Goal: Transaction & Acquisition: Purchase product/service

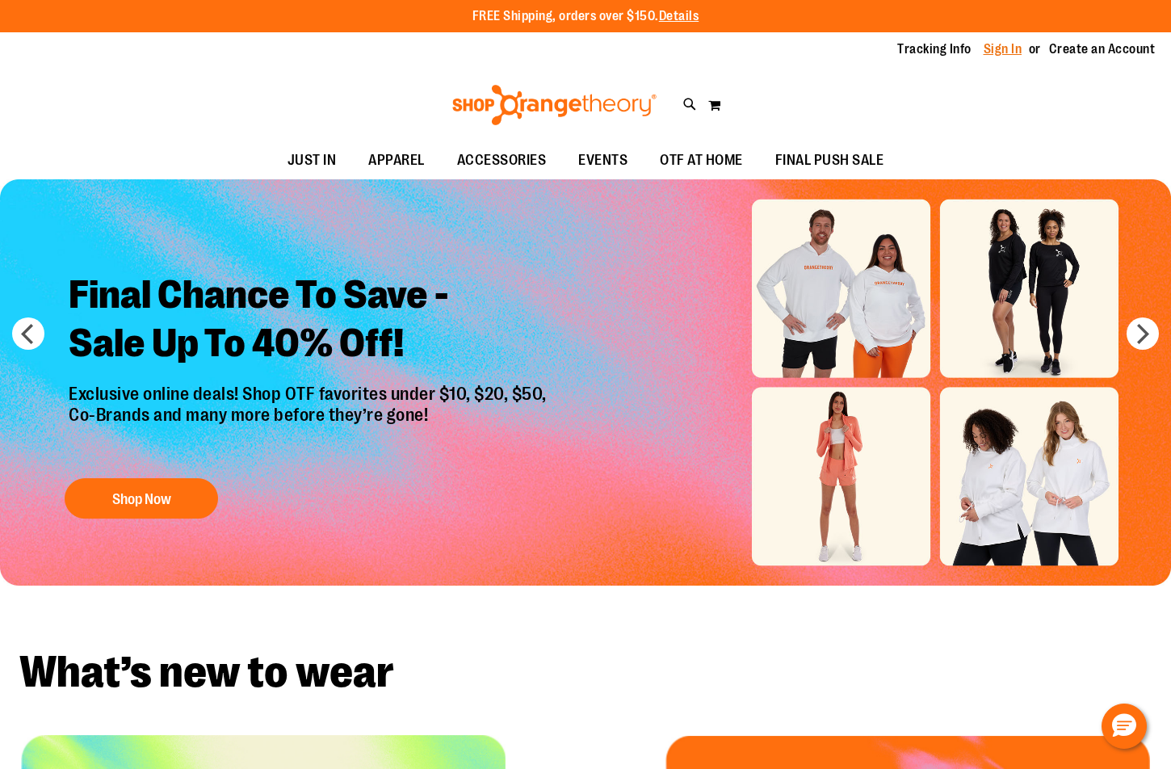
type input "**********"
click at [1005, 48] on link "Sign In" at bounding box center [1002, 49] width 39 height 18
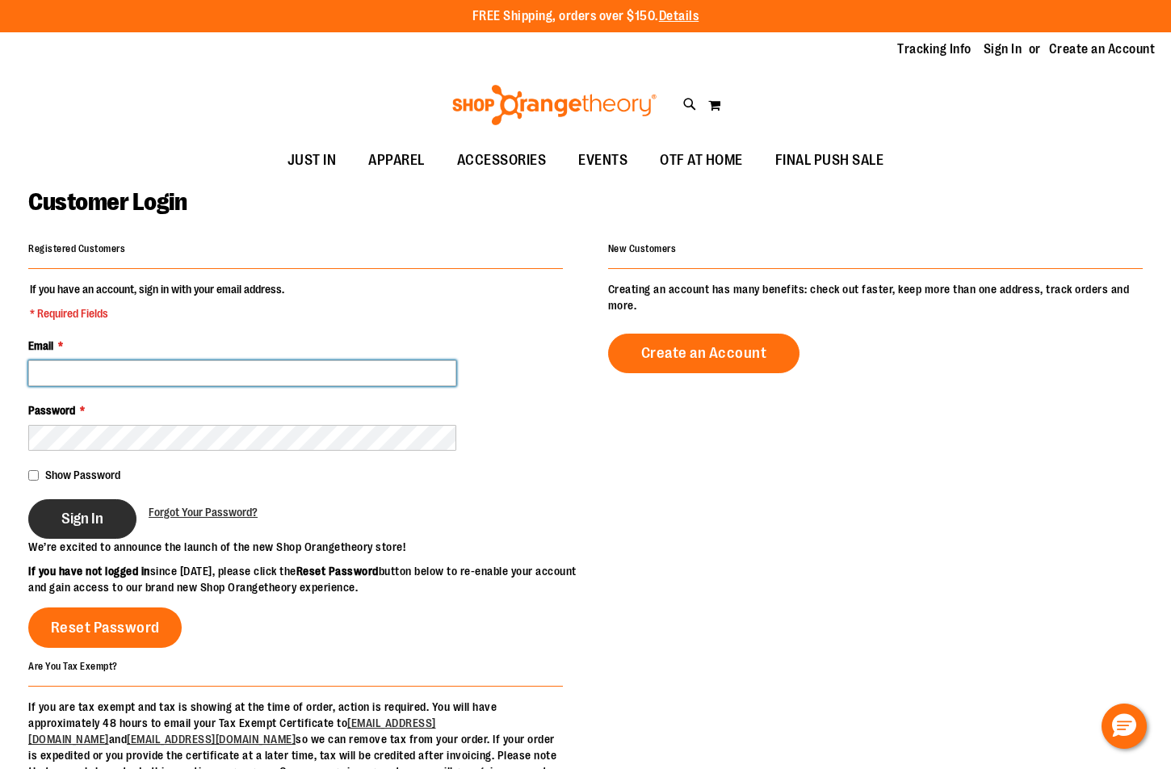
type input "**********"
click at [91, 519] on span "Sign In" at bounding box center [82, 519] width 42 height 18
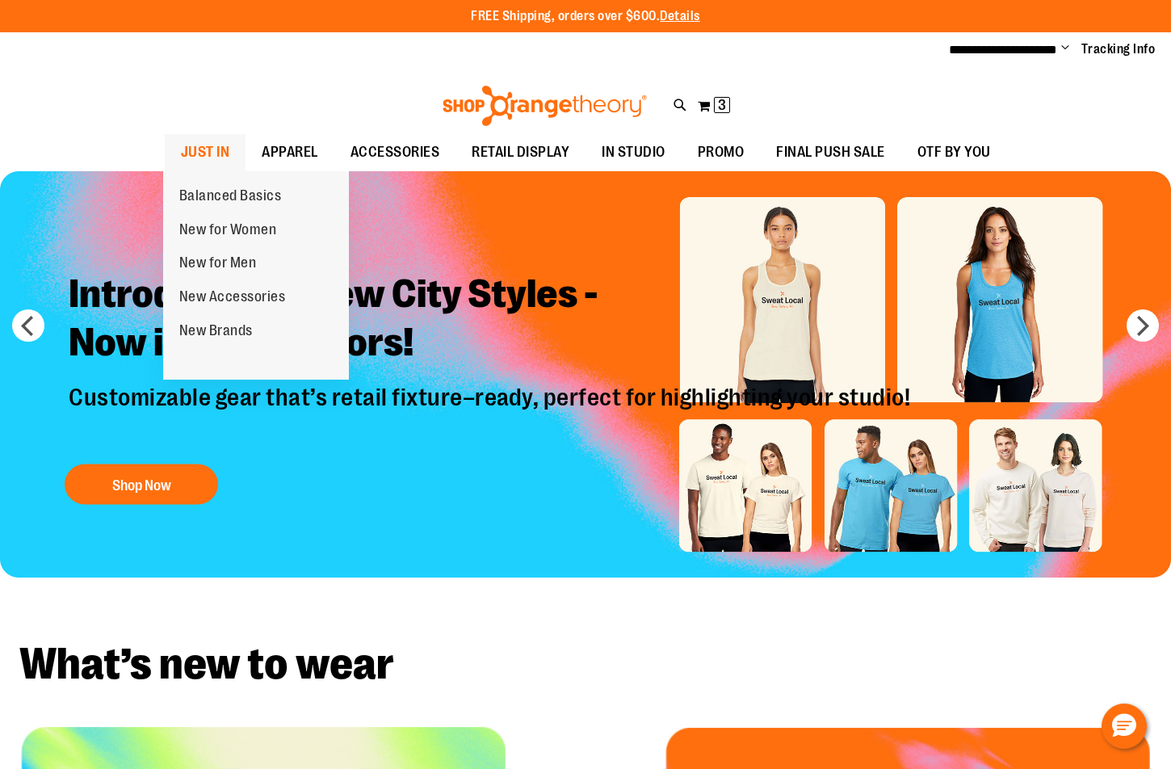
type input "**********"
click at [204, 145] on span "JUST IN" at bounding box center [205, 152] width 49 height 36
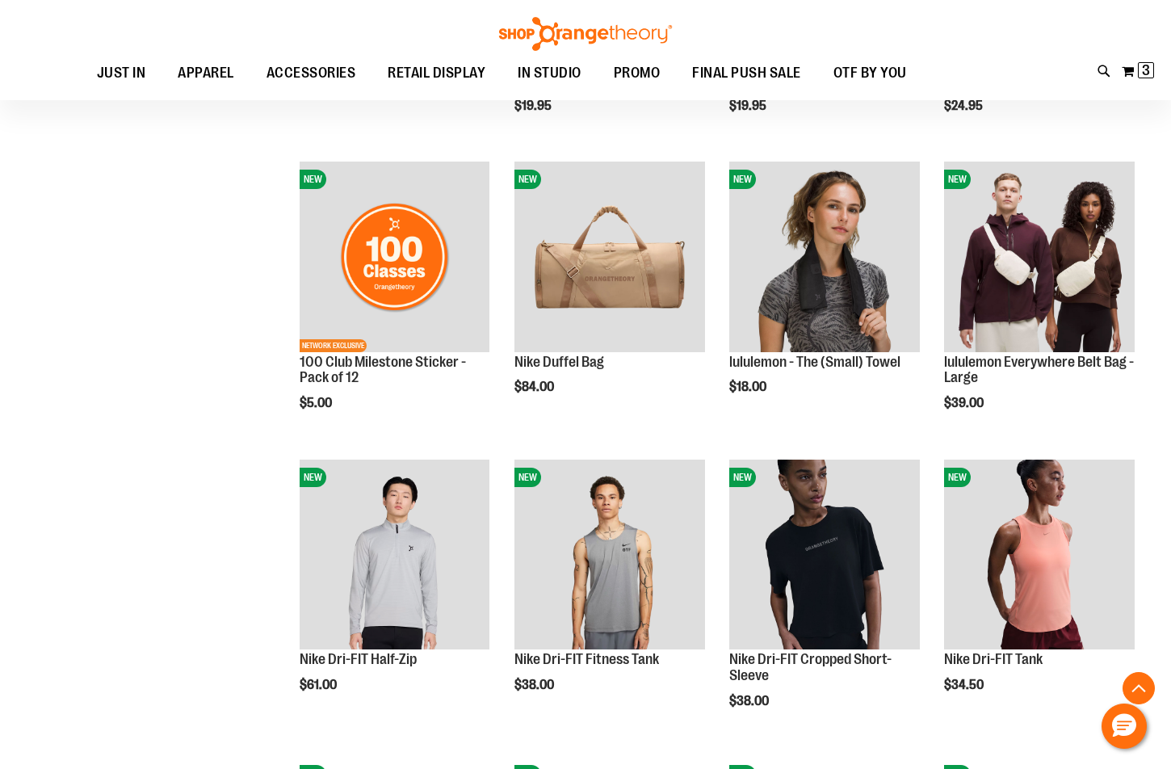
scroll to position [968, 0]
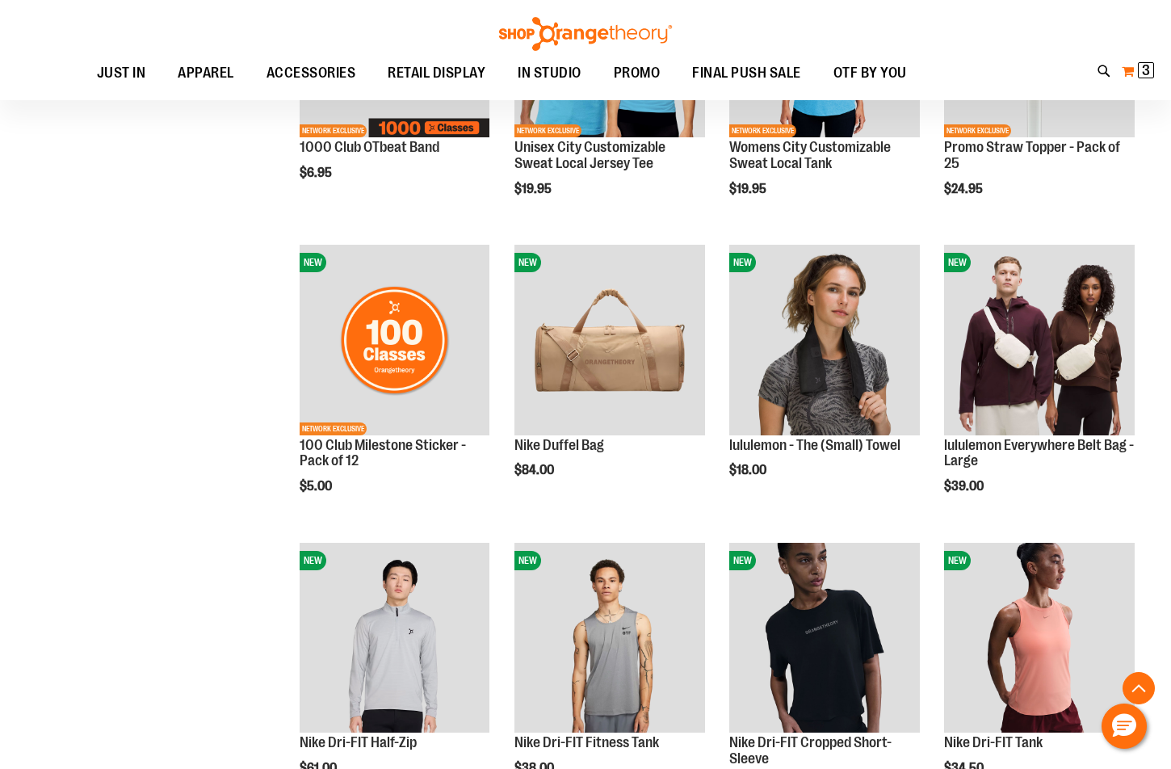
type input "**********"
click at [1142, 68] on span "3" at bounding box center [1146, 70] width 8 height 16
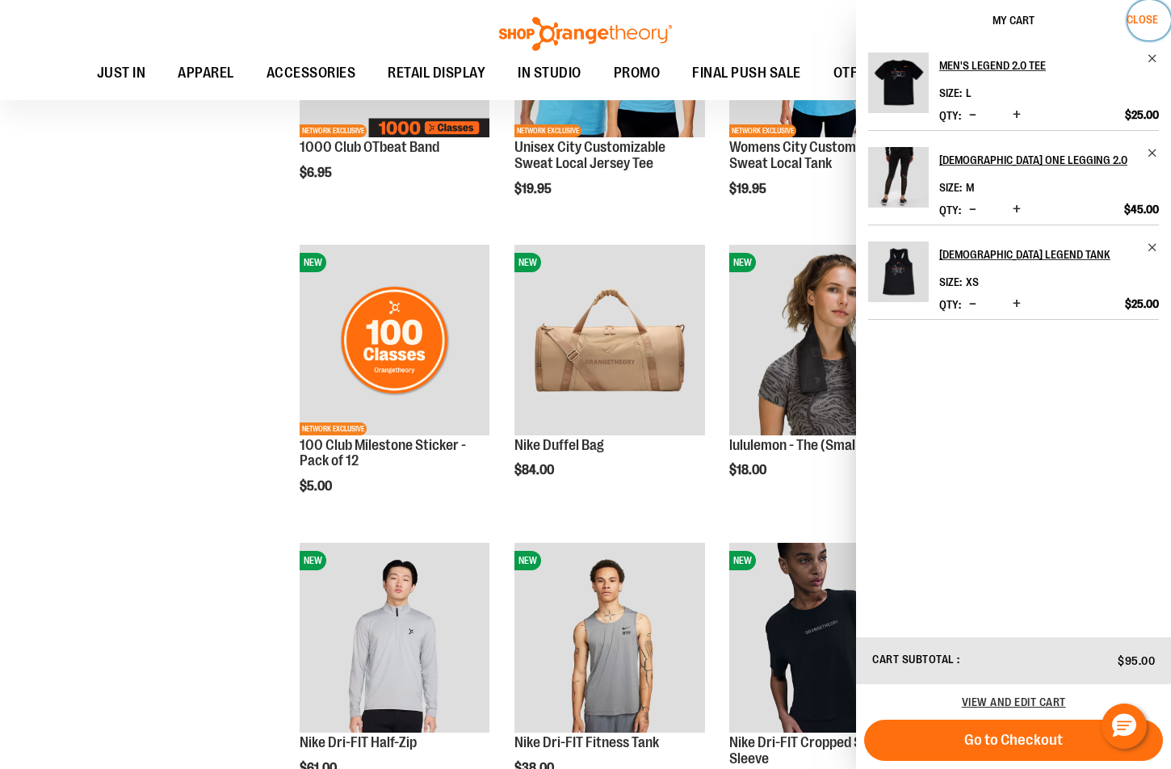
click at [1146, 17] on span "Close" at bounding box center [1141, 19] width 31 height 13
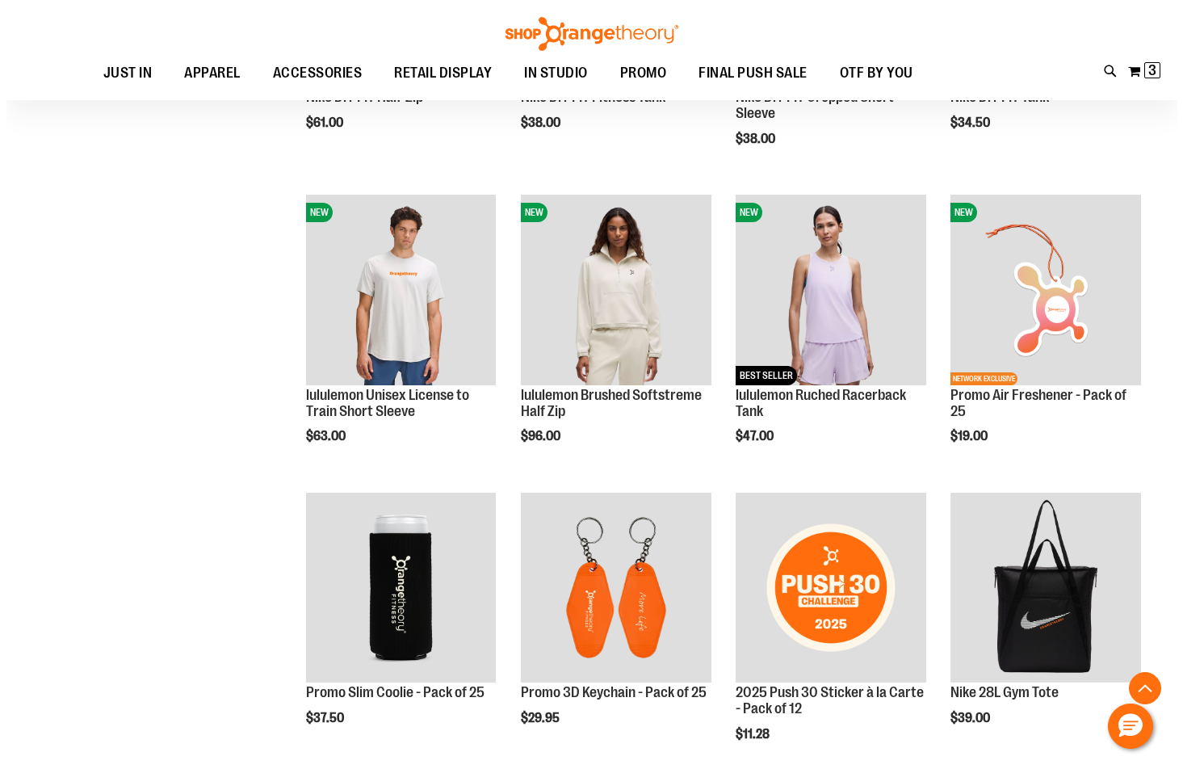
scroll to position [1614, 0]
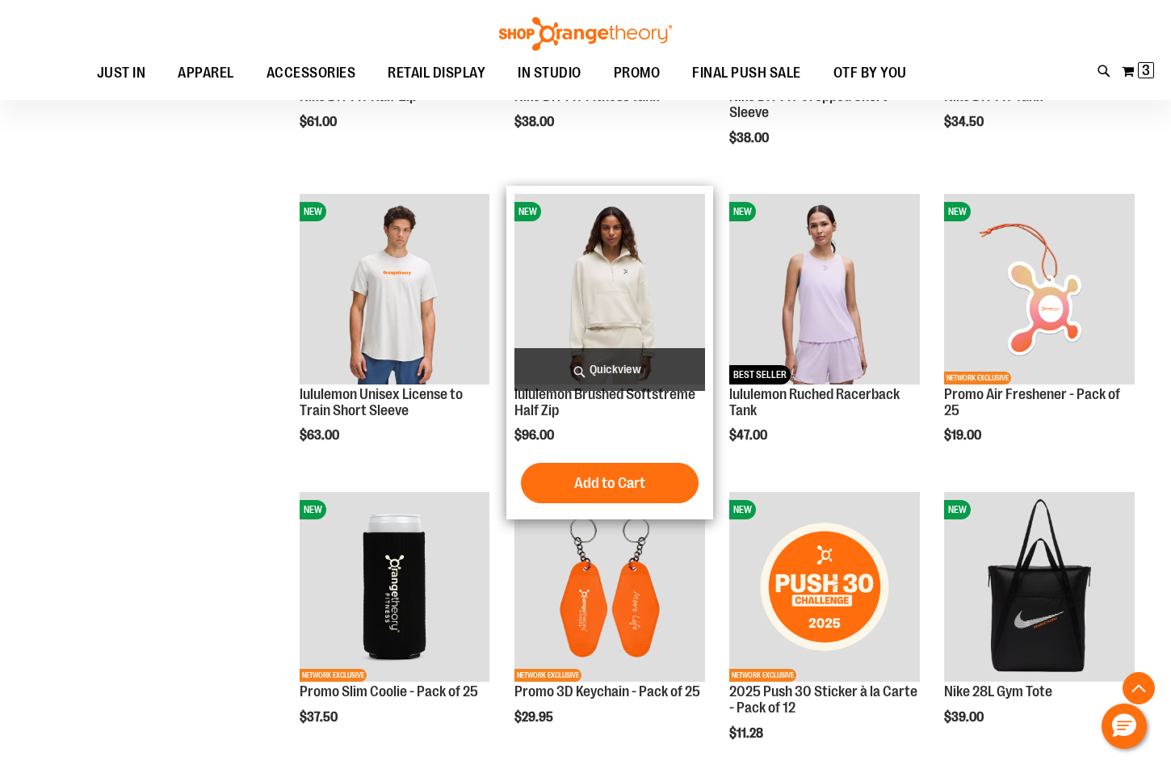
click at [609, 357] on span "Quickview" at bounding box center [609, 369] width 191 height 43
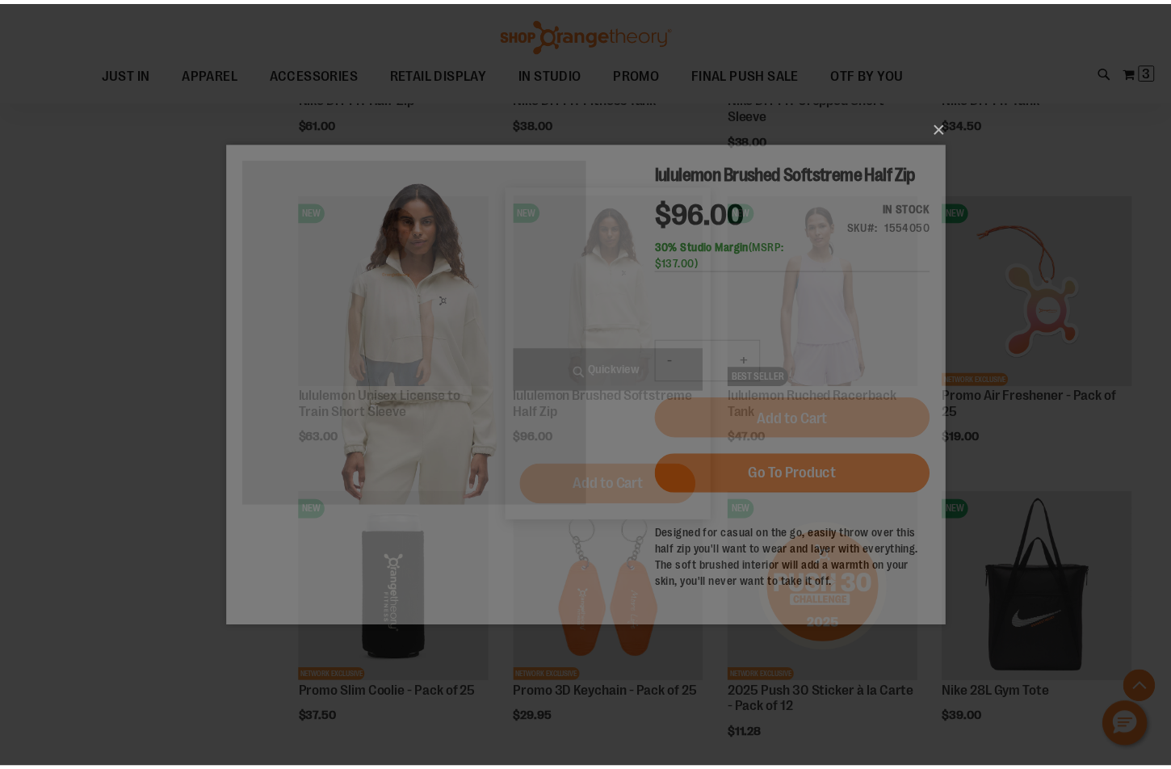
scroll to position [0, 0]
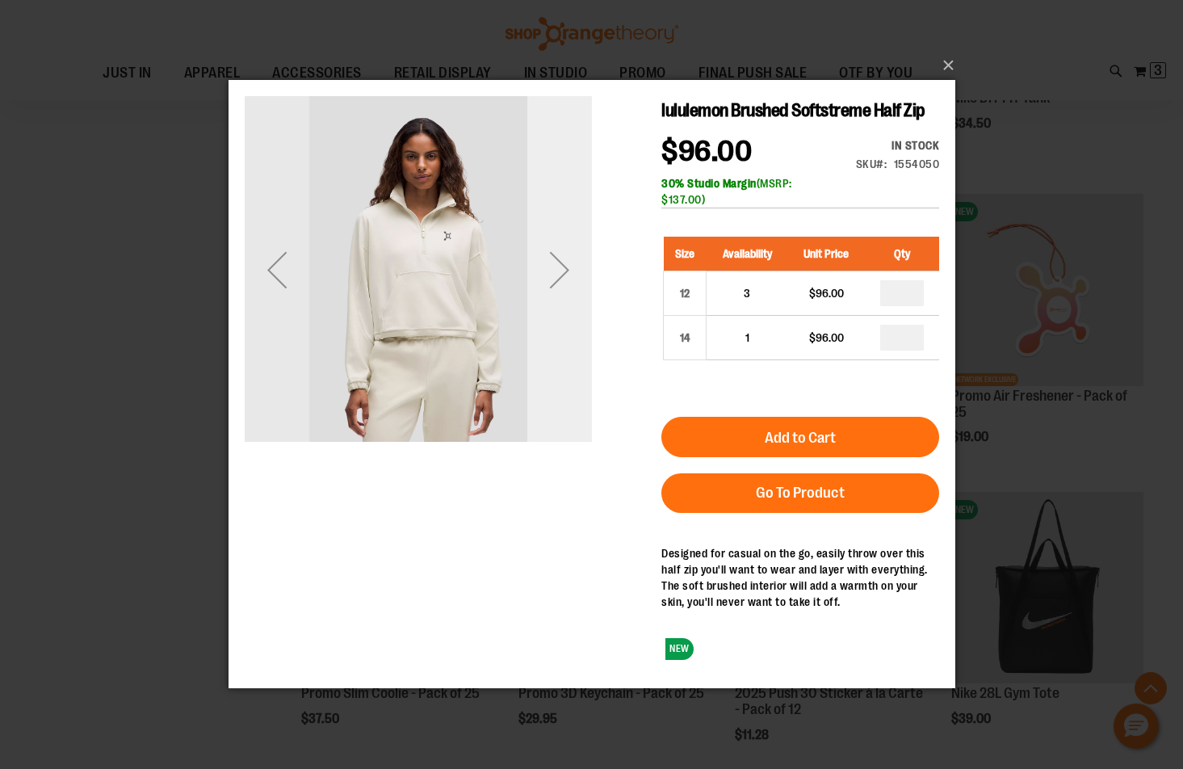
click at [561, 285] on div "Next" at bounding box center [558, 269] width 65 height 65
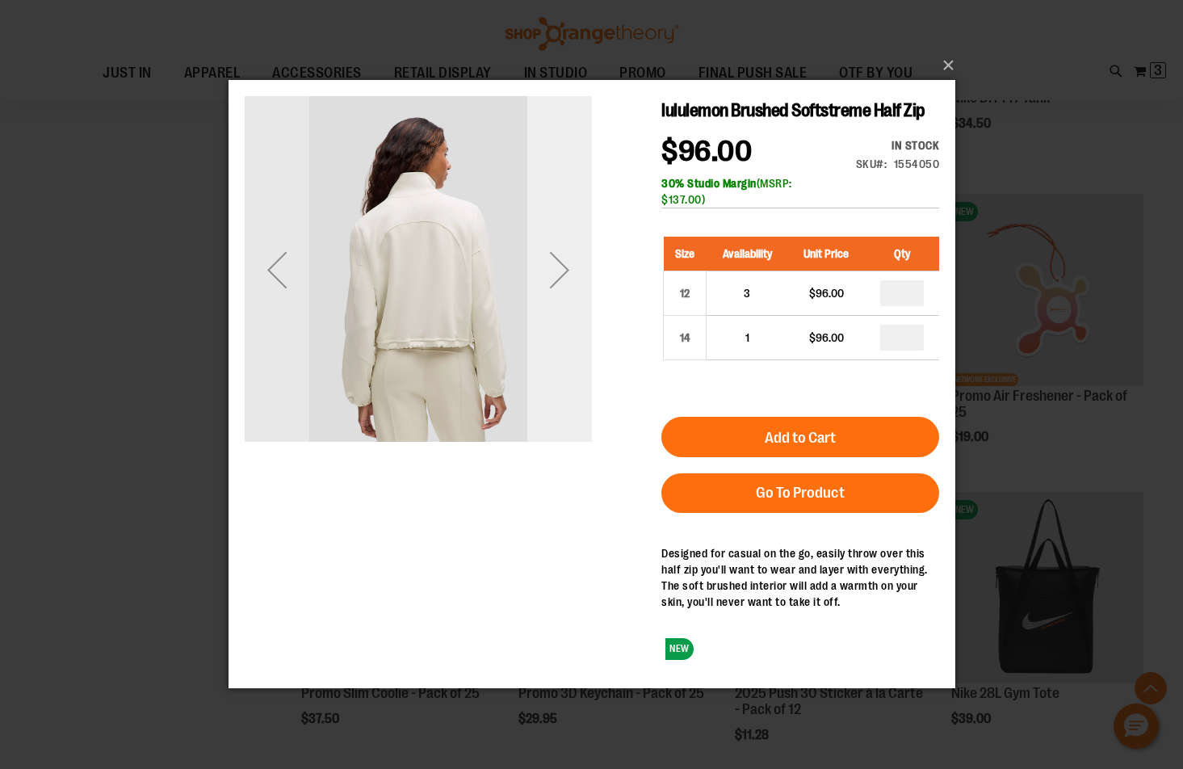
click at [561, 285] on div "Next" at bounding box center [558, 269] width 65 height 65
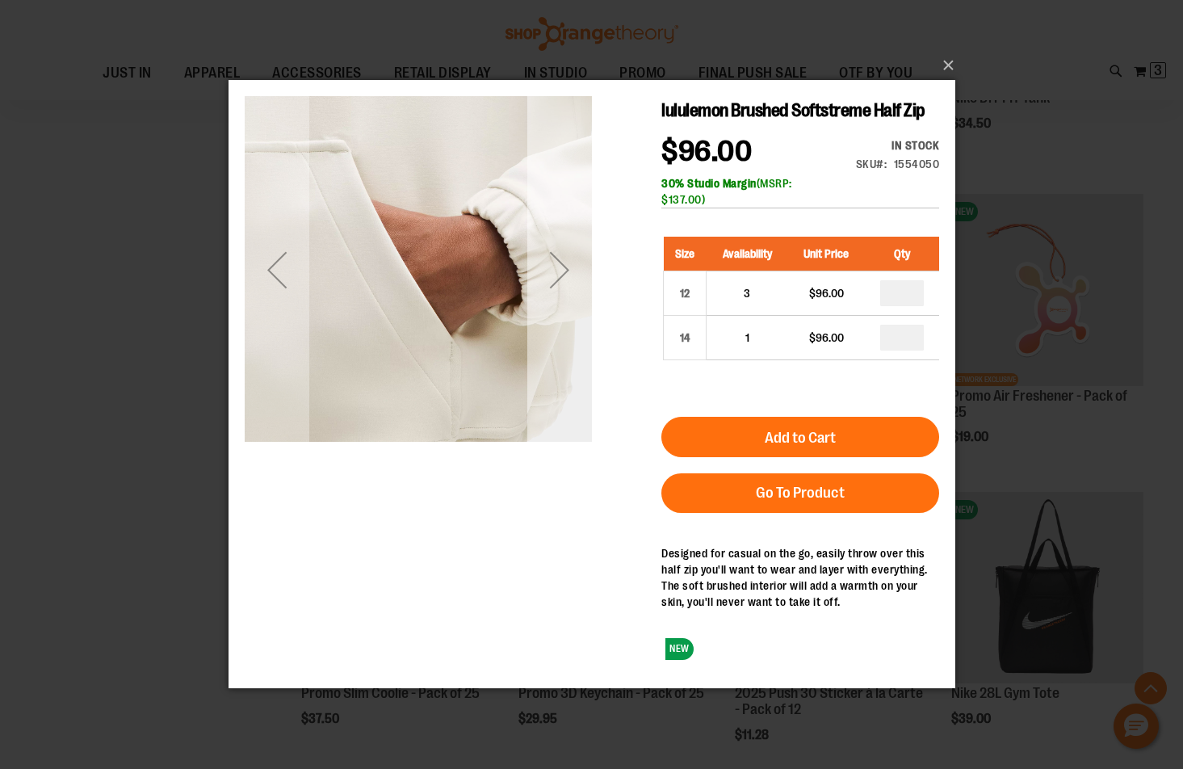
click at [561, 285] on div "Next" at bounding box center [558, 269] width 65 height 65
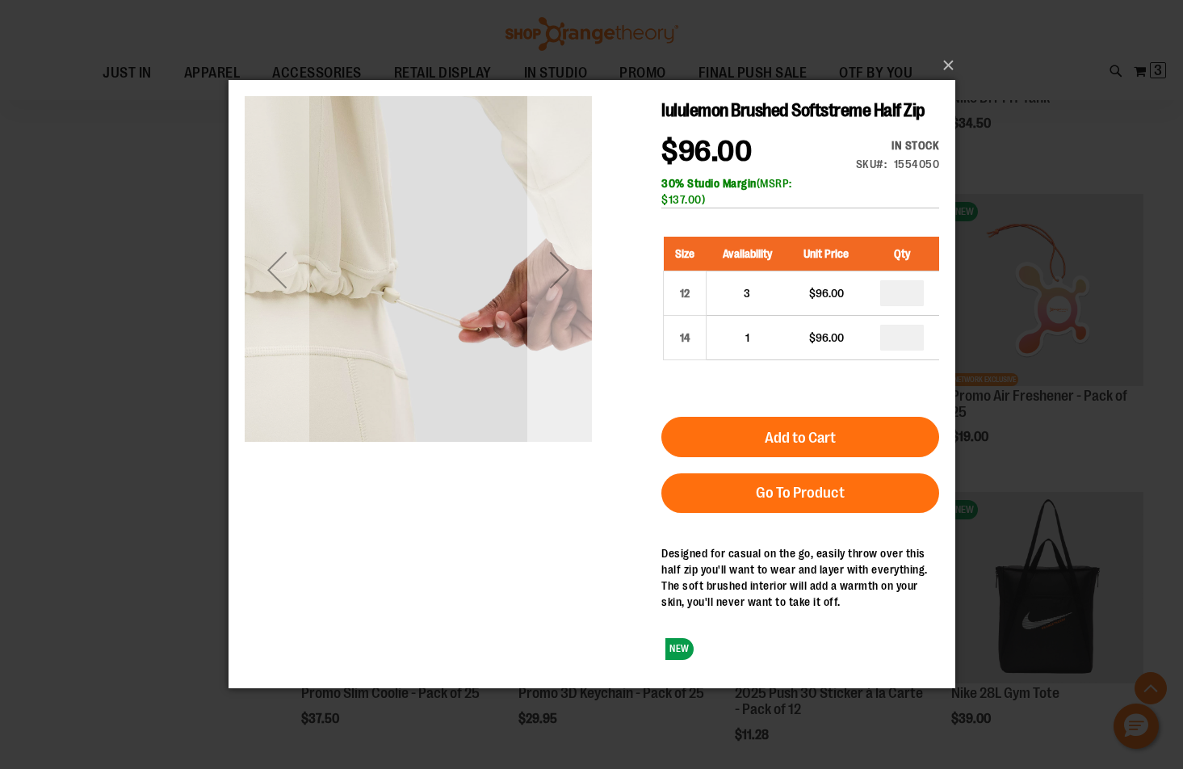
click at [561, 285] on div "Next" at bounding box center [558, 269] width 65 height 65
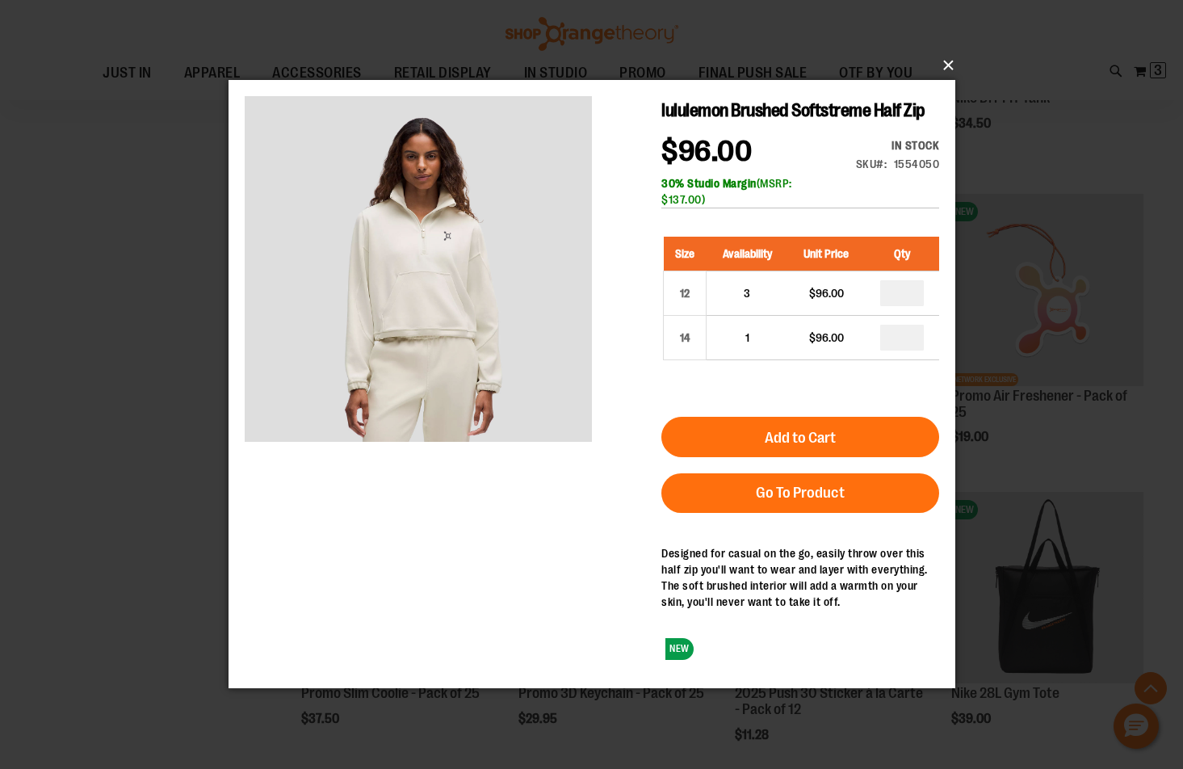
click at [945, 58] on button "×" at bounding box center [596, 66] width 727 height 36
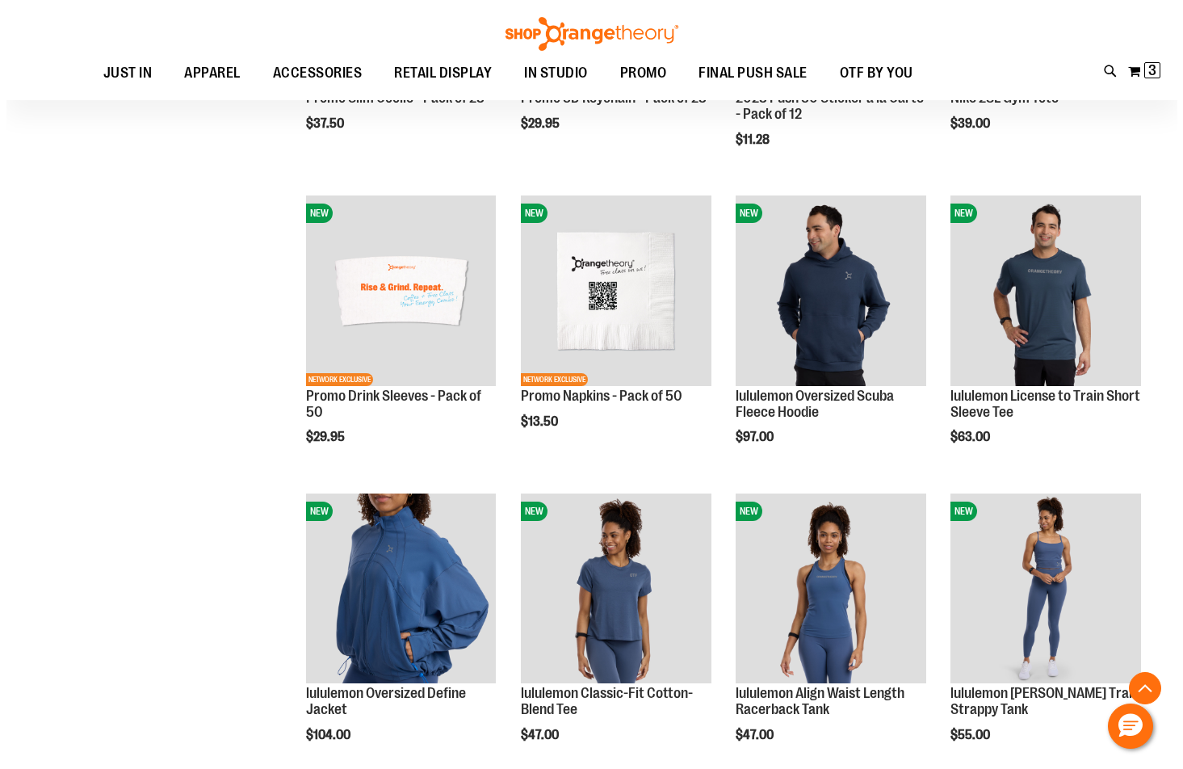
scroll to position [2179, 0]
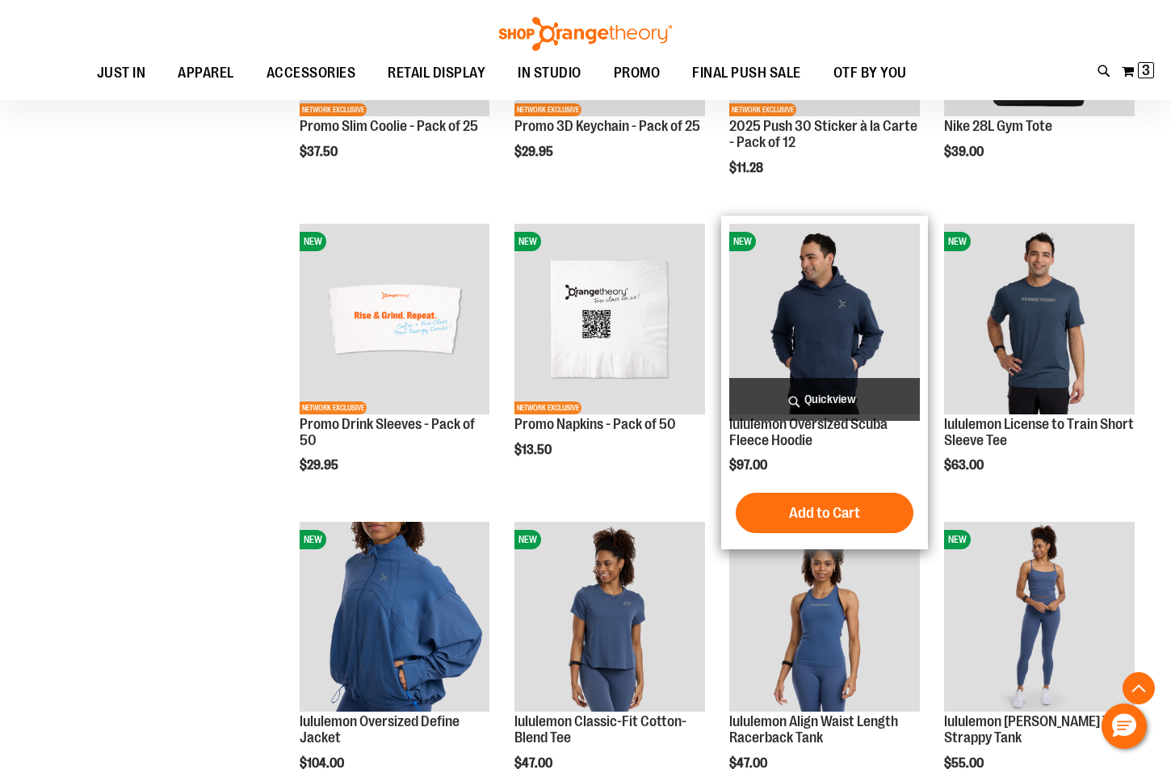
click at [823, 393] on span "Quickview" at bounding box center [824, 399] width 191 height 43
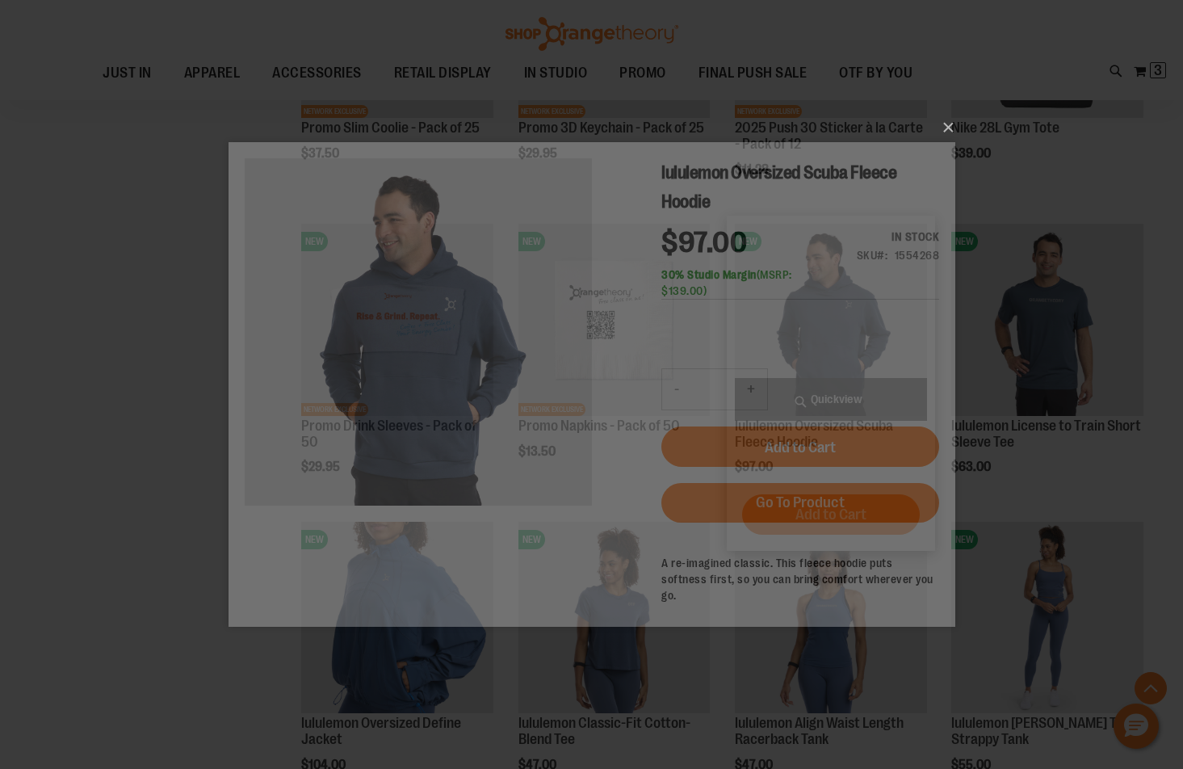
scroll to position [0, 0]
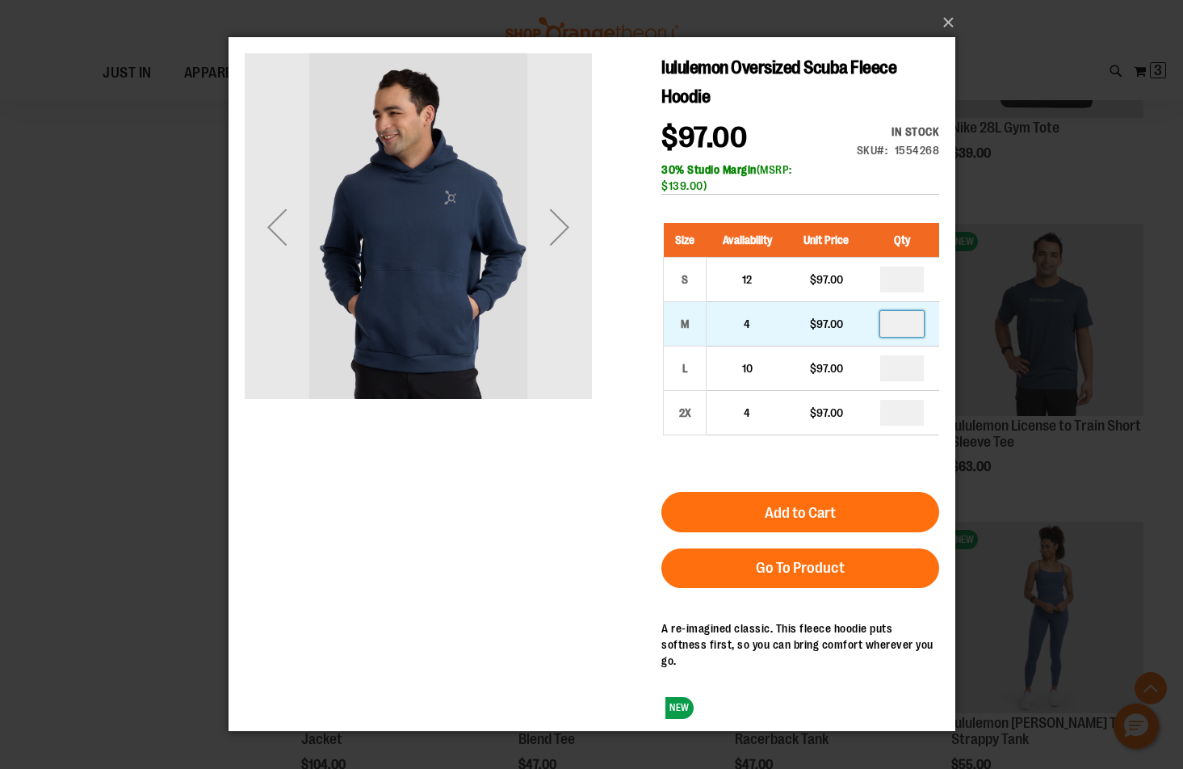
click at [916, 317] on input "number" at bounding box center [901, 324] width 44 height 26
type input "*"
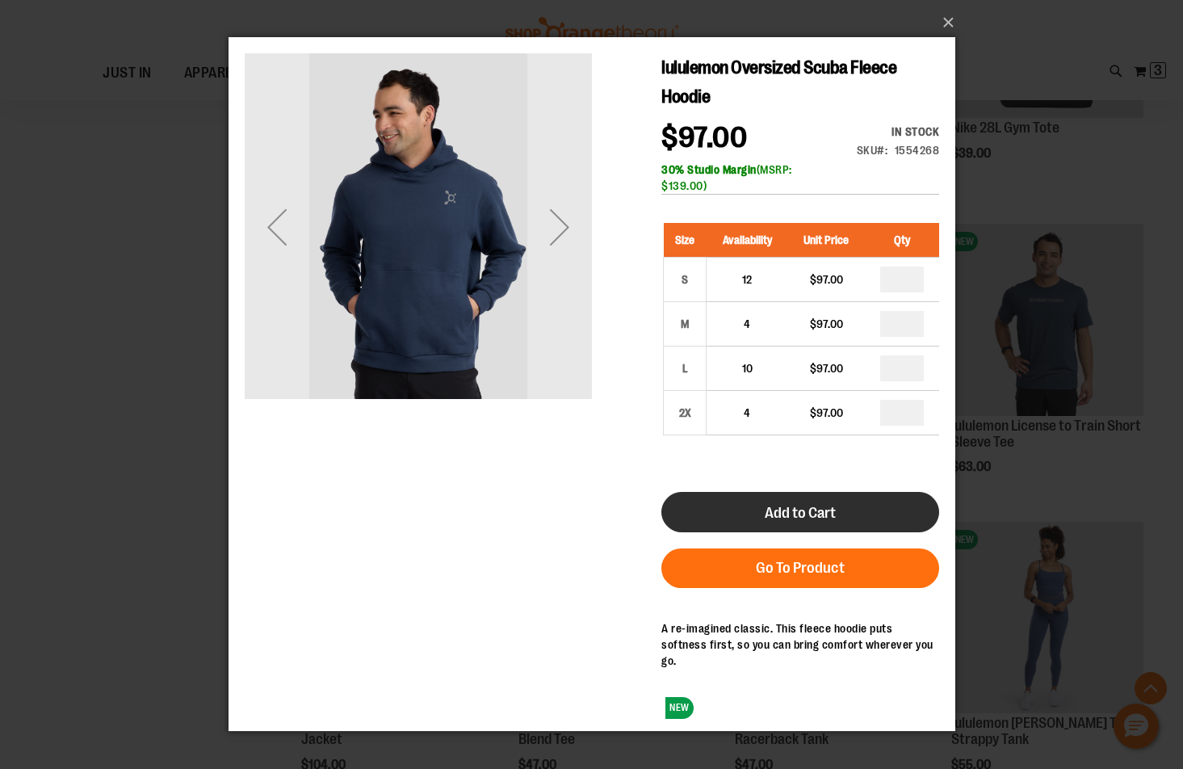
click at [860, 507] on button "Add to Cart" at bounding box center [799, 512] width 278 height 40
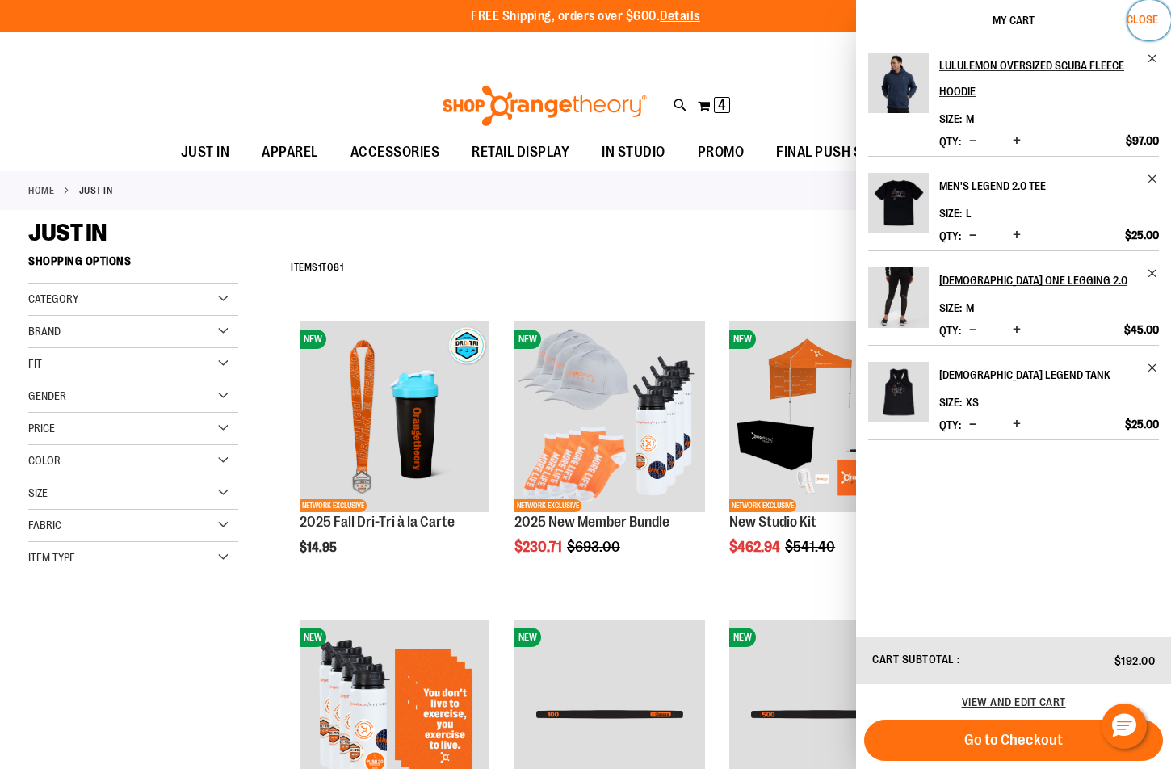
click at [1158, 11] on button "Close" at bounding box center [1149, 20] width 44 height 40
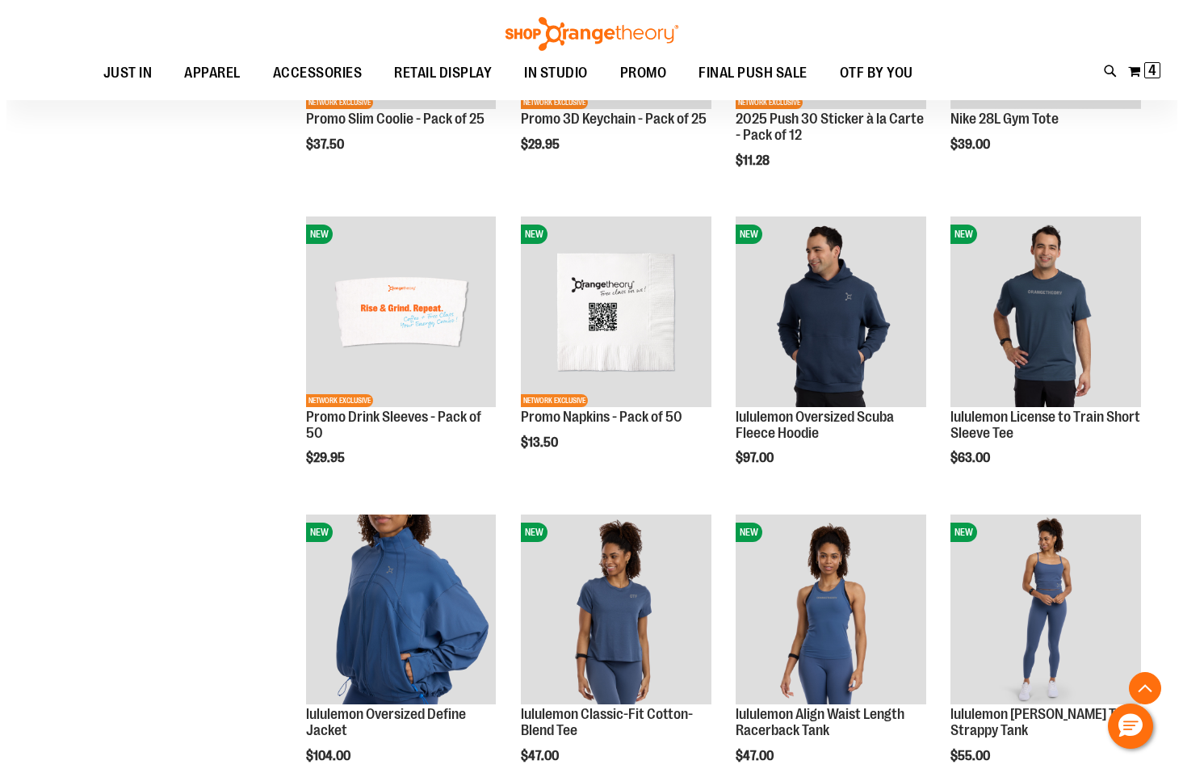
scroll to position [2291, 0]
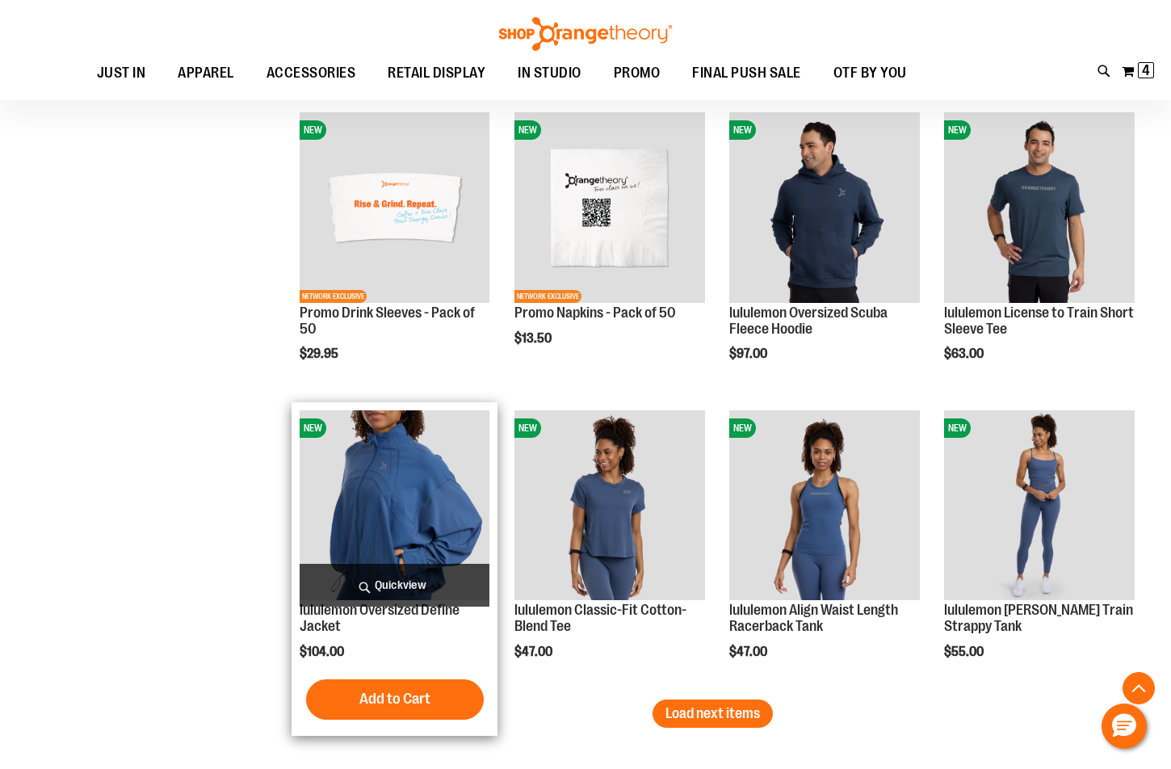
click at [417, 574] on span "Quickview" at bounding box center [395, 585] width 191 height 43
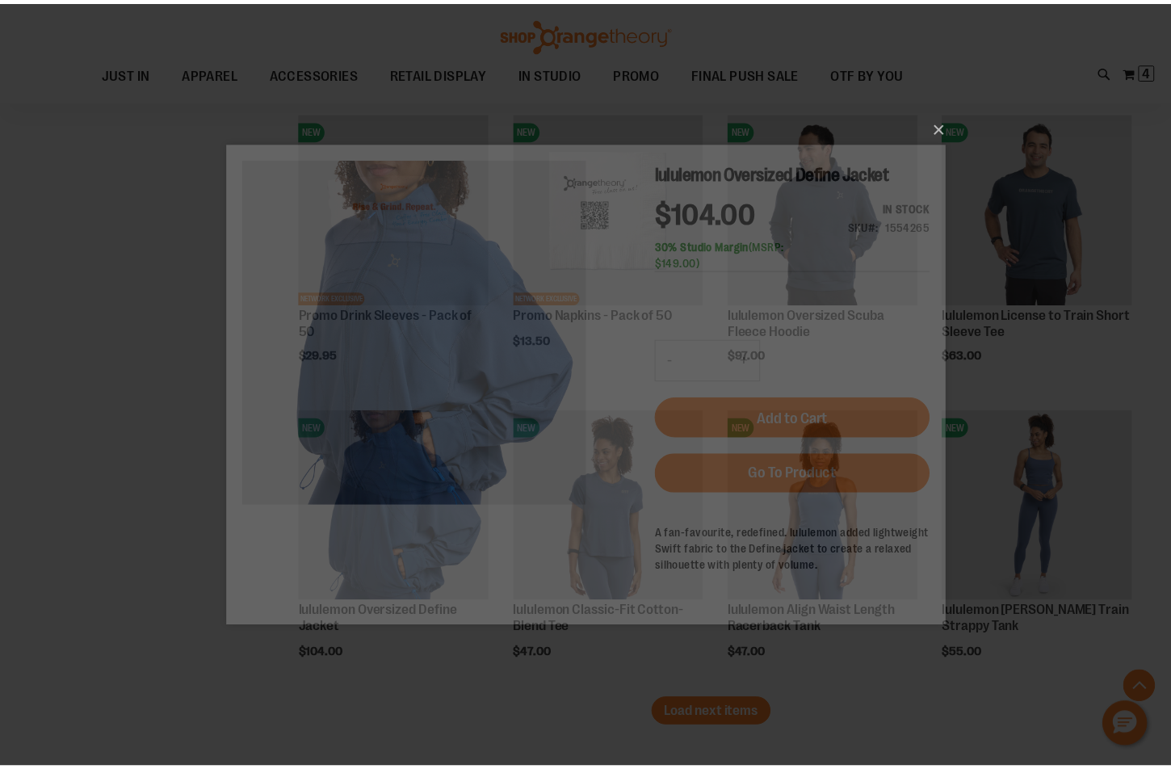
scroll to position [0, 0]
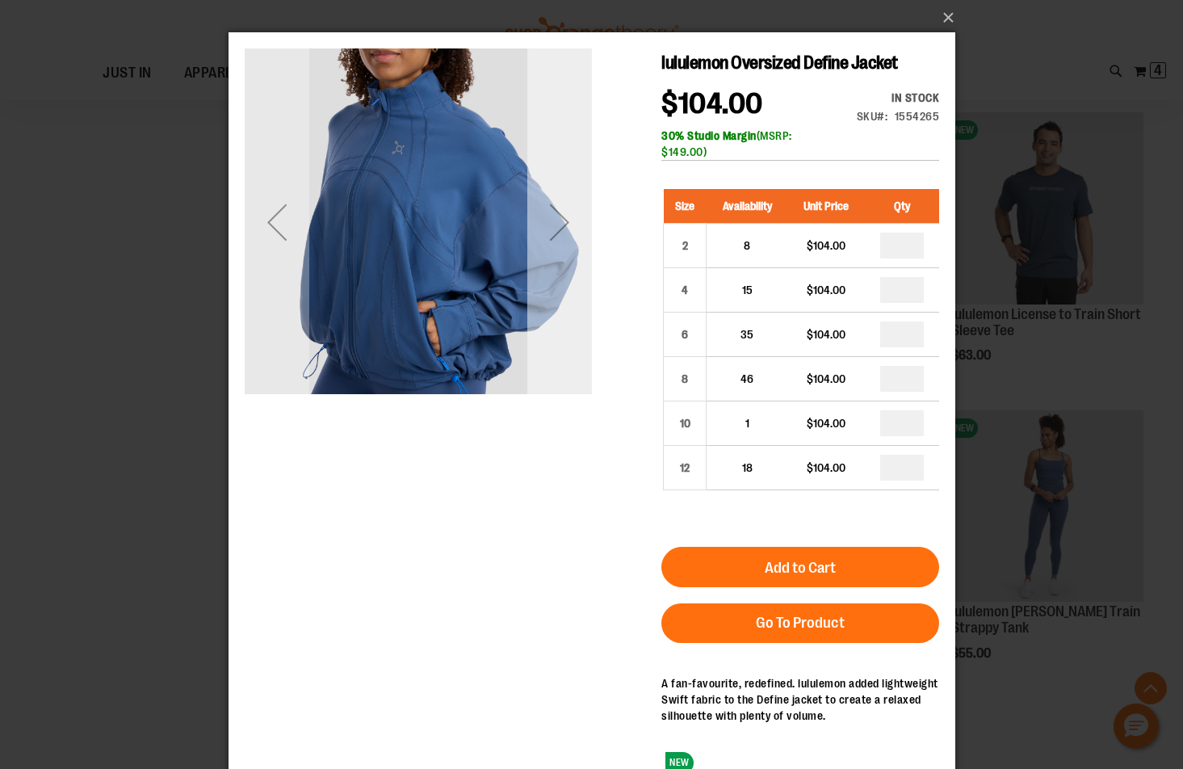
click at [580, 308] on div "Next" at bounding box center [558, 221] width 65 height 347
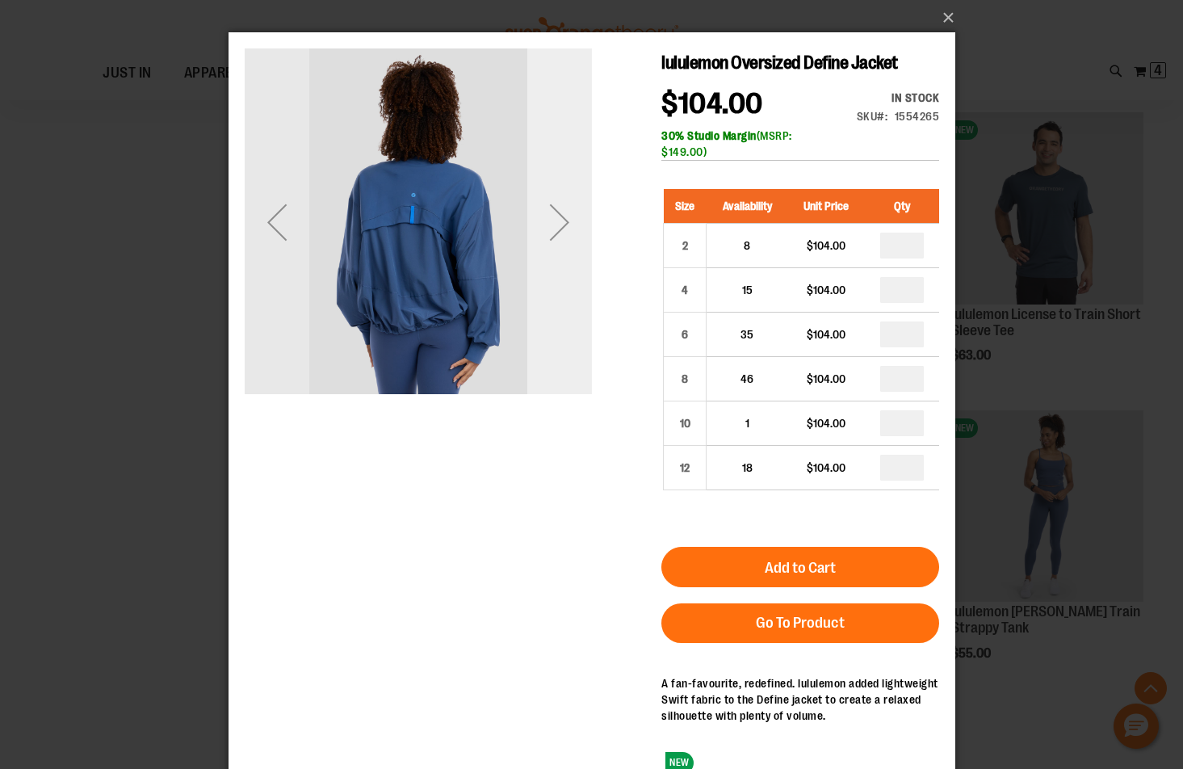
click at [580, 308] on div "Next" at bounding box center [558, 221] width 65 height 347
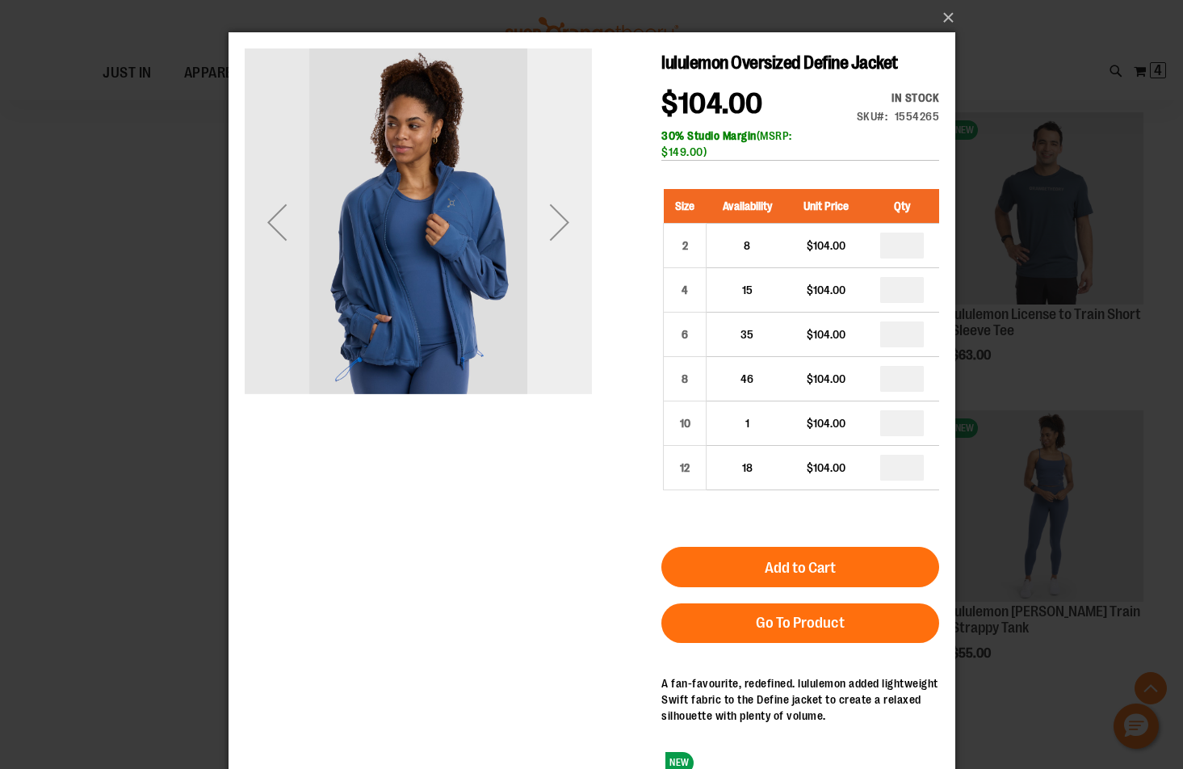
click at [580, 308] on div "Next" at bounding box center [558, 221] width 65 height 347
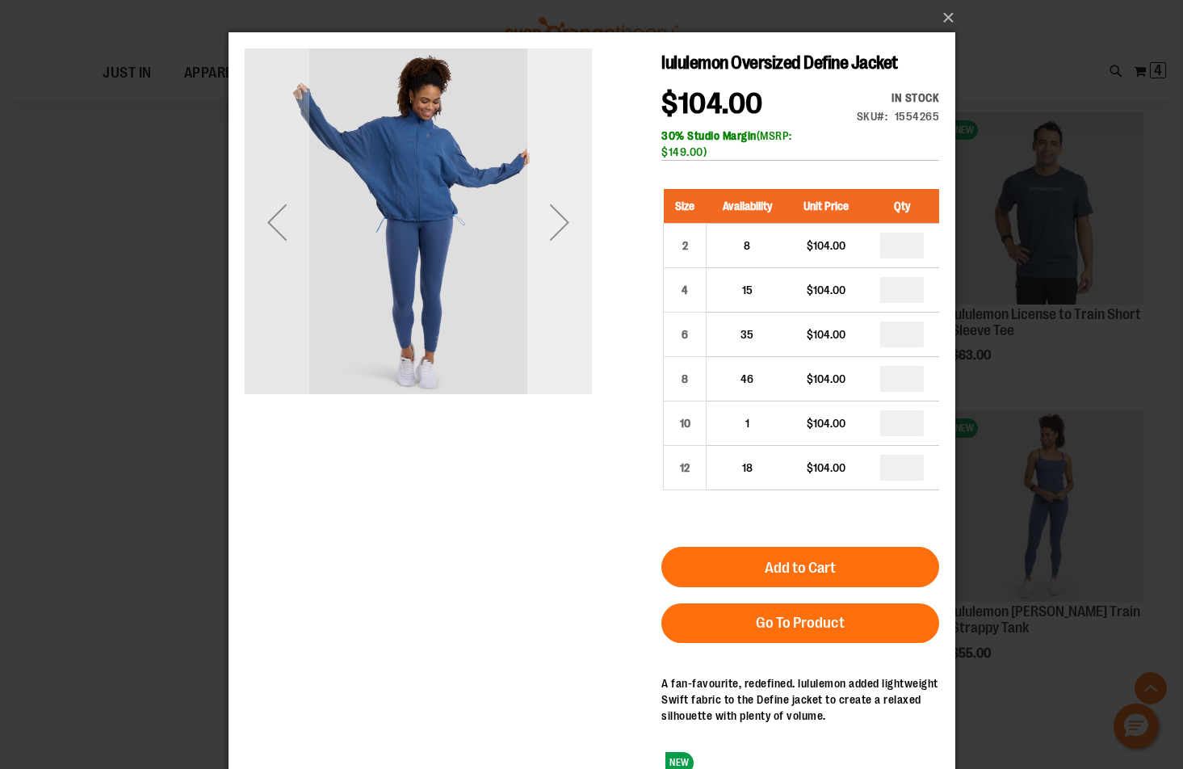
click at [580, 308] on div "Next" at bounding box center [558, 221] width 65 height 347
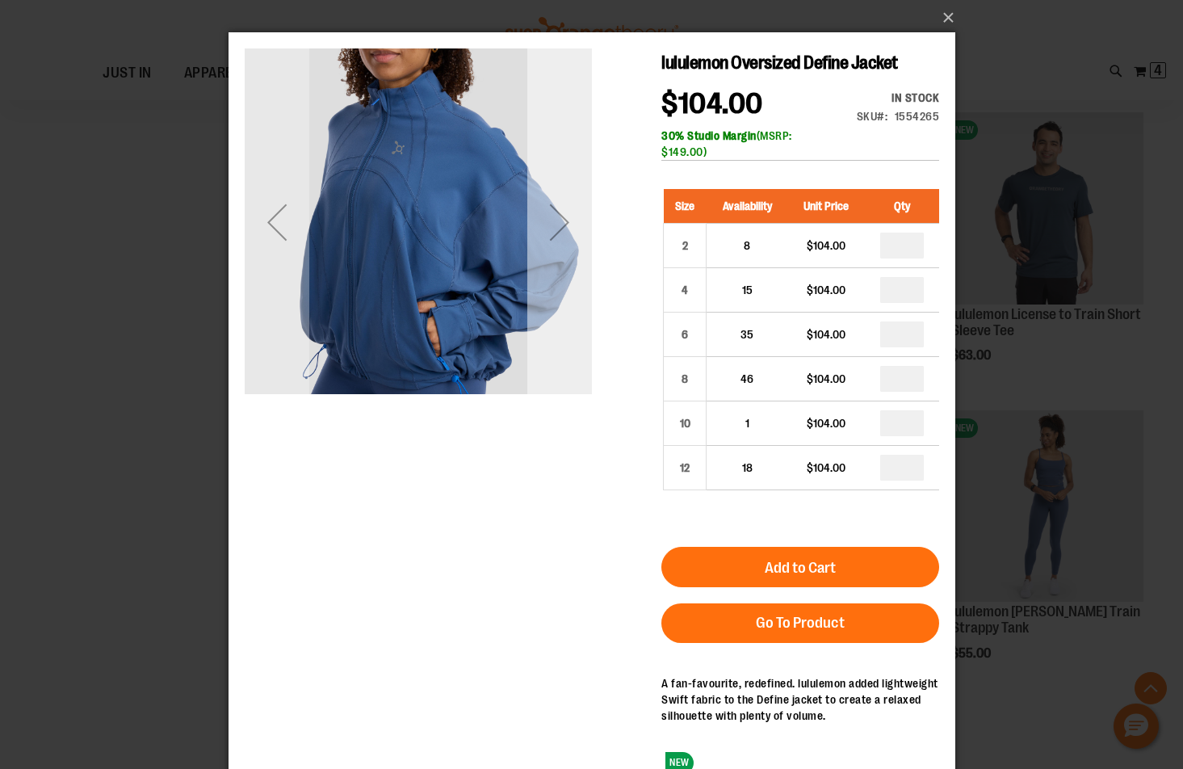
click at [580, 308] on div "Next" at bounding box center [558, 221] width 65 height 347
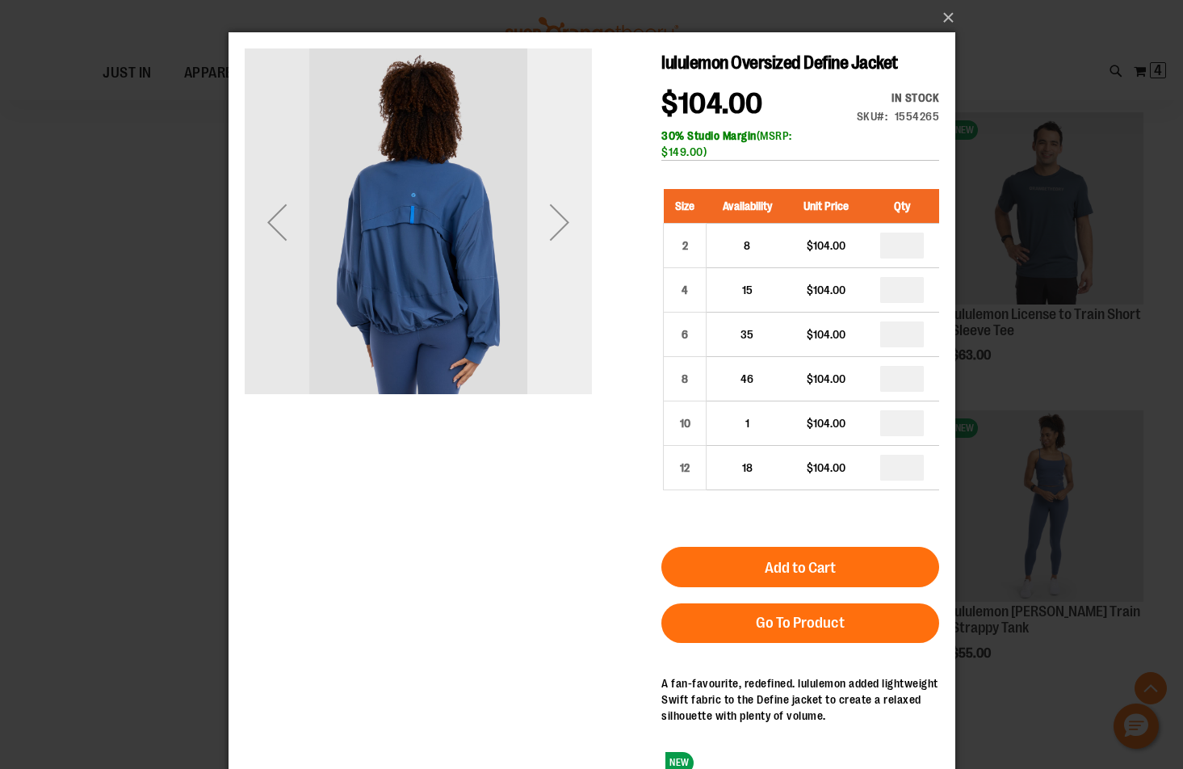
click at [580, 308] on div "Next" at bounding box center [558, 221] width 65 height 347
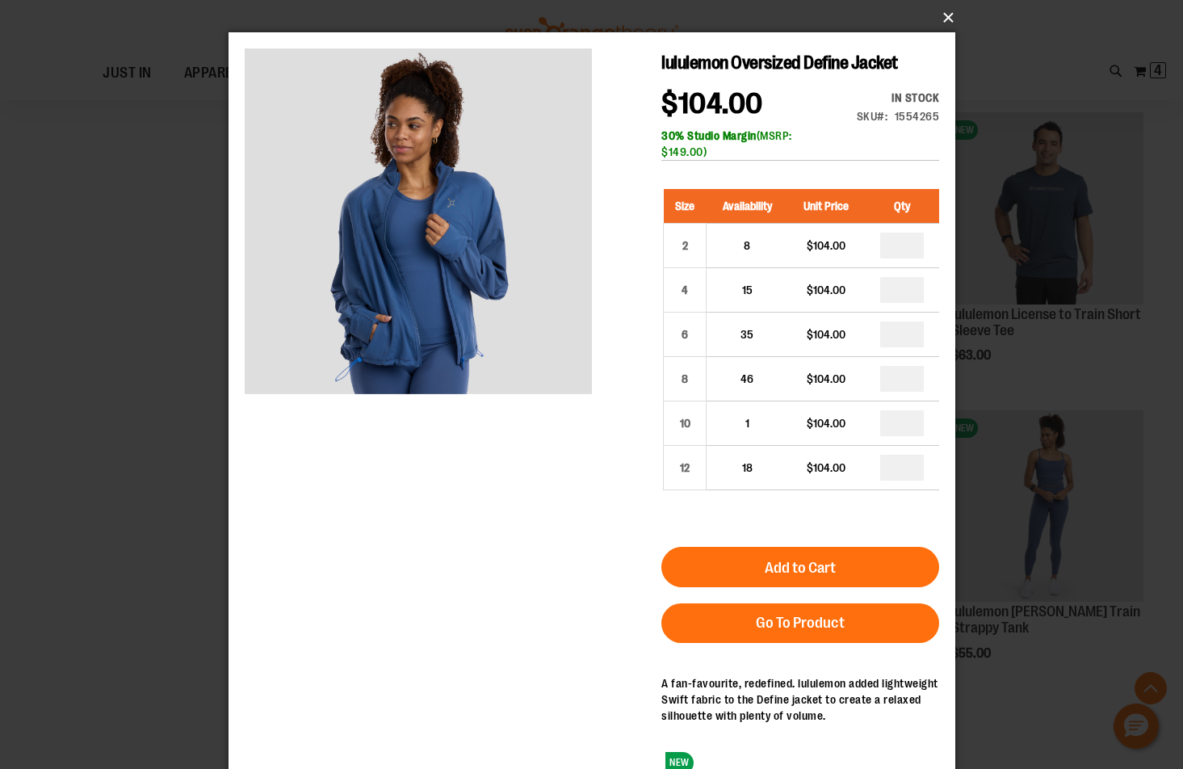
click at [946, 16] on button "×" at bounding box center [596, 18] width 727 height 36
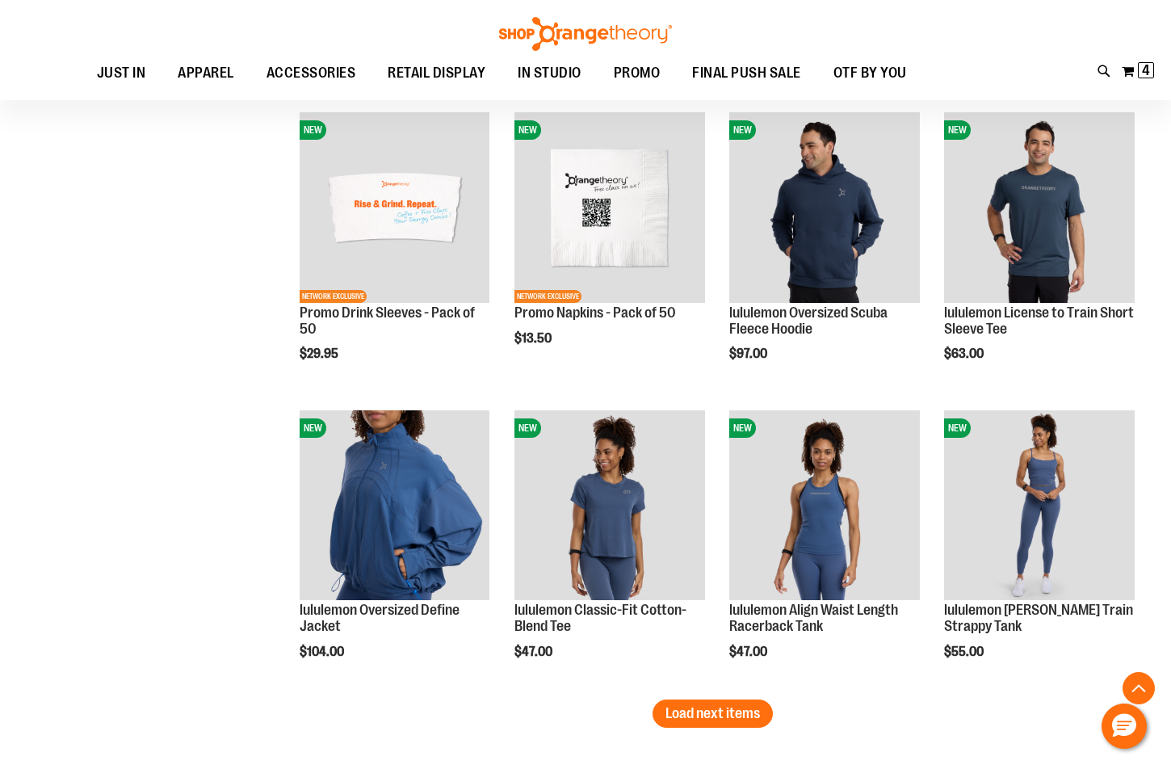
scroll to position [2452, 0]
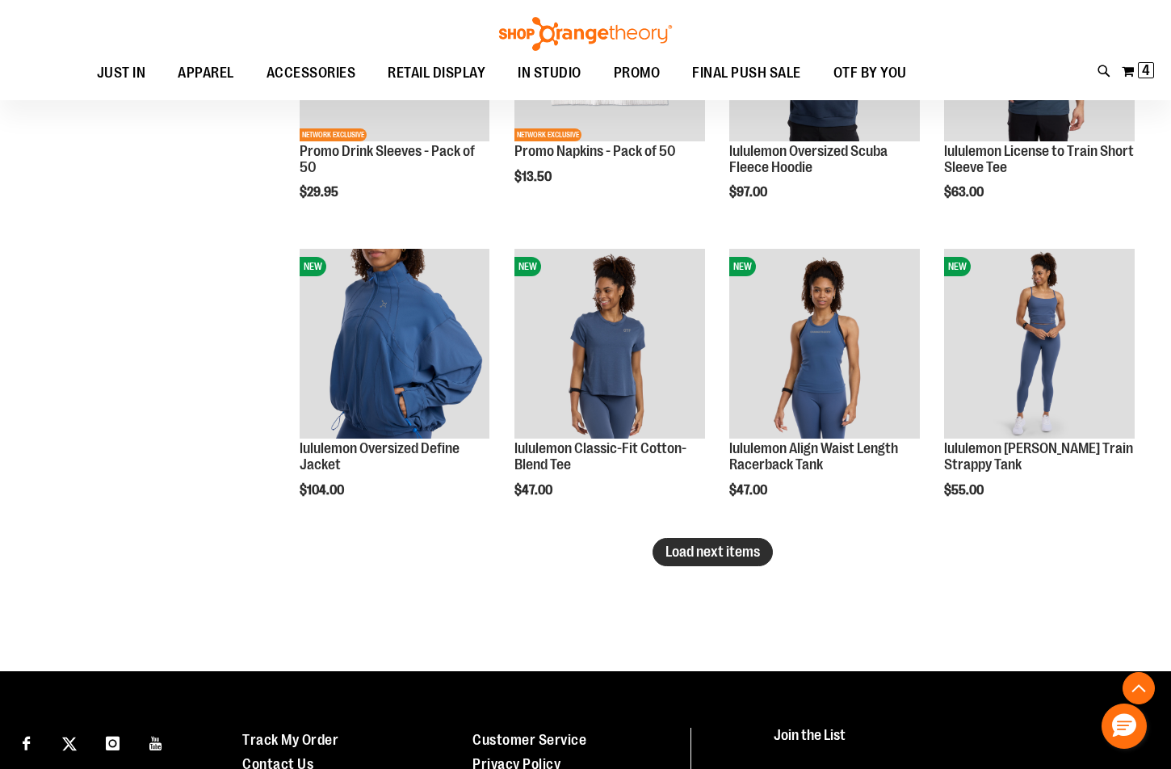
click at [705, 553] on span "Load next items" at bounding box center [712, 551] width 94 height 16
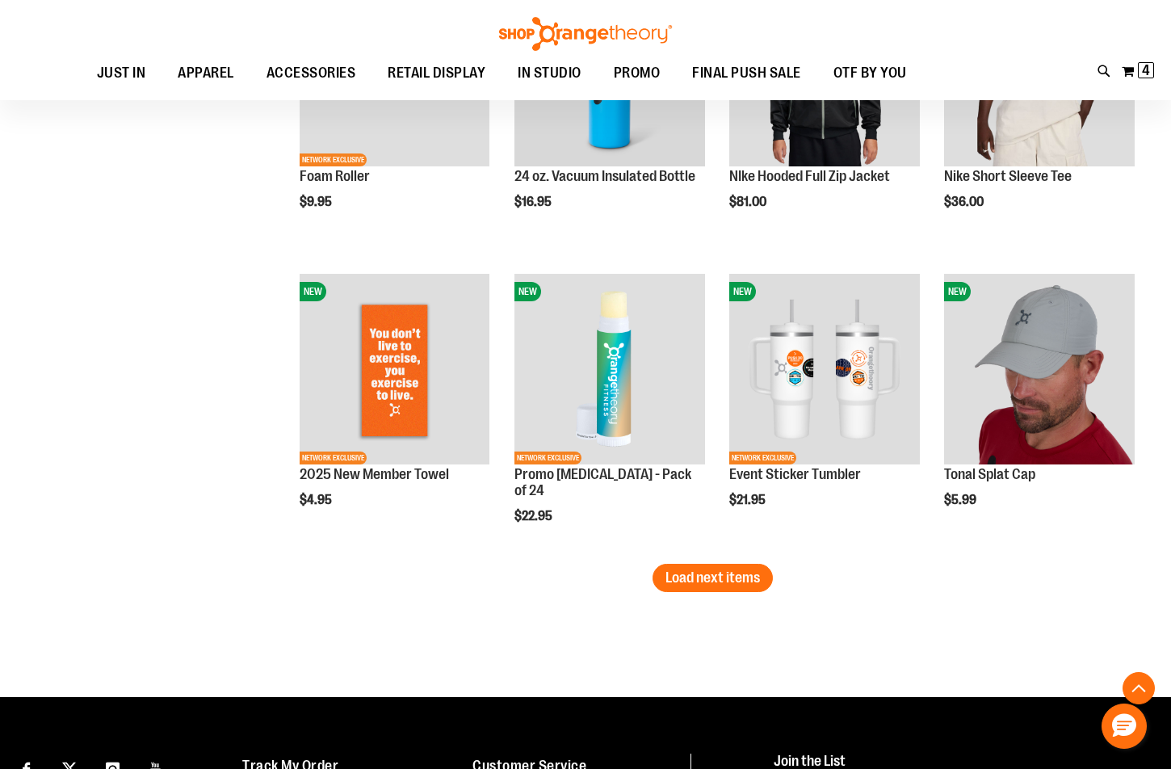
scroll to position [3340, 0]
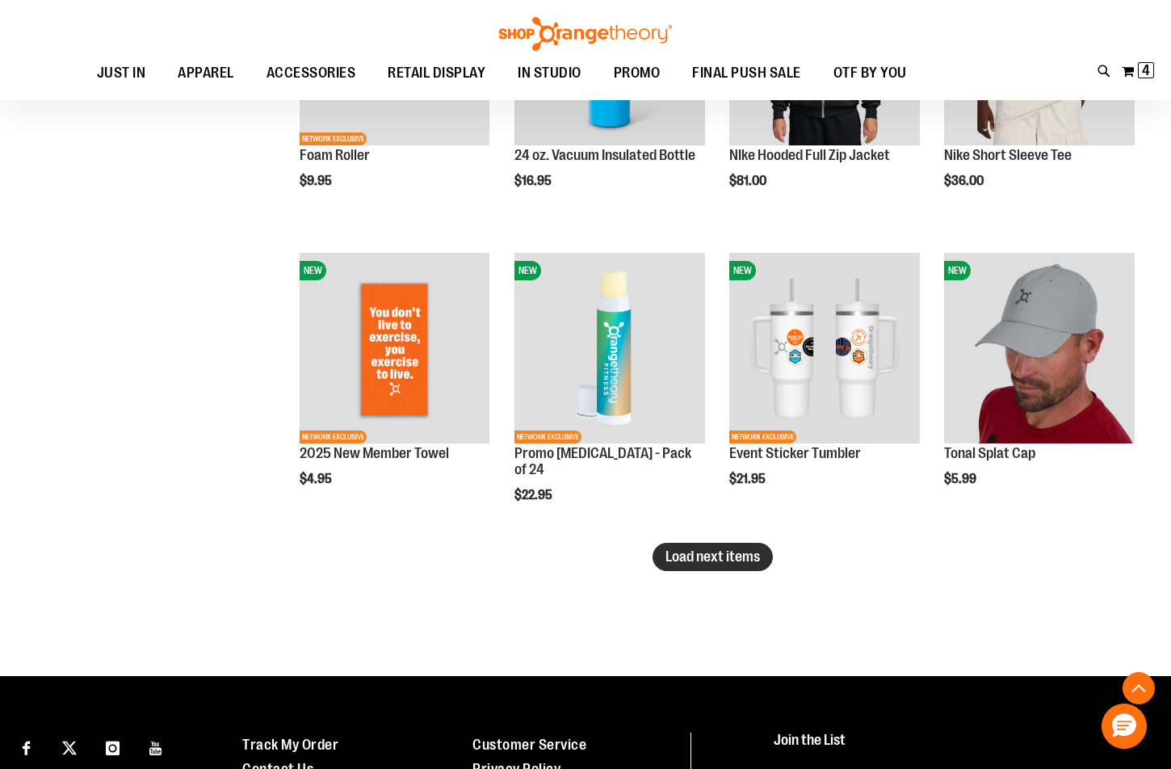
click at [710, 563] on span "Load next items" at bounding box center [712, 556] width 94 height 16
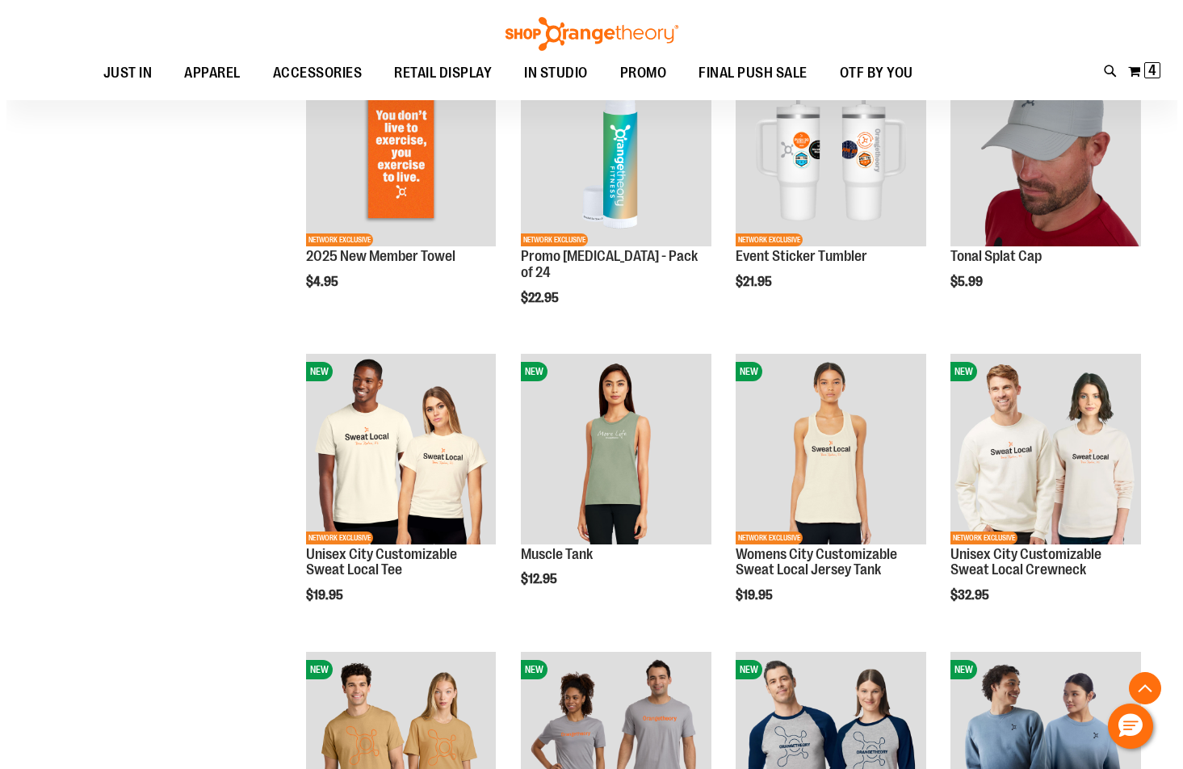
scroll to position [3583, 0]
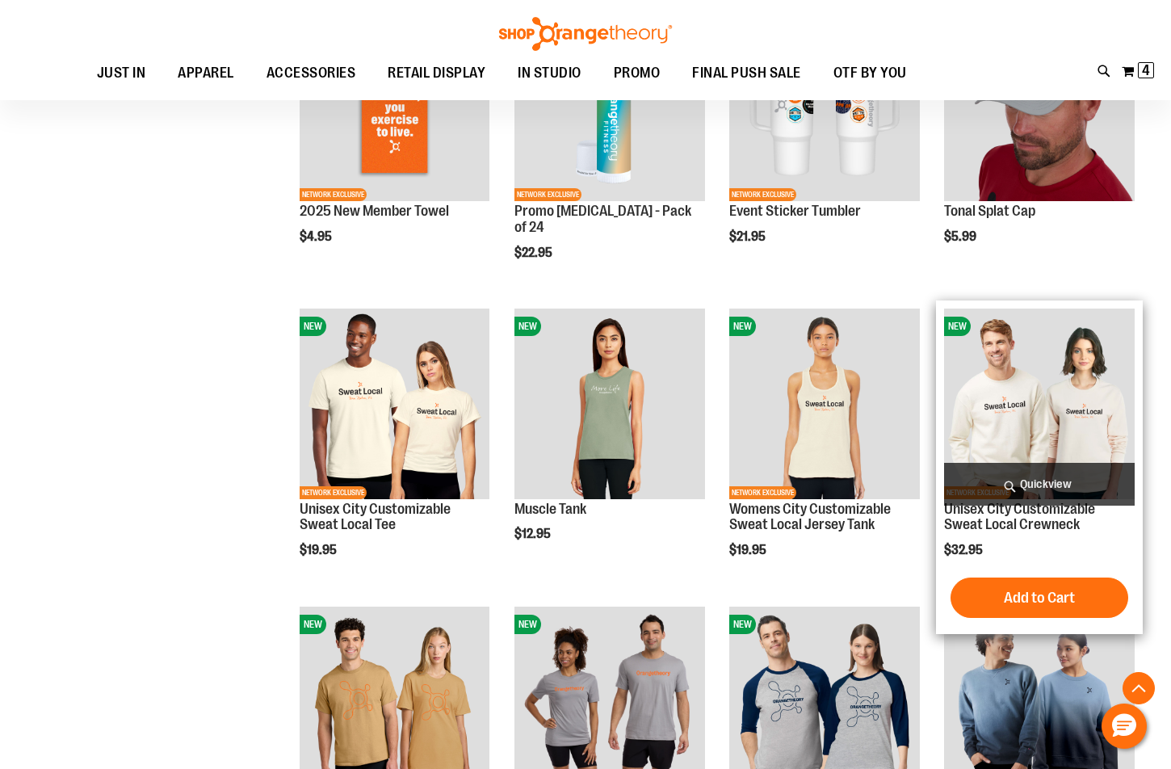
click at [1044, 475] on span "Quickview" at bounding box center [1039, 484] width 191 height 43
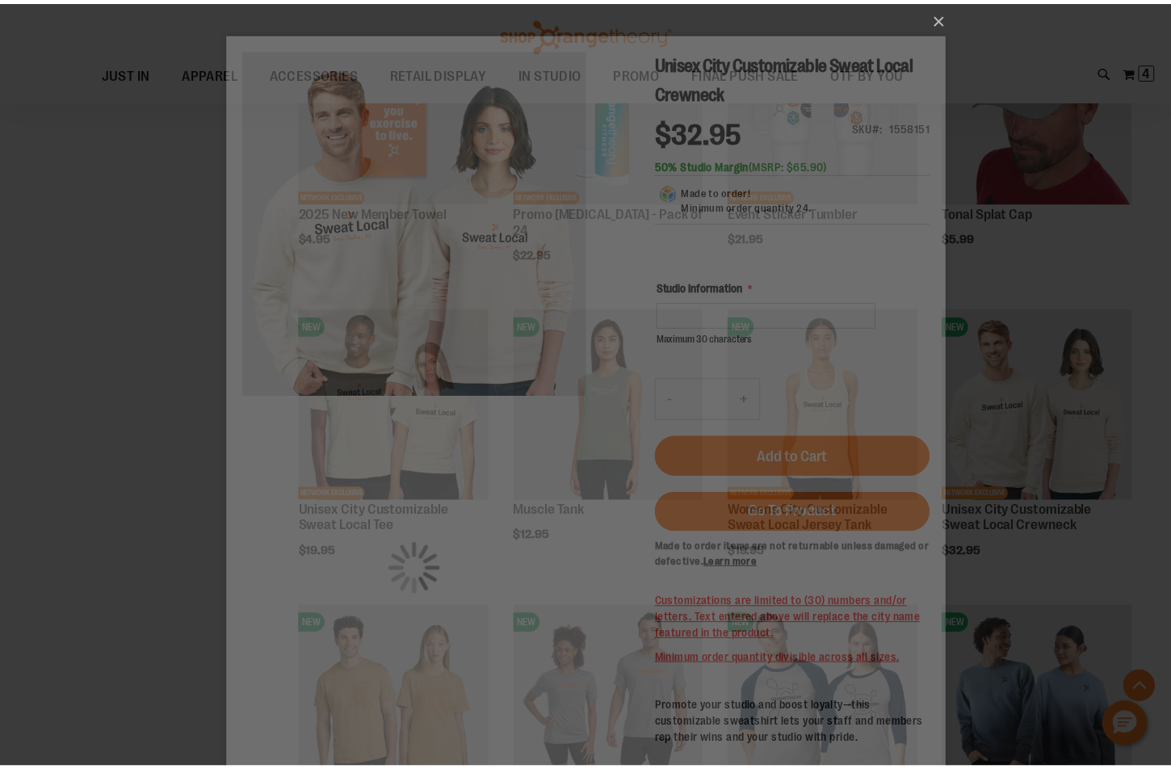
scroll to position [0, 0]
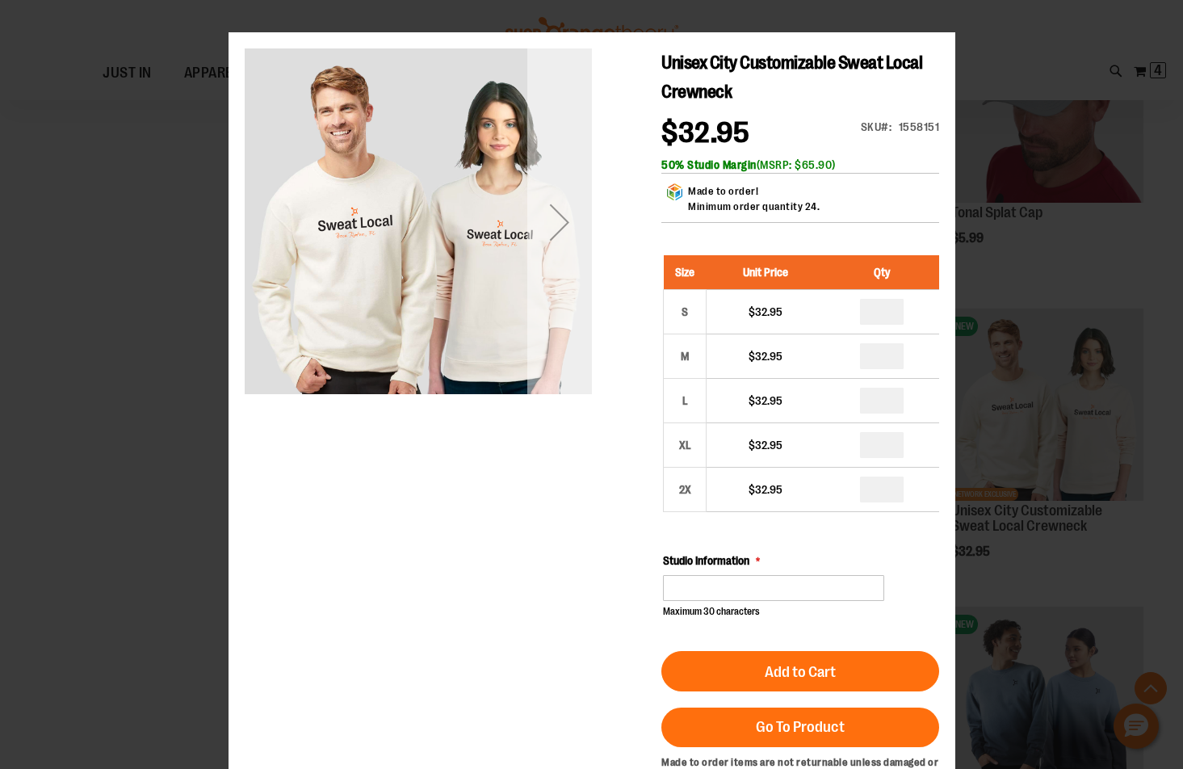
click at [567, 265] on div "Next" at bounding box center [558, 221] width 65 height 347
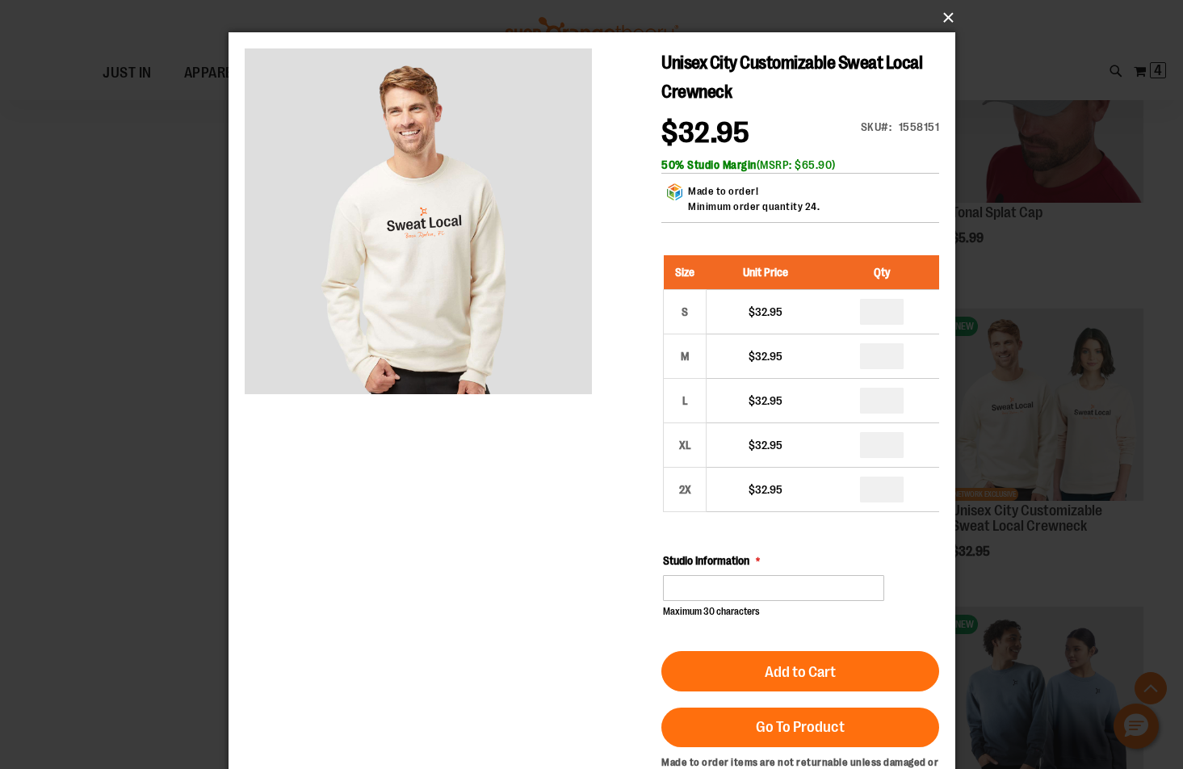
click at [945, 14] on button "×" at bounding box center [596, 18] width 727 height 36
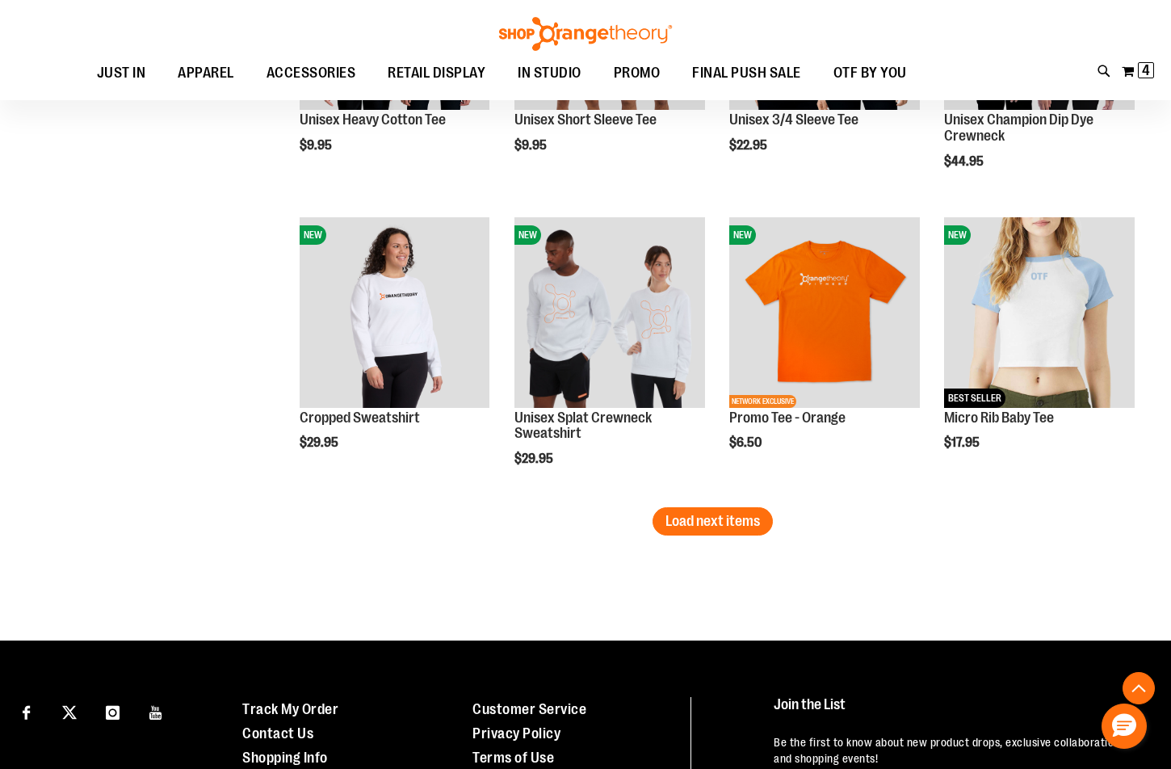
scroll to position [4309, 0]
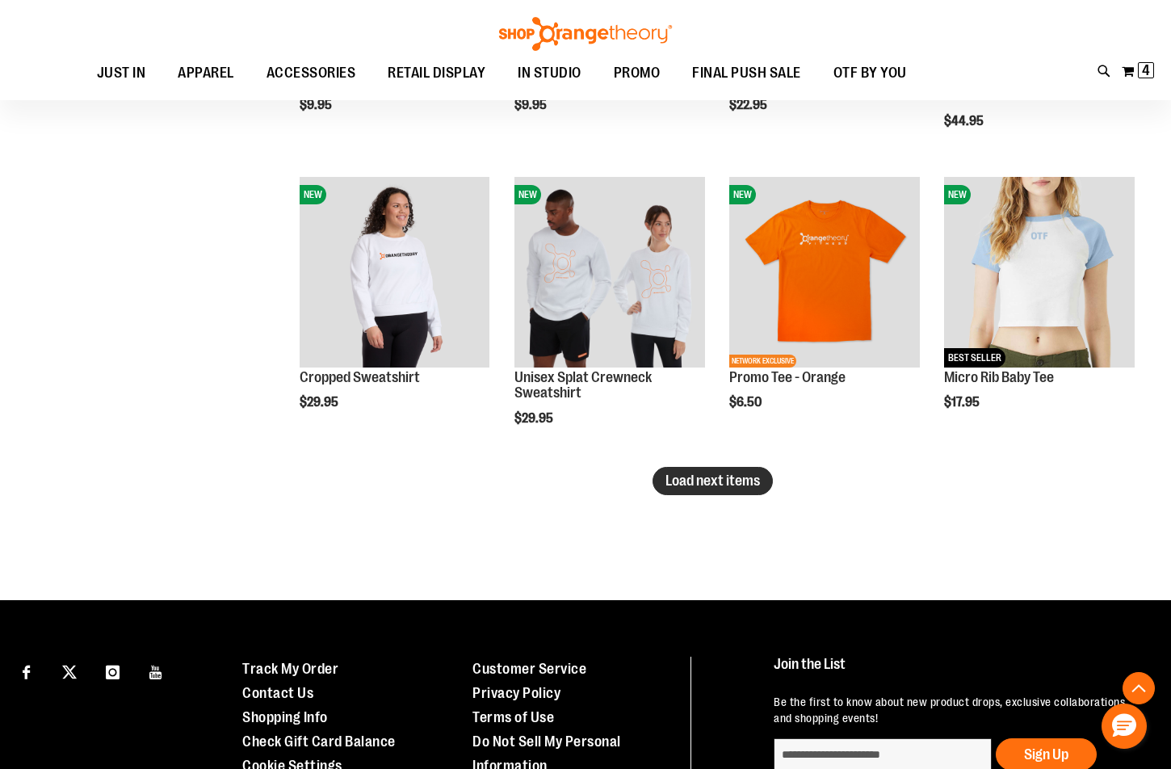
click at [711, 480] on span "Load next items" at bounding box center [712, 480] width 94 height 16
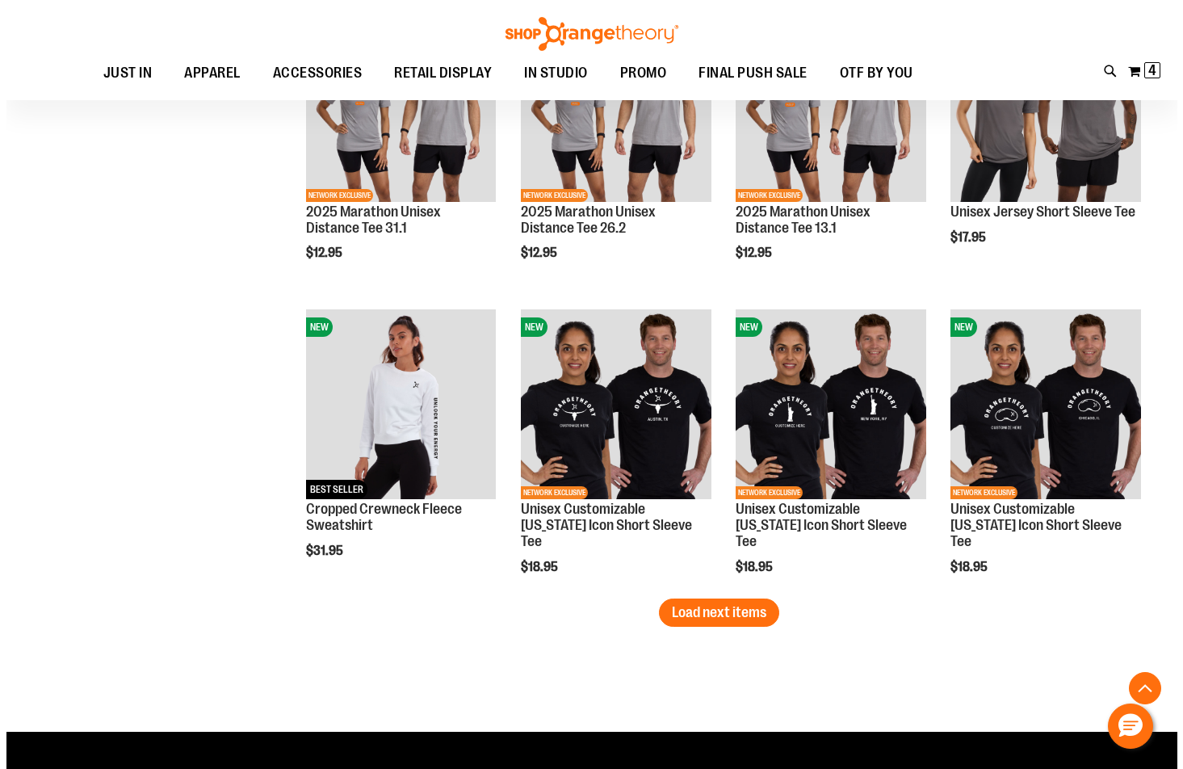
scroll to position [5117, 0]
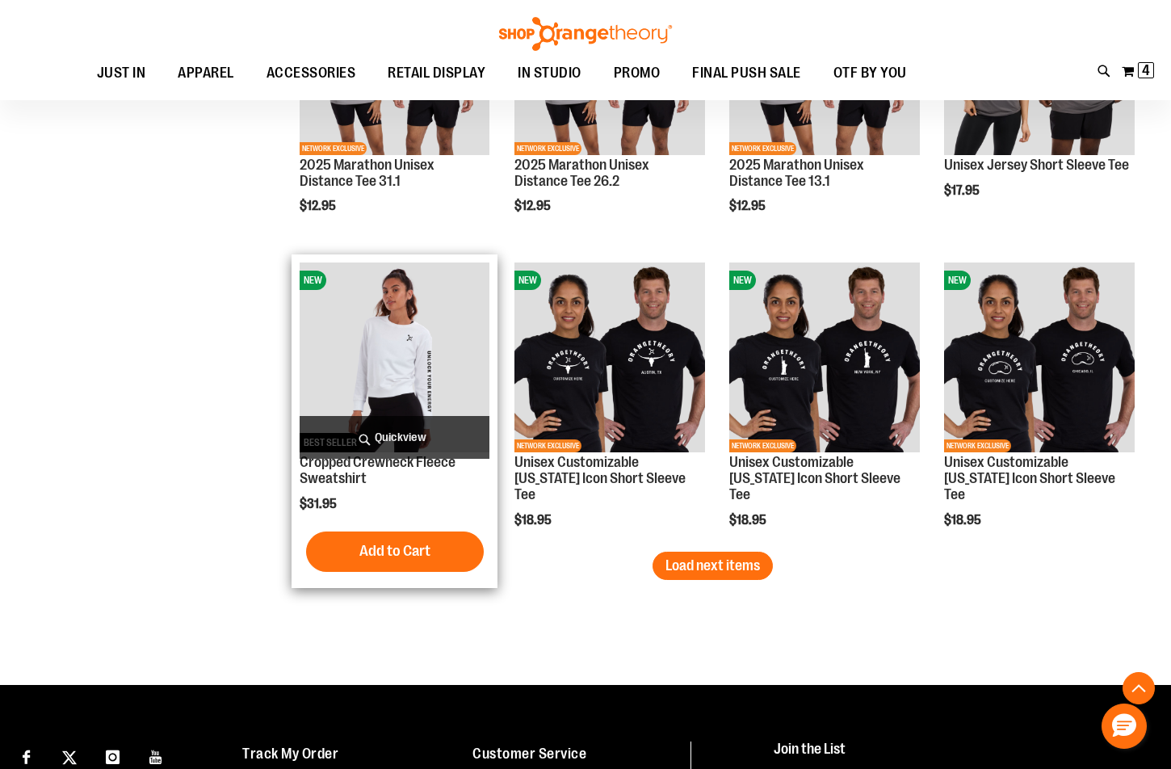
click at [421, 425] on span "Quickview" at bounding box center [395, 437] width 191 height 43
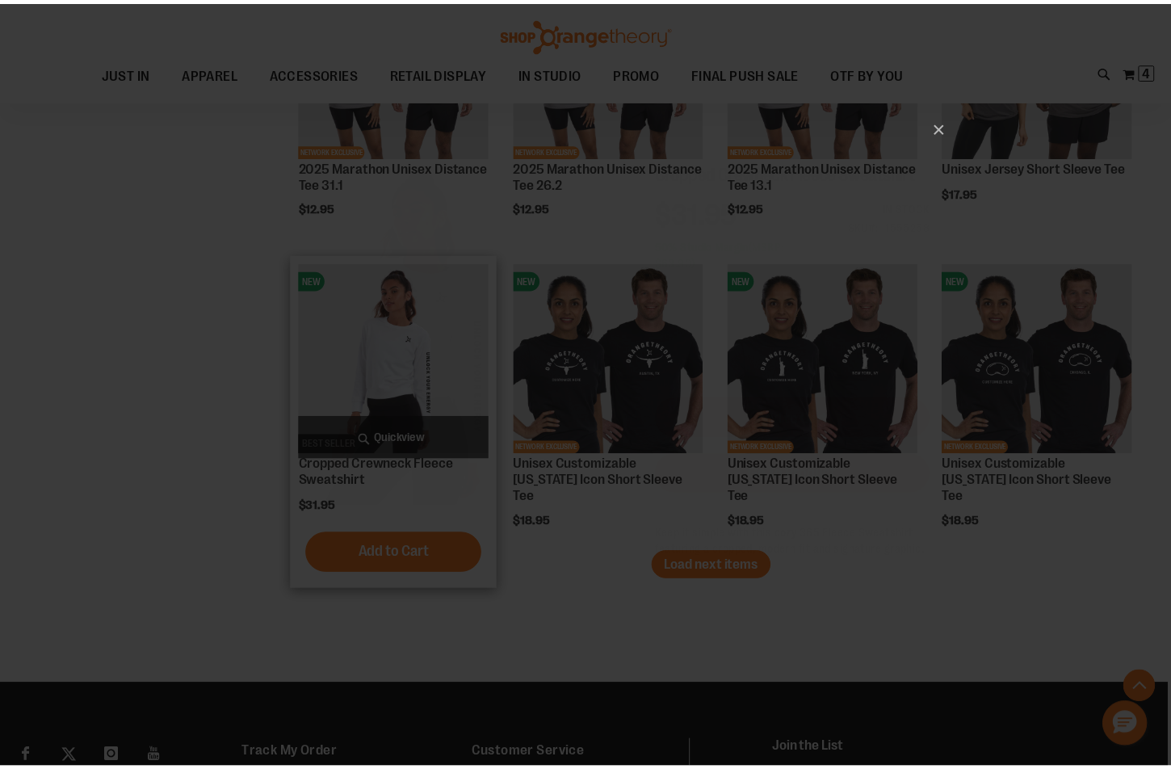
scroll to position [0, 0]
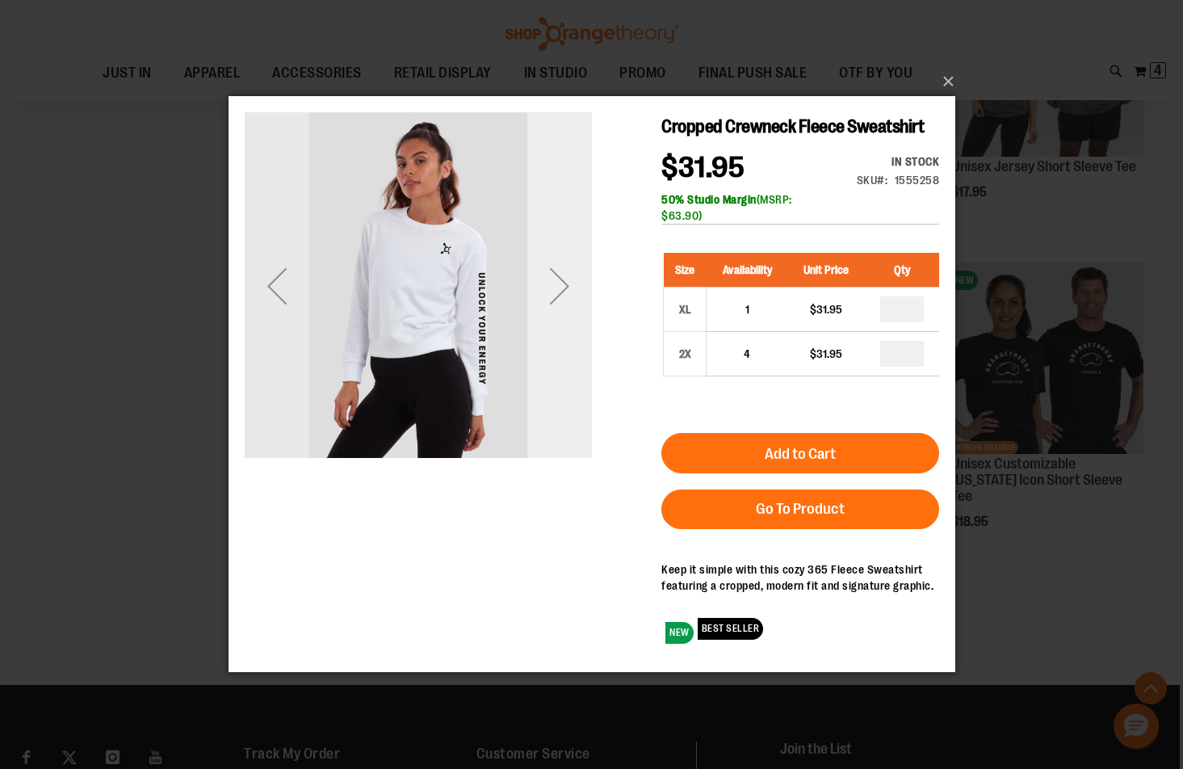
click at [568, 346] on div "Next" at bounding box center [558, 285] width 65 height 347
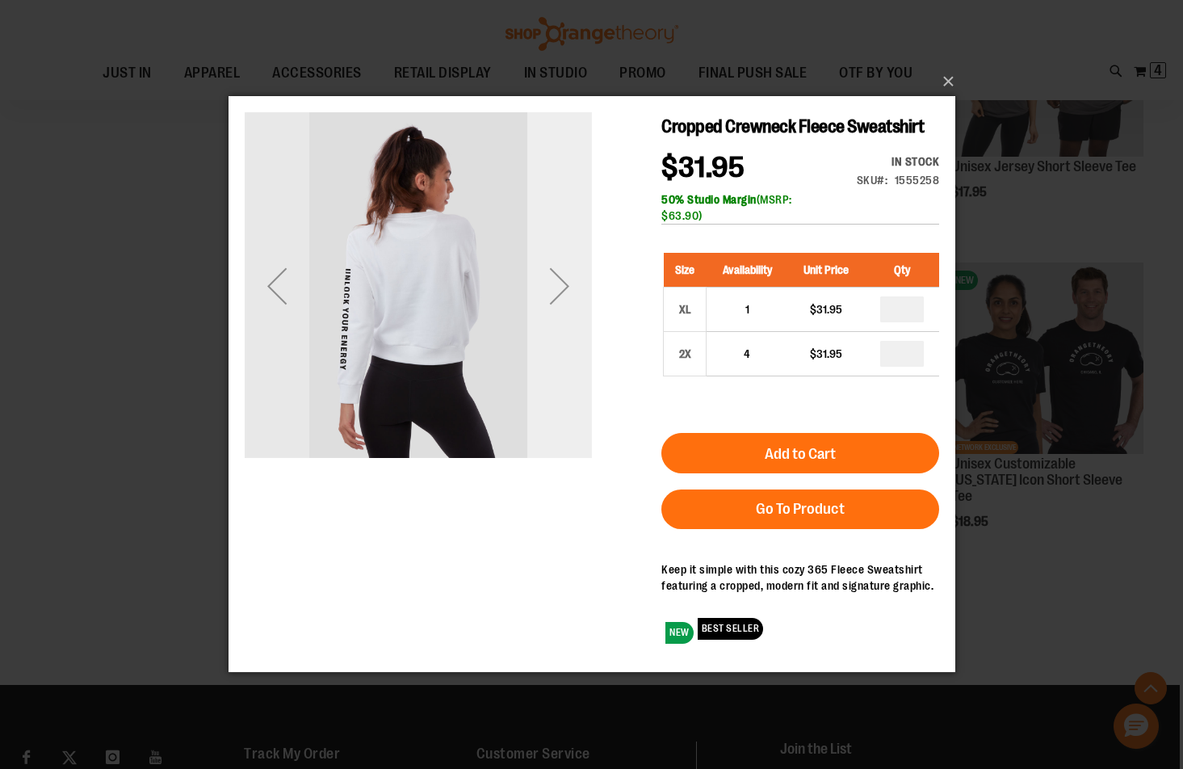
click at [568, 346] on div "Next" at bounding box center [558, 285] width 65 height 347
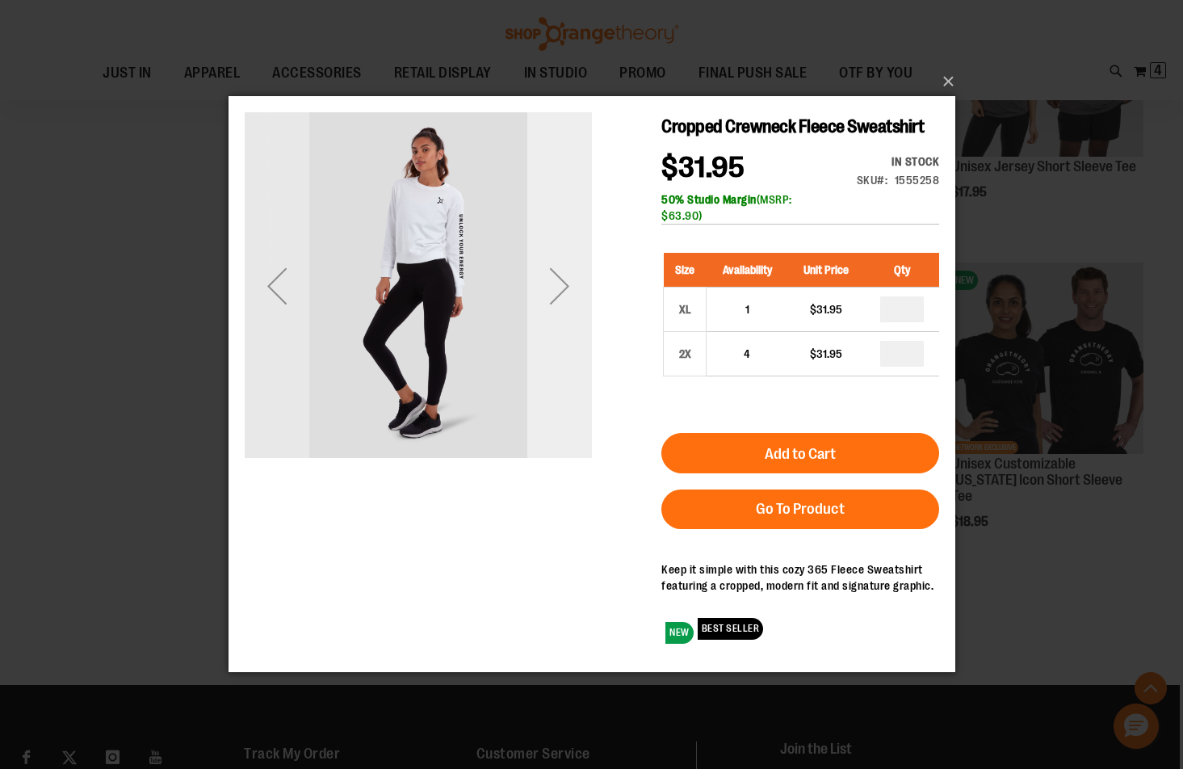
click at [568, 346] on div "Next" at bounding box center [558, 285] width 65 height 347
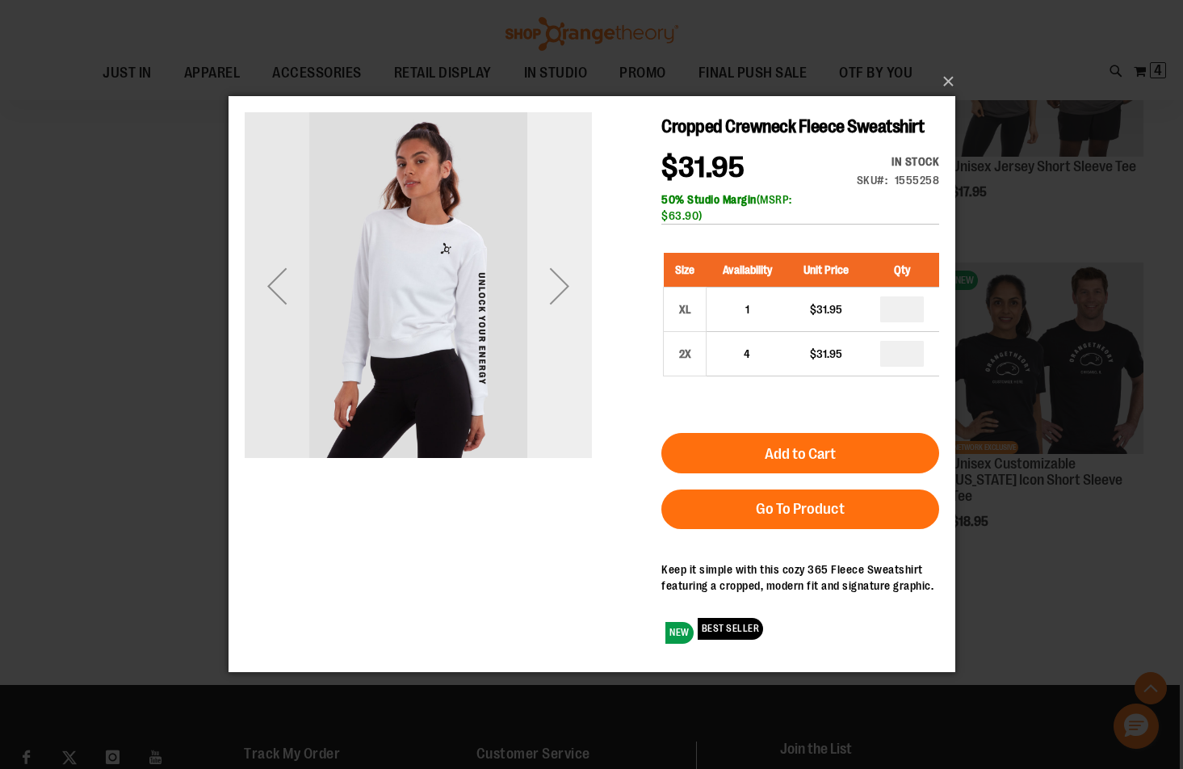
click at [568, 346] on div "Next" at bounding box center [558, 285] width 65 height 347
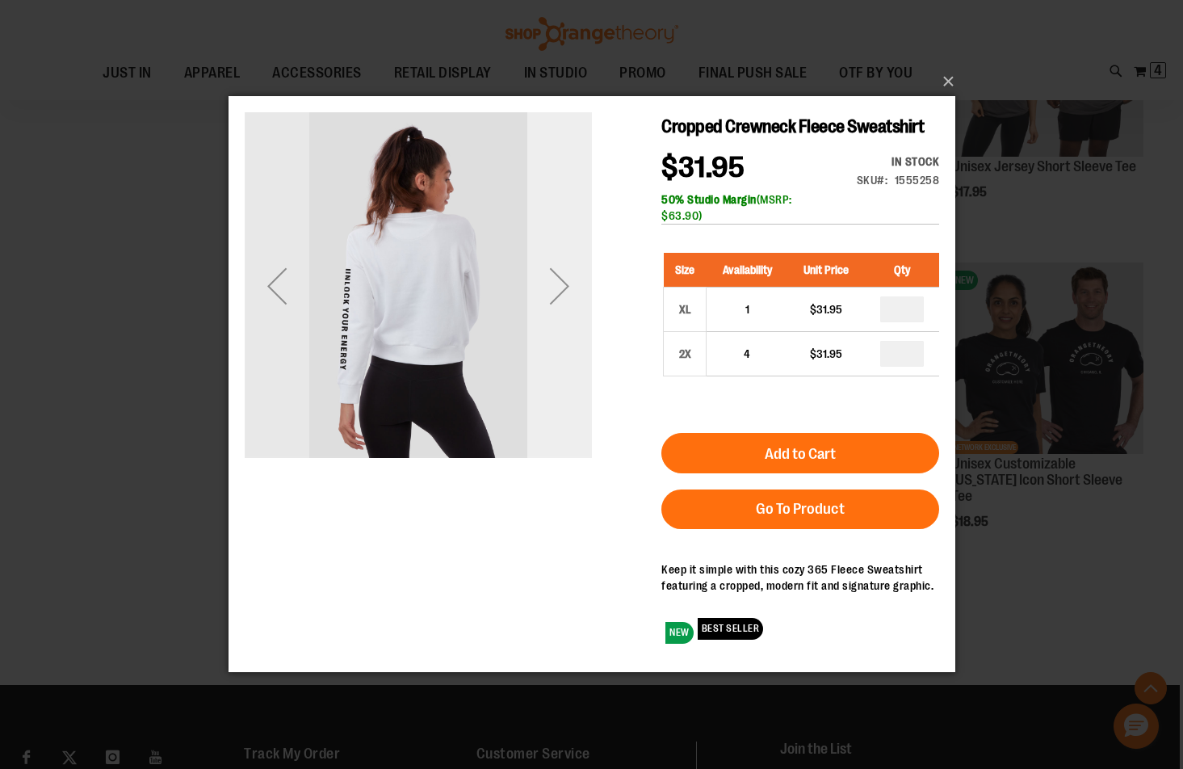
click at [566, 329] on div "Next" at bounding box center [558, 285] width 65 height 347
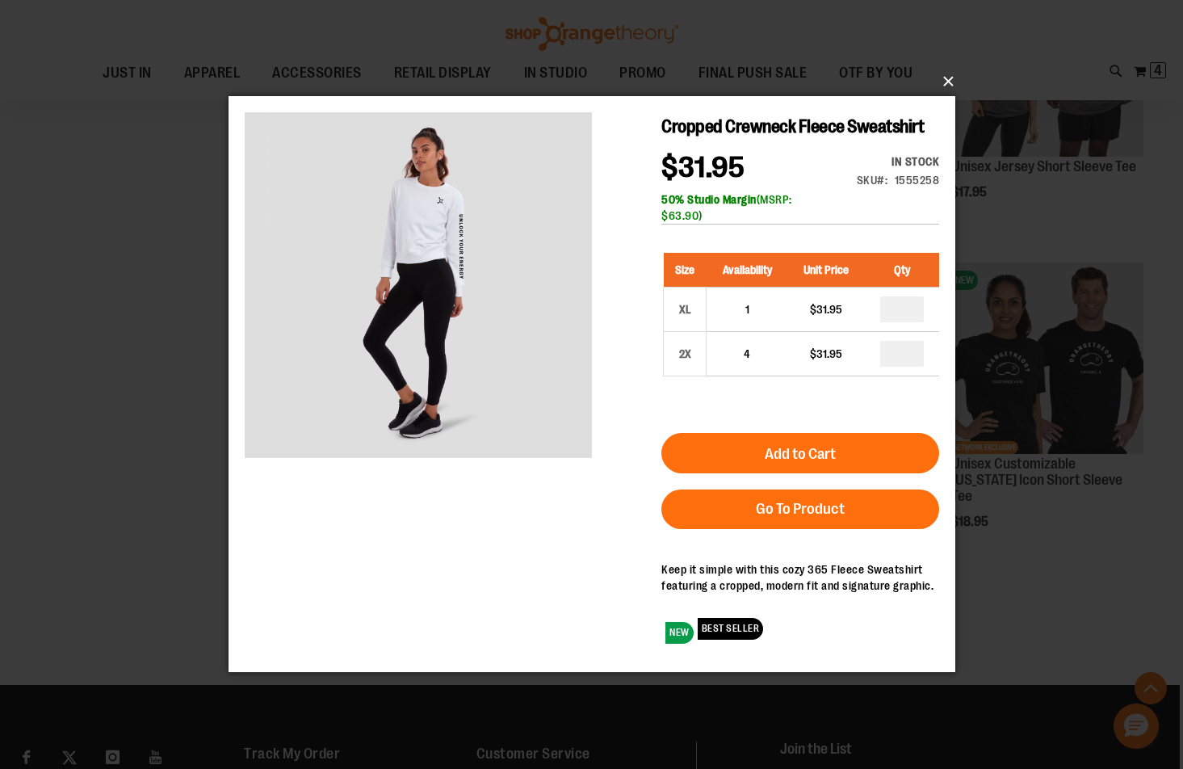
click at [953, 81] on button "×" at bounding box center [596, 82] width 727 height 36
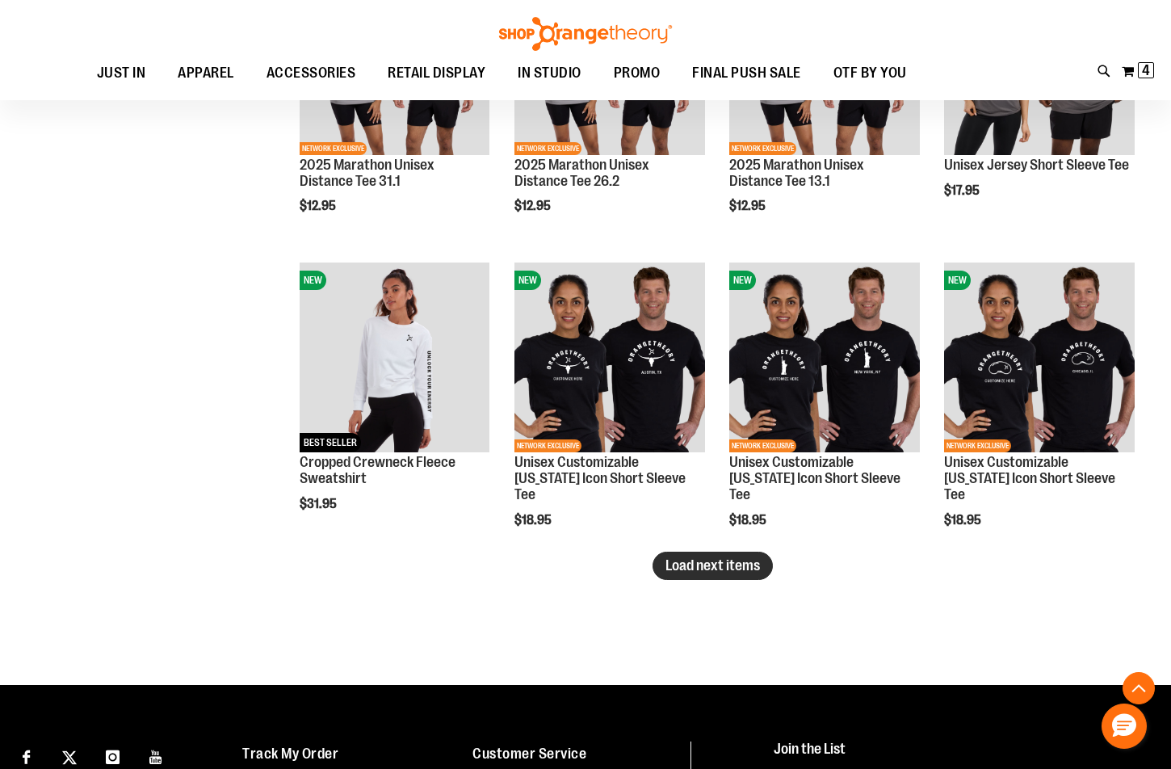
click at [752, 573] on span "Load next items" at bounding box center [712, 565] width 94 height 16
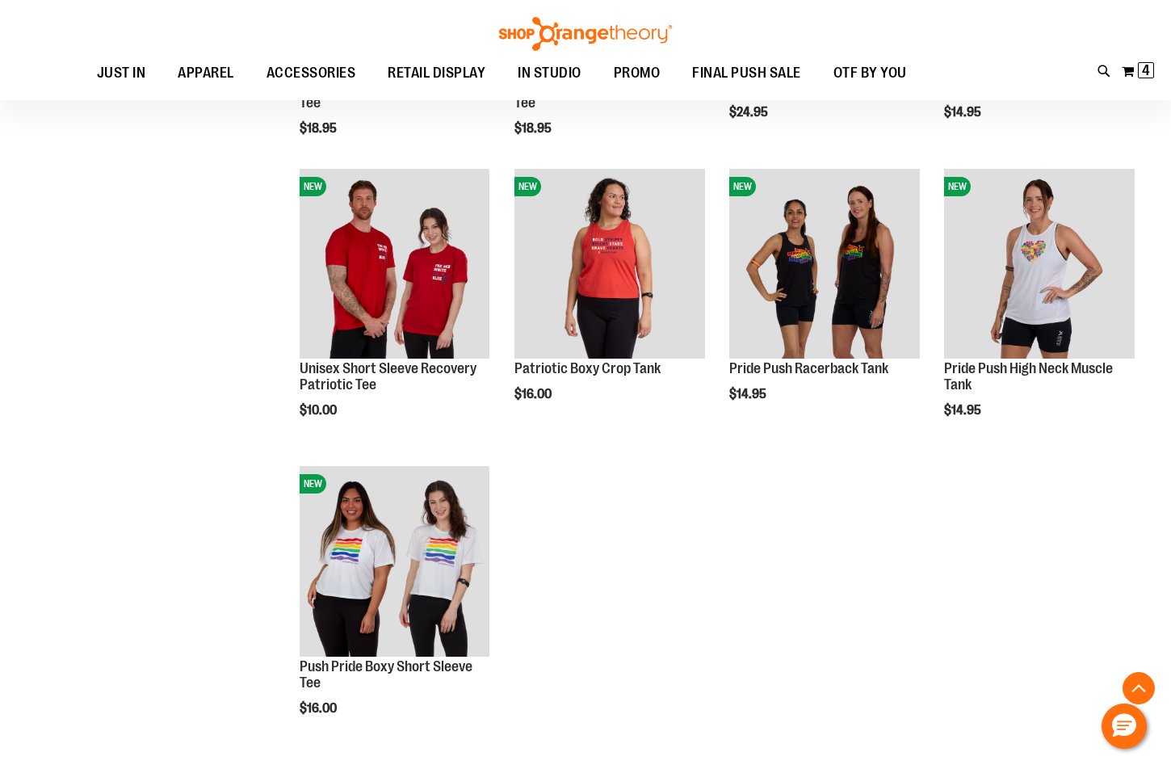
scroll to position [5763, 0]
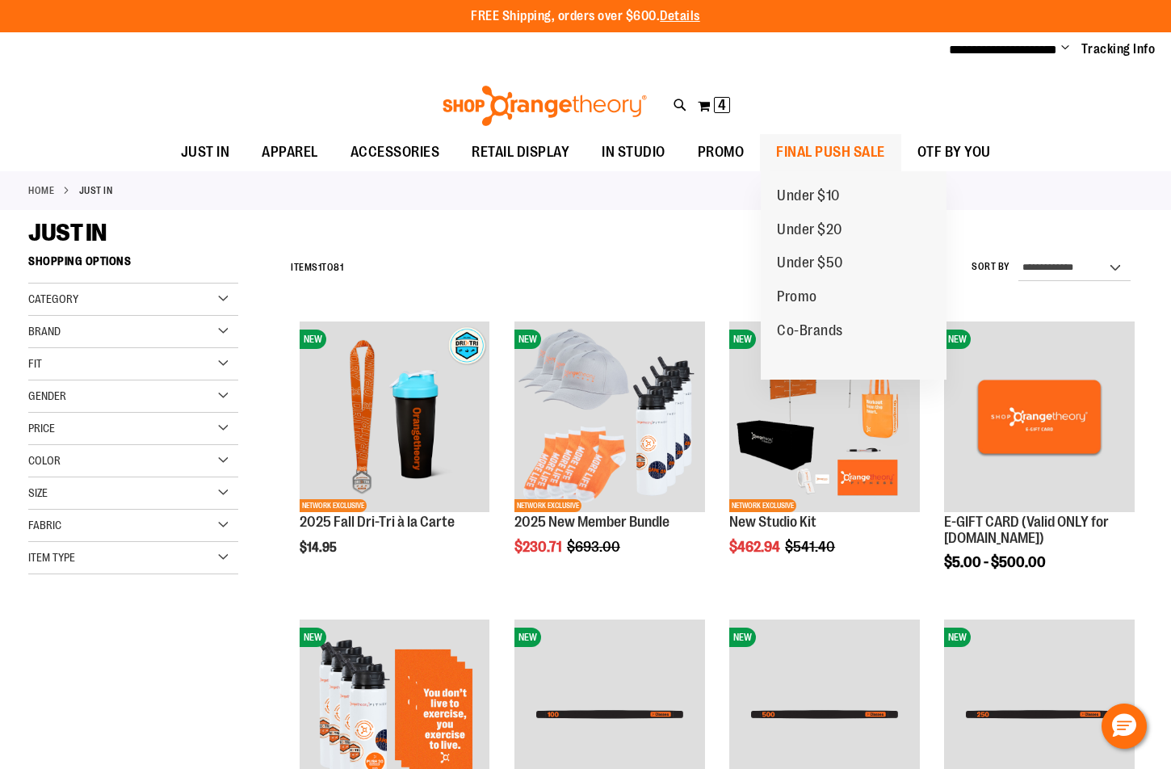
click at [833, 151] on span "FINAL PUSH SALE" at bounding box center [830, 152] width 109 height 36
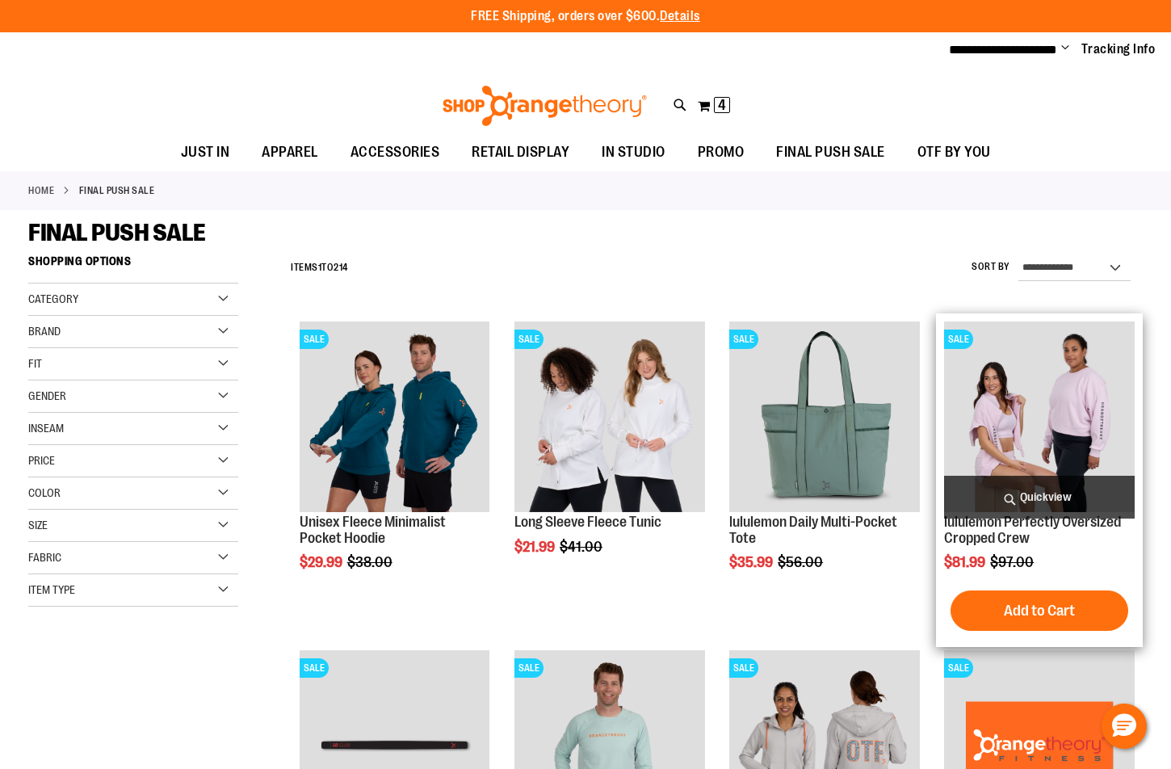
type input "**********"
click at [1077, 482] on span "Quickview" at bounding box center [1039, 497] width 191 height 43
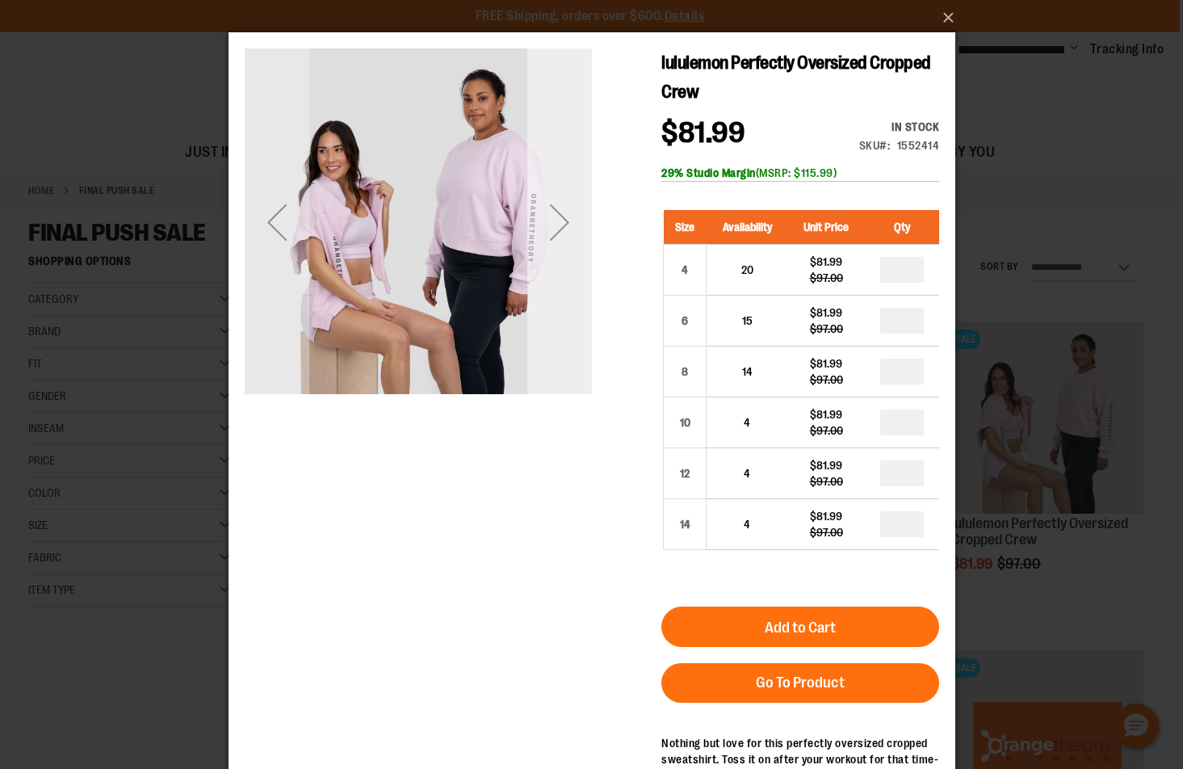
click at [577, 292] on div "Next" at bounding box center [558, 221] width 65 height 347
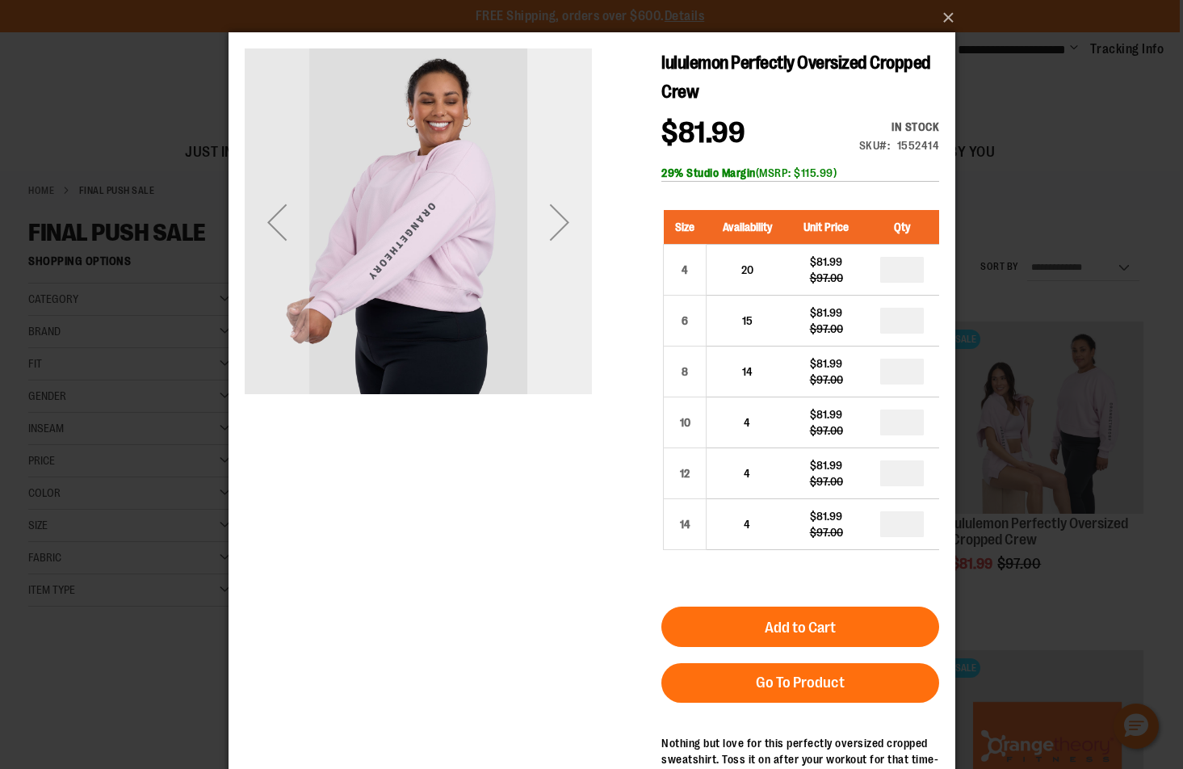
click at [575, 280] on div "Next" at bounding box center [558, 221] width 65 height 347
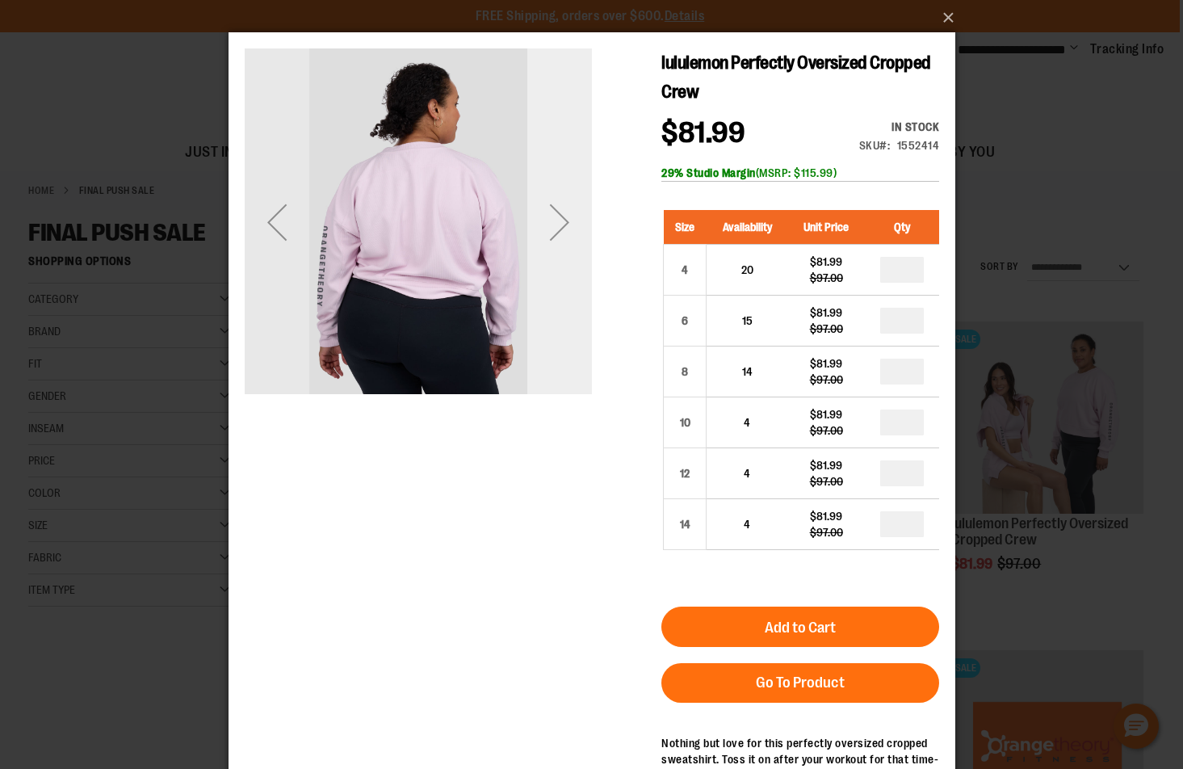
click at [575, 280] on div "Next" at bounding box center [558, 221] width 65 height 347
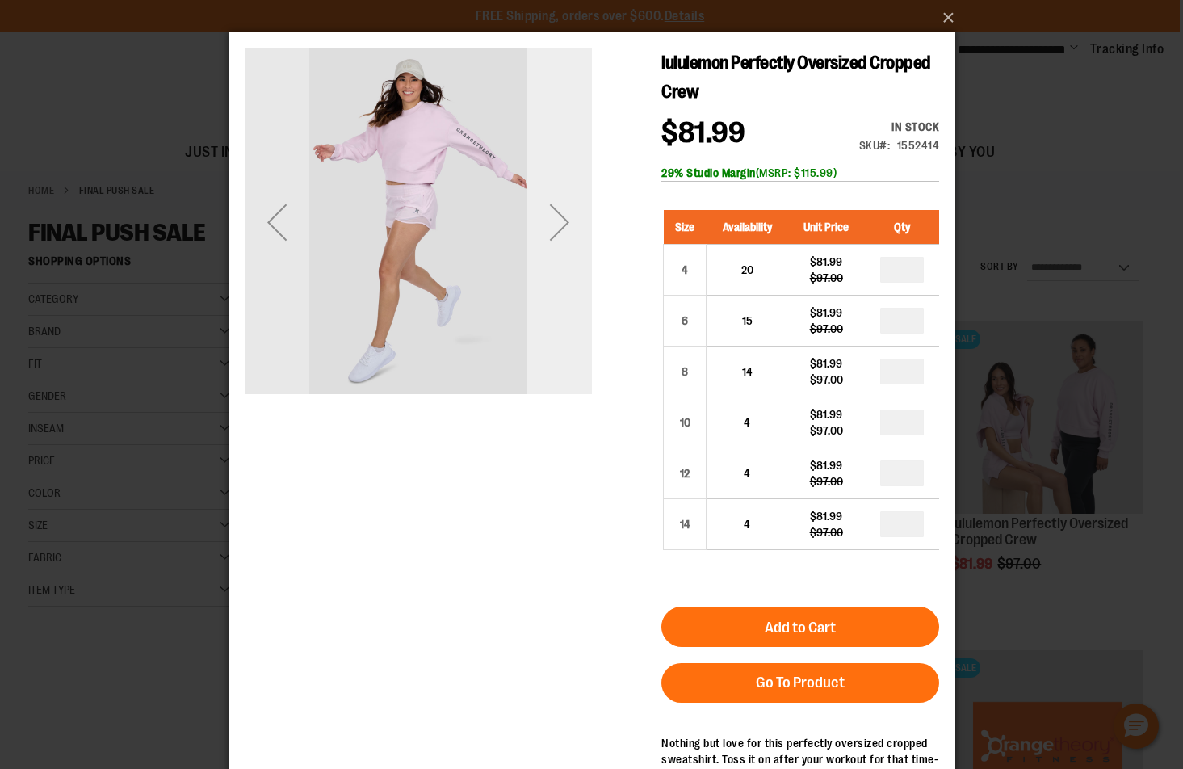
click at [575, 280] on div "Next" at bounding box center [558, 221] width 65 height 347
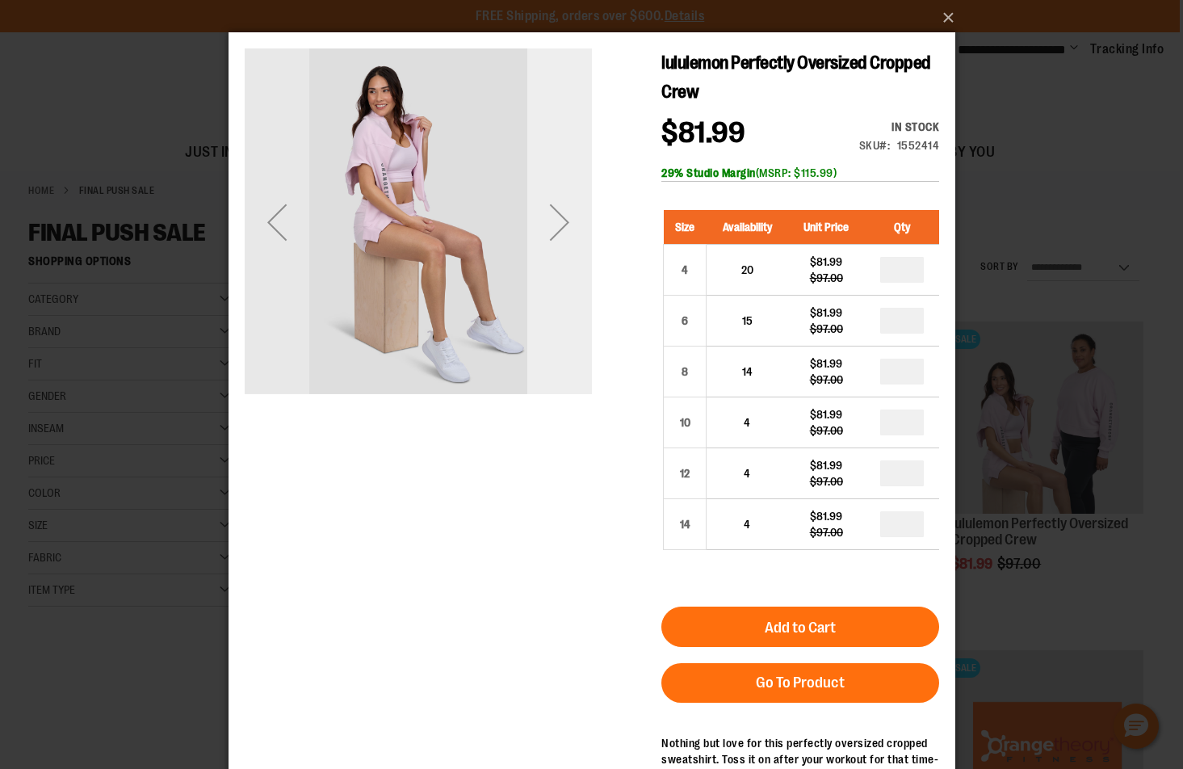
click at [575, 280] on div "Next" at bounding box center [558, 221] width 65 height 347
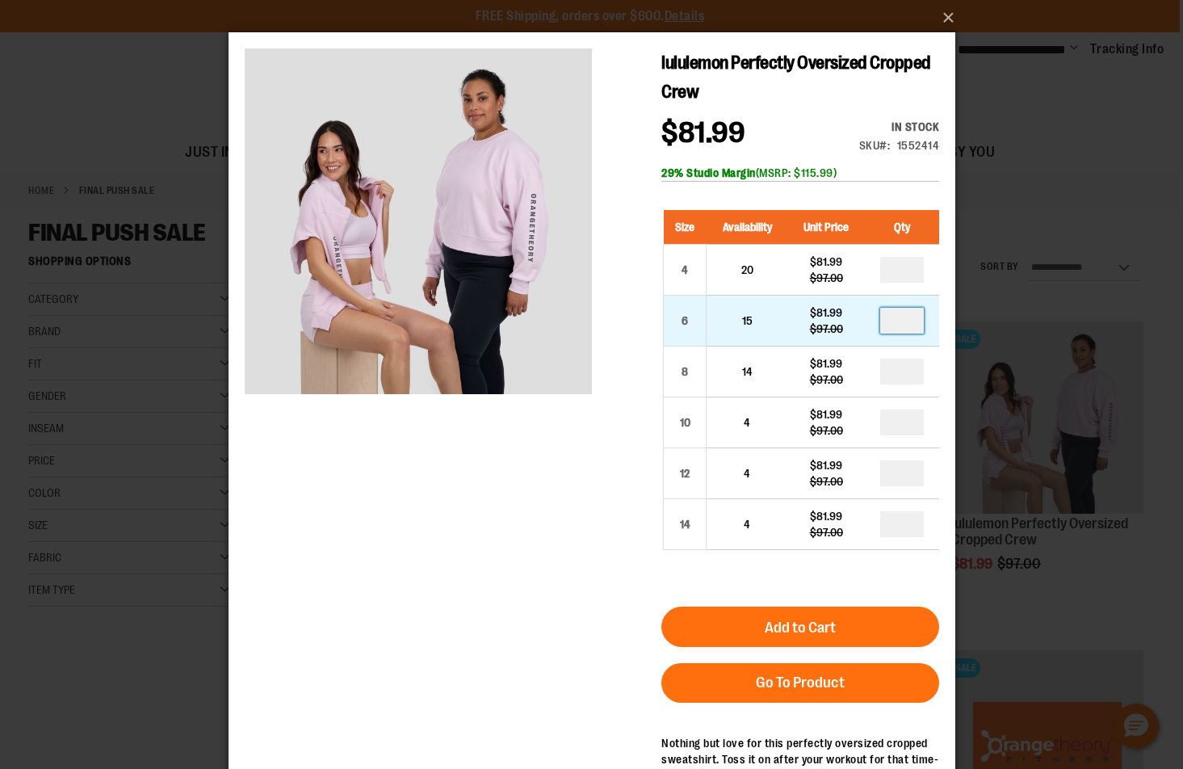
click at [907, 322] on input "number" at bounding box center [901, 321] width 44 height 26
type input "*"
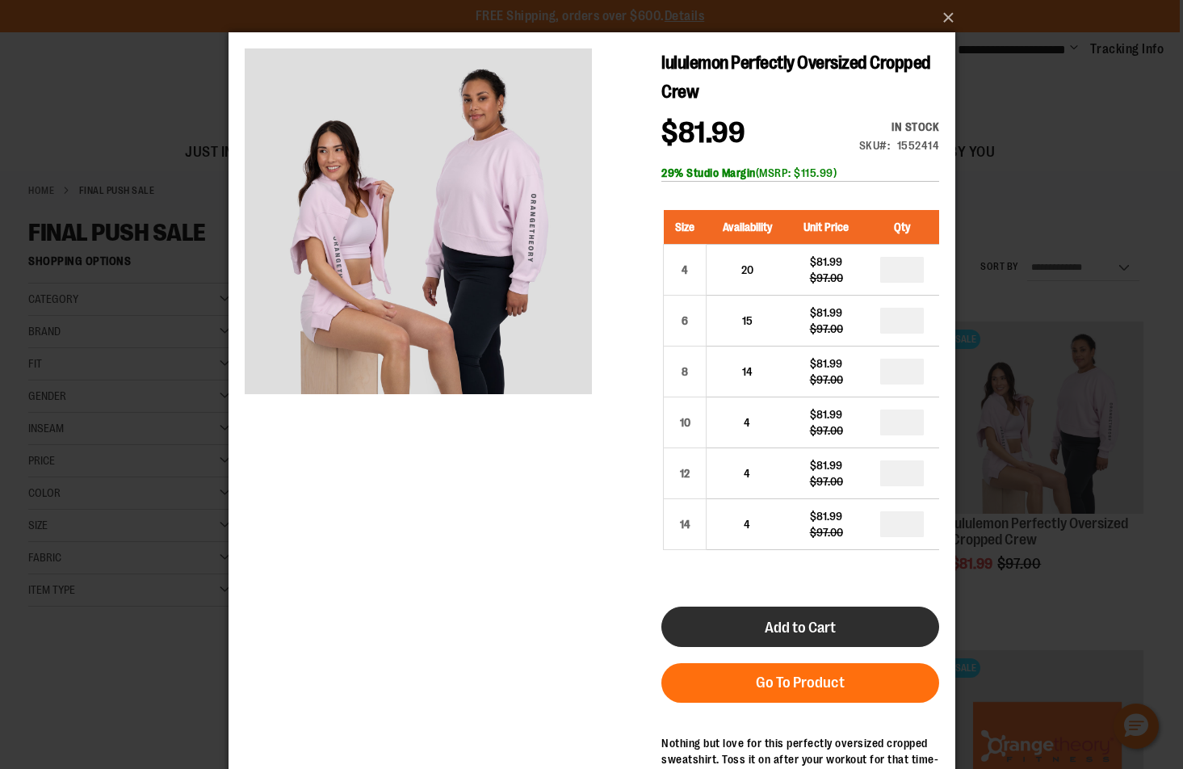
click at [820, 627] on span "Add to Cart" at bounding box center [799, 628] width 71 height 18
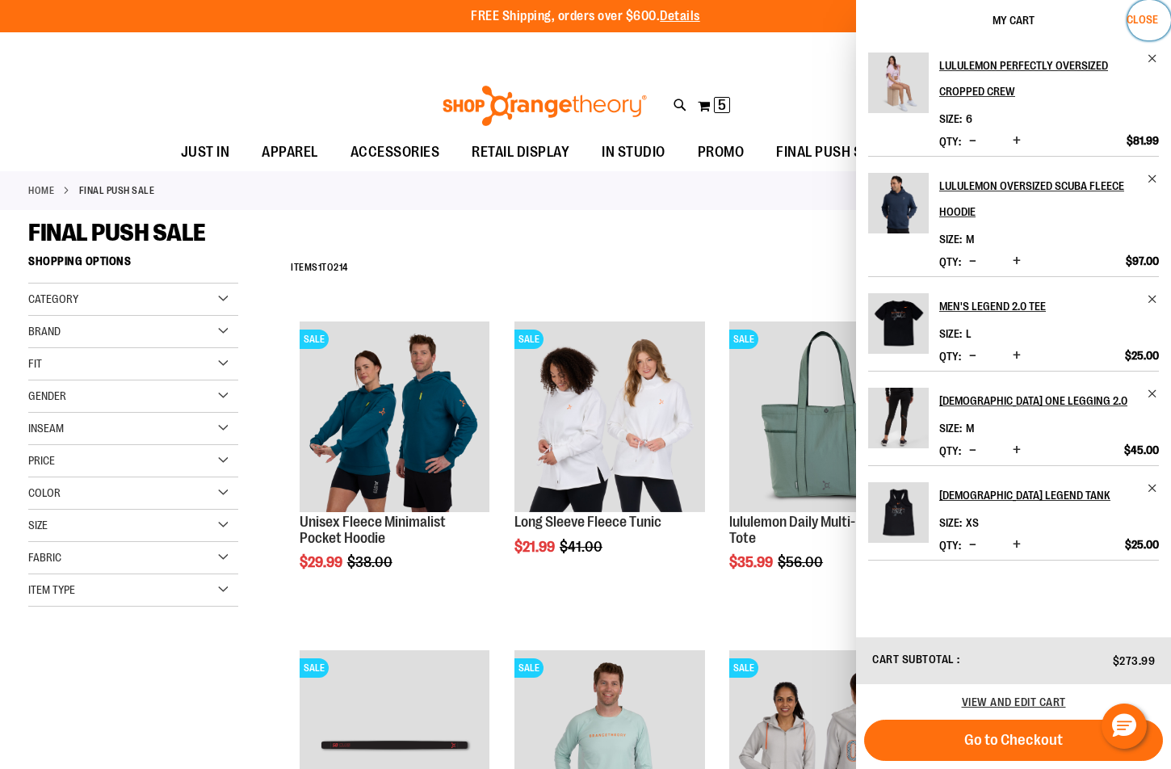
click at [1142, 16] on span "Close" at bounding box center [1141, 19] width 31 height 13
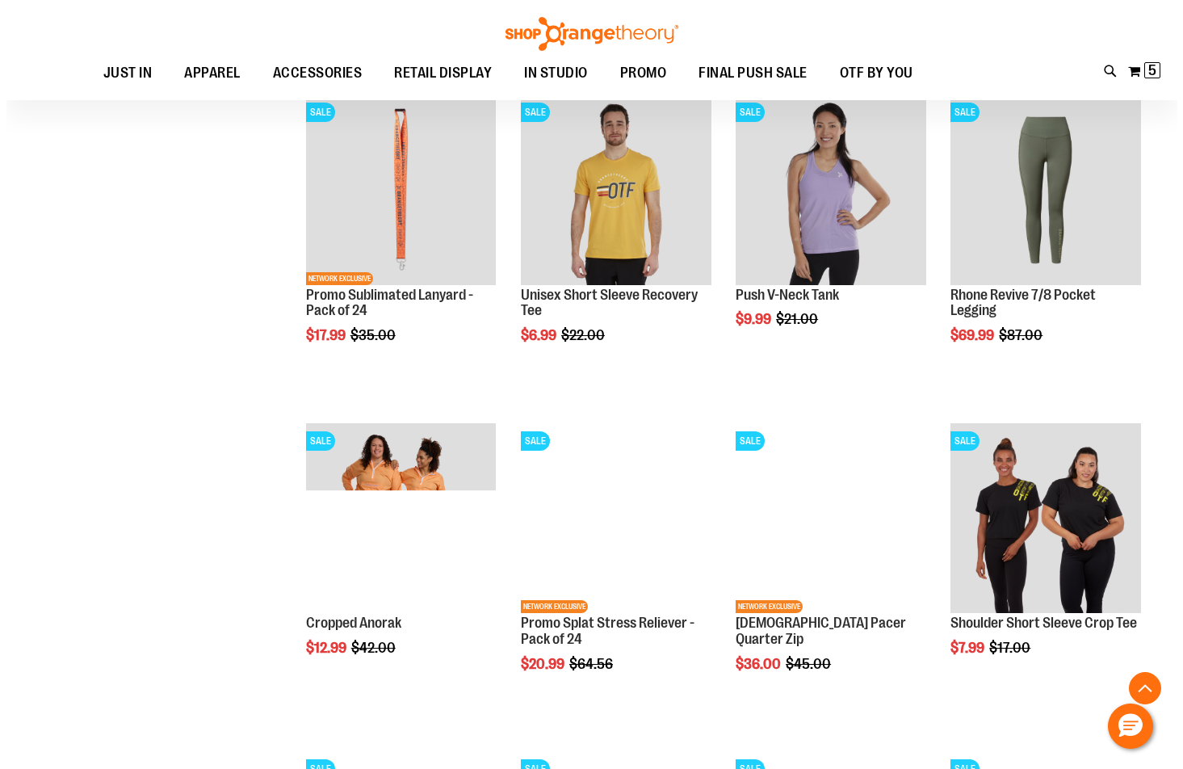
scroll to position [1291, 0]
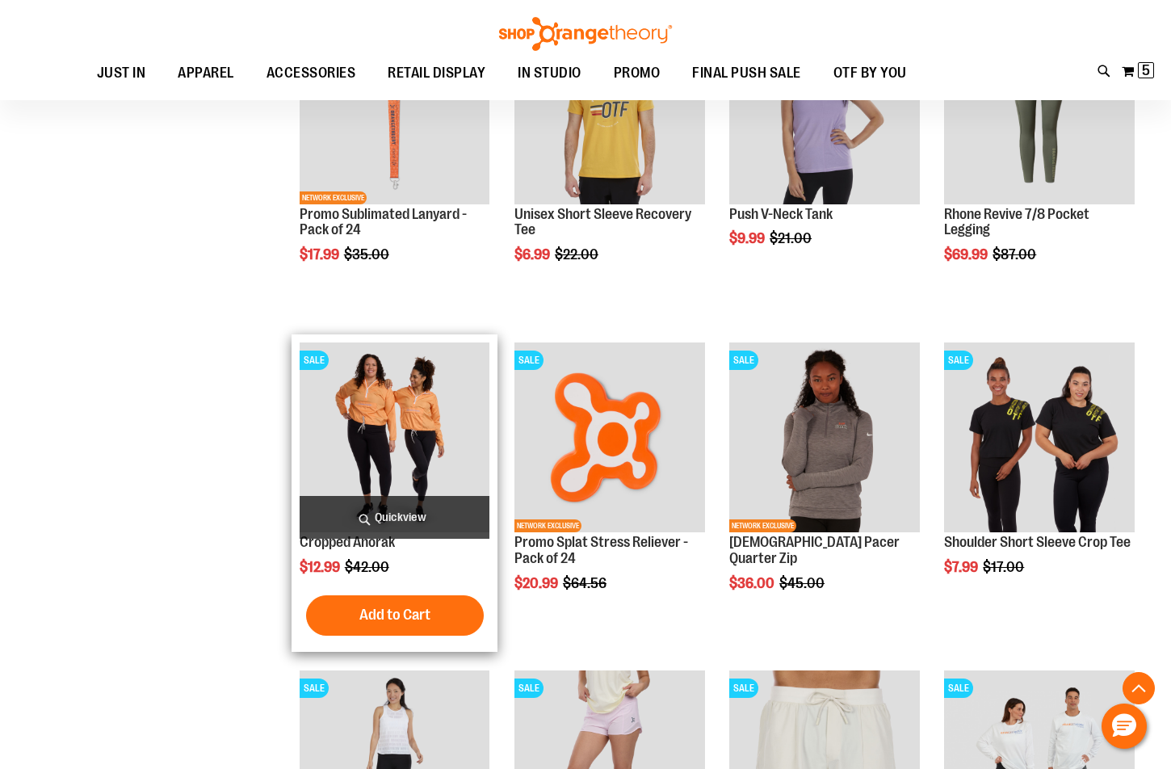
click at [447, 512] on span "Quickview" at bounding box center [395, 517] width 191 height 43
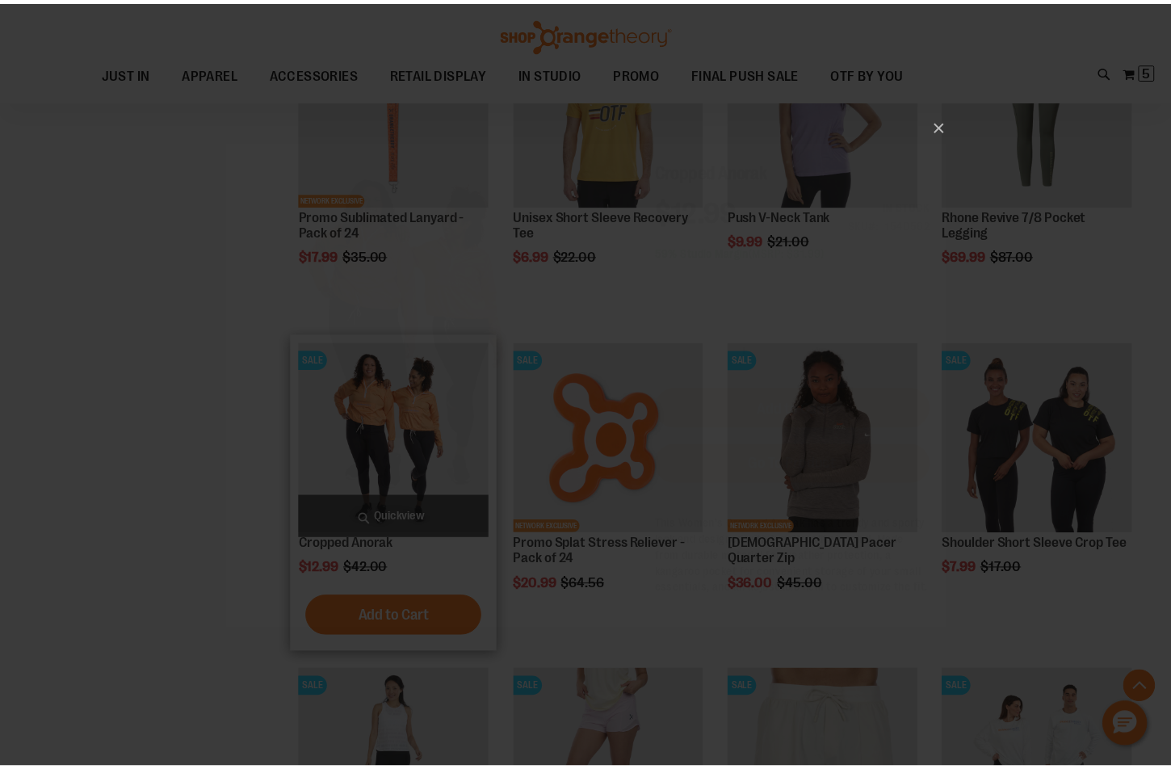
scroll to position [0, 0]
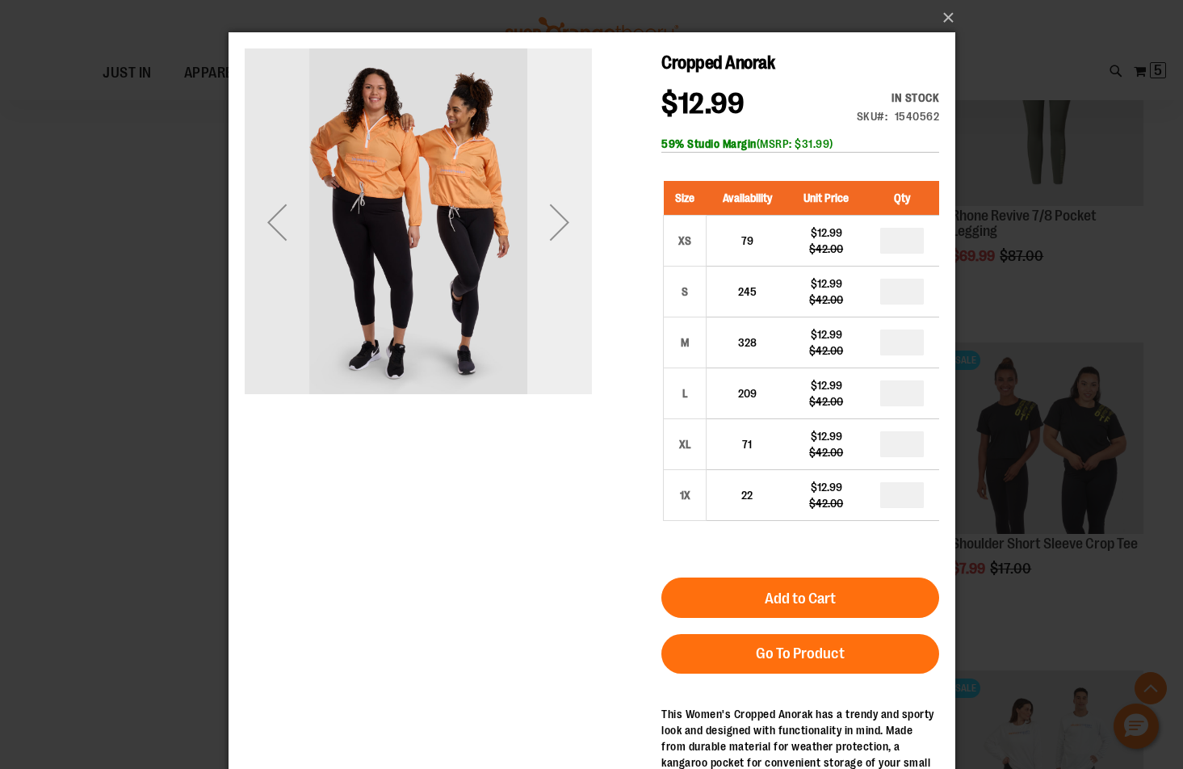
click at [556, 258] on div "Next" at bounding box center [558, 221] width 65 height 347
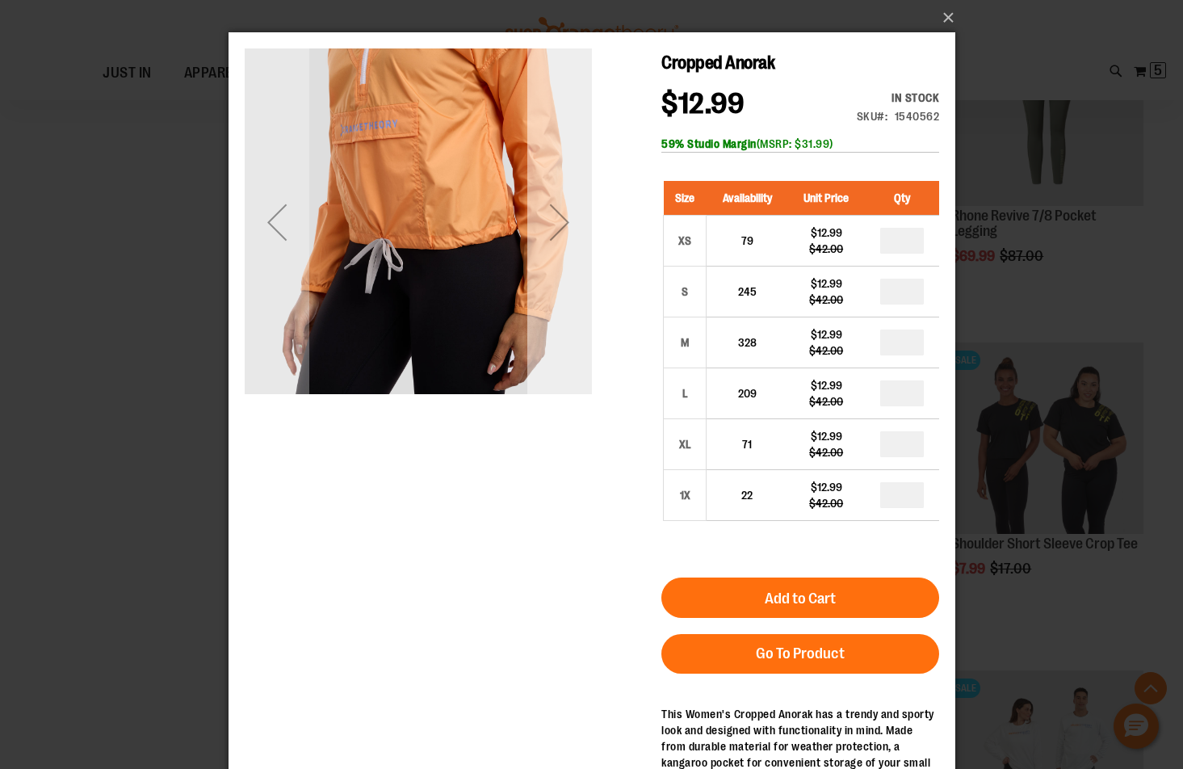
click at [556, 258] on div "Next" at bounding box center [558, 221] width 65 height 347
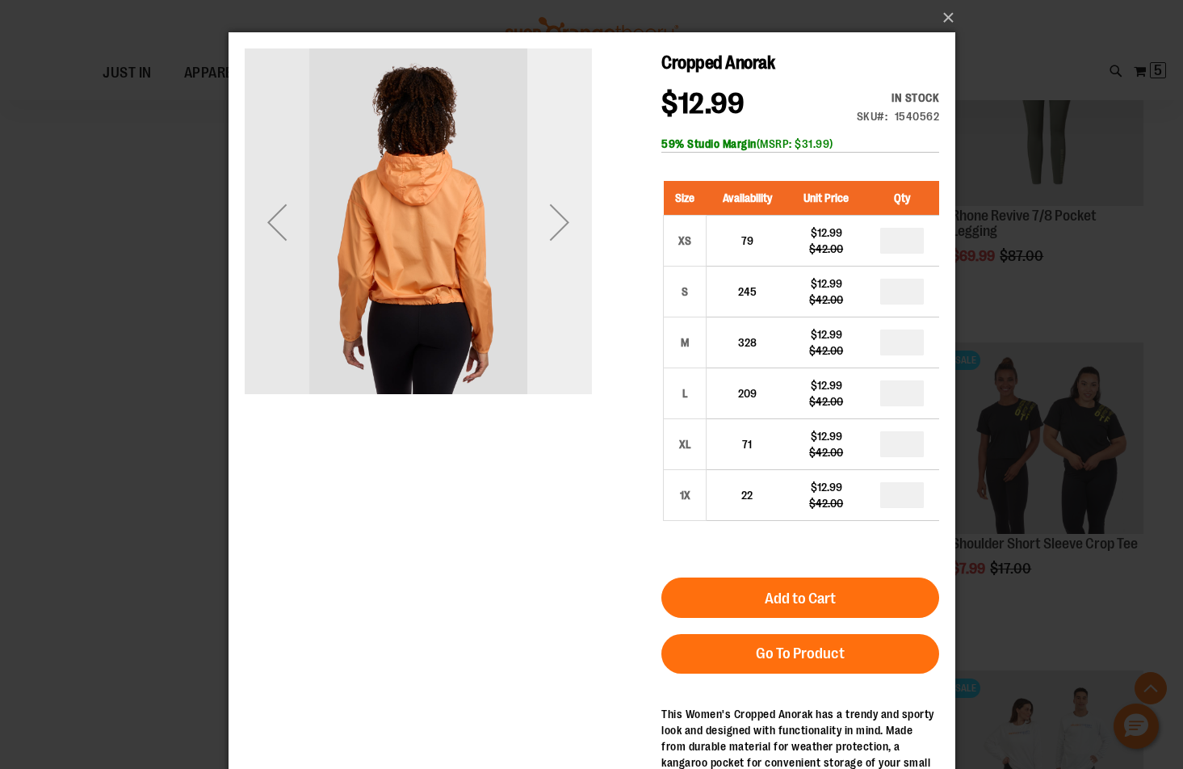
click at [556, 258] on div "Next" at bounding box center [558, 221] width 65 height 347
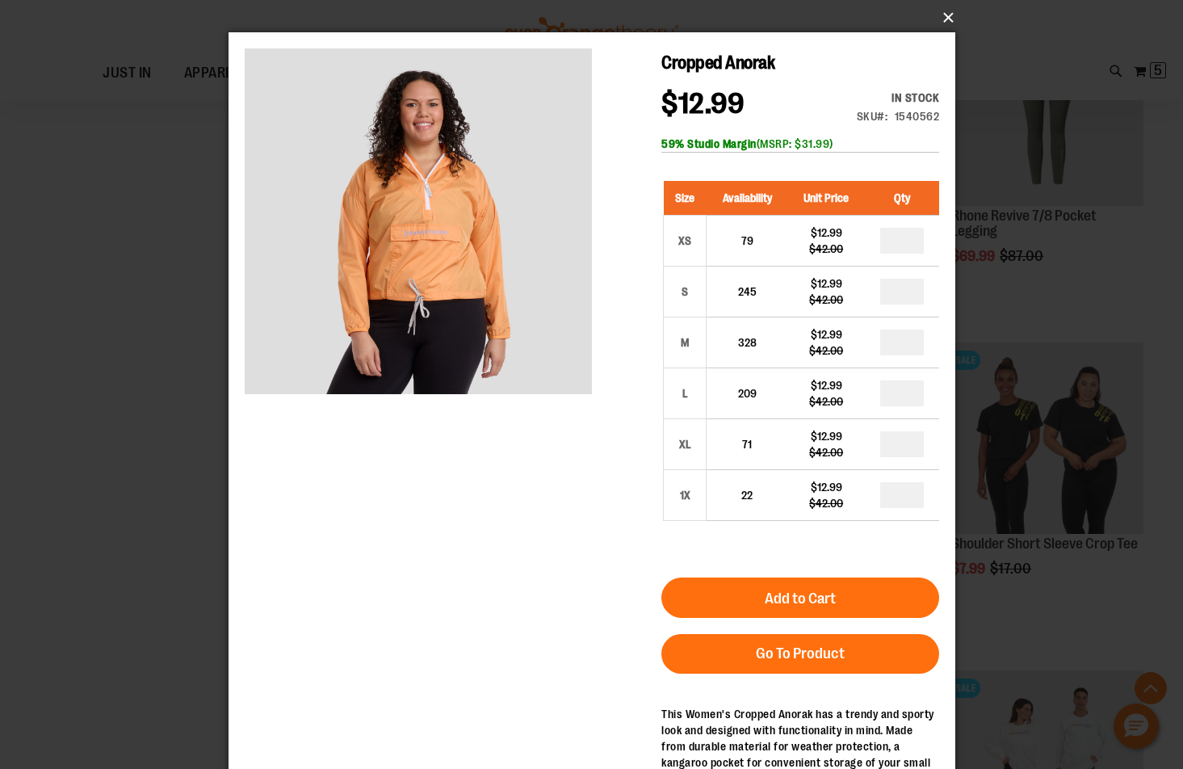
click at [946, 11] on button "×" at bounding box center [596, 18] width 727 height 36
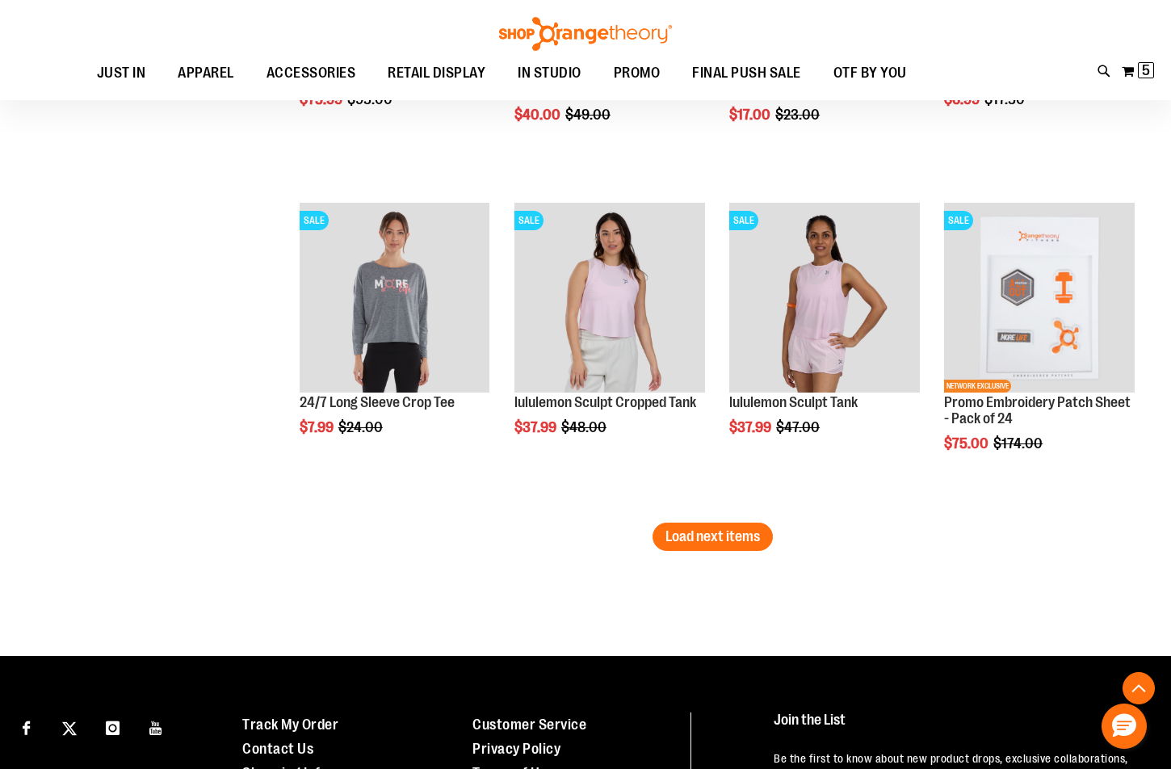
scroll to position [2745, 0]
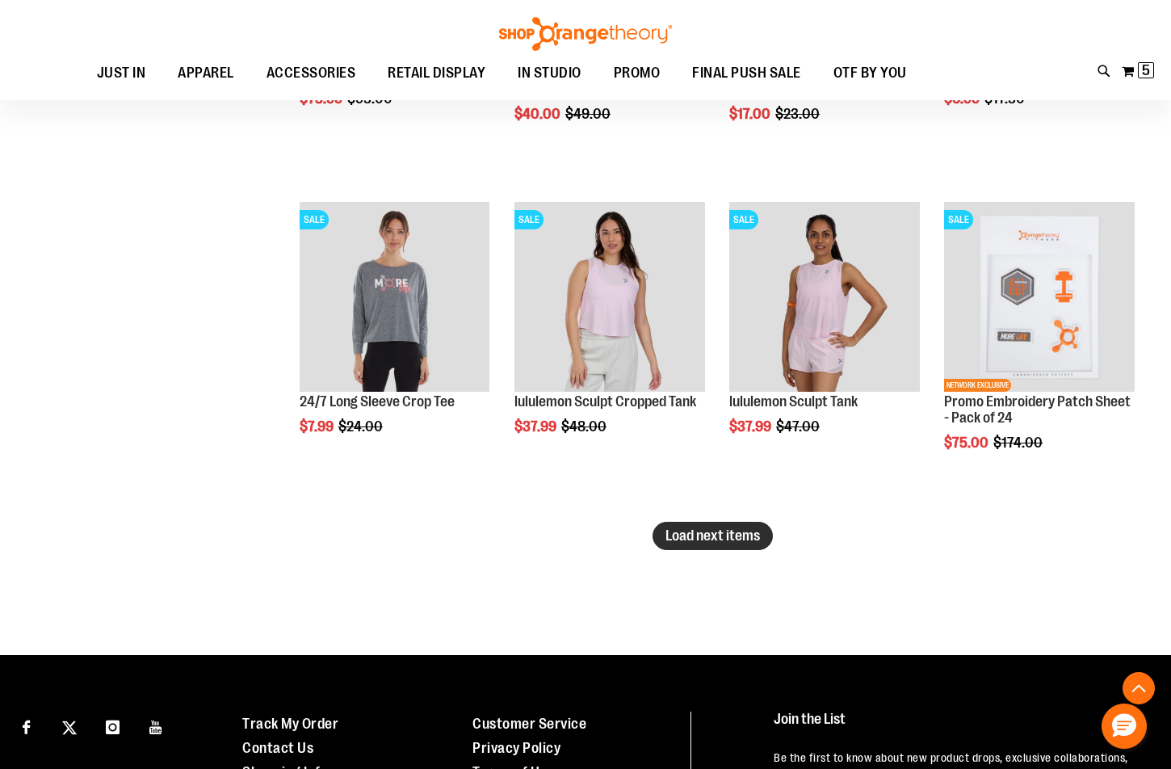
click at [721, 529] on span "Load next items" at bounding box center [712, 535] width 94 height 16
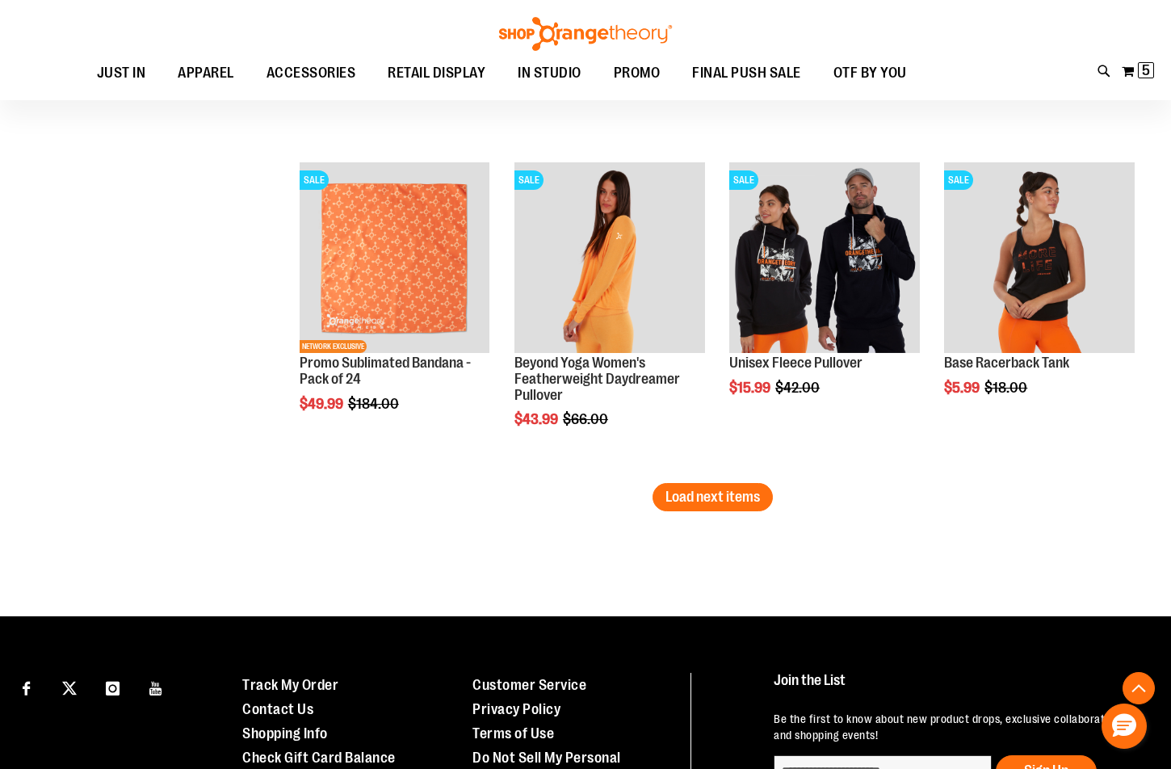
scroll to position [3794, 0]
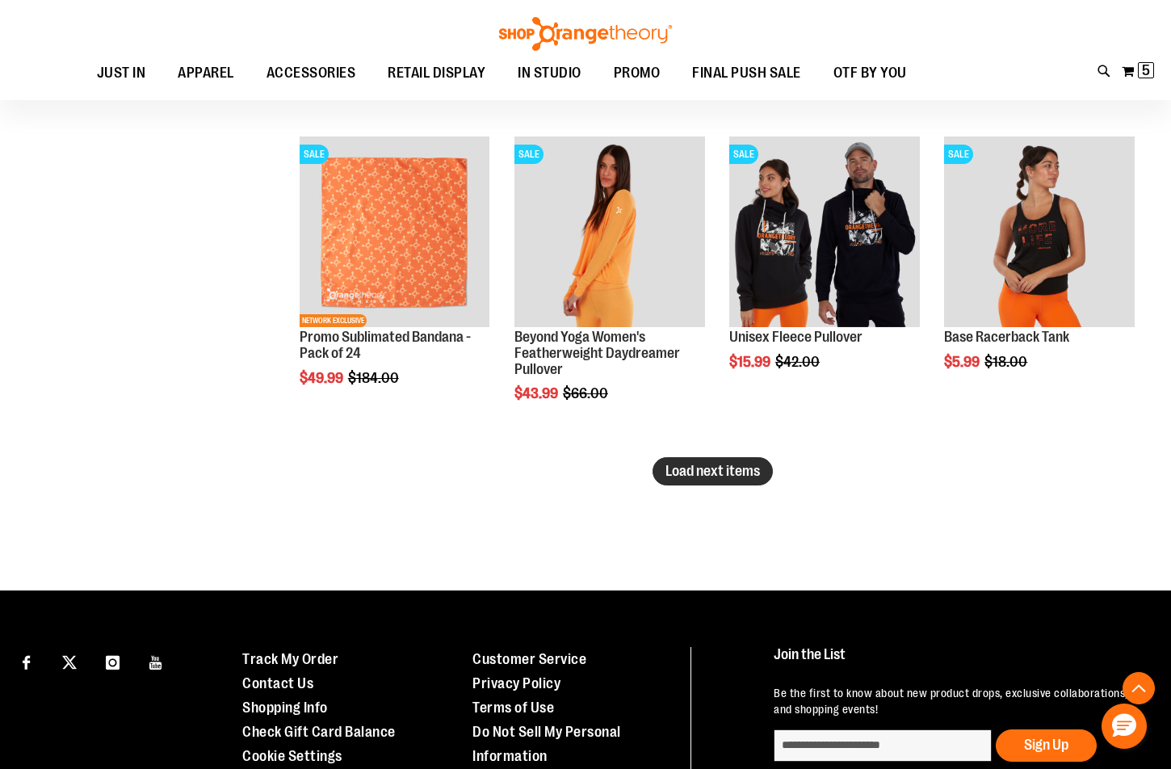
click at [757, 476] on span "Load next items" at bounding box center [712, 471] width 94 height 16
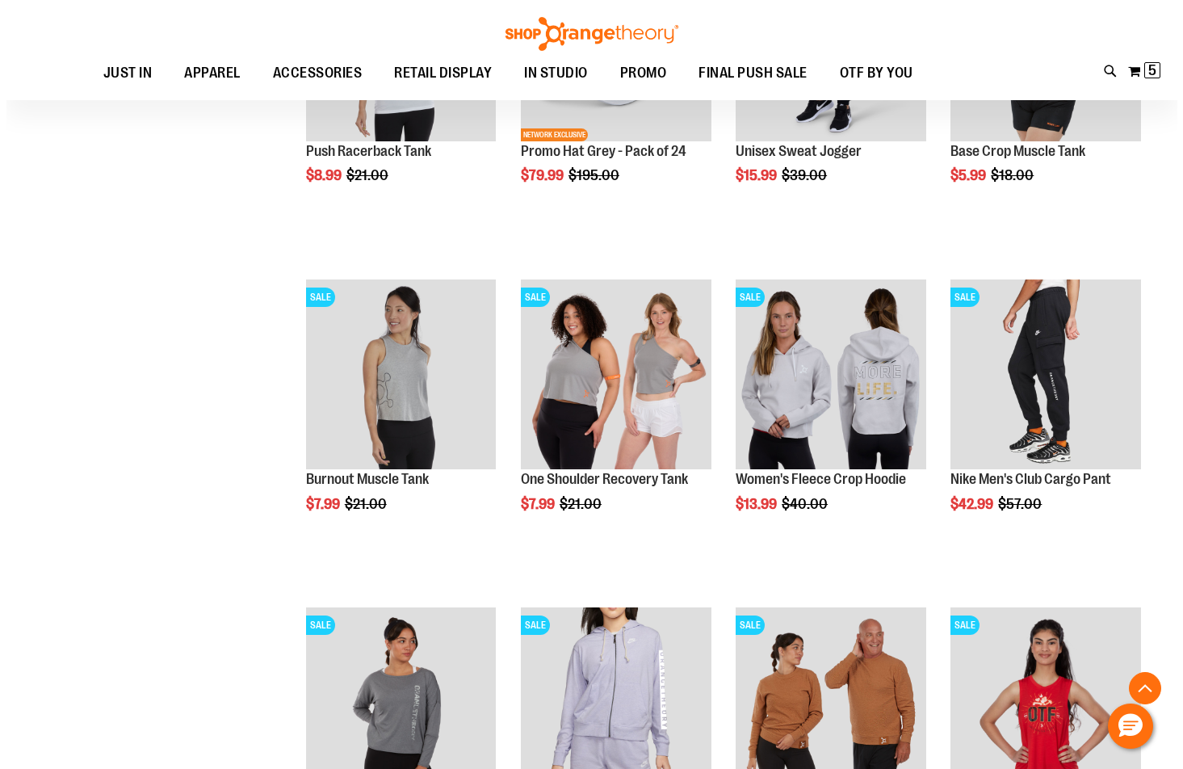
scroll to position [4359, 0]
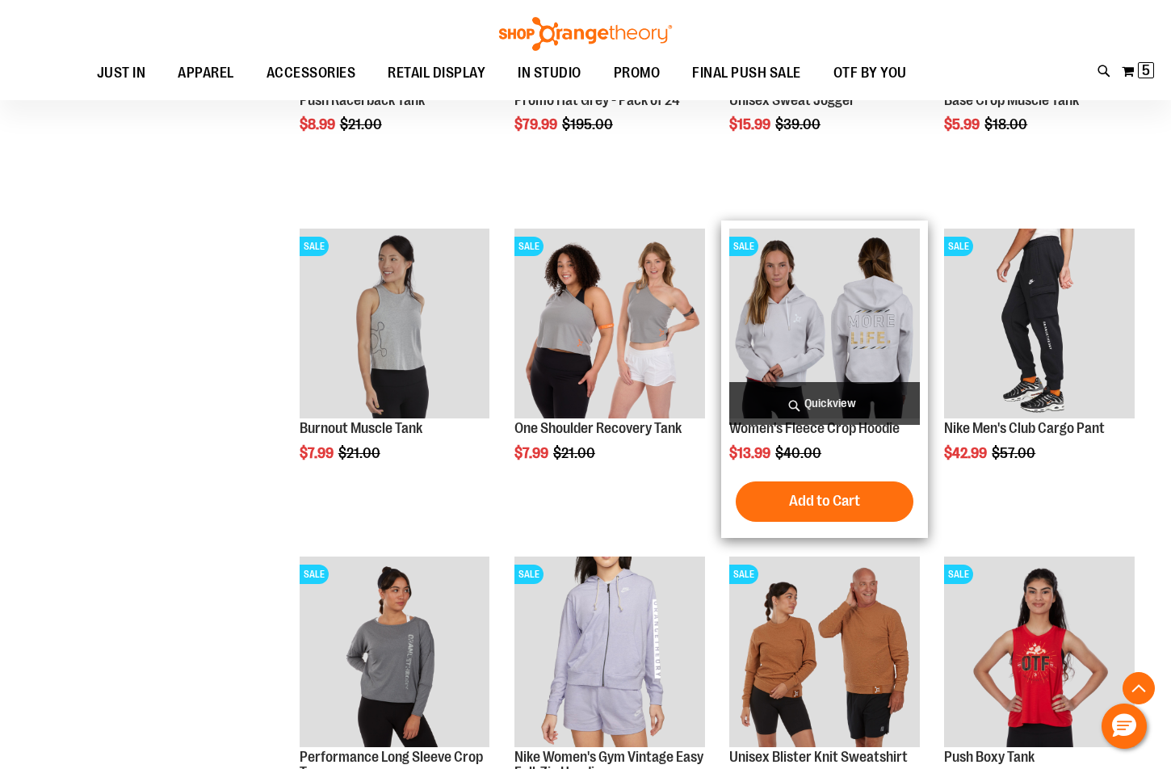
click at [816, 395] on span "Quickview" at bounding box center [824, 403] width 191 height 43
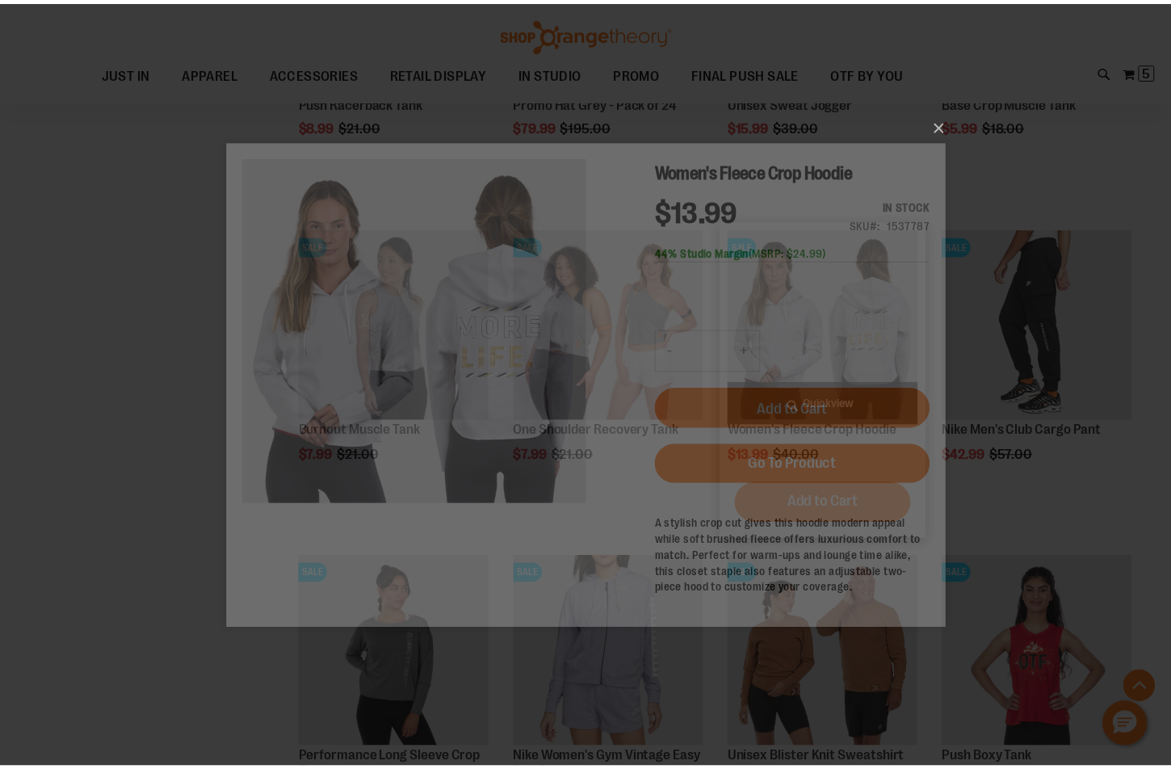
scroll to position [0, 0]
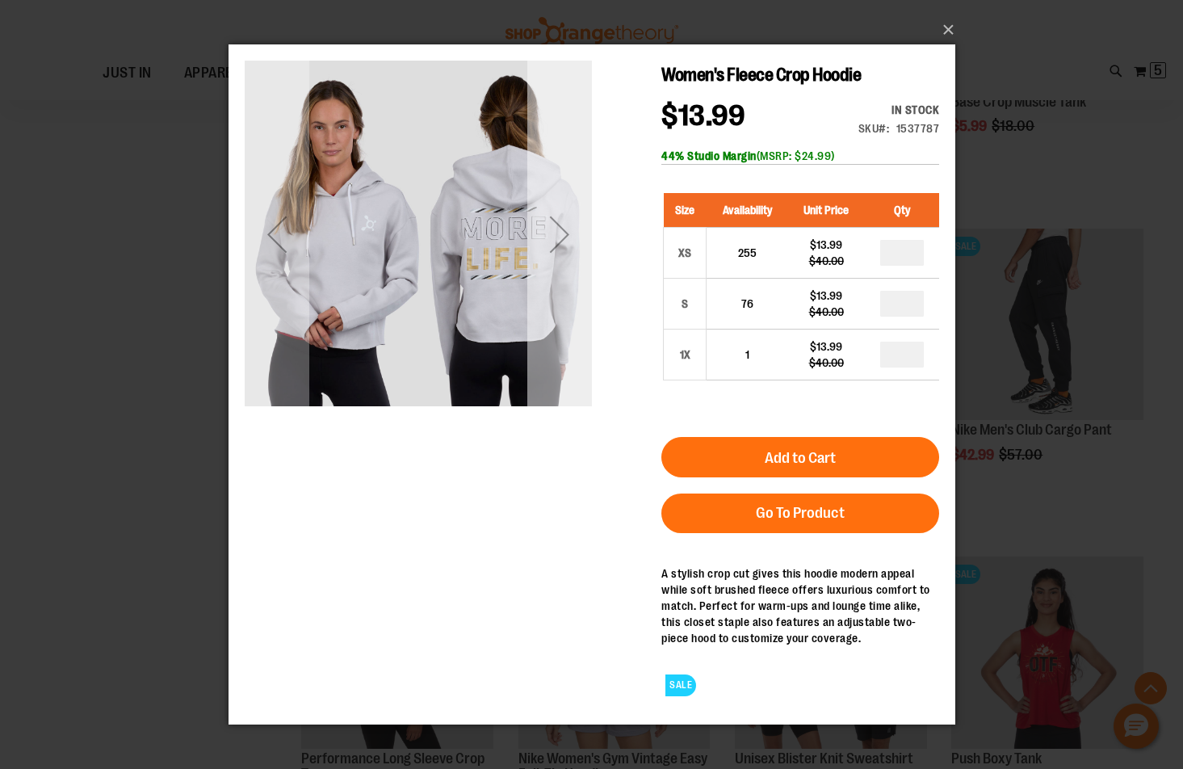
click at [568, 275] on div "Next" at bounding box center [558, 233] width 65 height 347
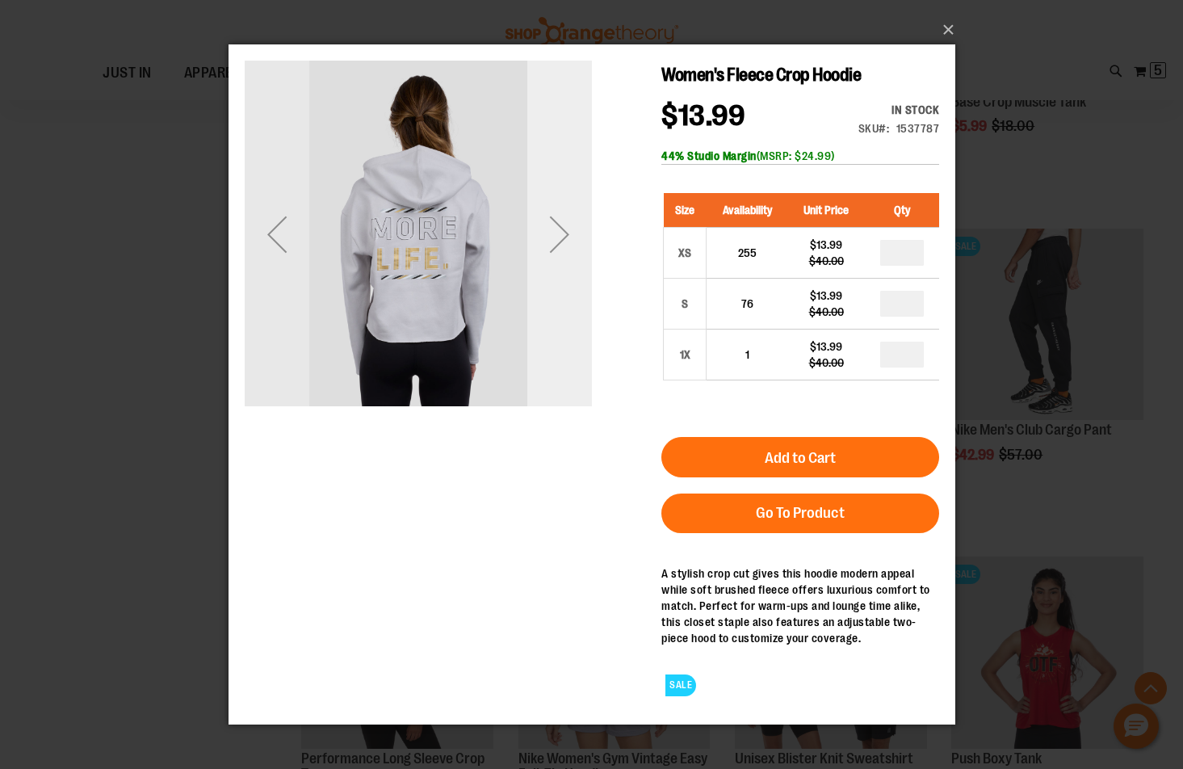
click at [568, 275] on div "Next" at bounding box center [558, 233] width 65 height 347
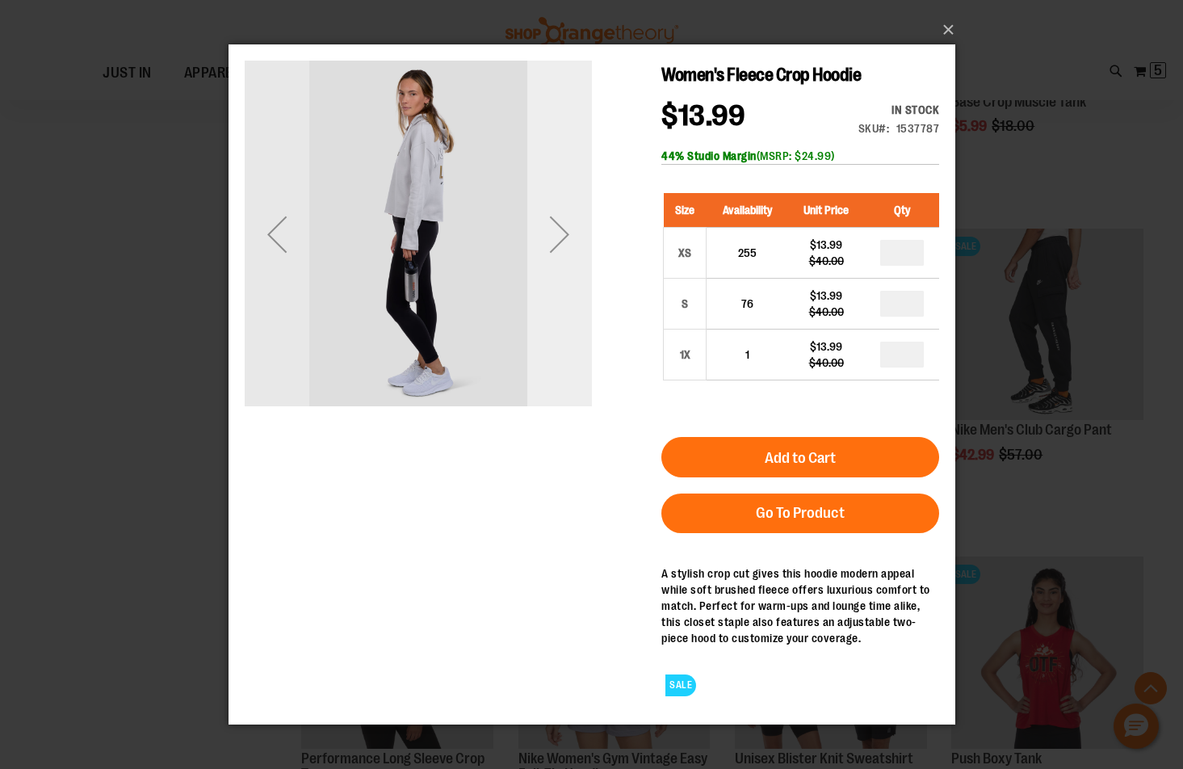
click at [568, 275] on div "Next" at bounding box center [558, 233] width 65 height 347
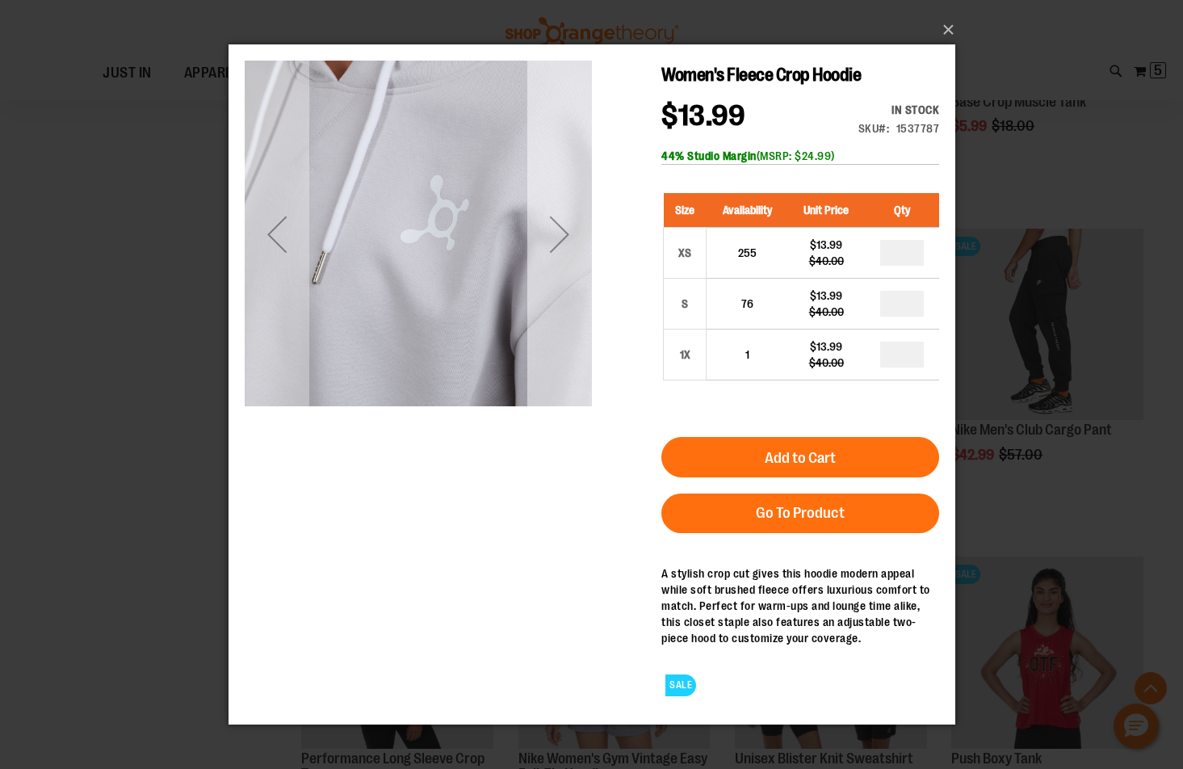
click at [568, 275] on div "Next" at bounding box center [558, 233] width 65 height 347
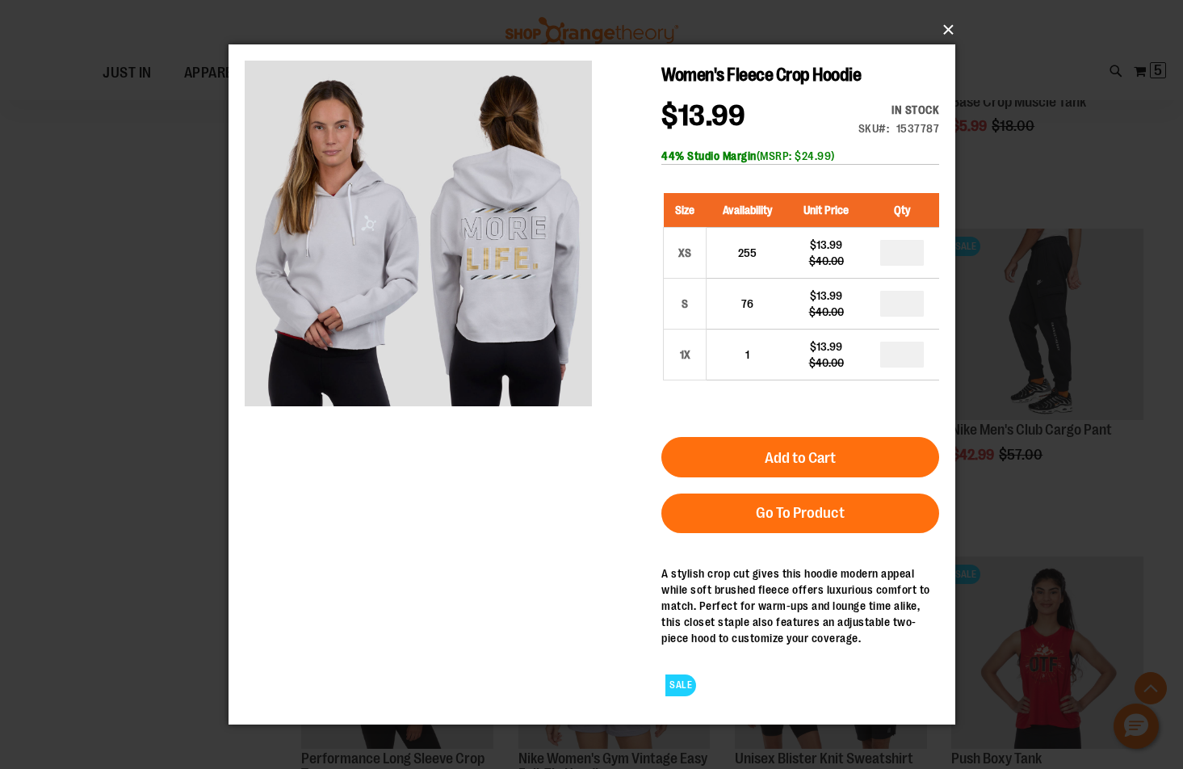
click at [947, 34] on button "×" at bounding box center [596, 30] width 727 height 36
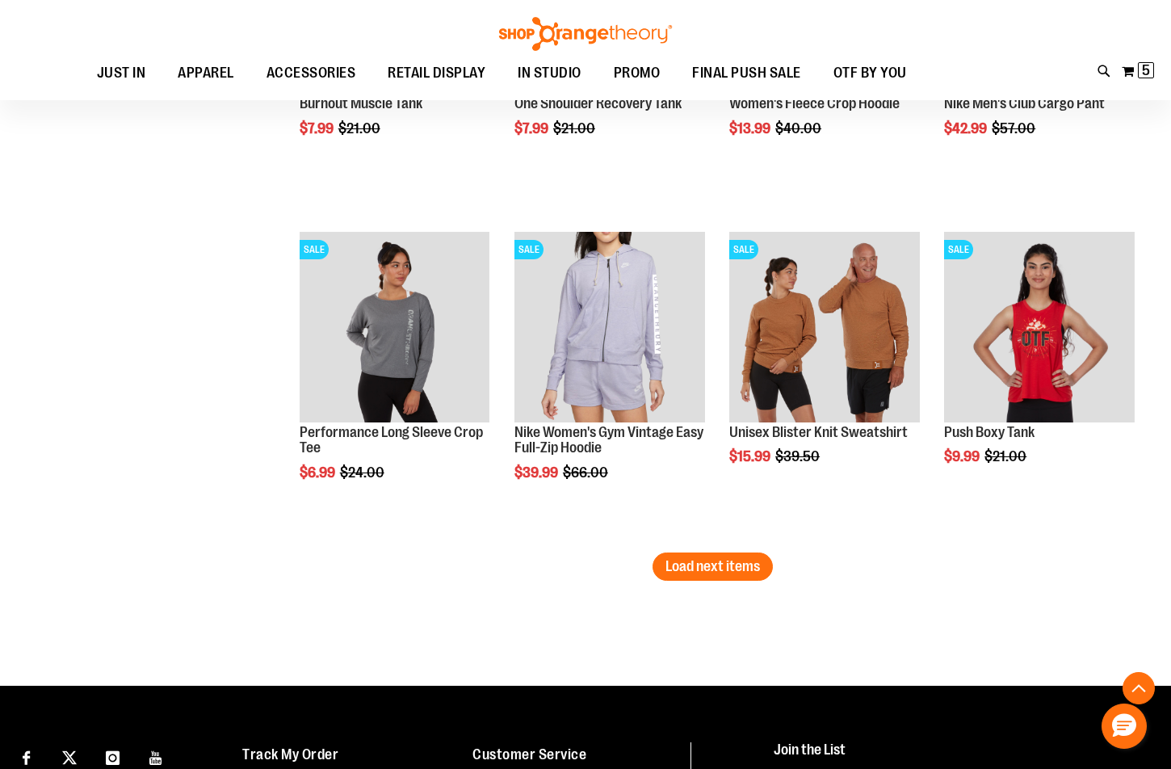
scroll to position [4763, 0]
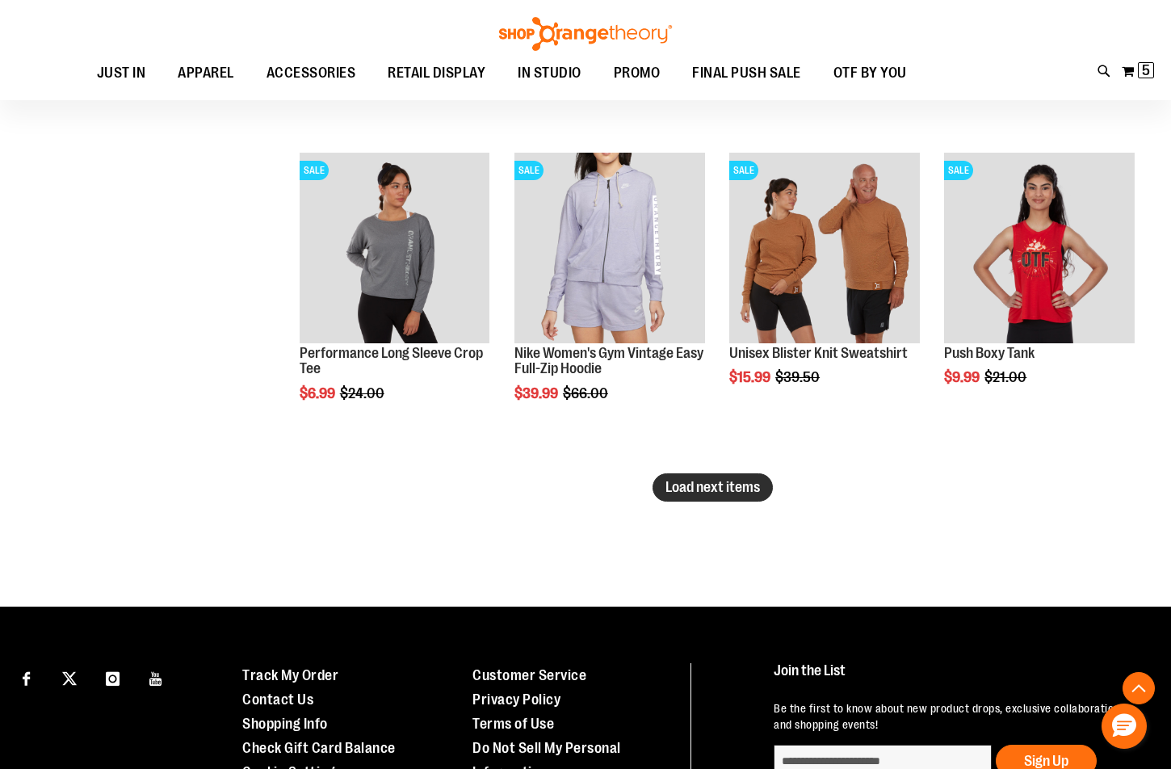
click at [728, 488] on span "Load next items" at bounding box center [712, 487] width 94 height 16
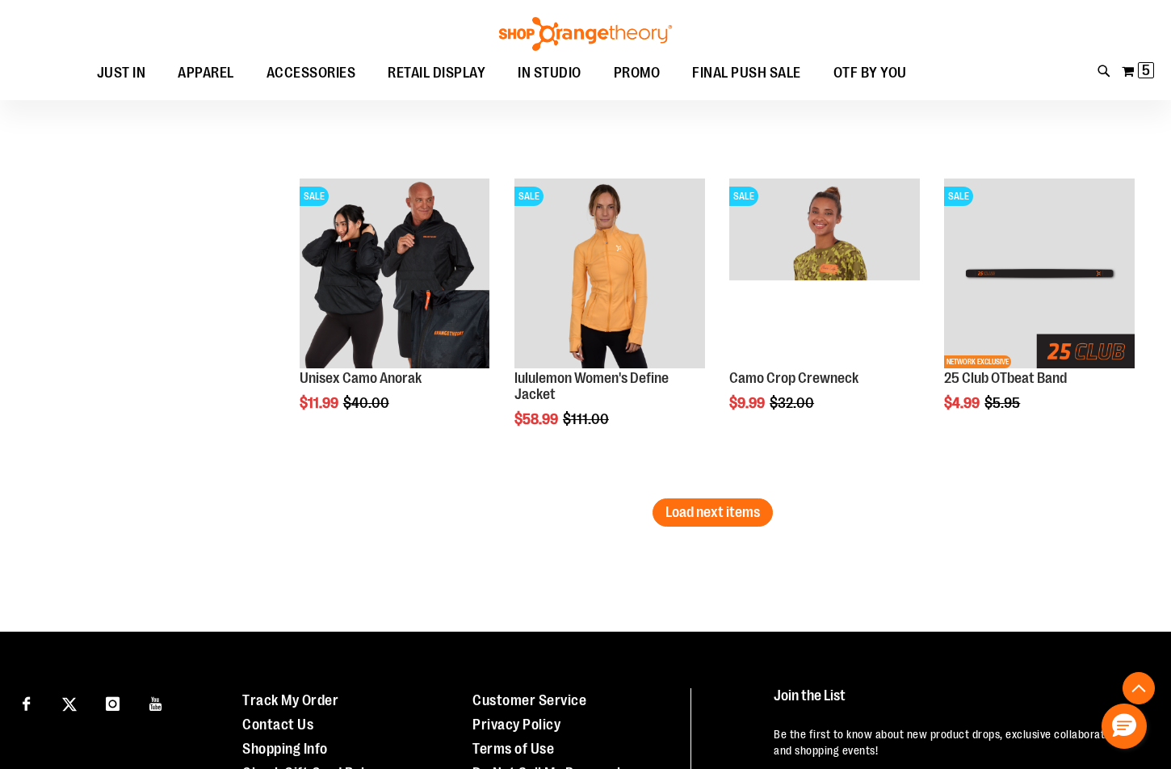
scroll to position [5732, 0]
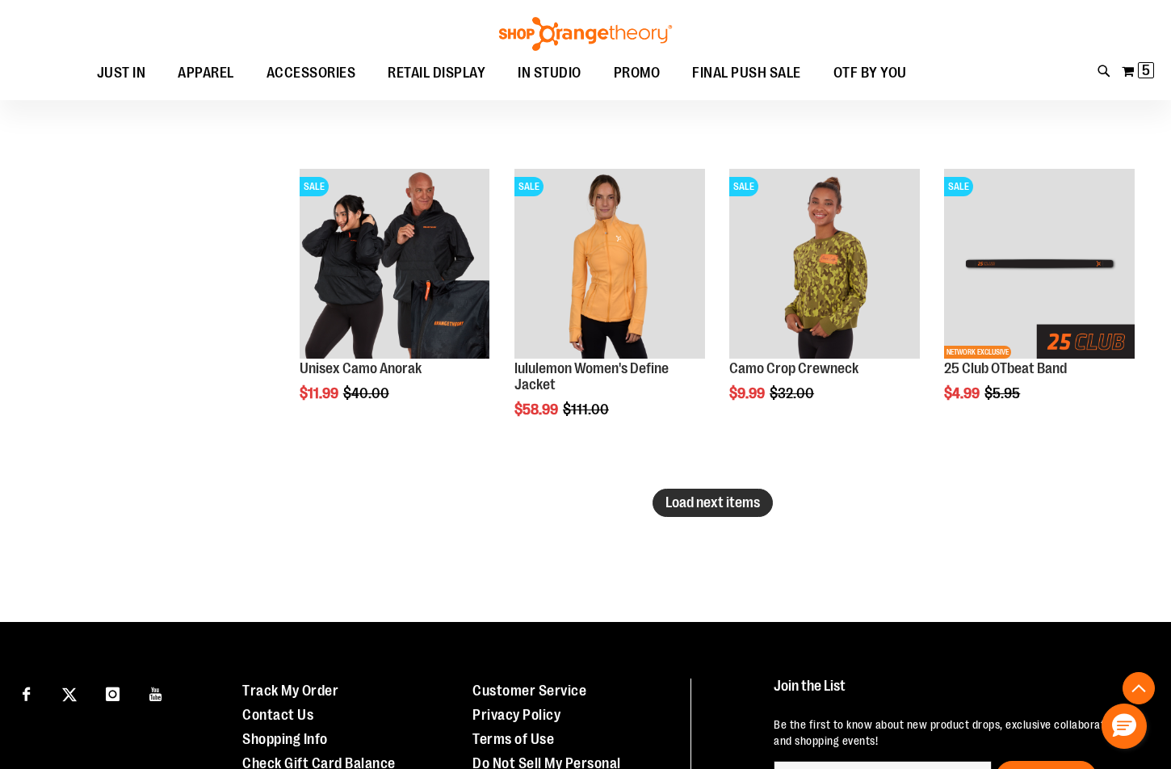
click at [701, 506] on span "Load next items" at bounding box center [712, 502] width 94 height 16
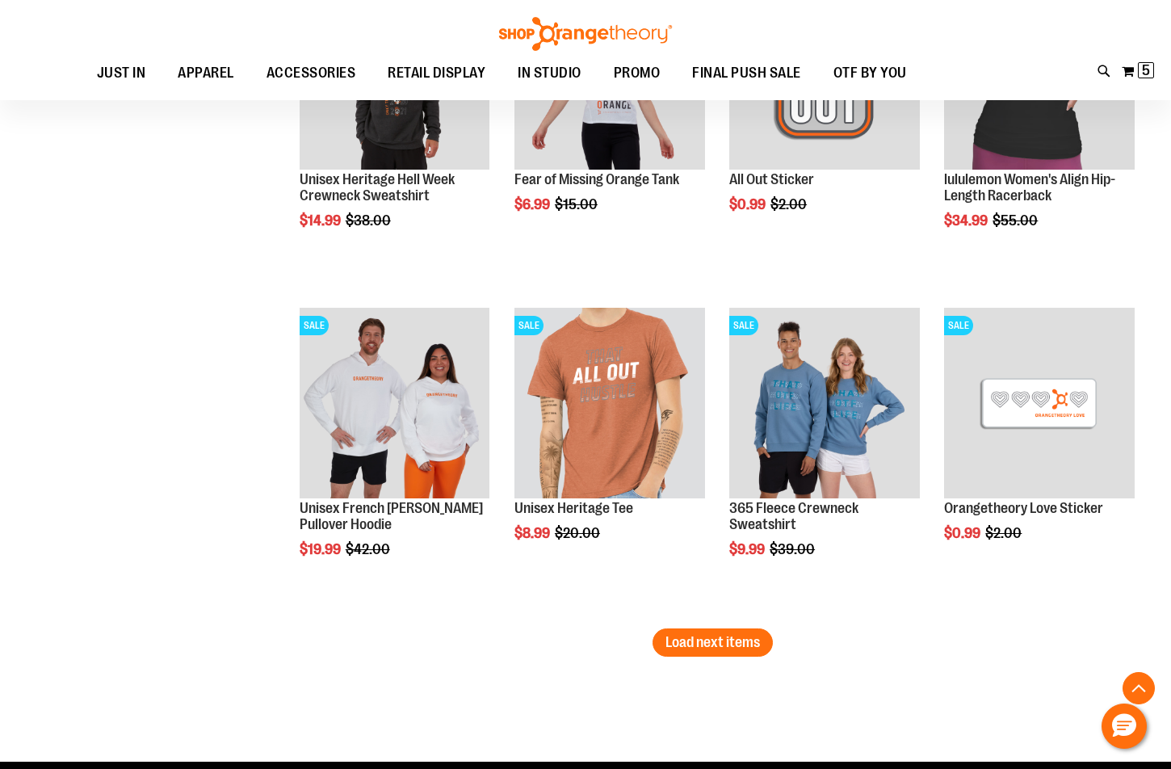
scroll to position [6620, 0]
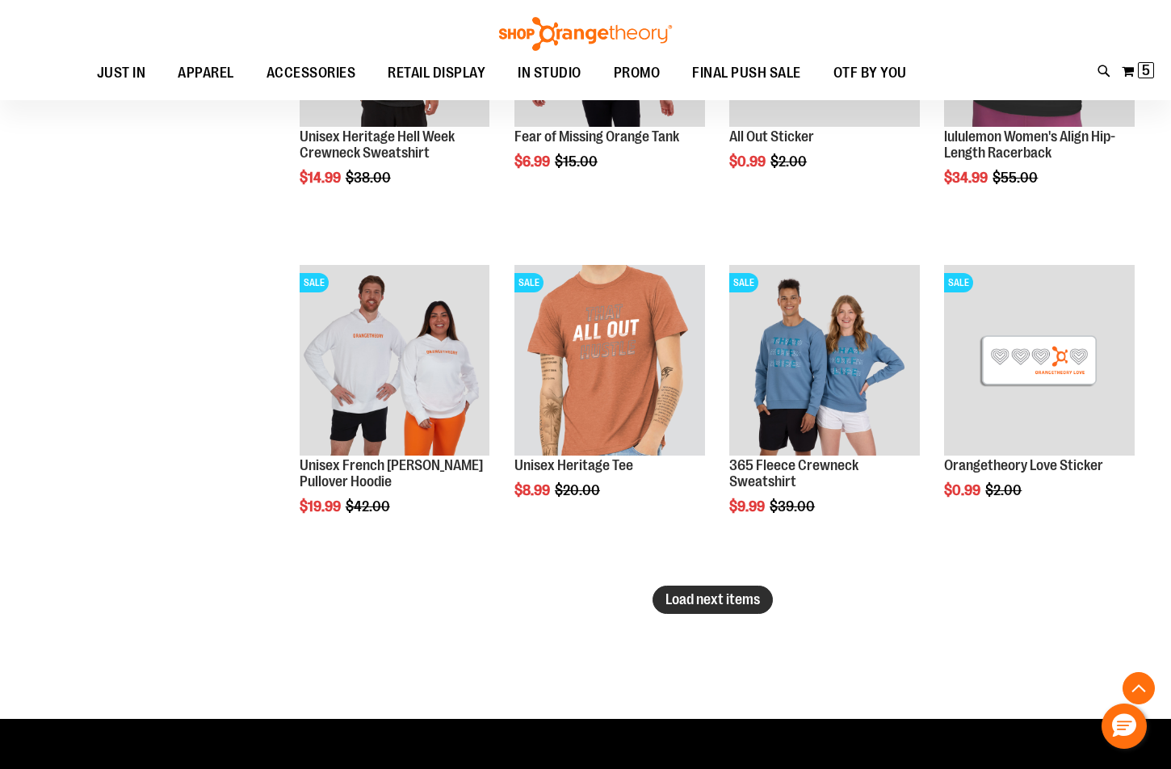
click at [738, 598] on span "Load next items" at bounding box center [712, 599] width 94 height 16
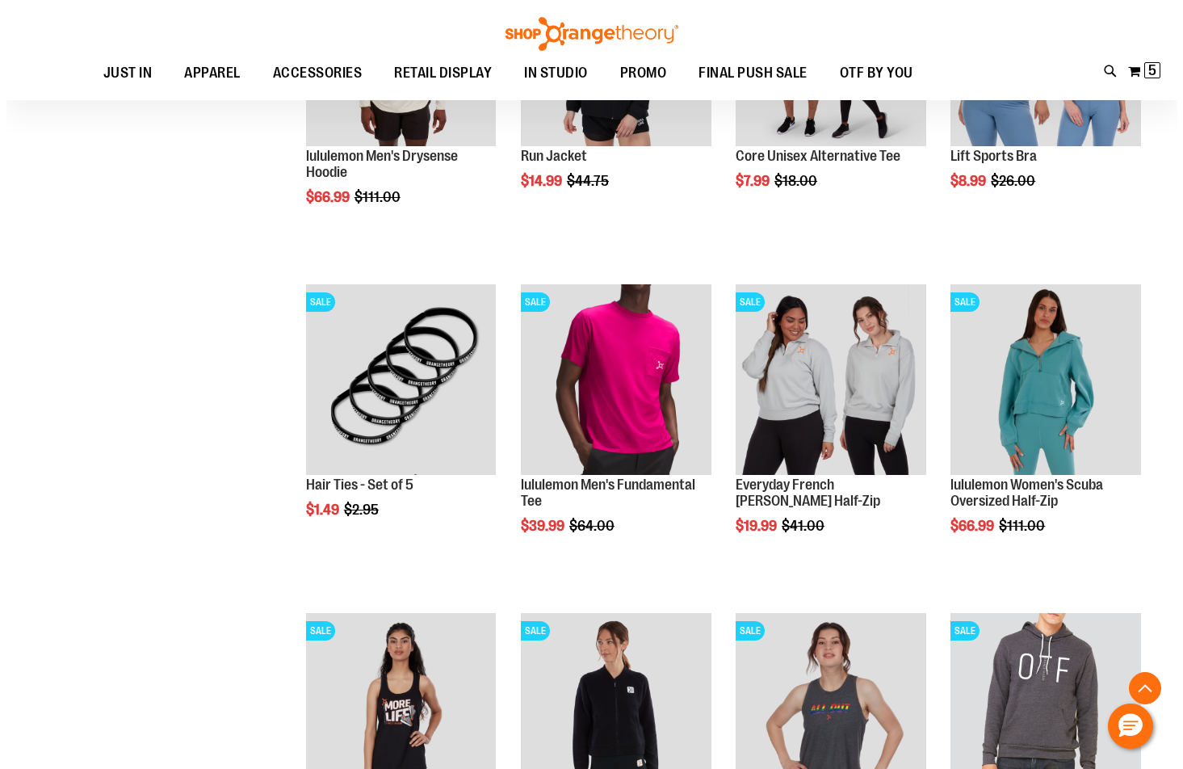
scroll to position [7266, 0]
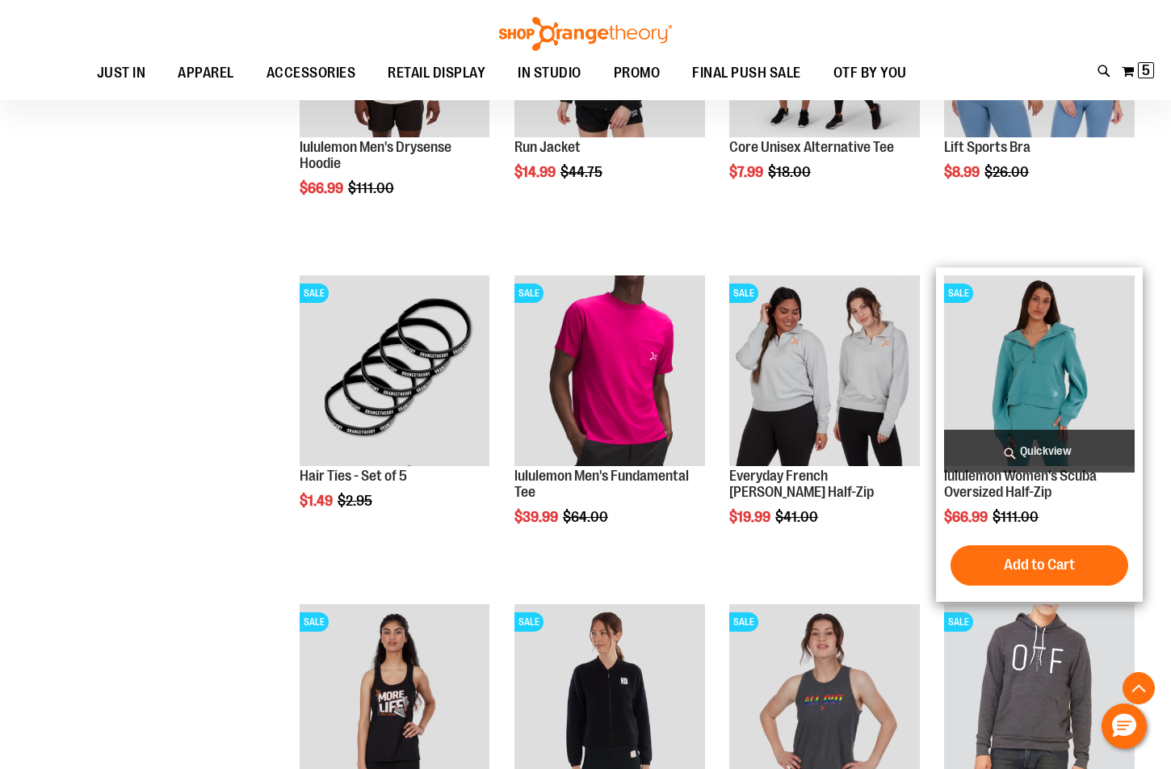
click at [1056, 451] on span "Quickview" at bounding box center [1039, 451] width 191 height 43
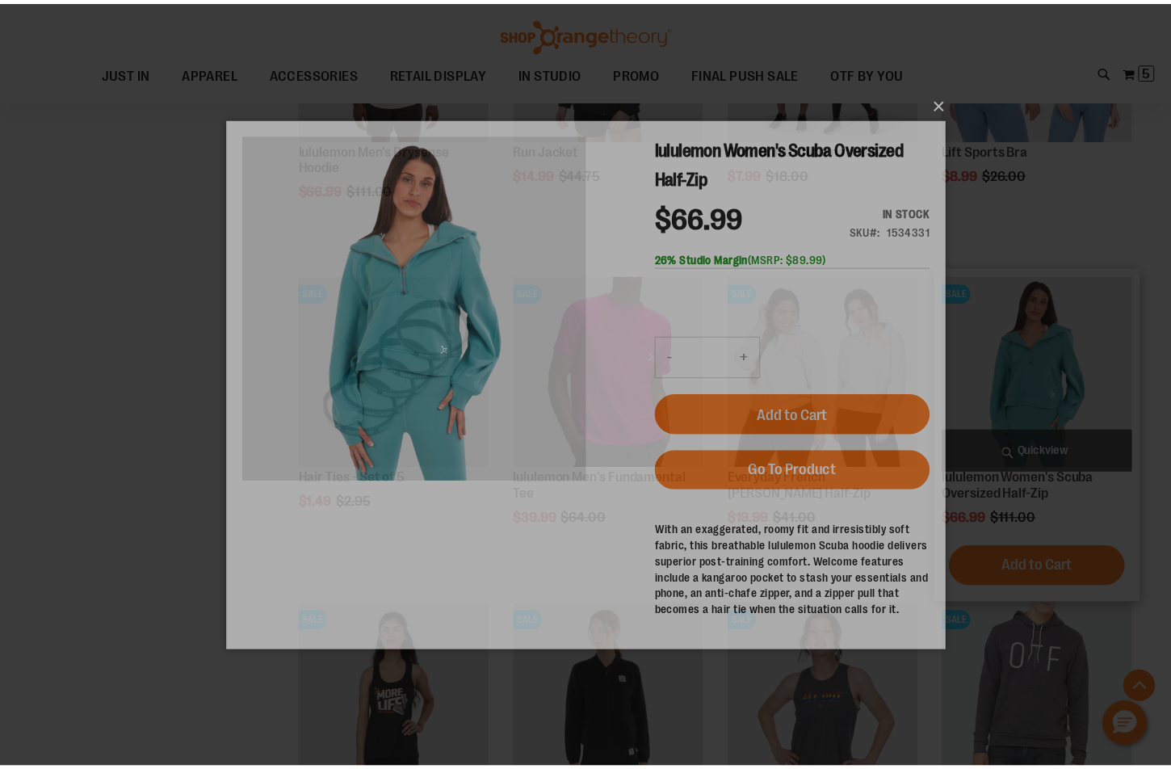
scroll to position [0, 0]
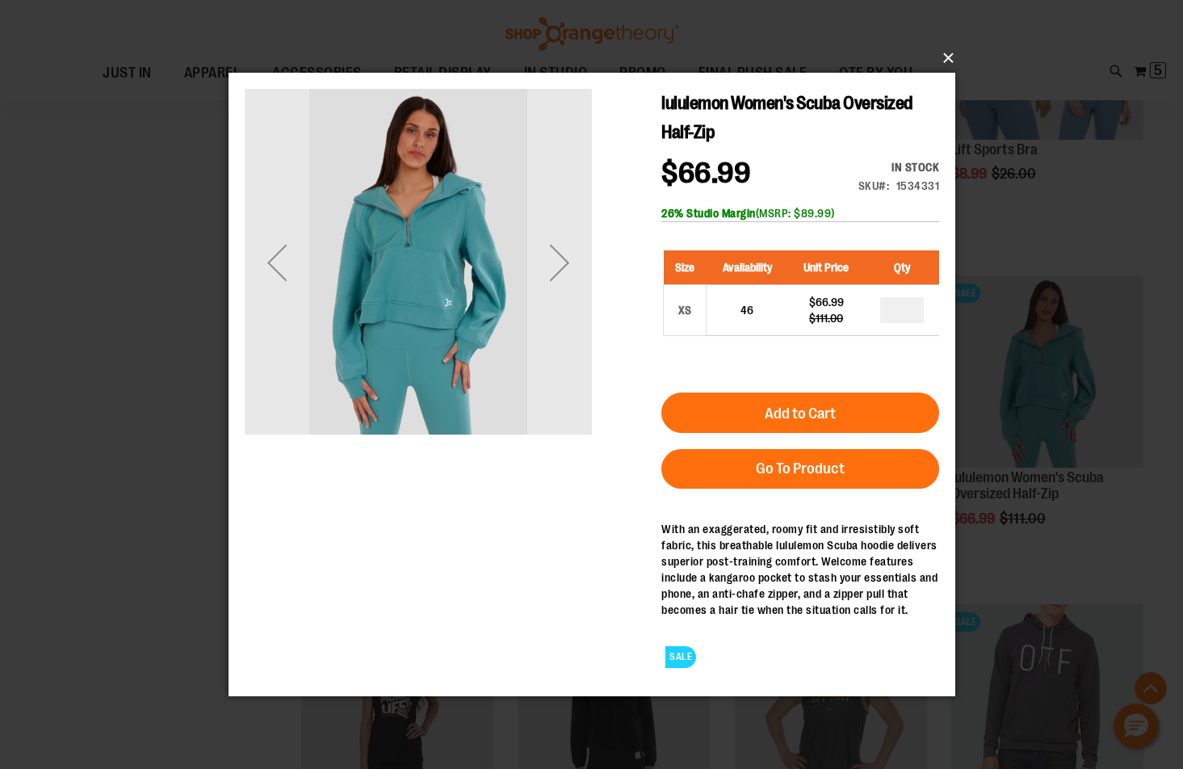
click at [944, 53] on button "×" at bounding box center [596, 58] width 727 height 36
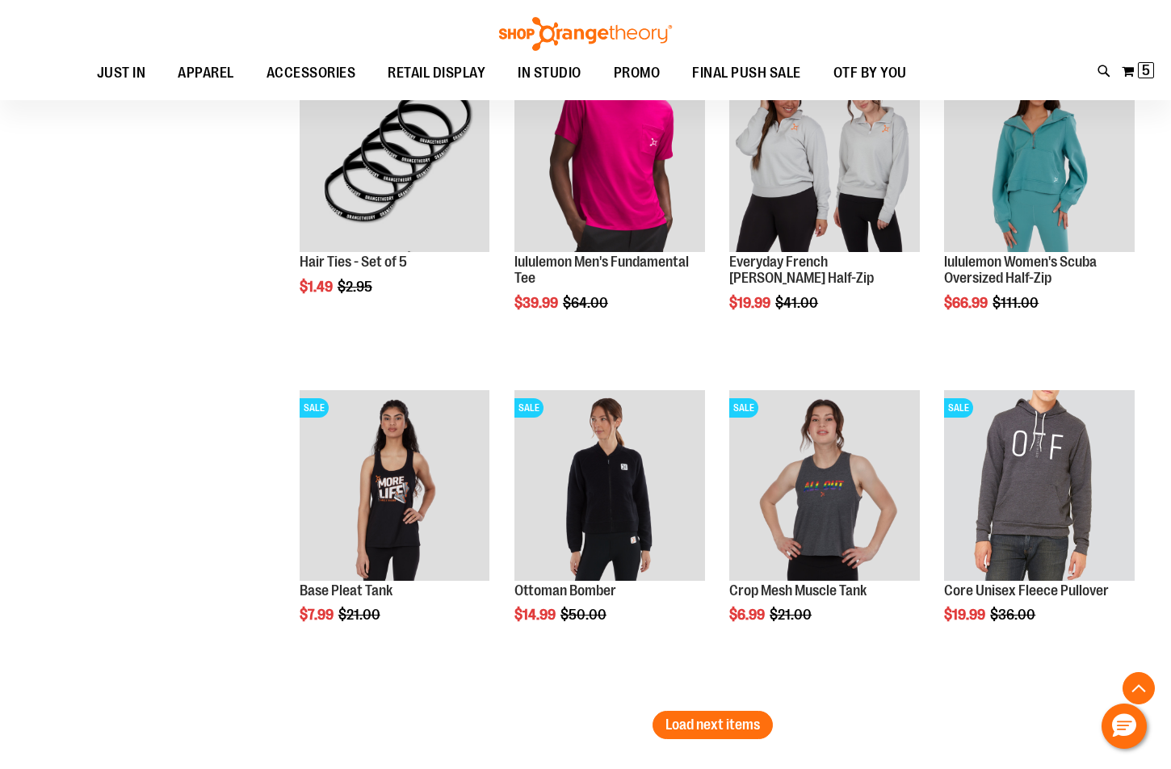
scroll to position [7589, 0]
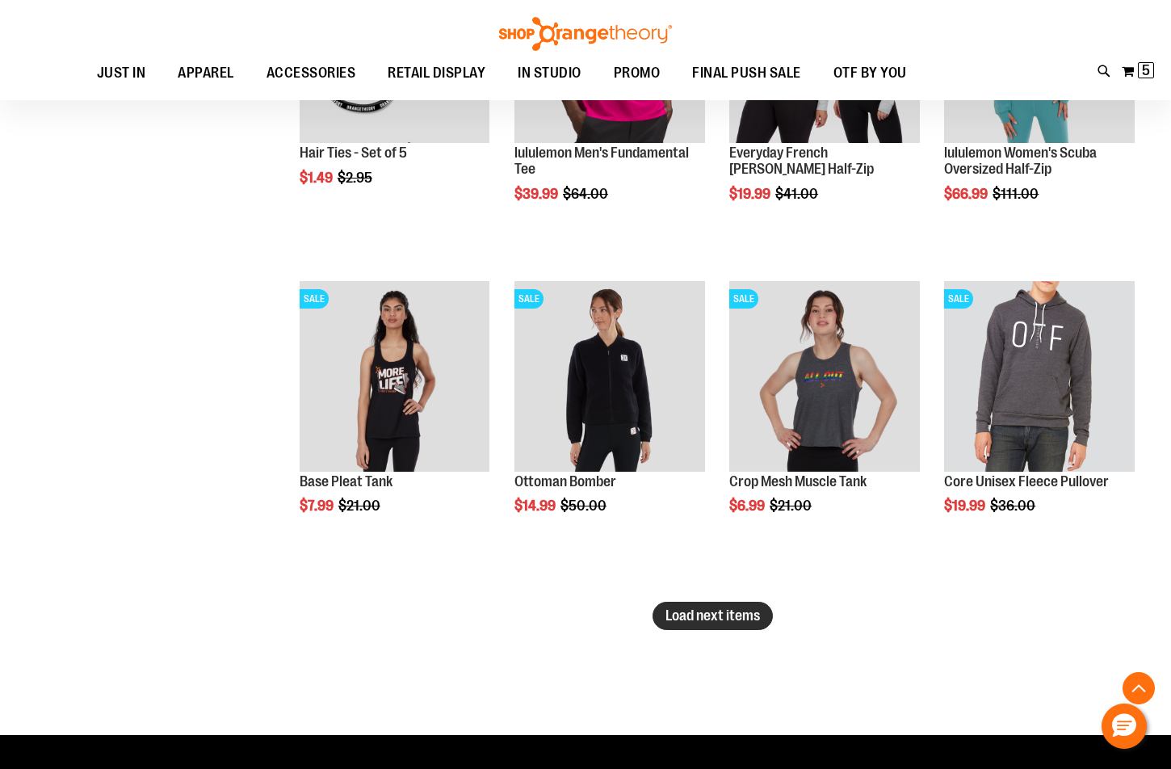
click at [740, 610] on span "Load next items" at bounding box center [712, 615] width 94 height 16
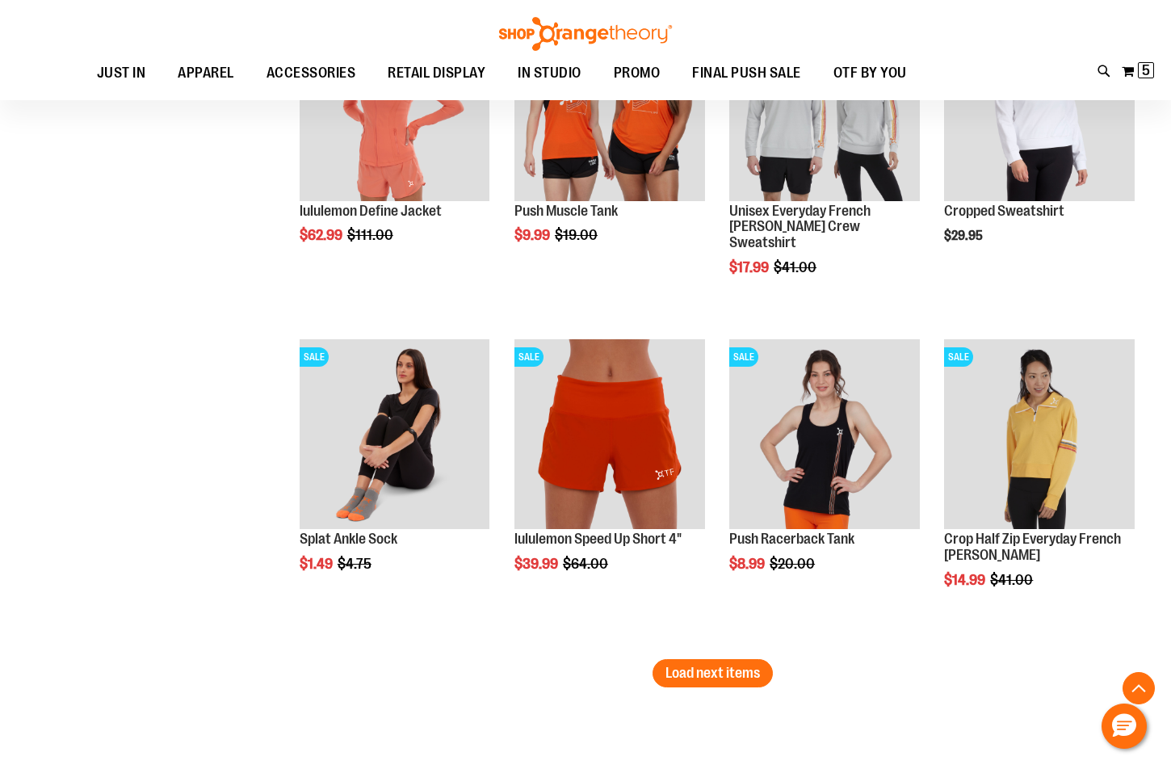
scroll to position [8558, 0]
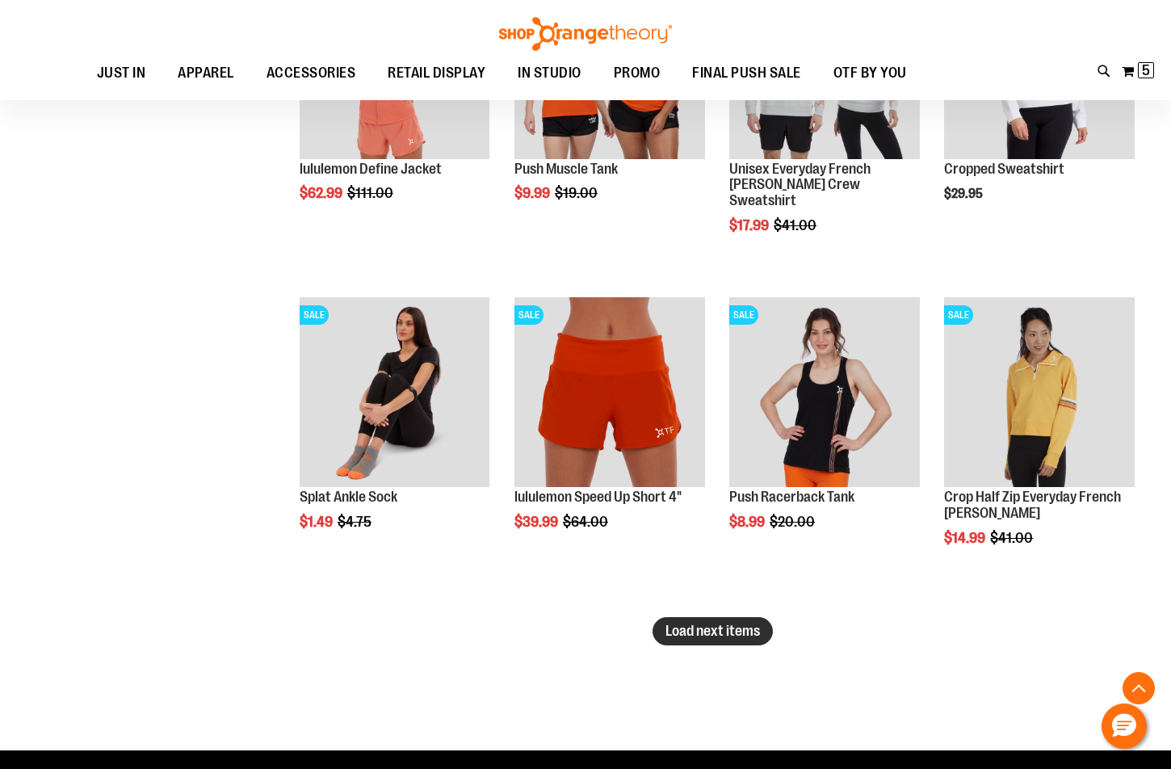
click at [723, 627] on span "Load next items" at bounding box center [712, 631] width 94 height 16
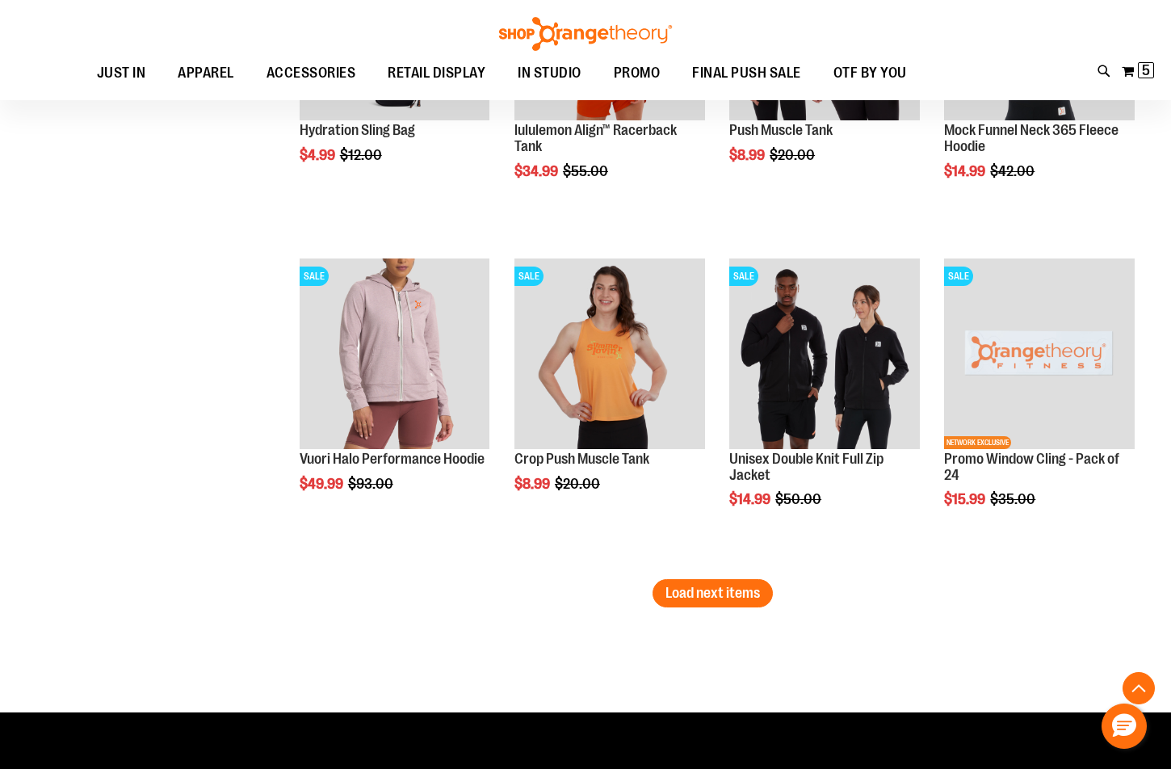
scroll to position [9608, 0]
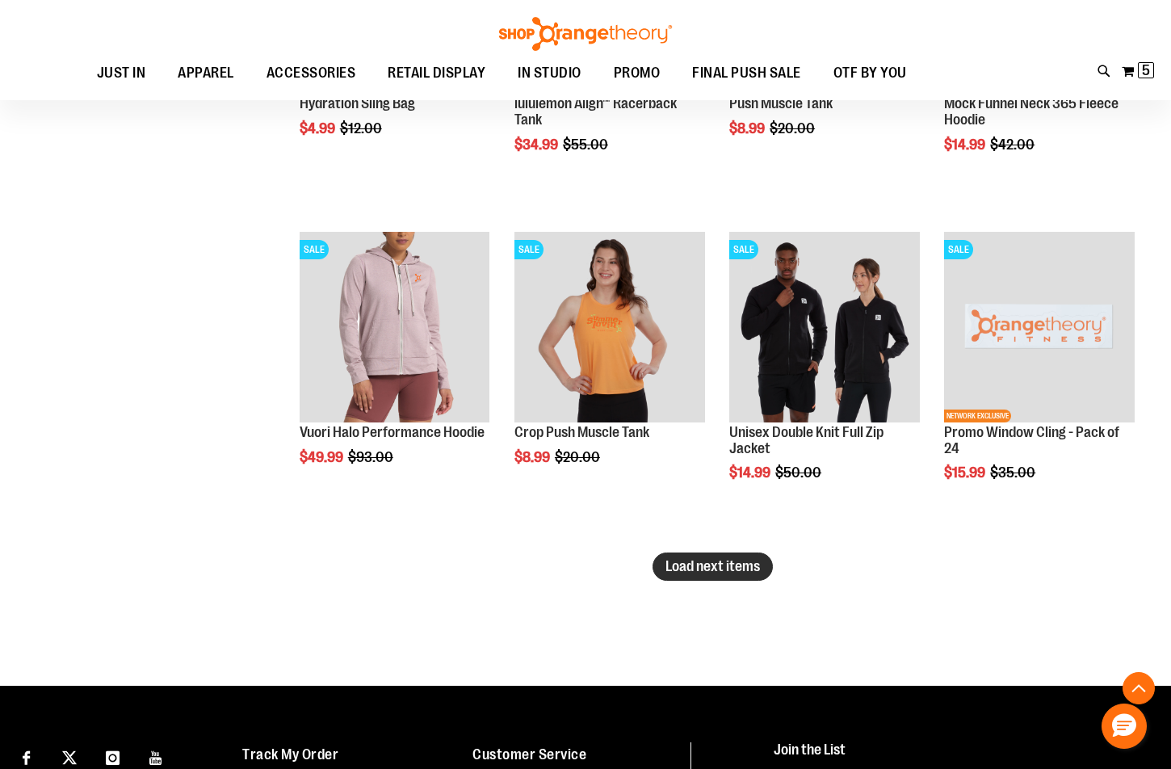
click at [718, 568] on span "Load next items" at bounding box center [712, 566] width 94 height 16
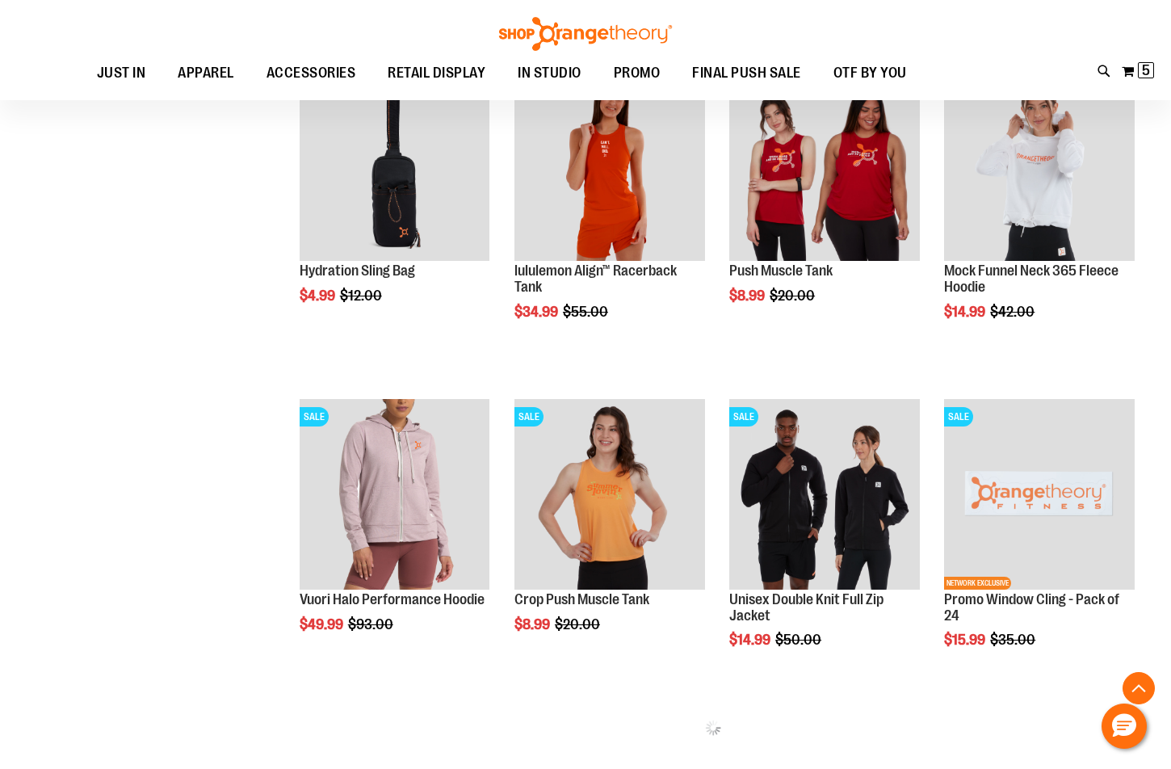
scroll to position [9366, 0]
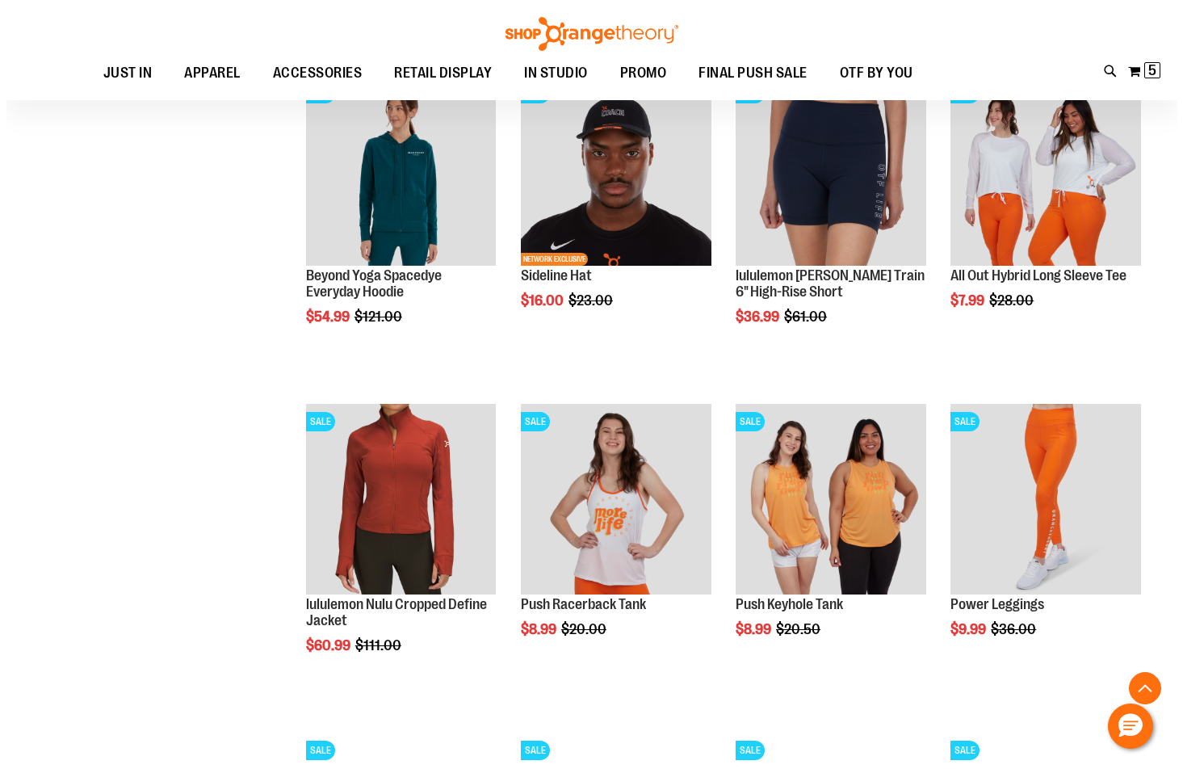
scroll to position [10012, 0]
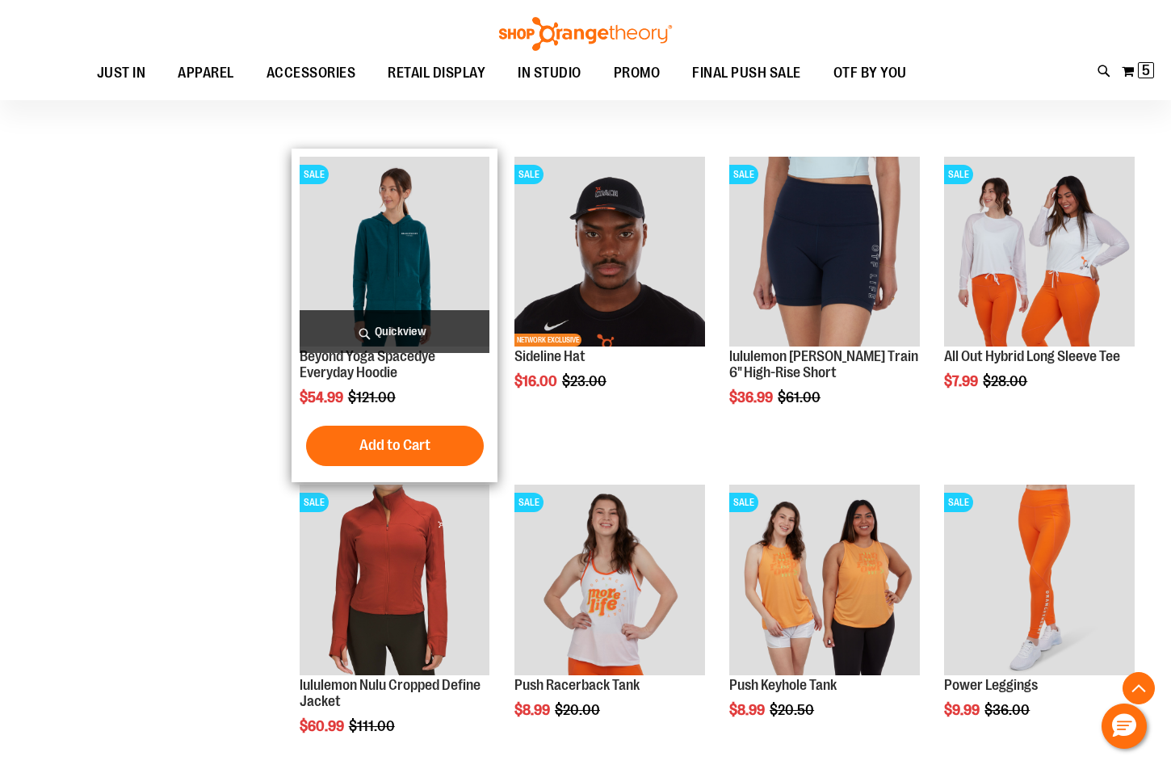
click at [384, 328] on span "Quickview" at bounding box center [395, 331] width 191 height 43
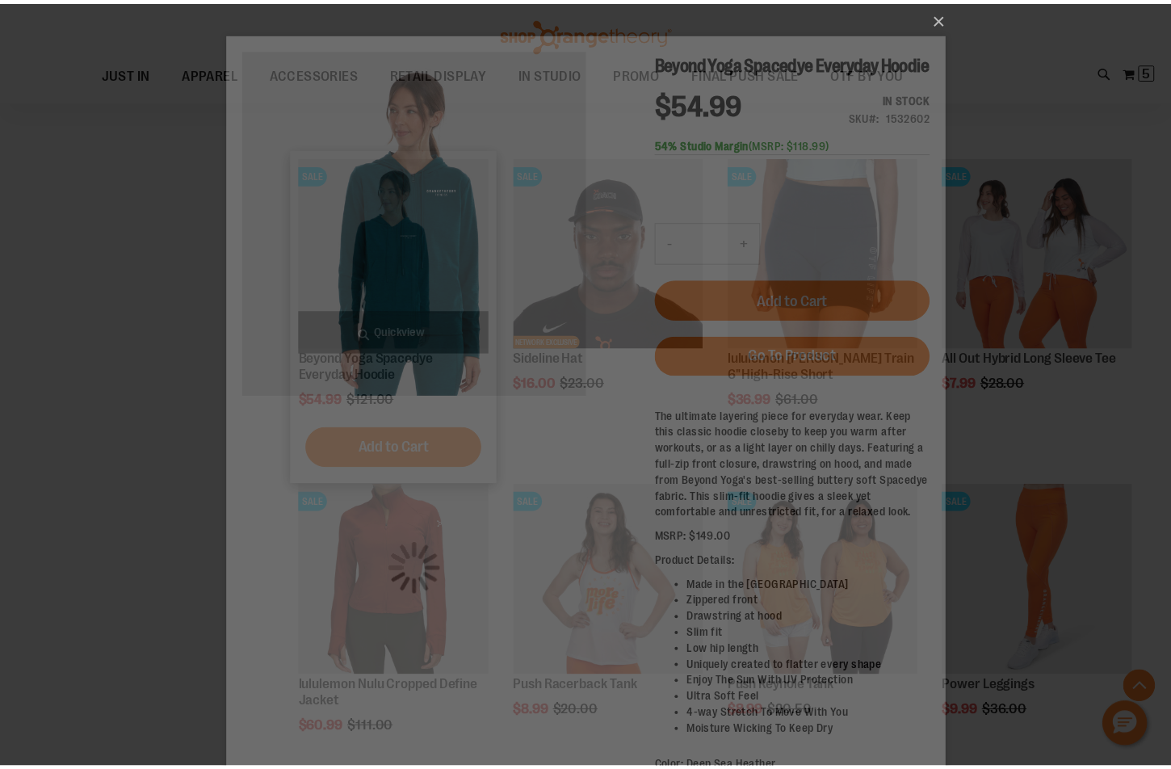
scroll to position [0, 0]
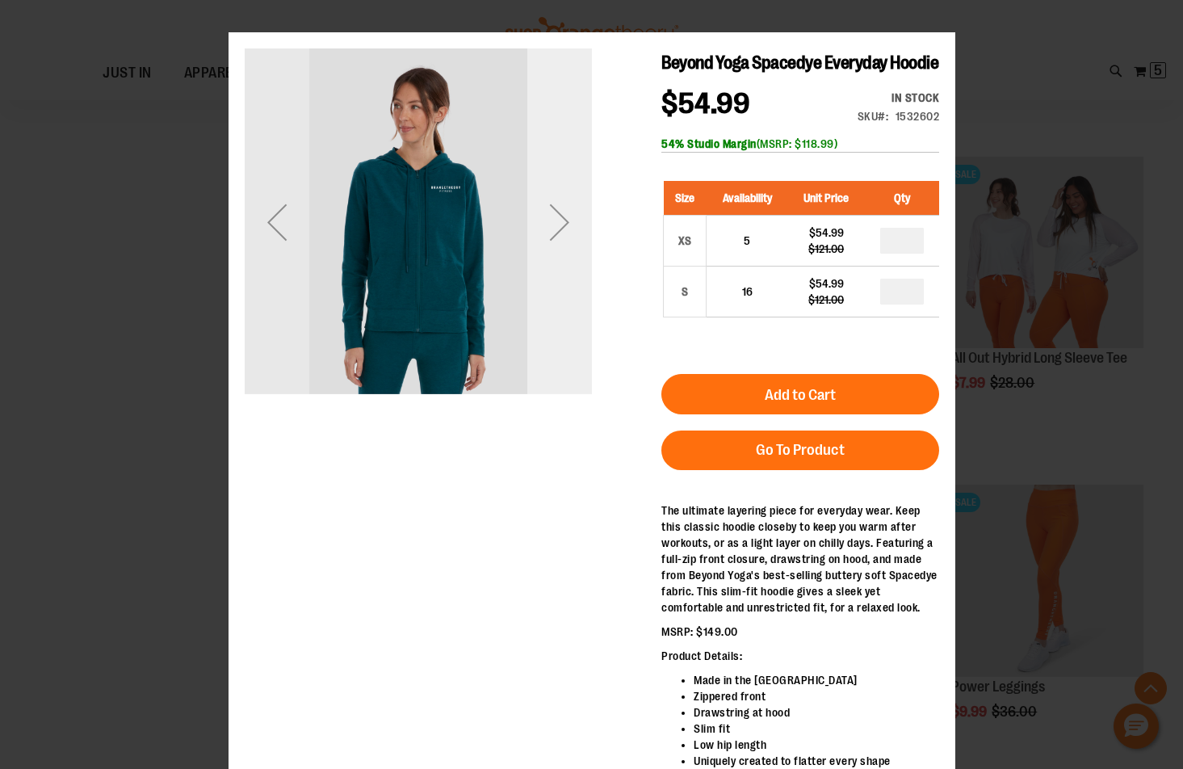
click at [572, 242] on div "Next" at bounding box center [558, 222] width 65 height 65
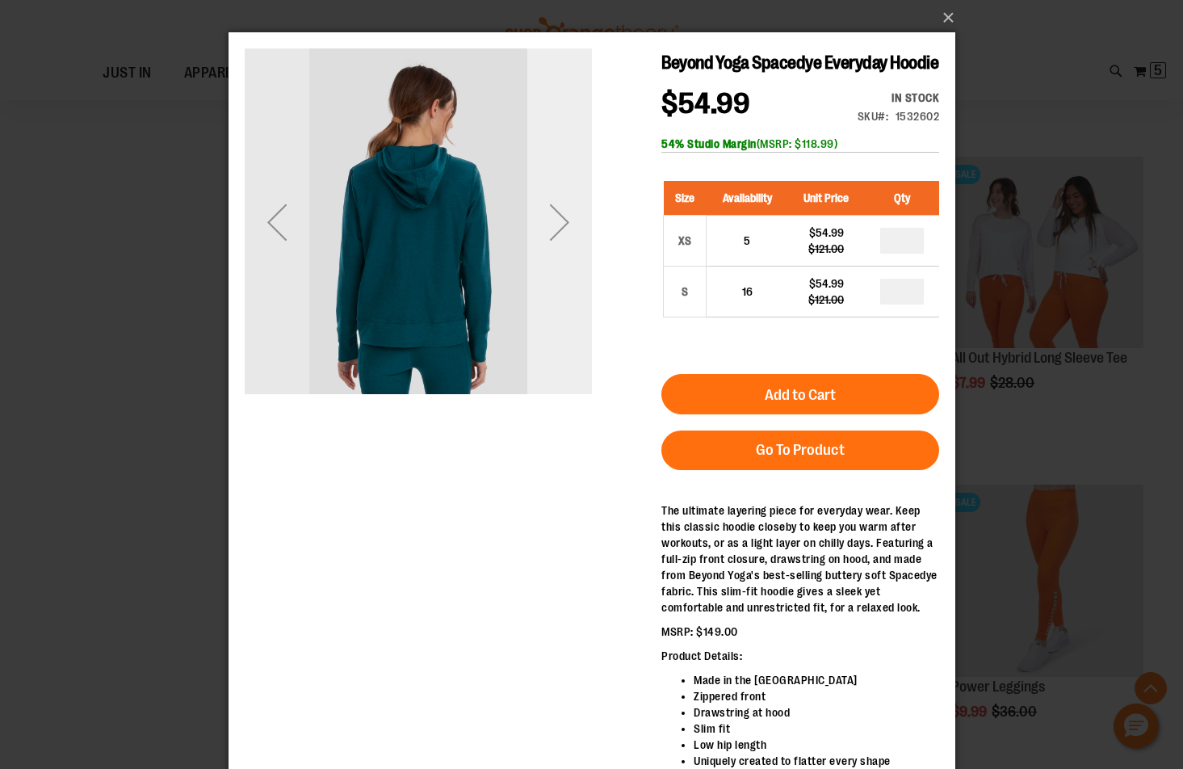
click at [572, 242] on div "Next" at bounding box center [558, 222] width 65 height 65
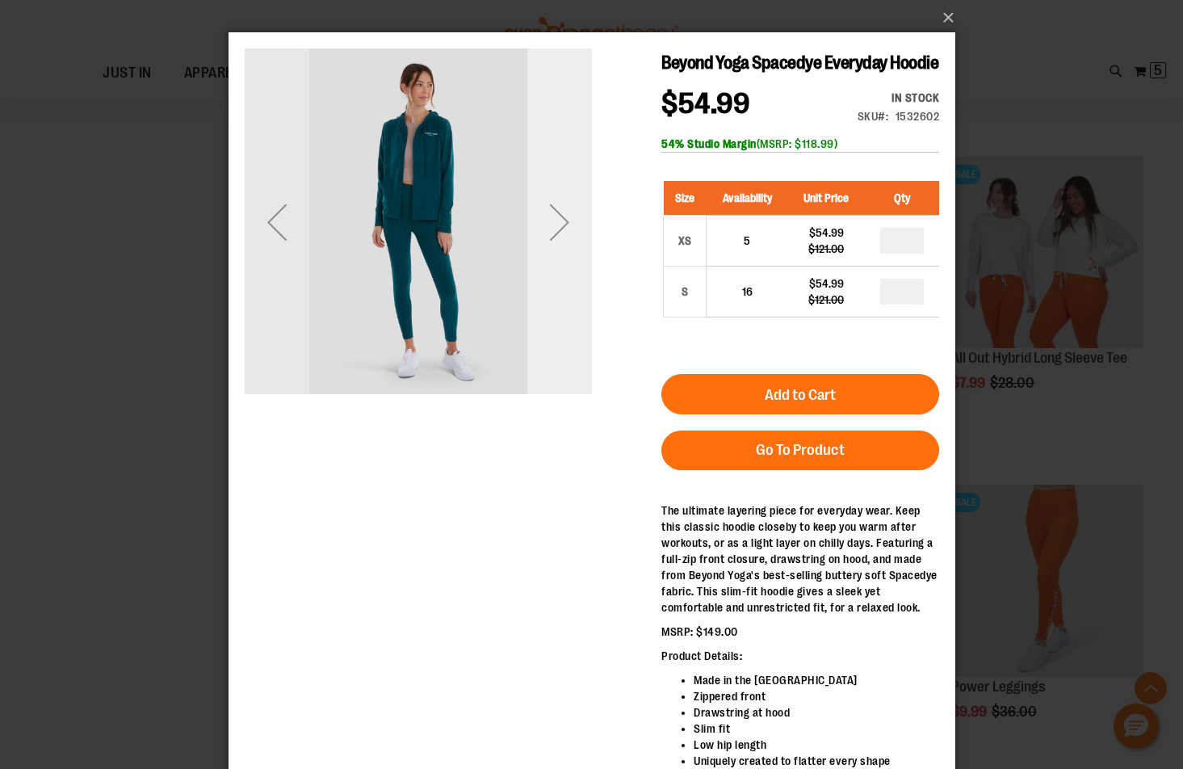
click at [572, 242] on div "Next" at bounding box center [558, 222] width 65 height 65
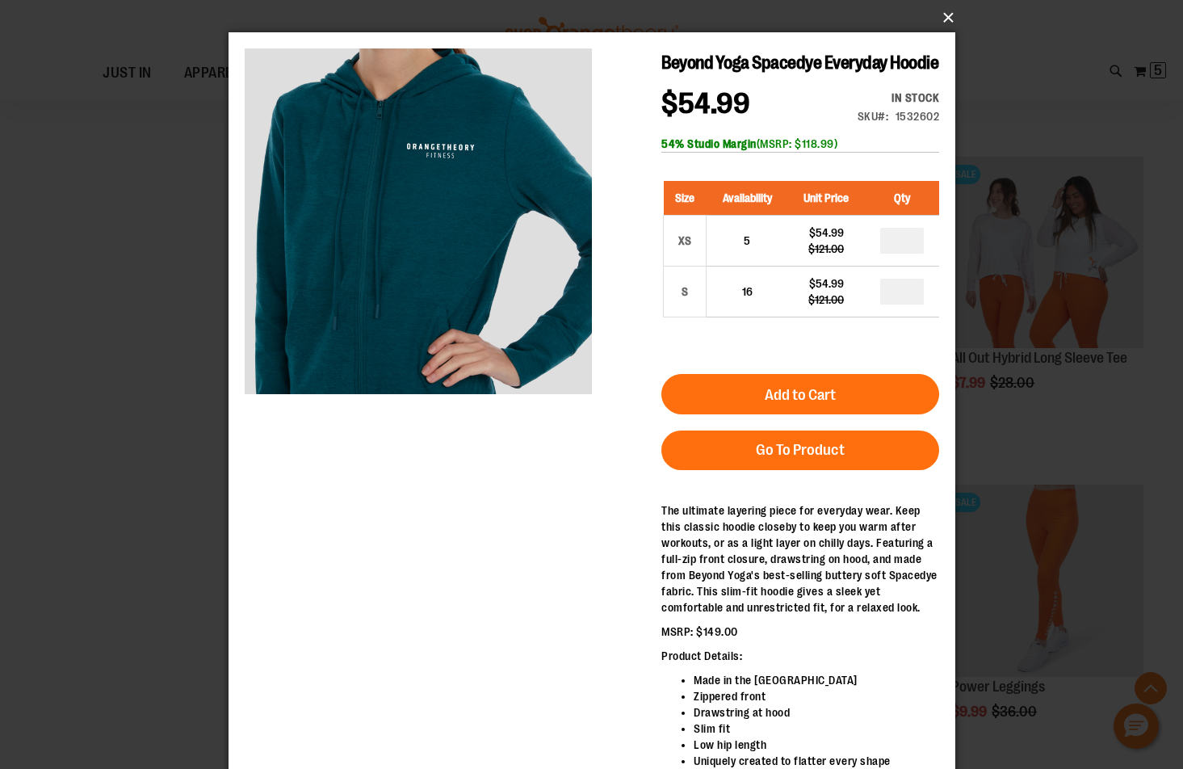
click at [942, 15] on button "×" at bounding box center [596, 18] width 727 height 36
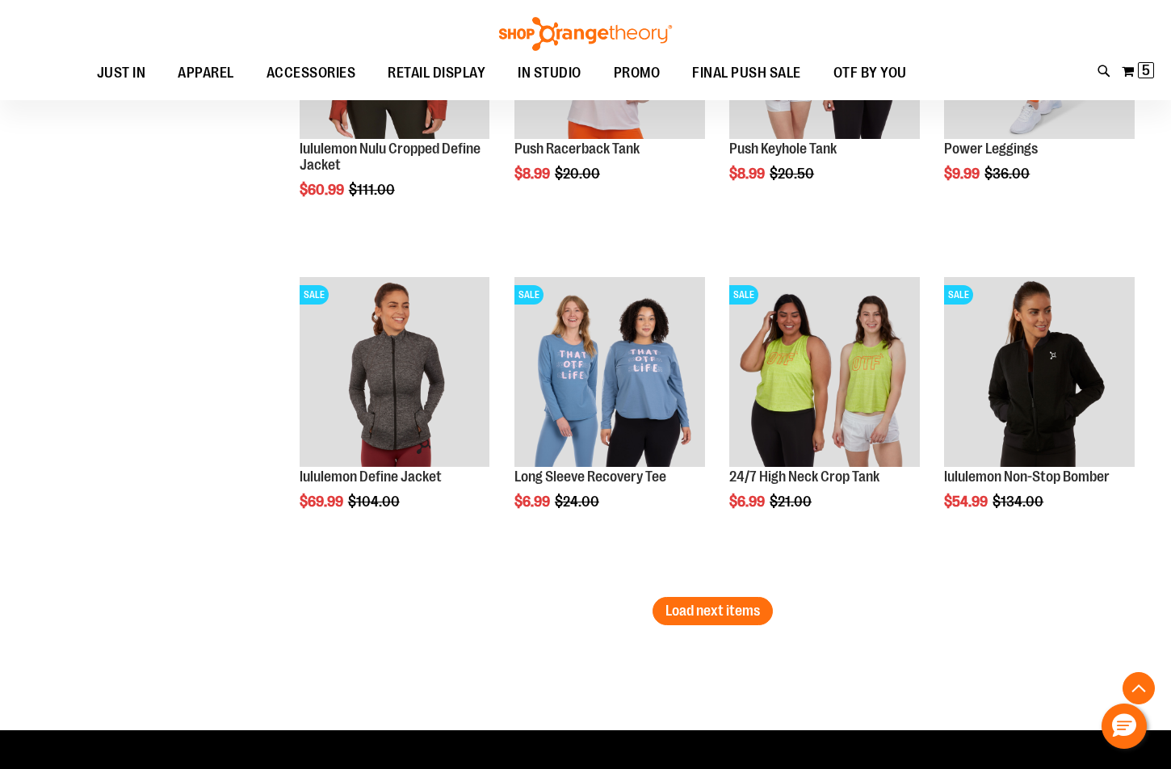
scroll to position [10577, 0]
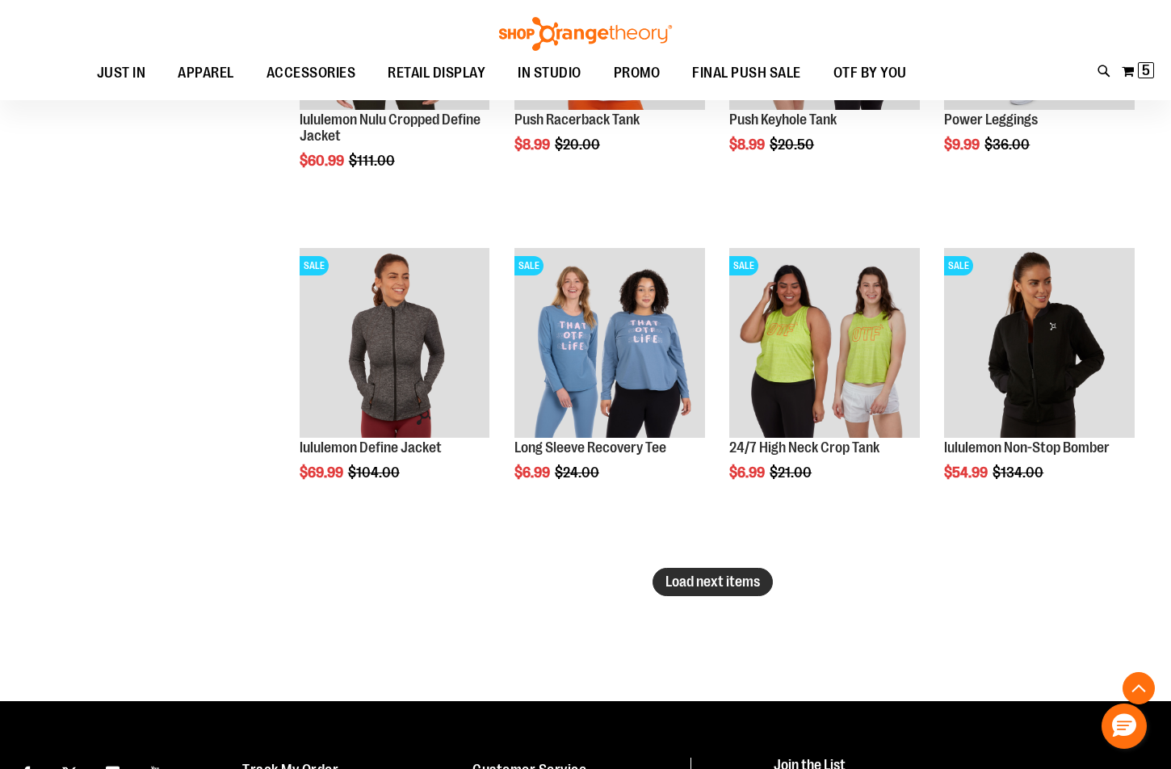
click at [712, 593] on button "Load next items" at bounding box center [712, 582] width 120 height 28
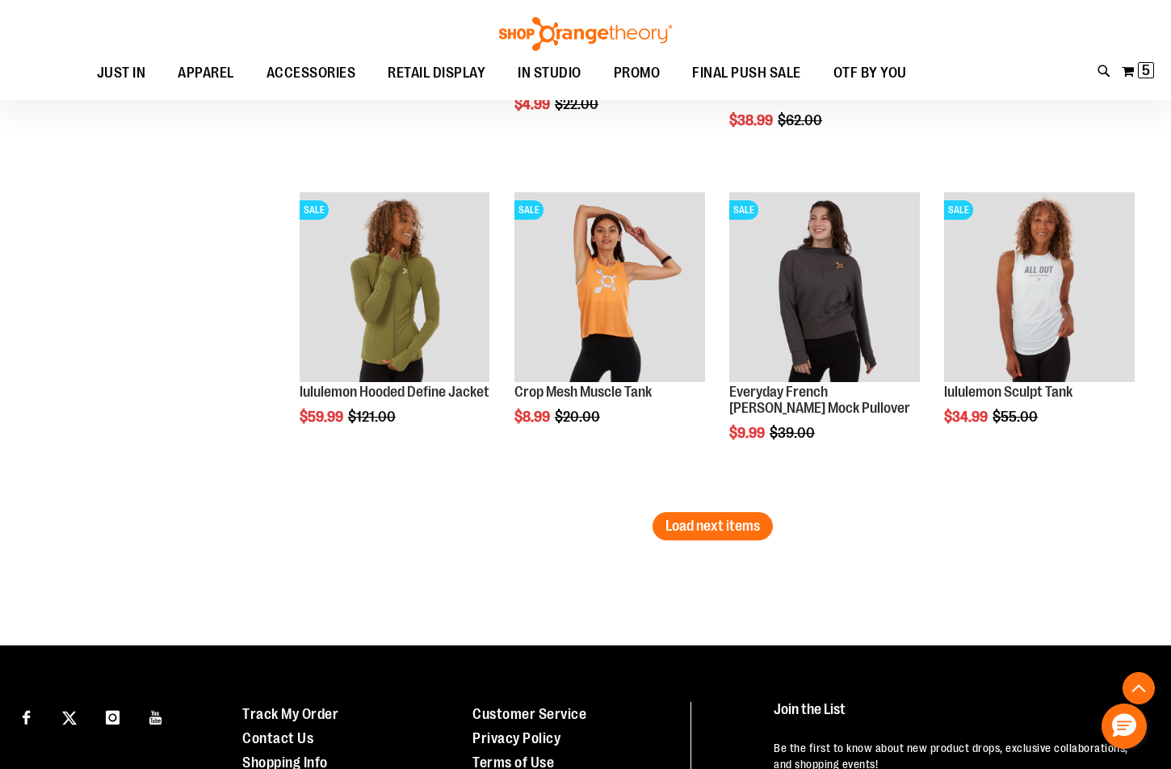
scroll to position [11626, 0]
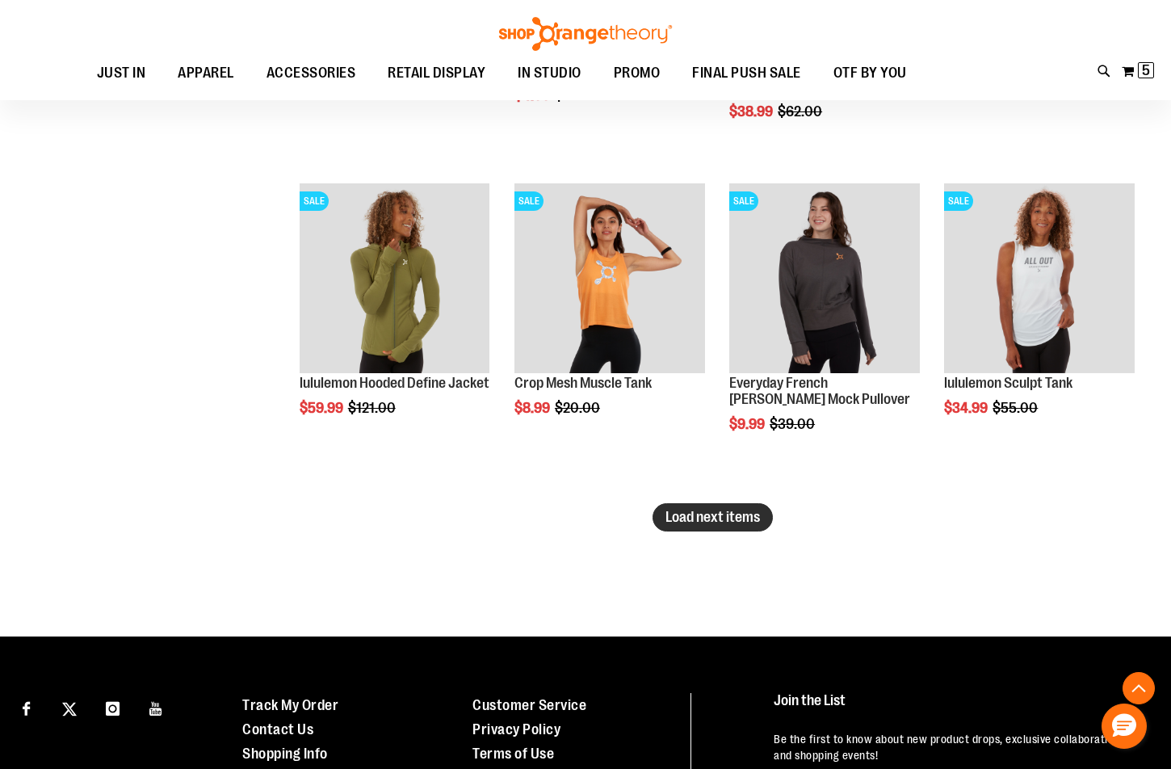
click at [708, 511] on span "Load next items" at bounding box center [712, 517] width 94 height 16
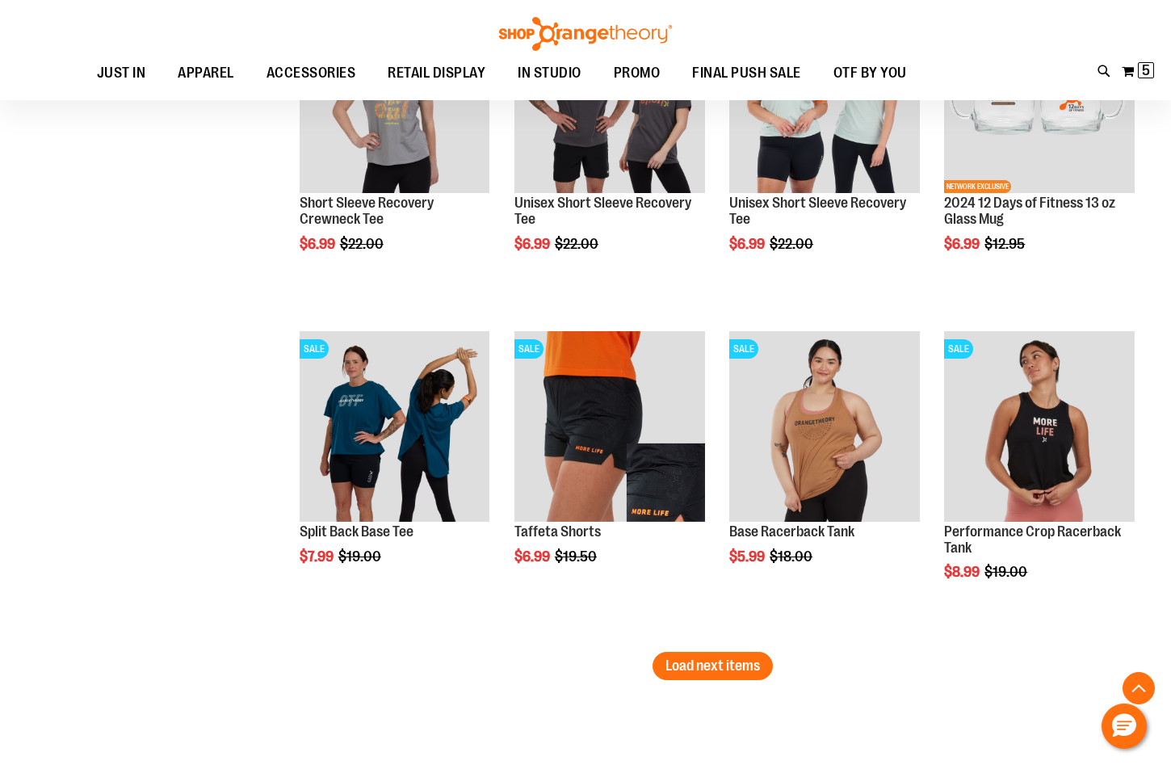
scroll to position [12515, 0]
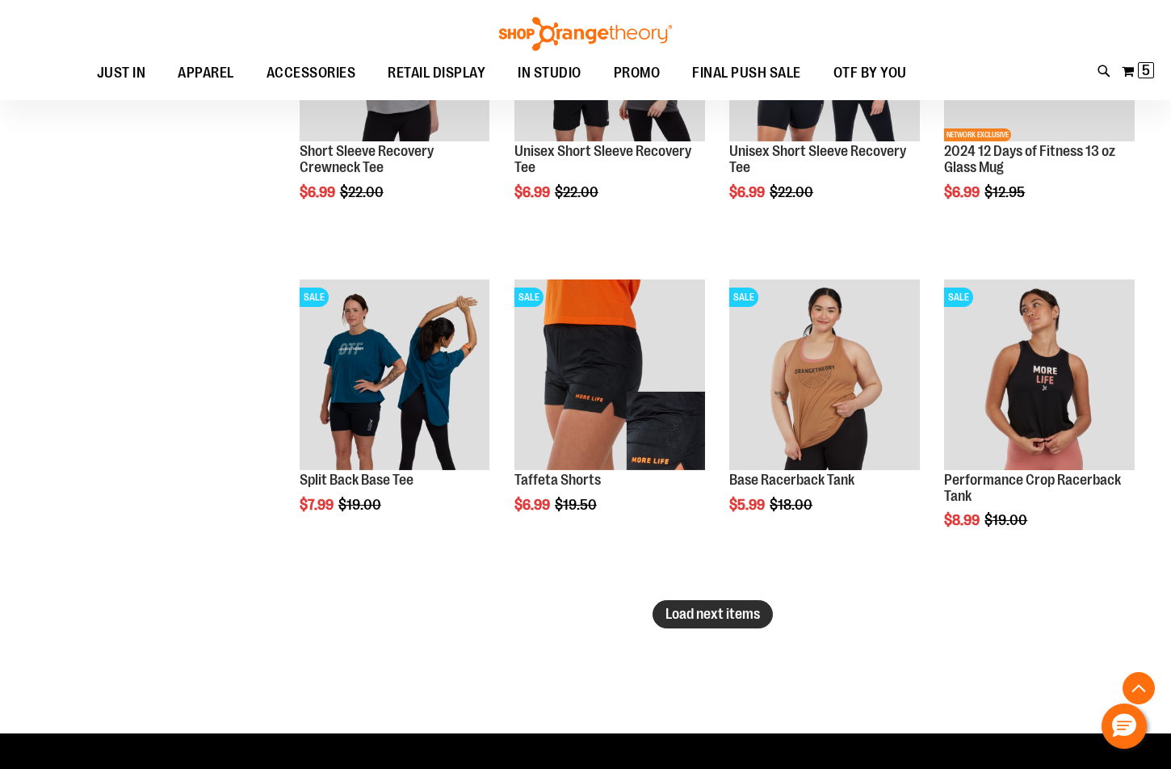
click at [704, 611] on span "Load next items" at bounding box center [712, 614] width 94 height 16
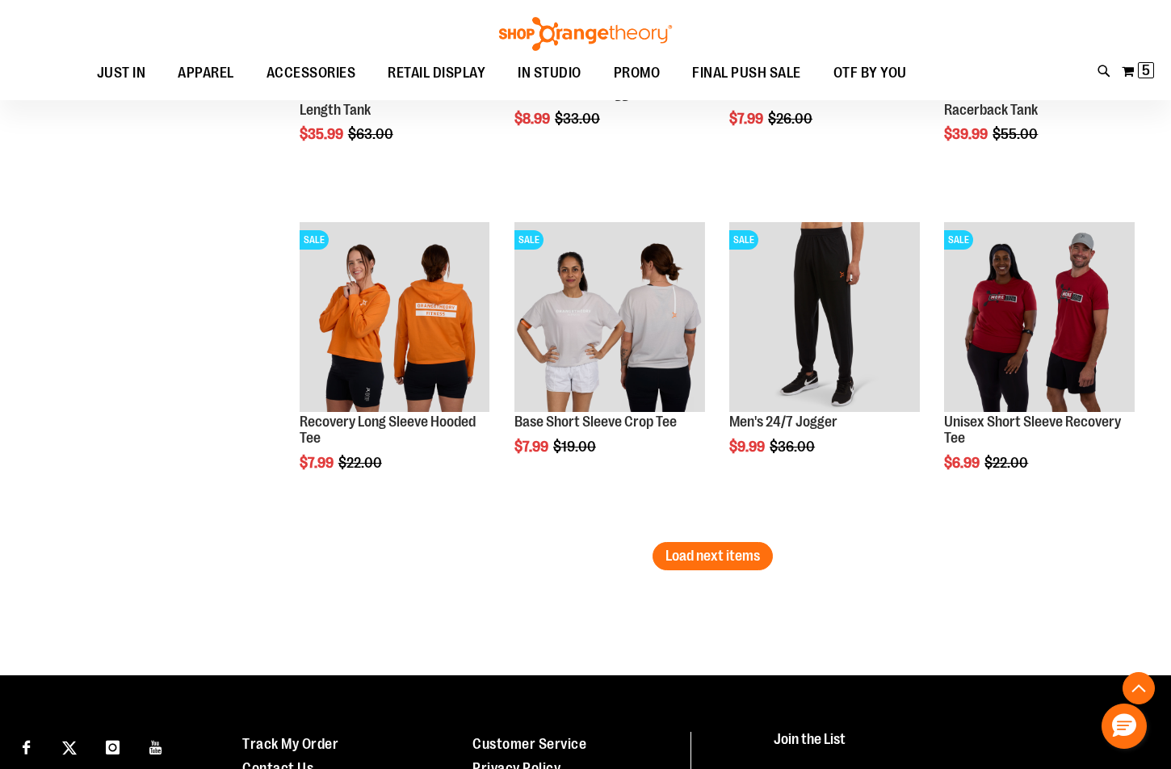
scroll to position [13564, 0]
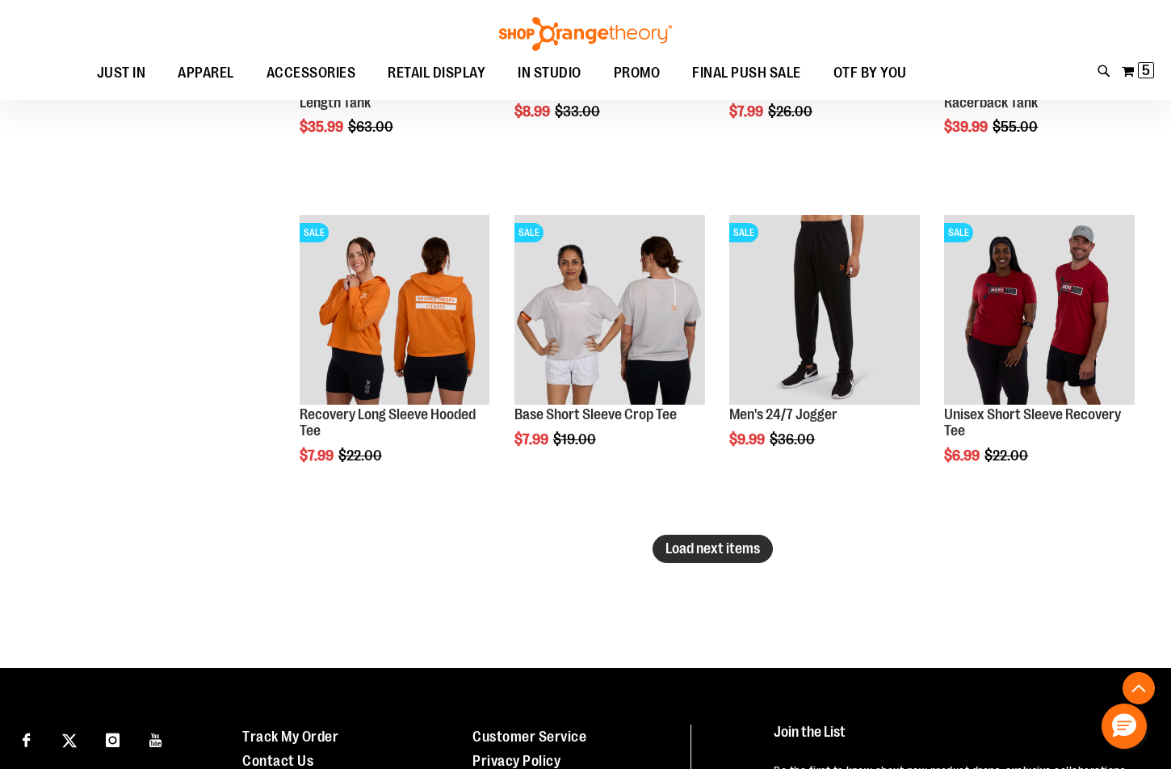
click at [669, 542] on span "Load next items" at bounding box center [712, 548] width 94 height 16
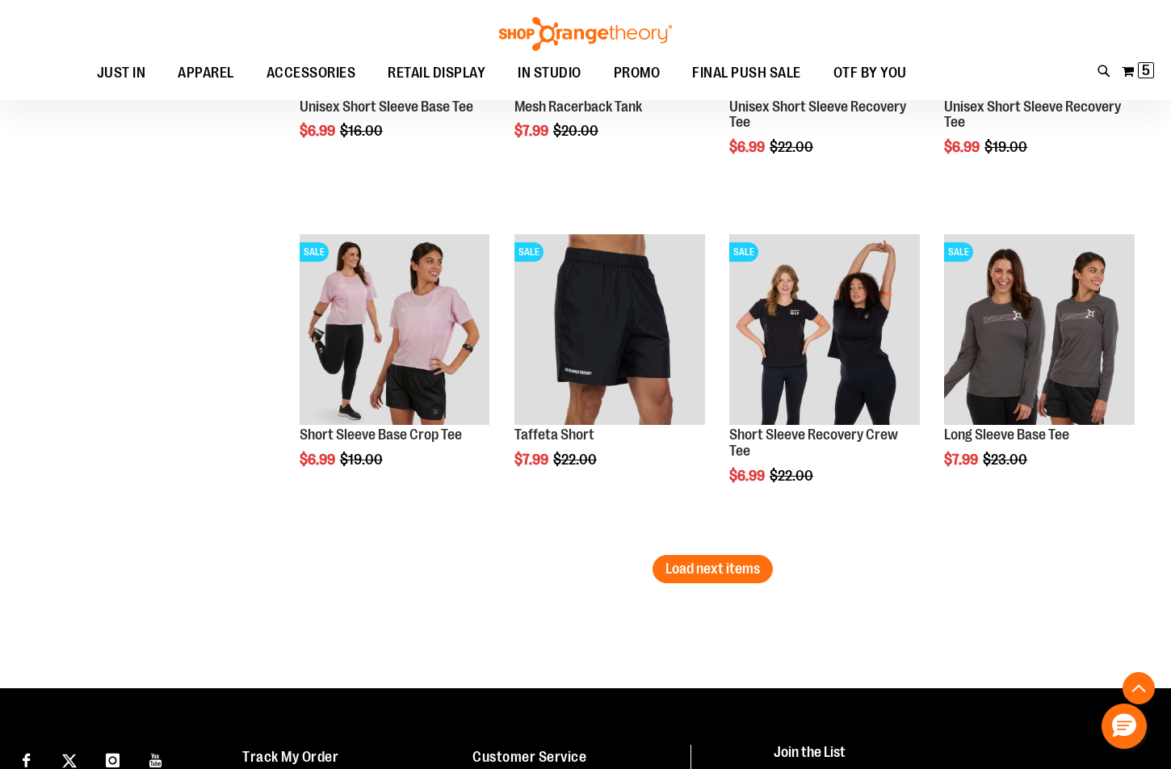
scroll to position [14533, 0]
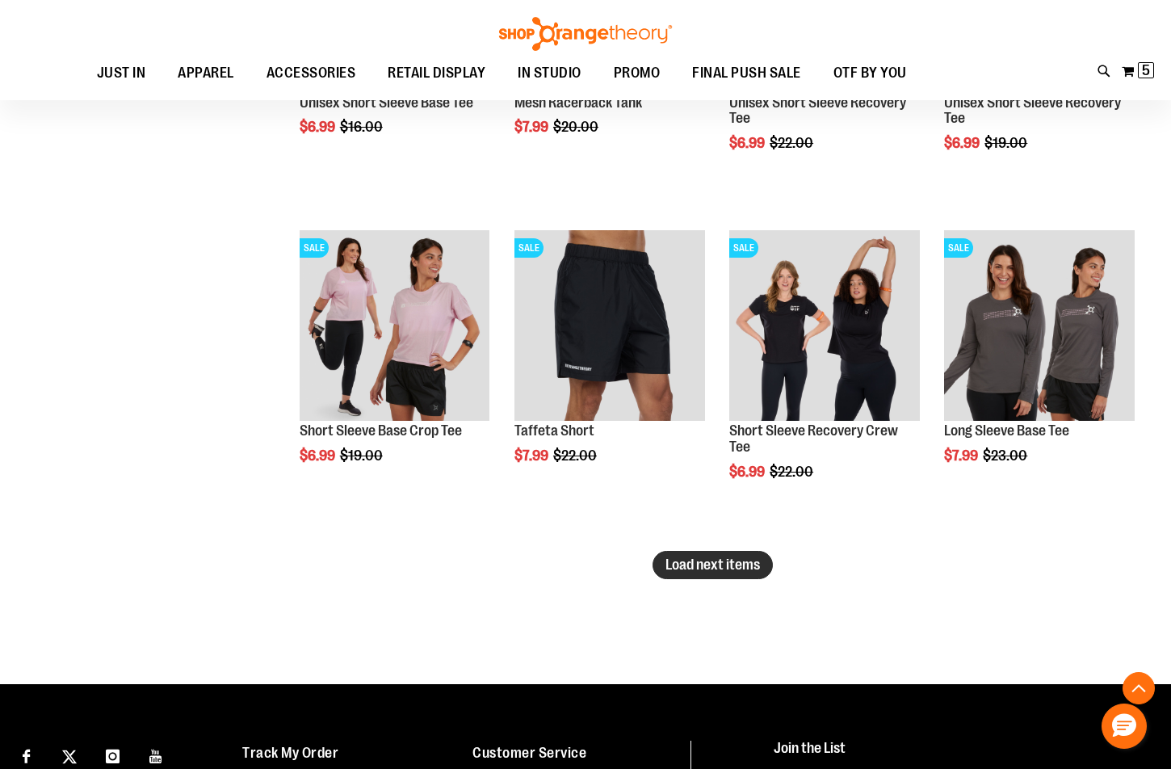
click at [704, 565] on span "Load next items" at bounding box center [712, 564] width 94 height 16
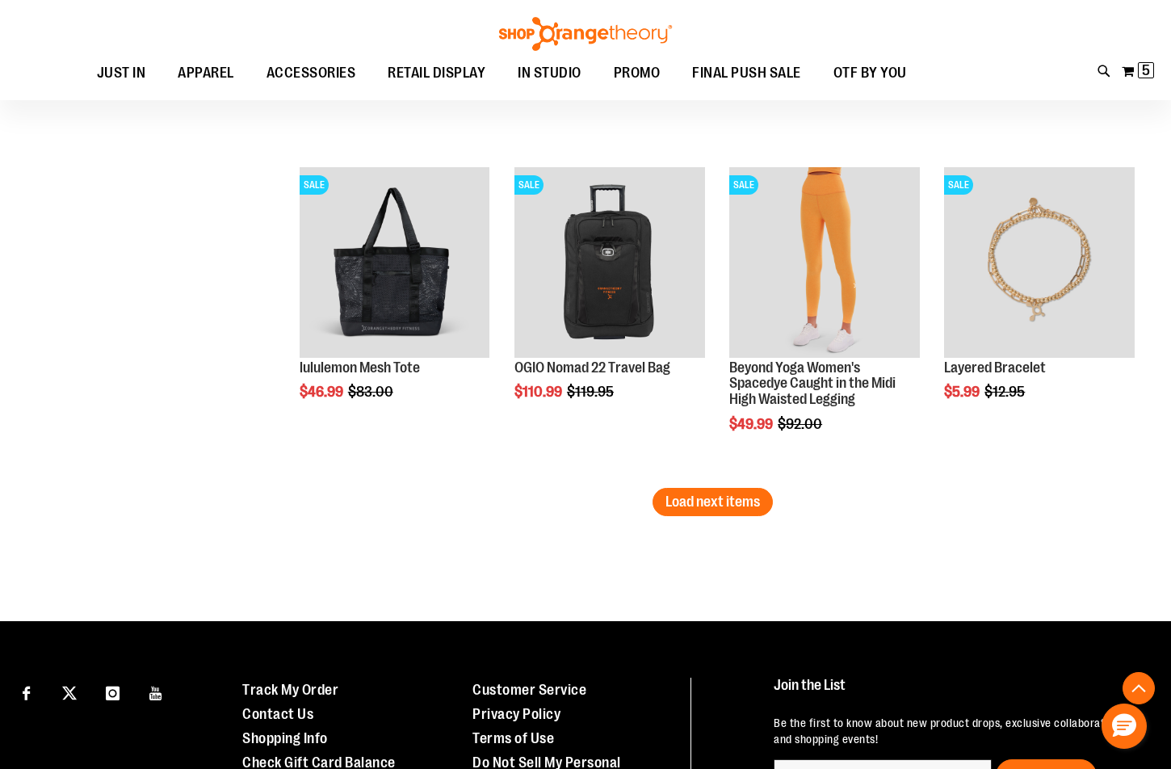
scroll to position [15583, 0]
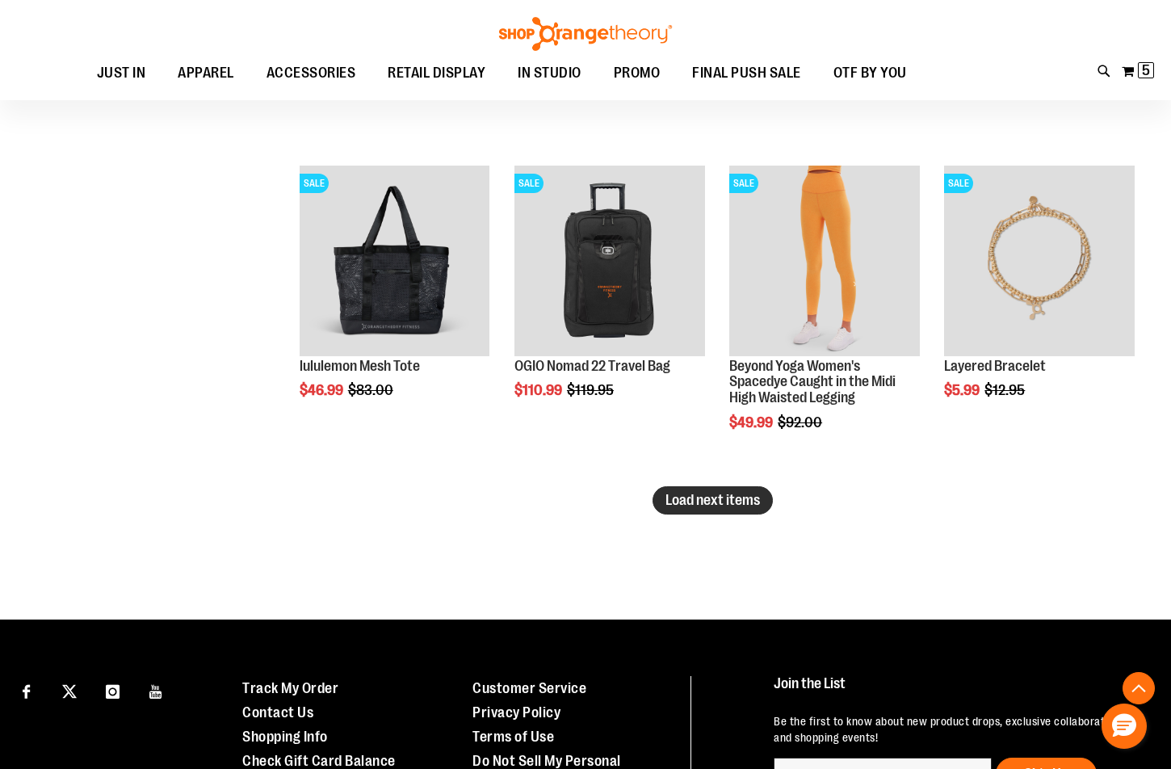
click at [698, 495] on span "Load next items" at bounding box center [712, 500] width 94 height 16
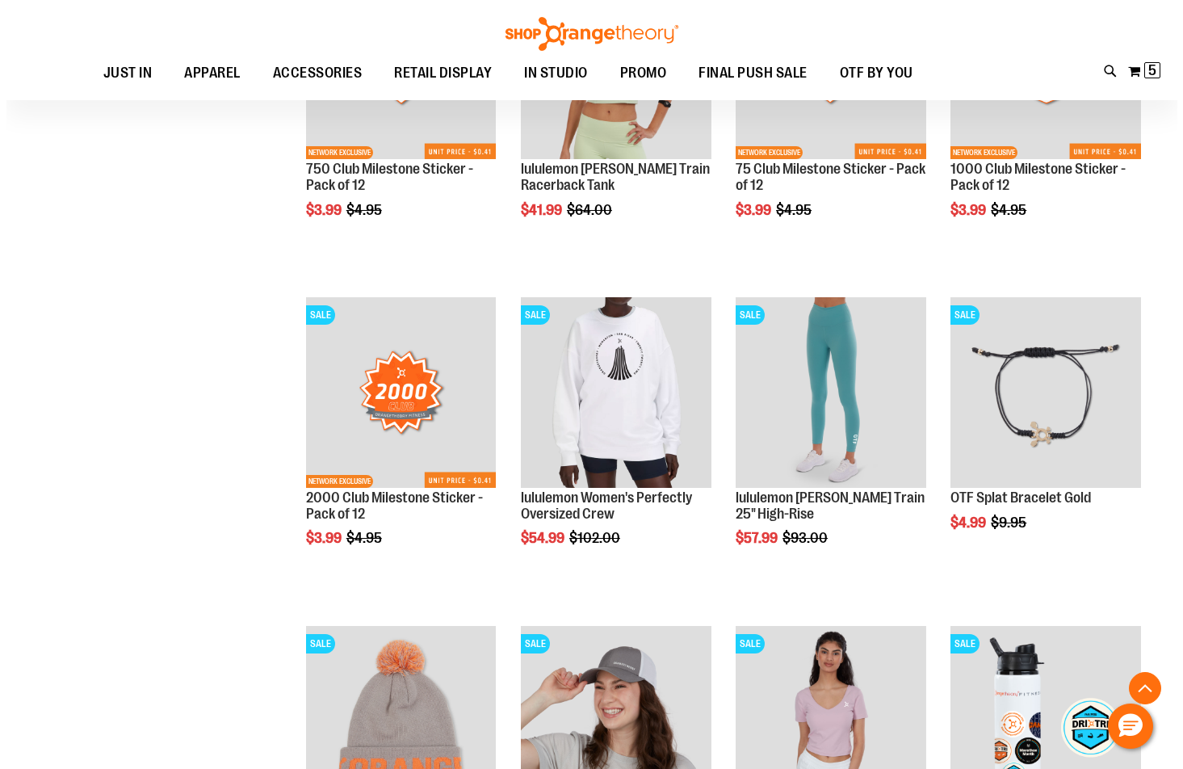
scroll to position [16148, 0]
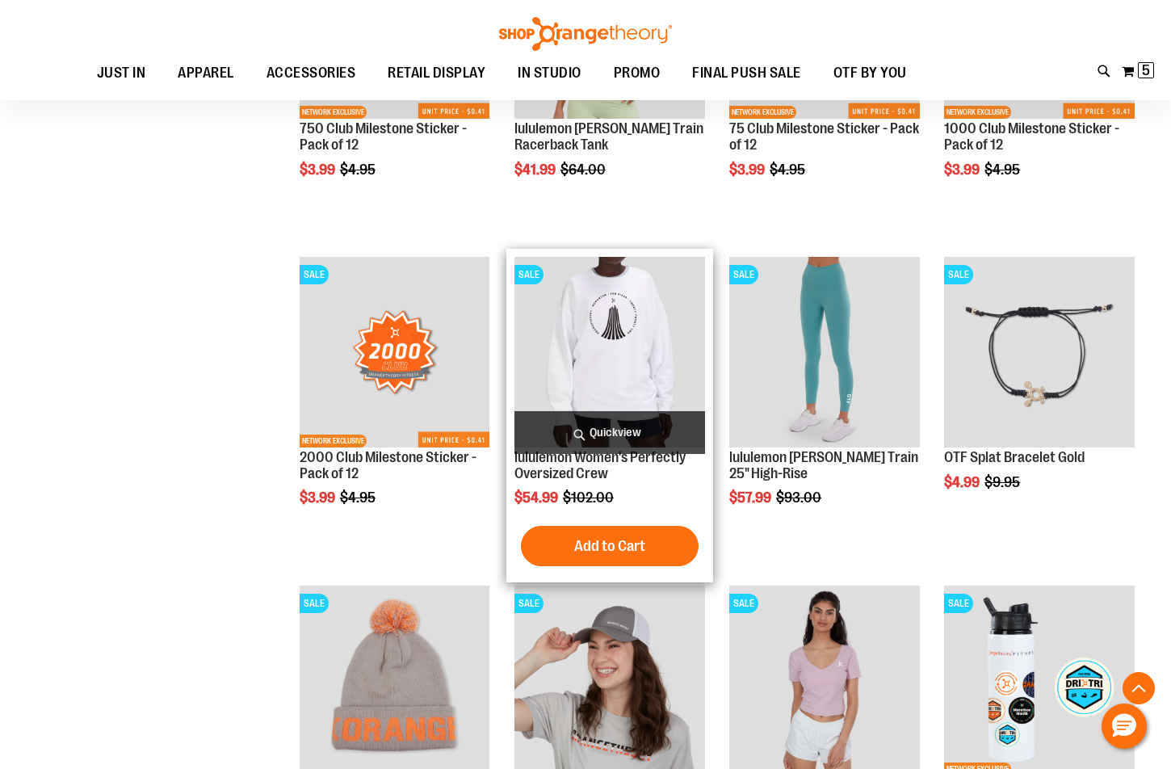
click at [650, 430] on span "Quickview" at bounding box center [609, 432] width 191 height 43
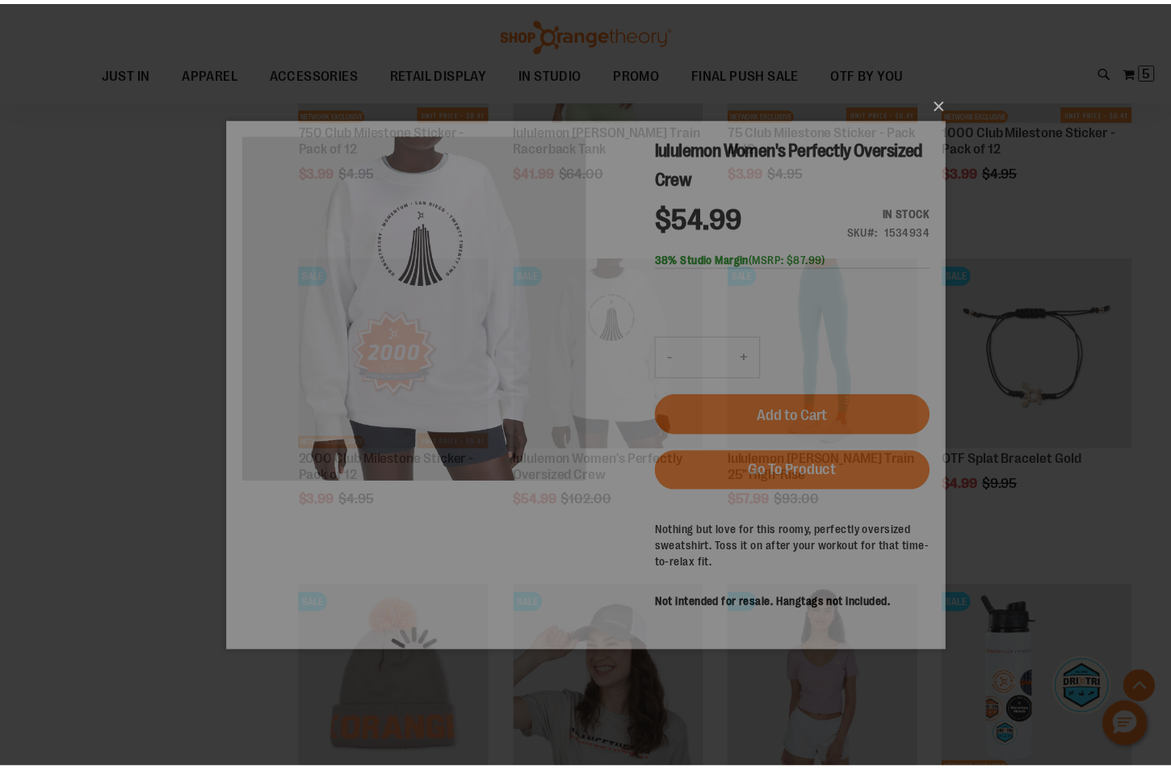
scroll to position [0, 0]
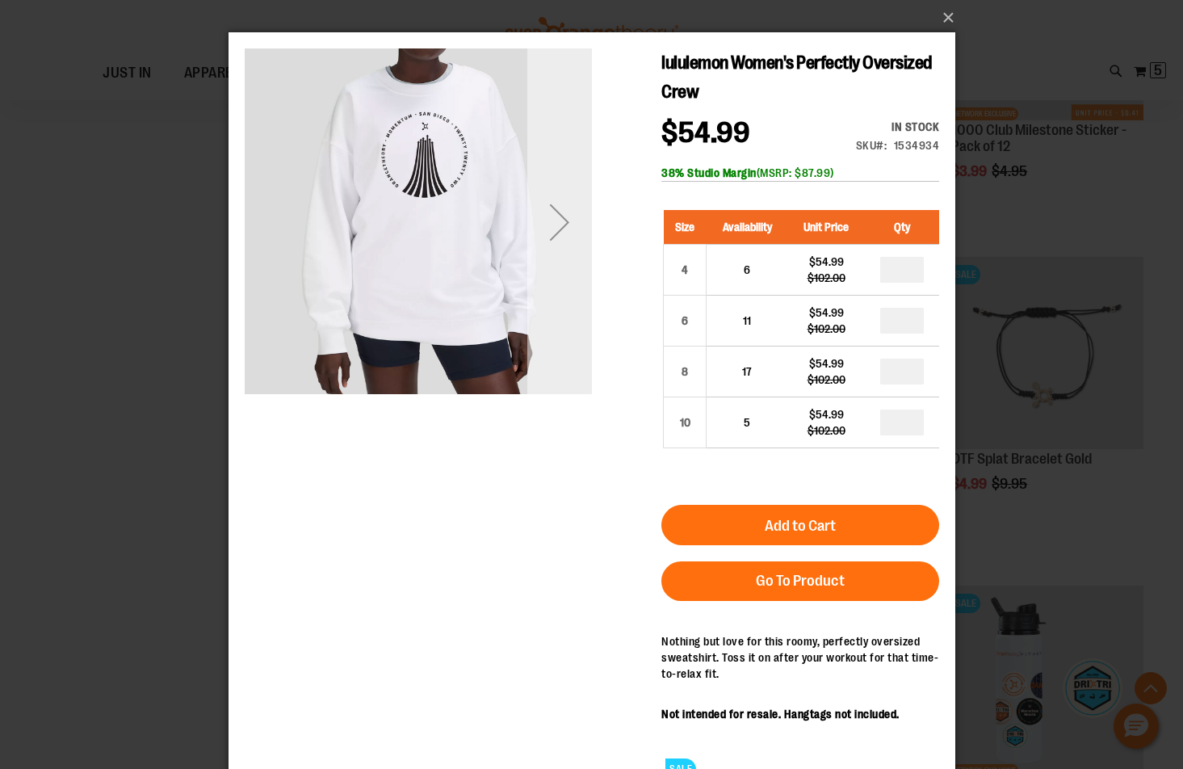
click at [538, 182] on div "Next" at bounding box center [558, 221] width 65 height 347
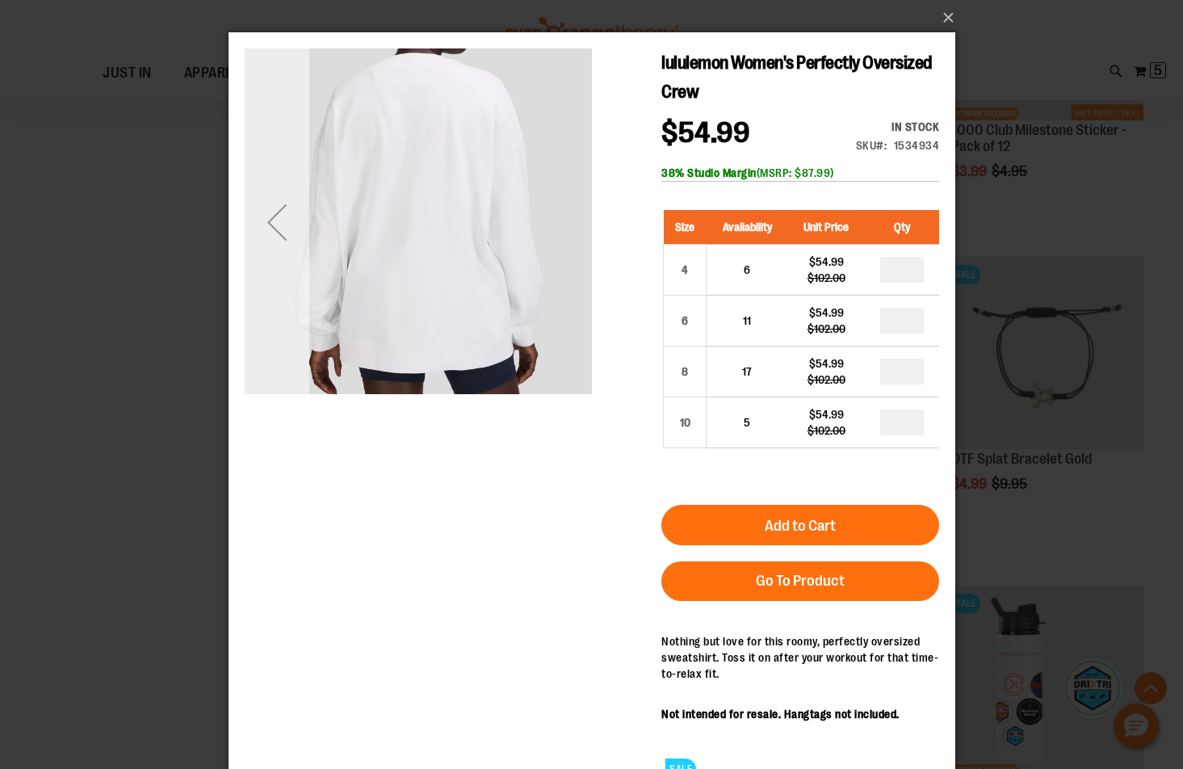
click at [255, 203] on div "Previous" at bounding box center [276, 222] width 65 height 65
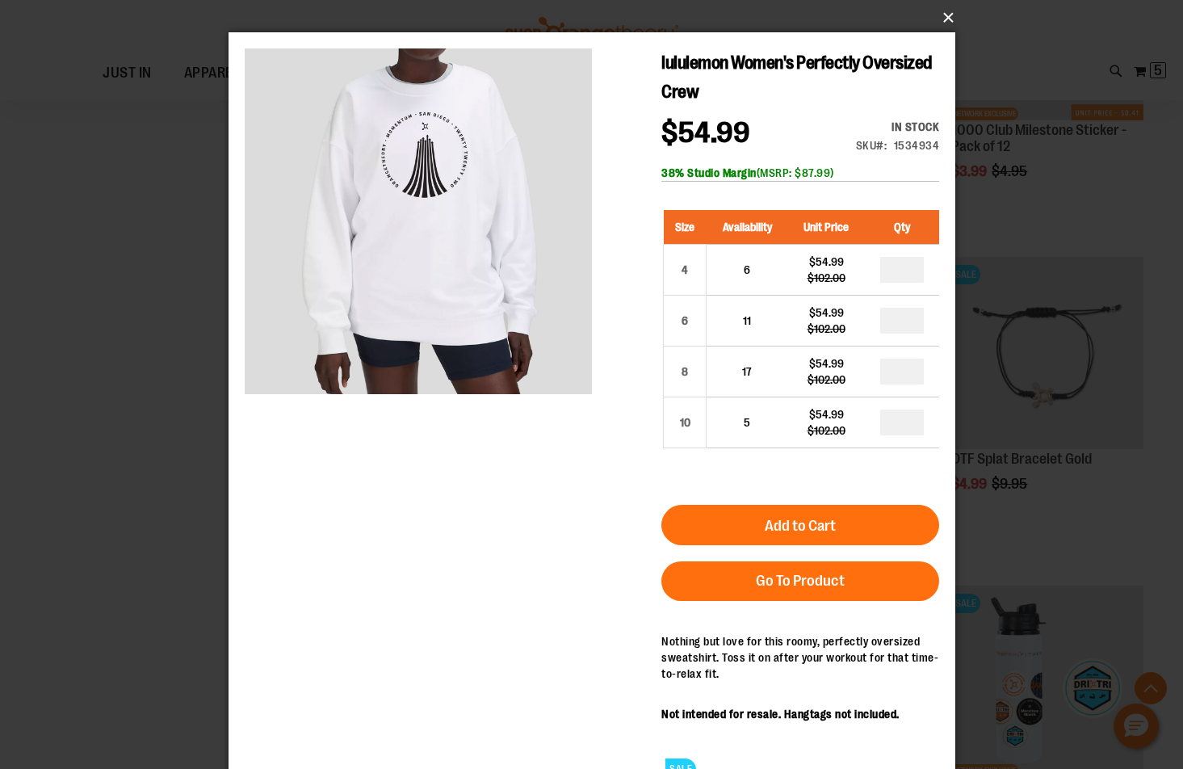
click at [953, 15] on button "×" at bounding box center [596, 18] width 727 height 36
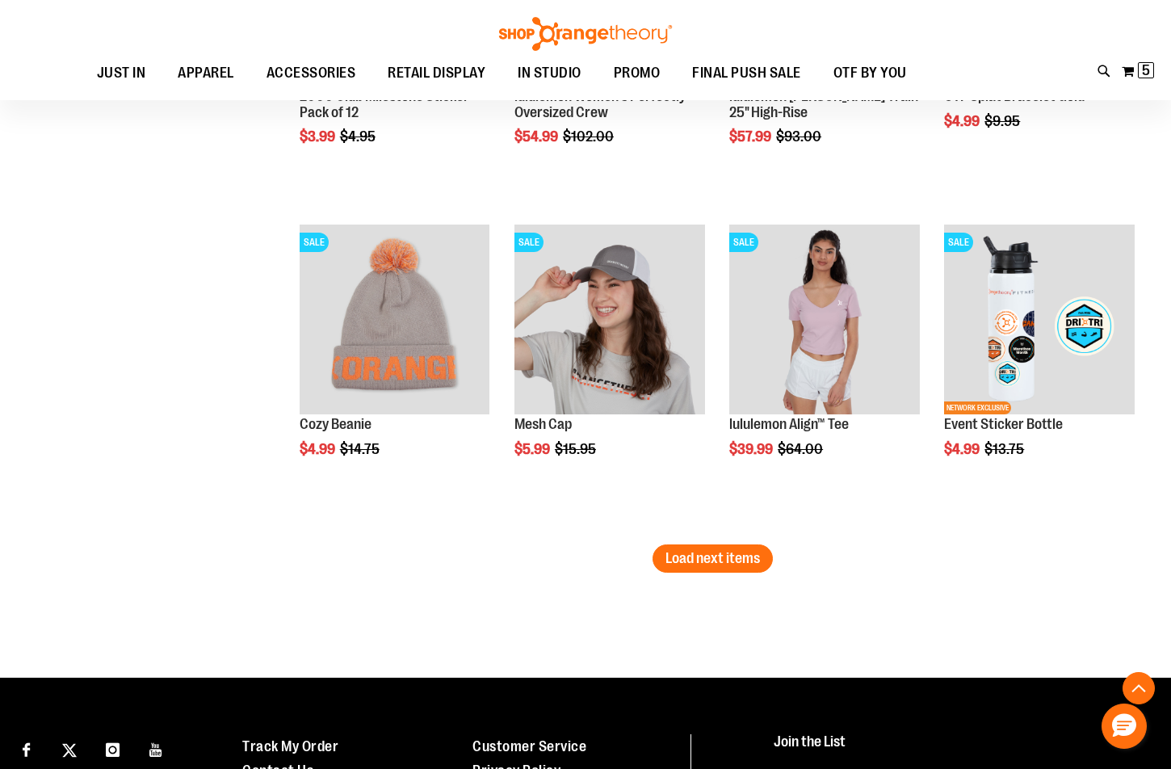
scroll to position [16552, 0]
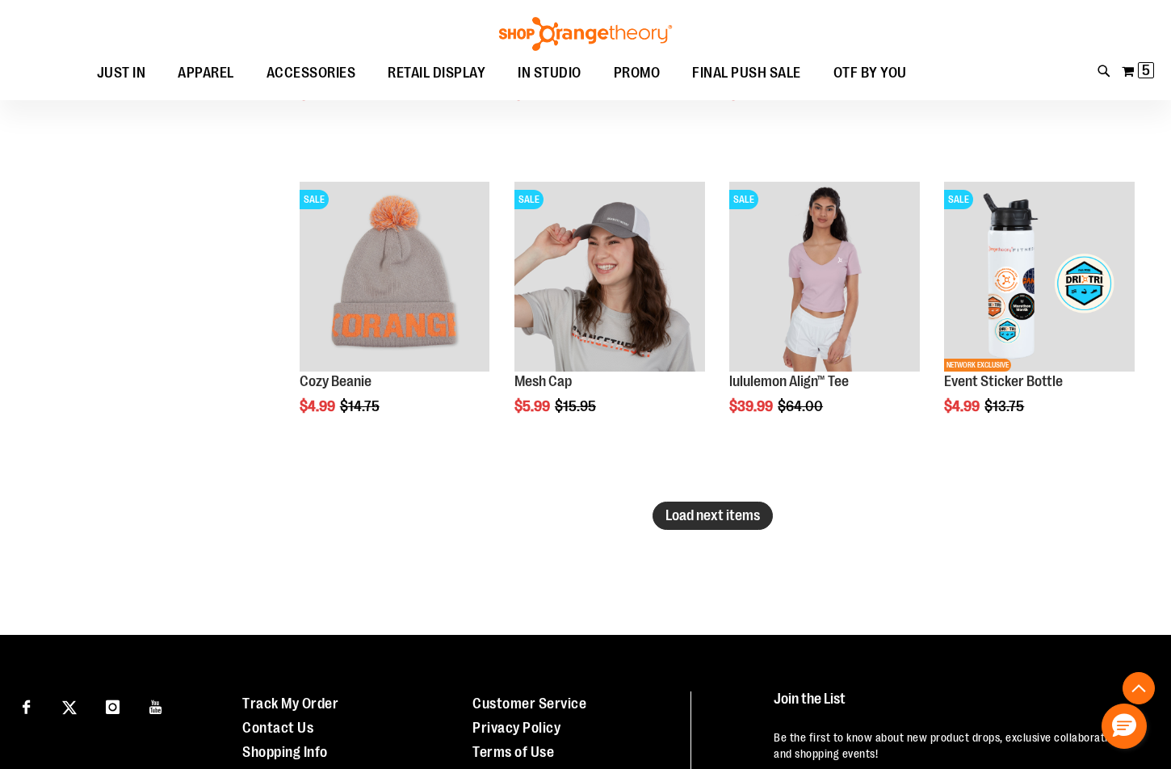
click at [692, 518] on span "Load next items" at bounding box center [712, 515] width 94 height 16
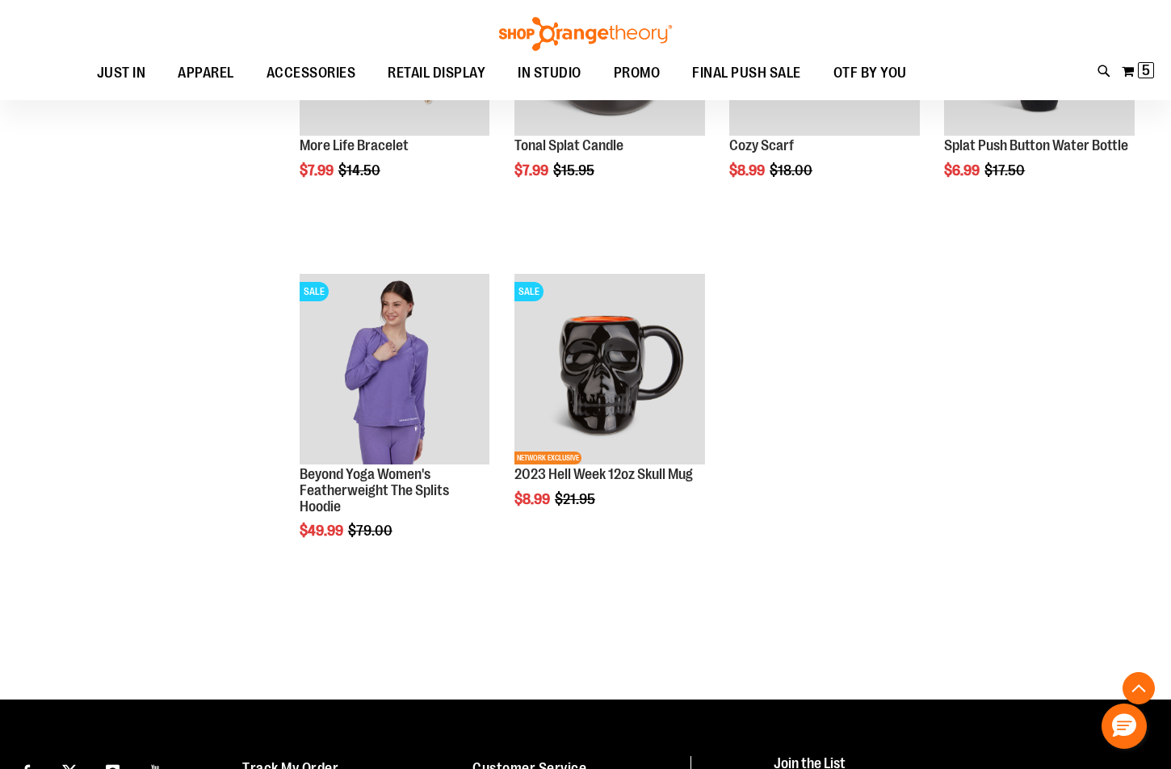
scroll to position [17521, 0]
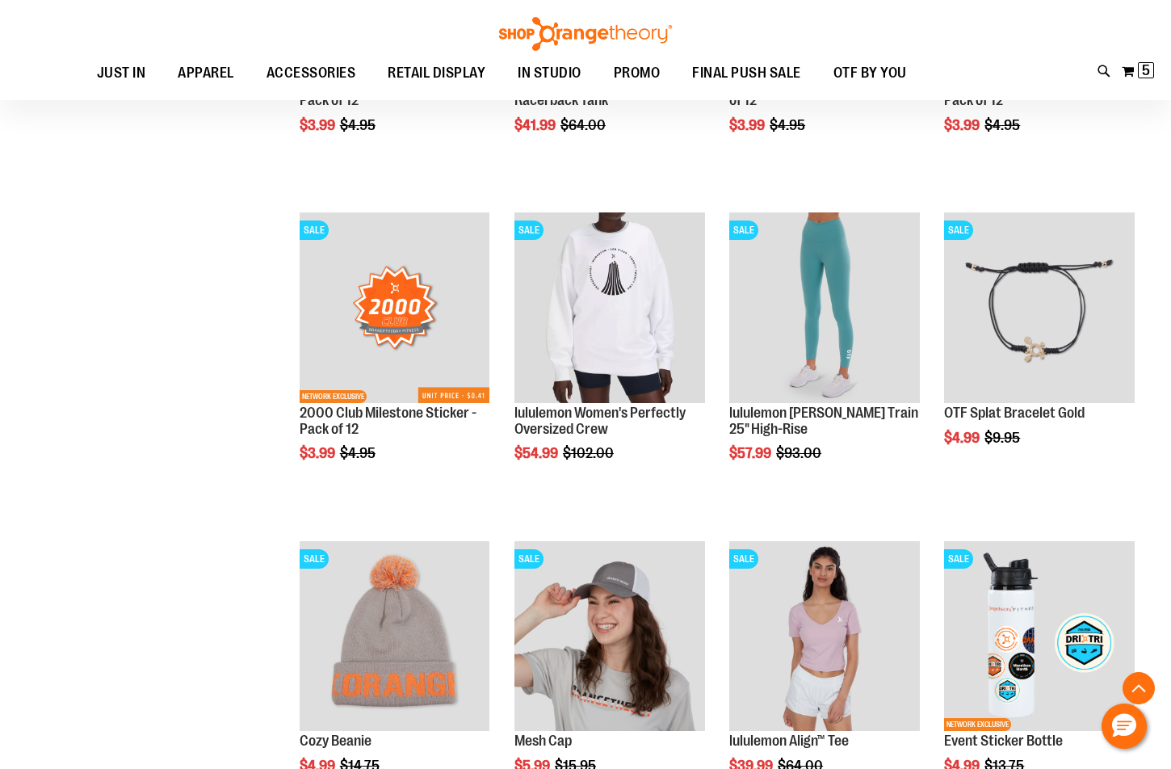
scroll to position [15987, 0]
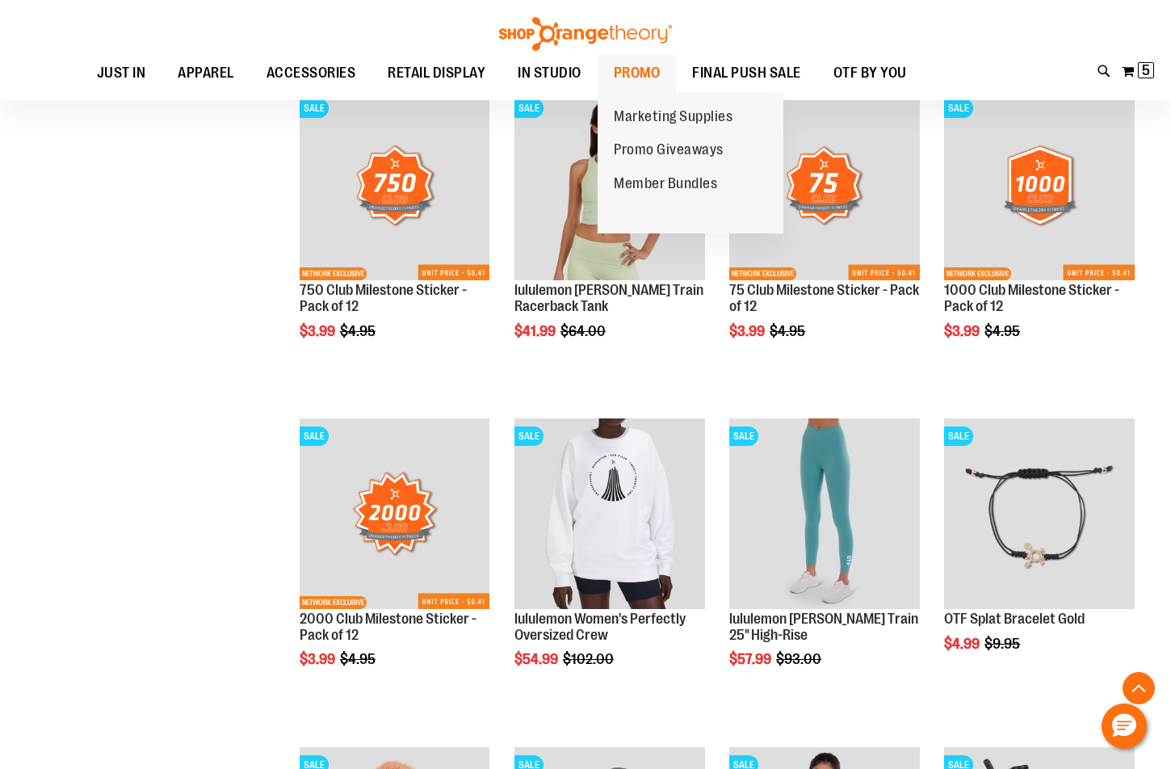
click at [620, 73] on span "PROMO" at bounding box center [637, 73] width 47 height 36
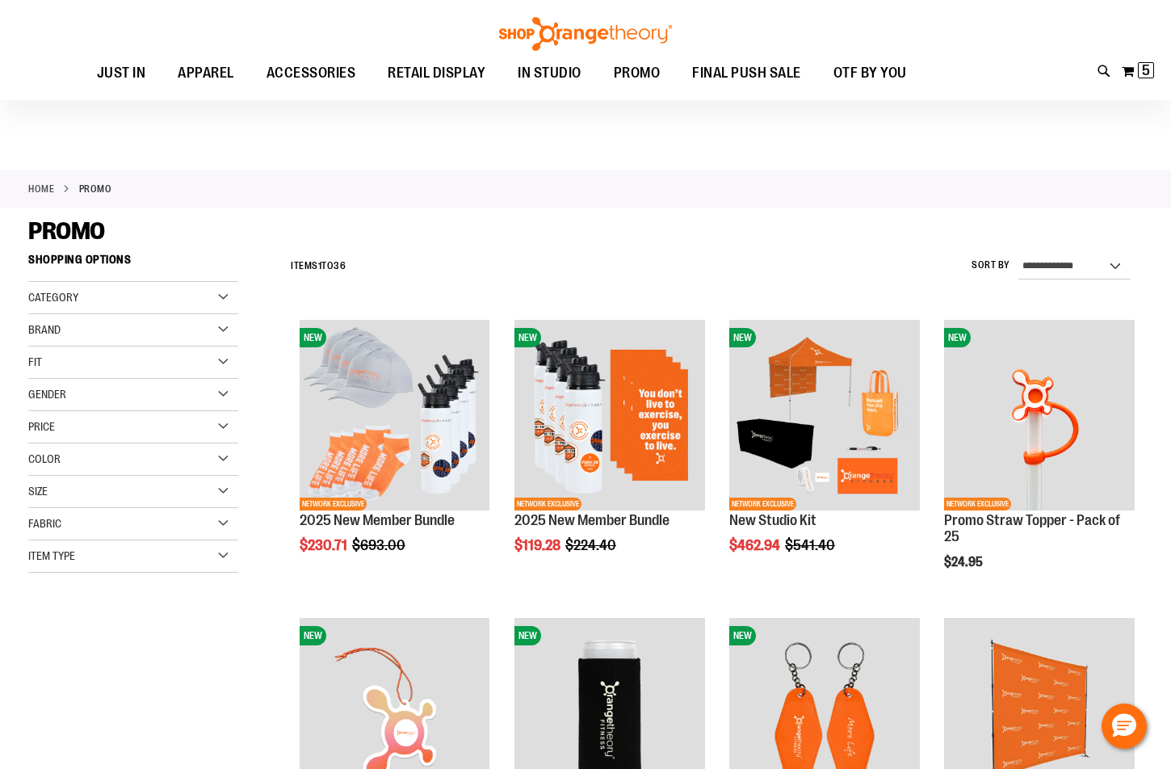
scroll to position [80, 0]
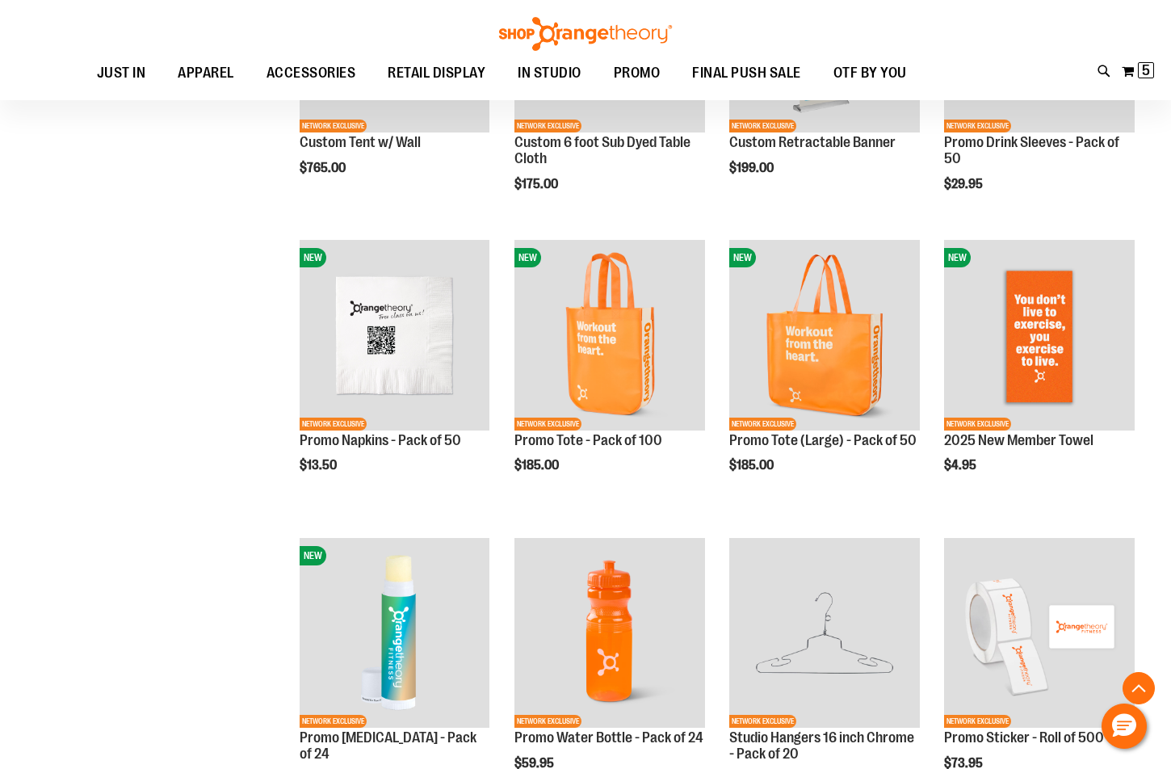
scroll to position [1049, 0]
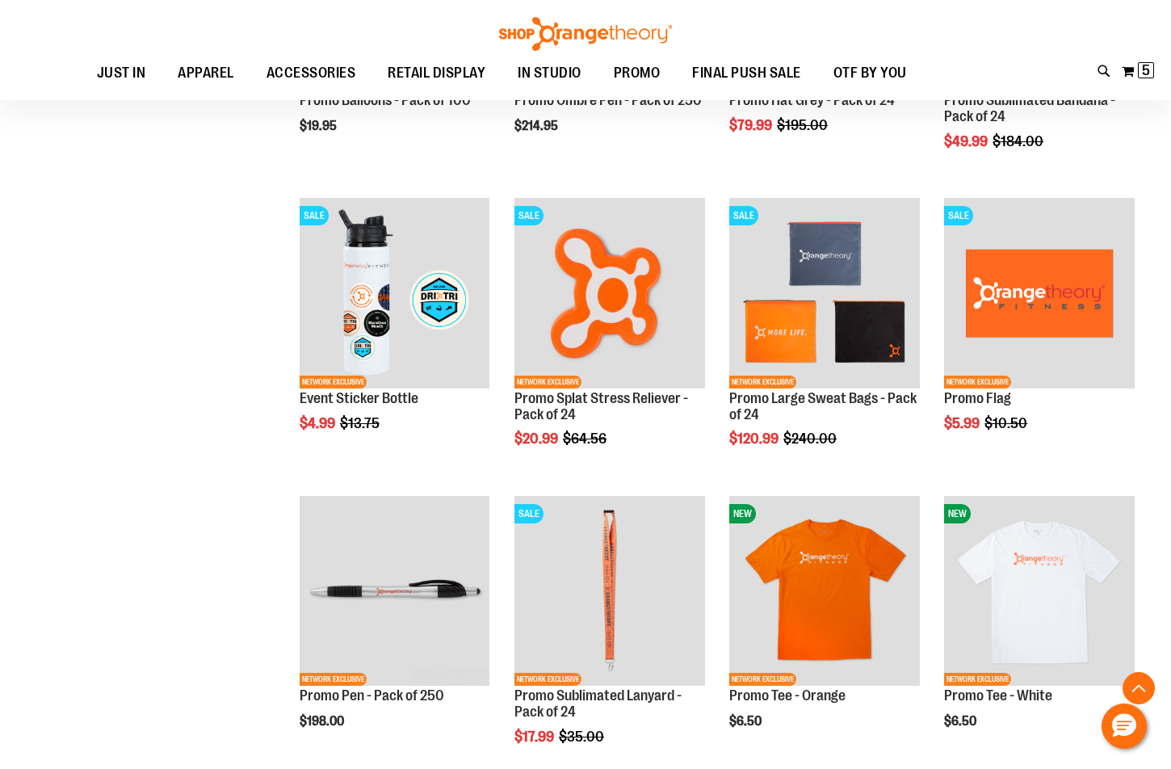
scroll to position [2341, 0]
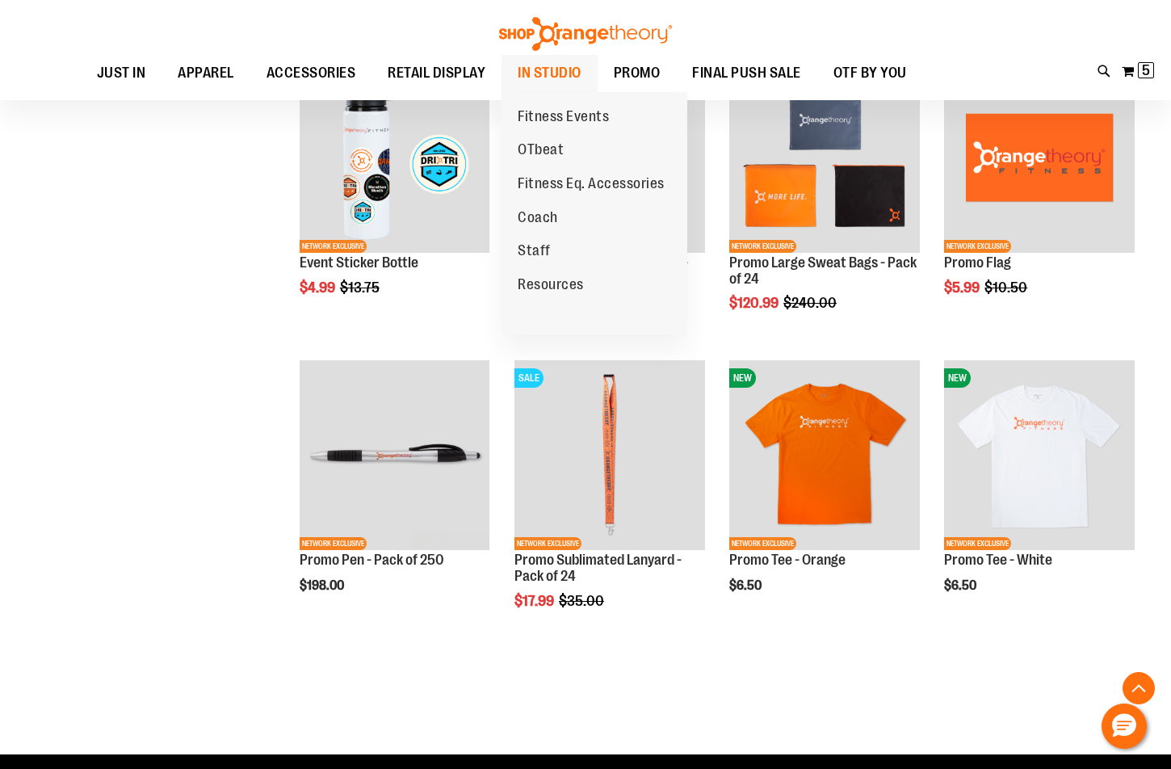
type input "**********"
click at [561, 70] on span "IN STUDIO" at bounding box center [550, 73] width 64 height 36
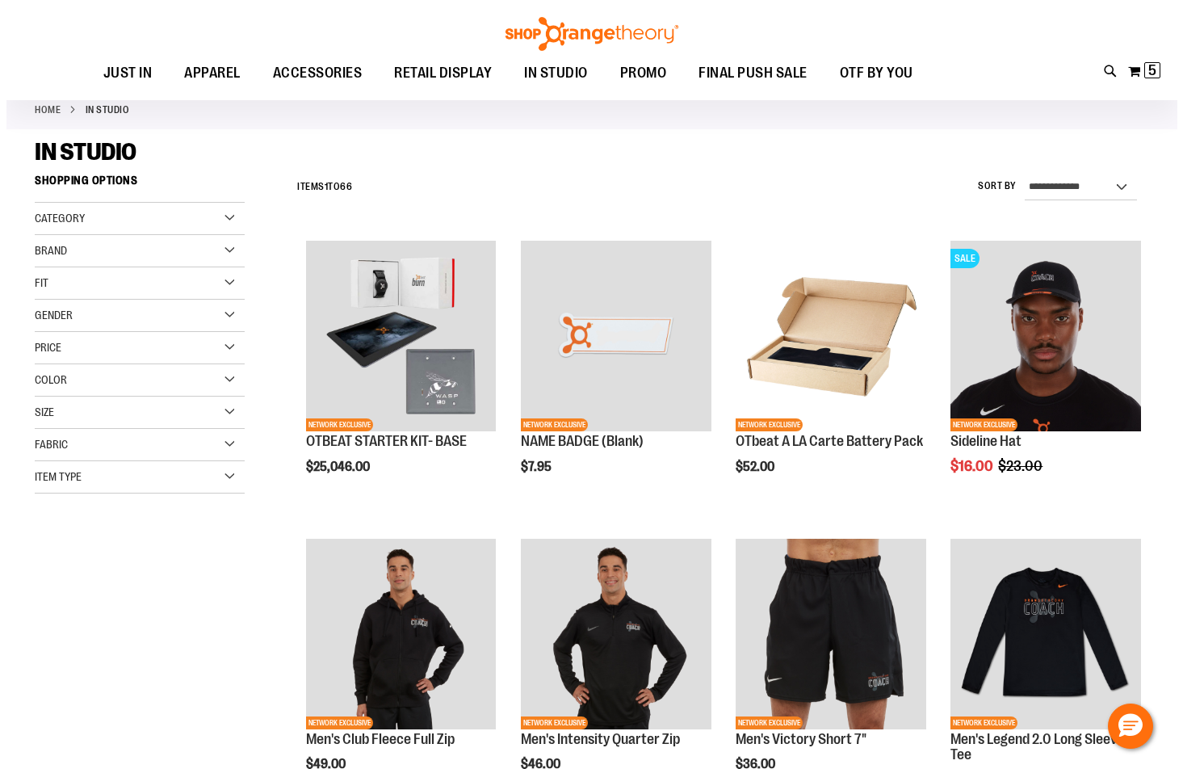
scroll to position [80, 0]
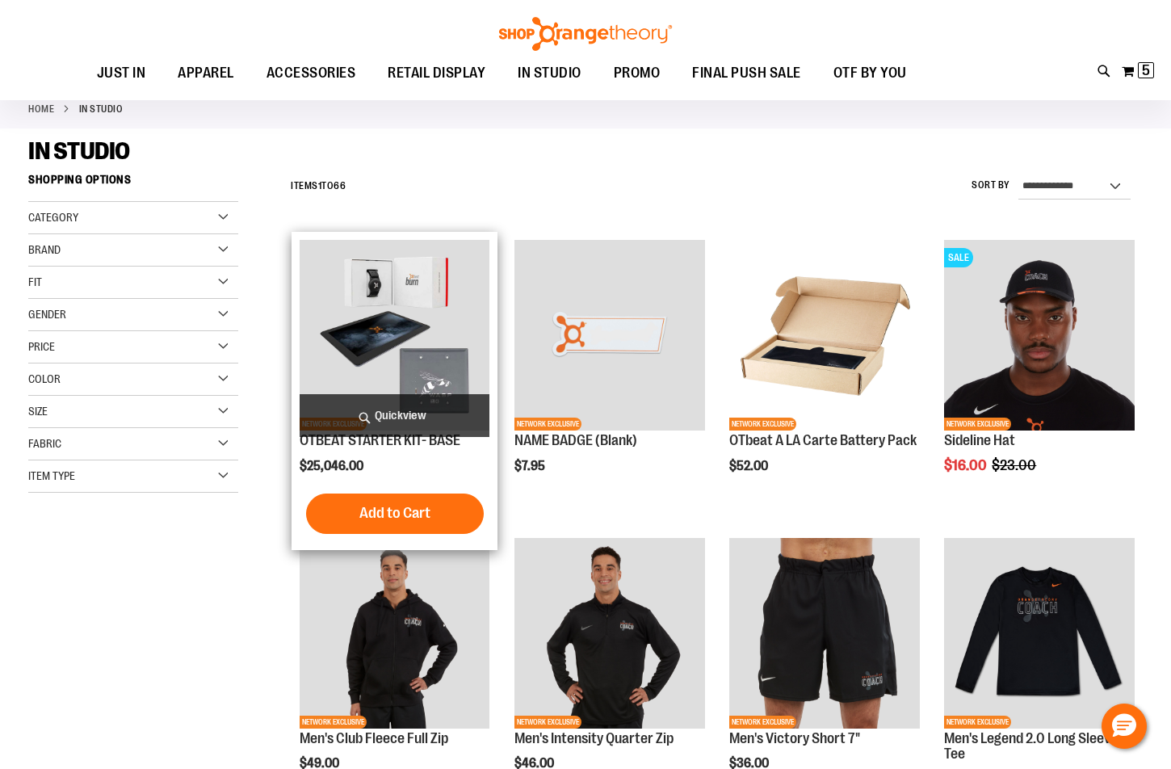
type input "**********"
click at [386, 404] on span "Quickview" at bounding box center [395, 415] width 191 height 43
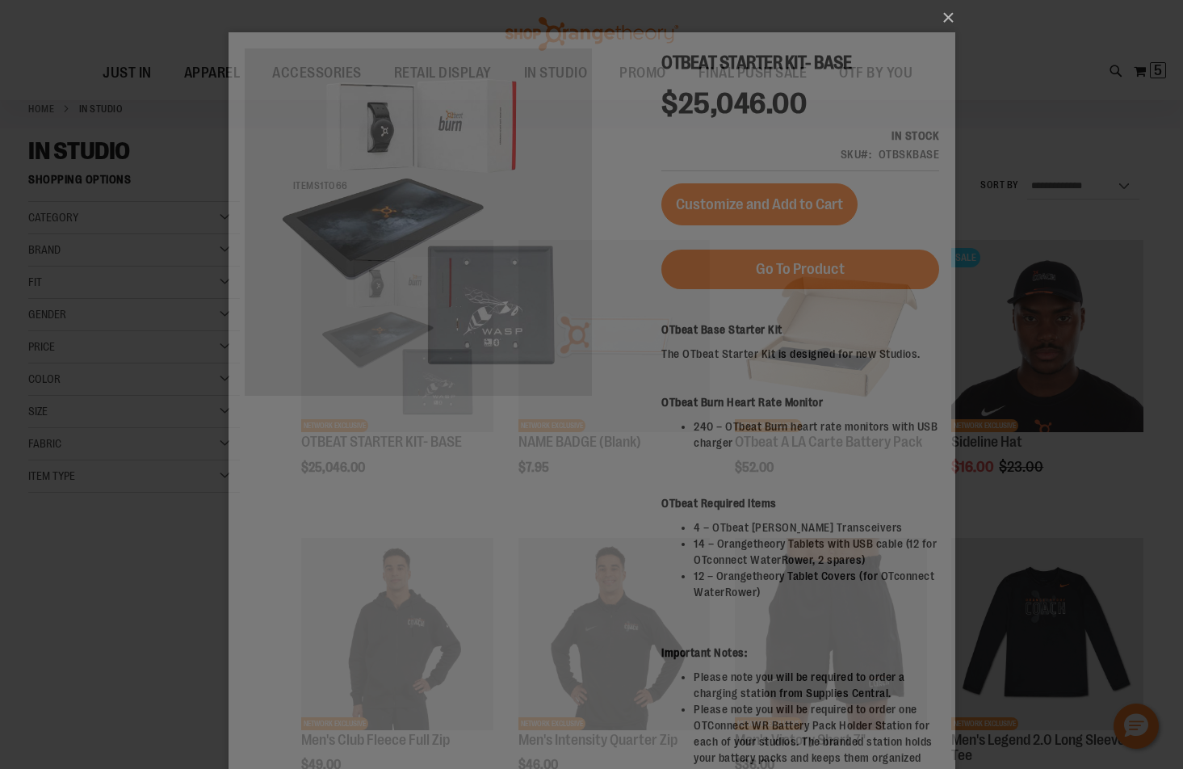
scroll to position [0, 0]
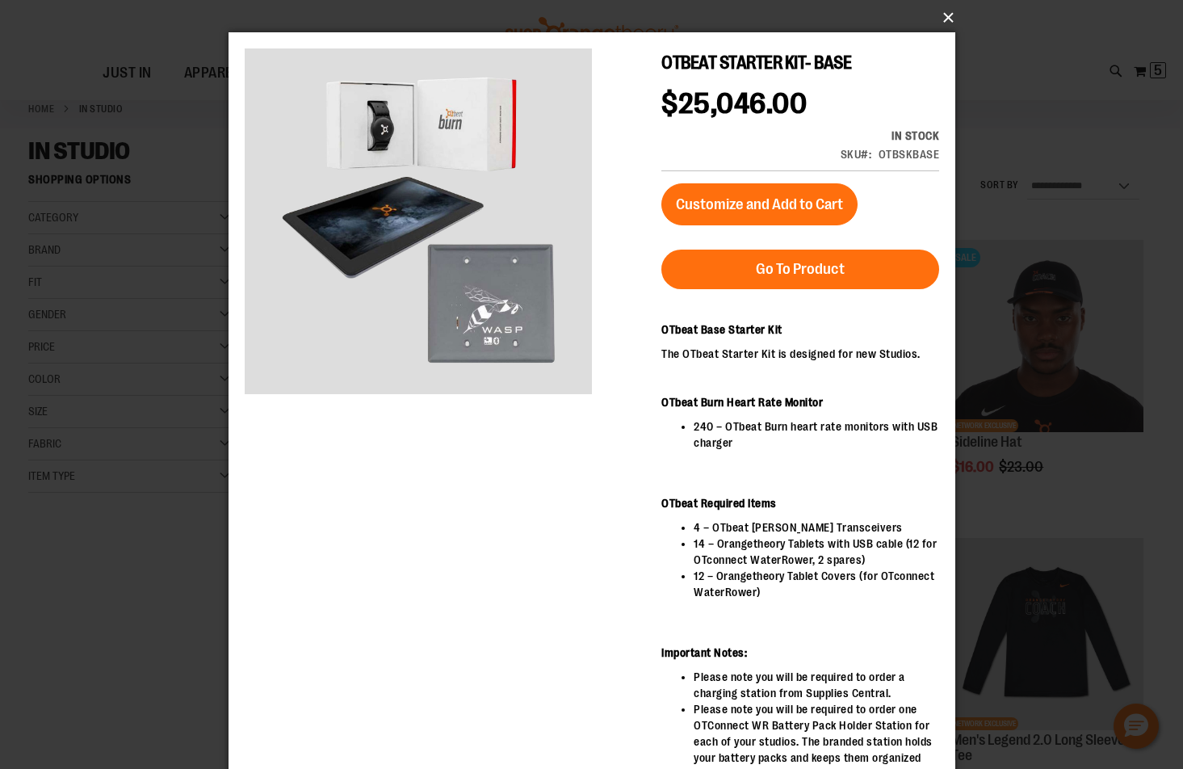
click at [947, 12] on button "×" at bounding box center [596, 18] width 727 height 36
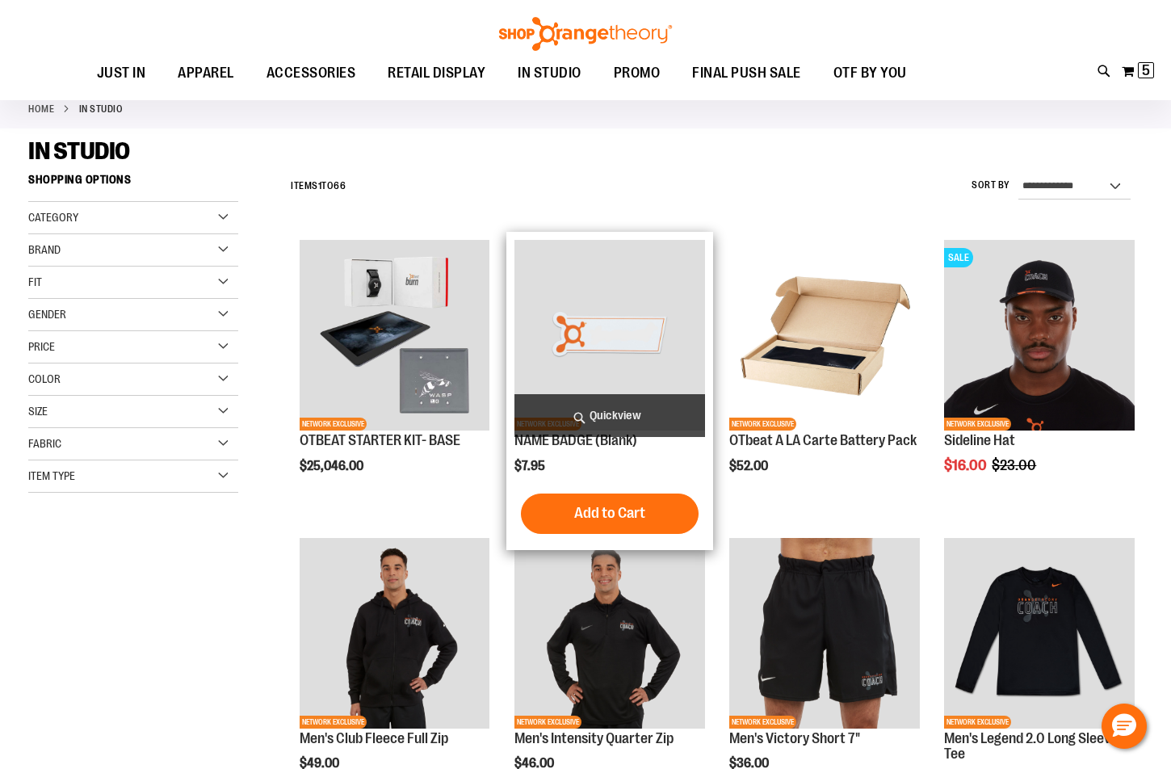
click at [637, 406] on span "Quickview" at bounding box center [609, 415] width 191 height 43
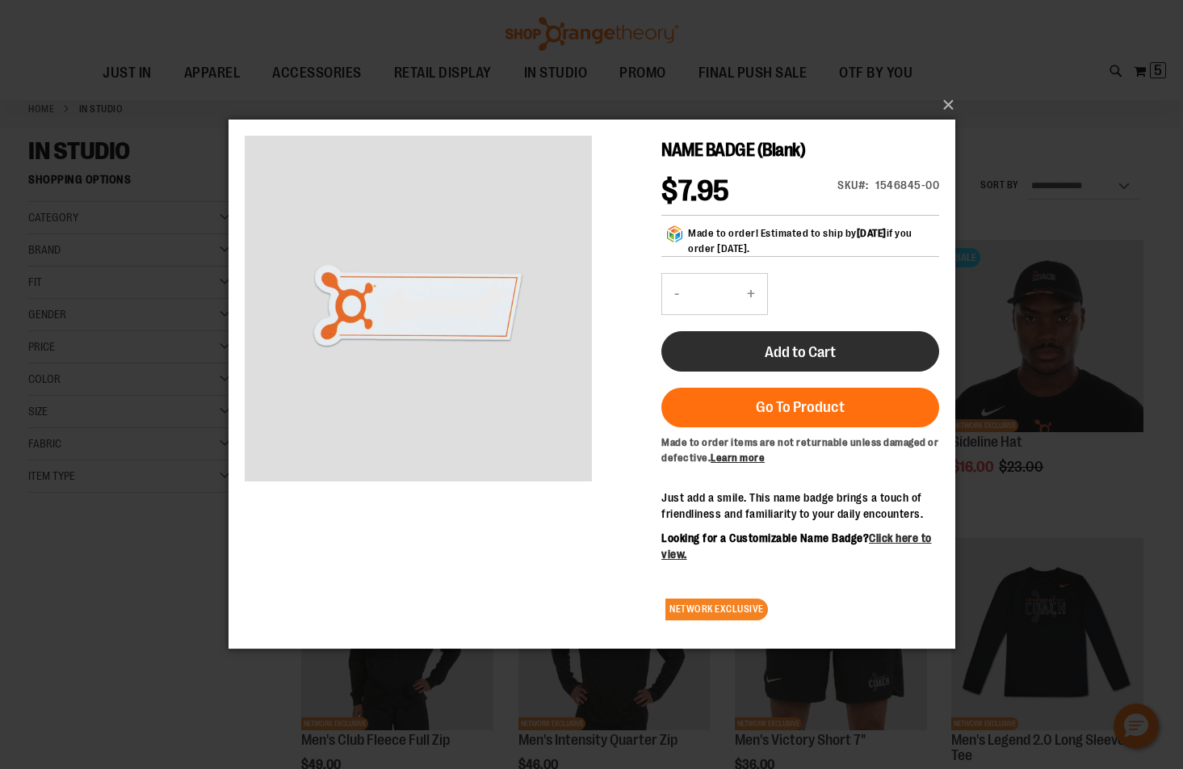
click at [740, 359] on button "Add to Cart" at bounding box center [799, 351] width 278 height 40
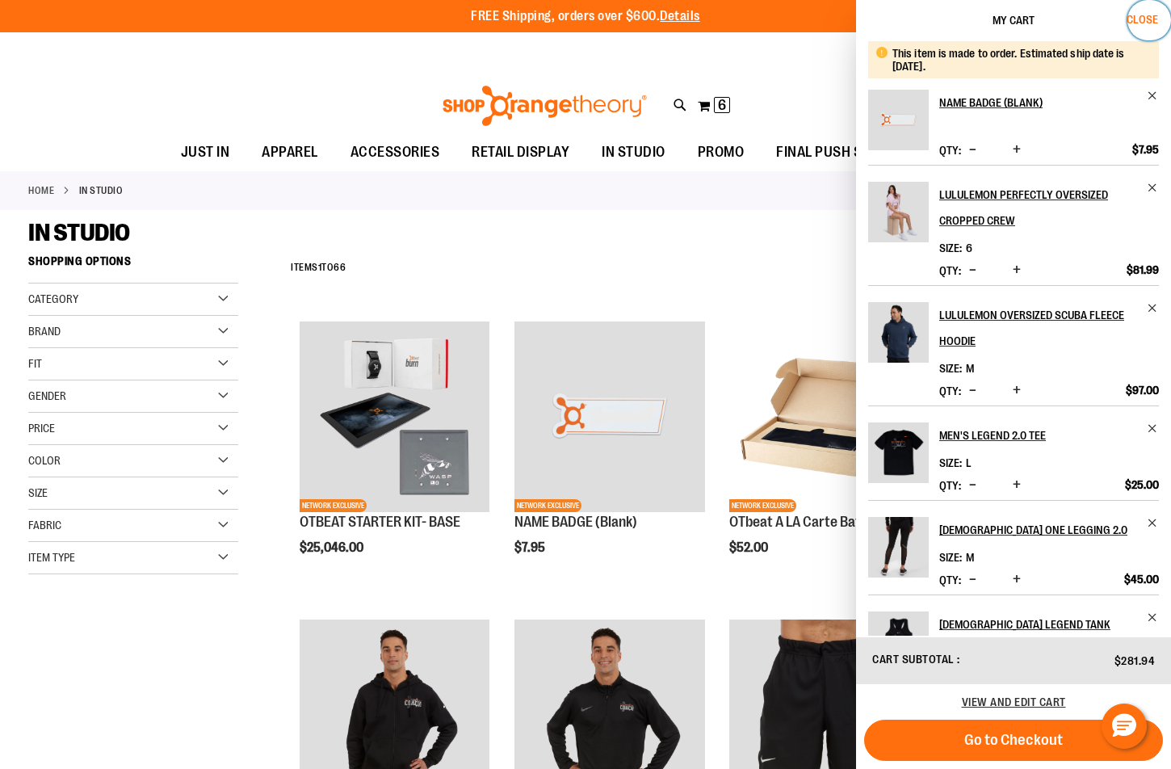
click at [1135, 15] on span "Close" at bounding box center [1141, 19] width 31 height 13
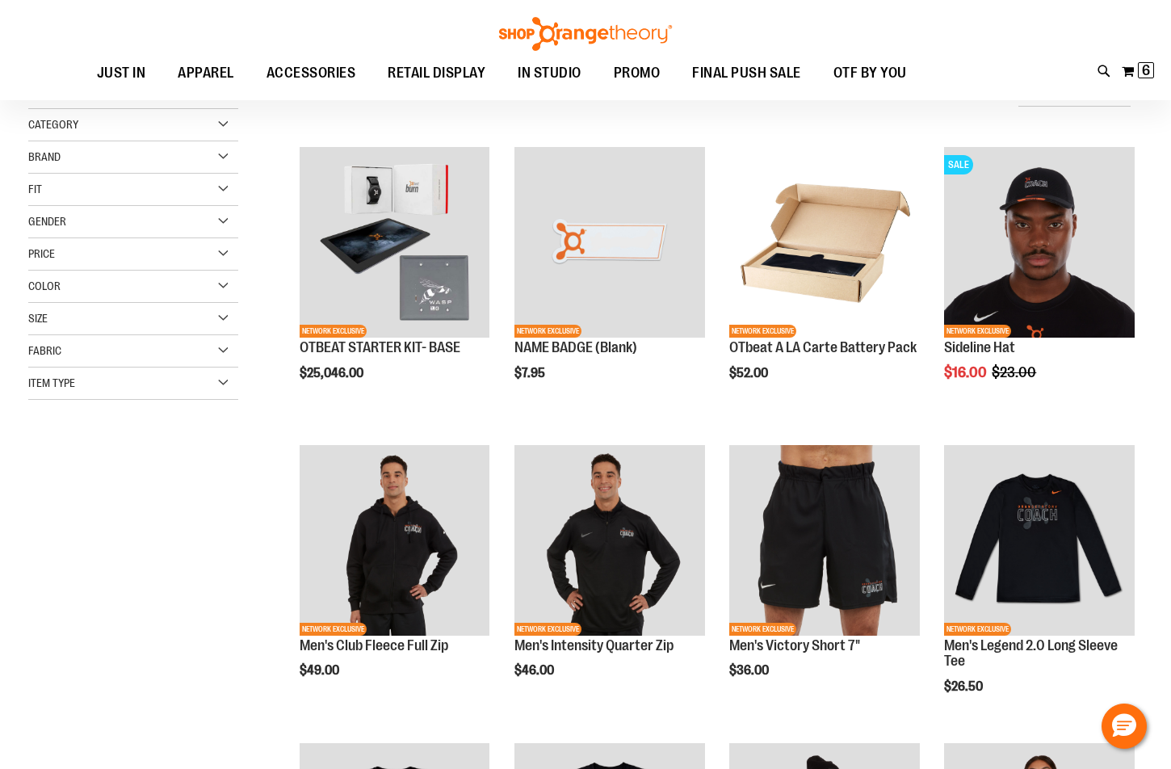
scroll to position [241, 0]
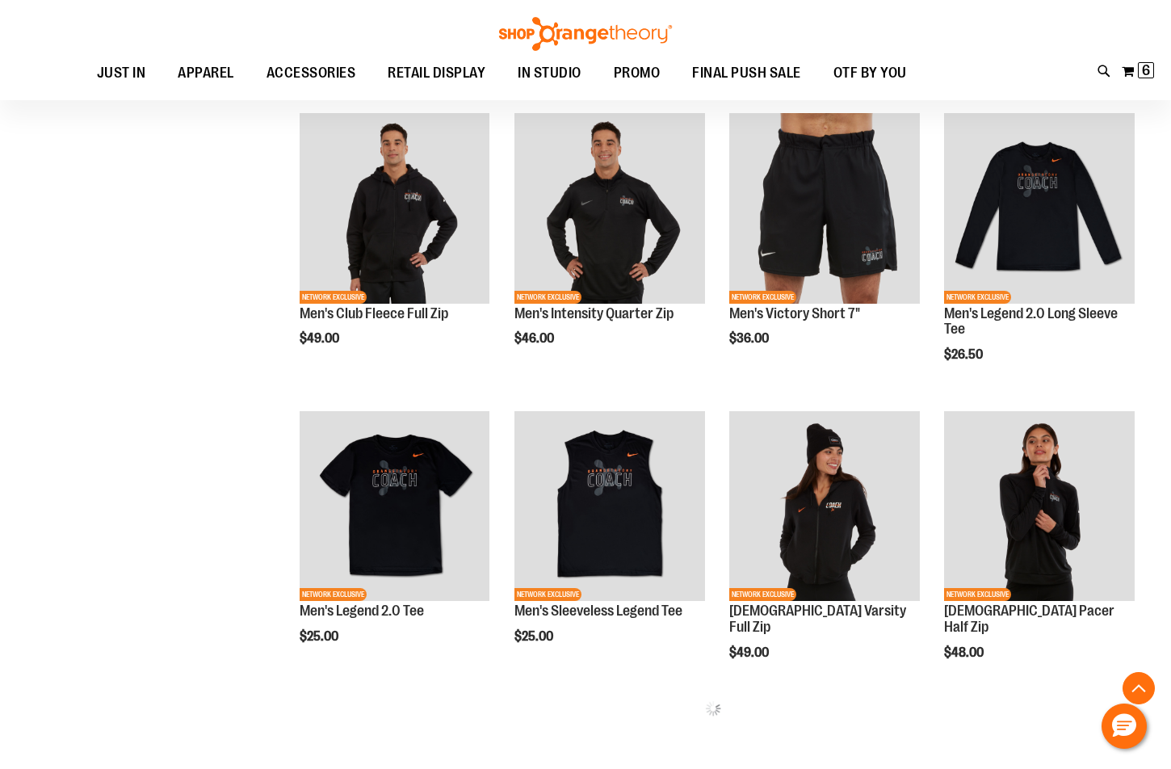
scroll to position [564, 0]
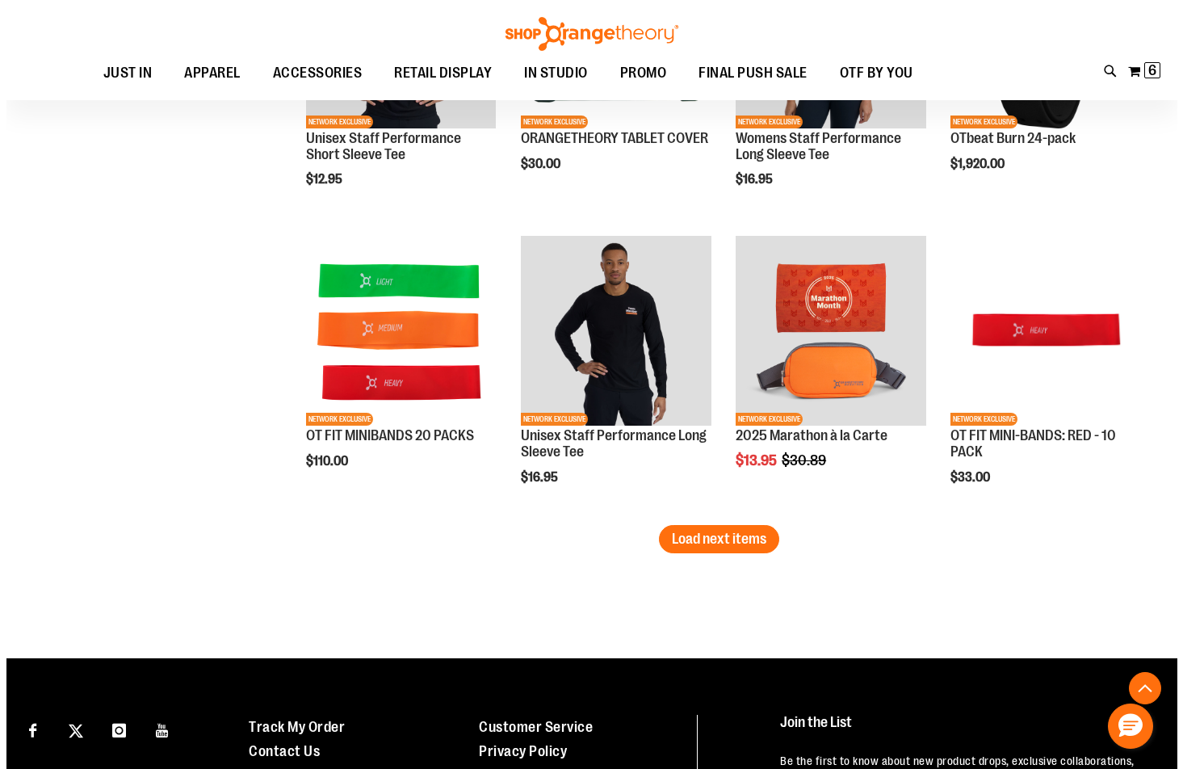
scroll to position [2502, 0]
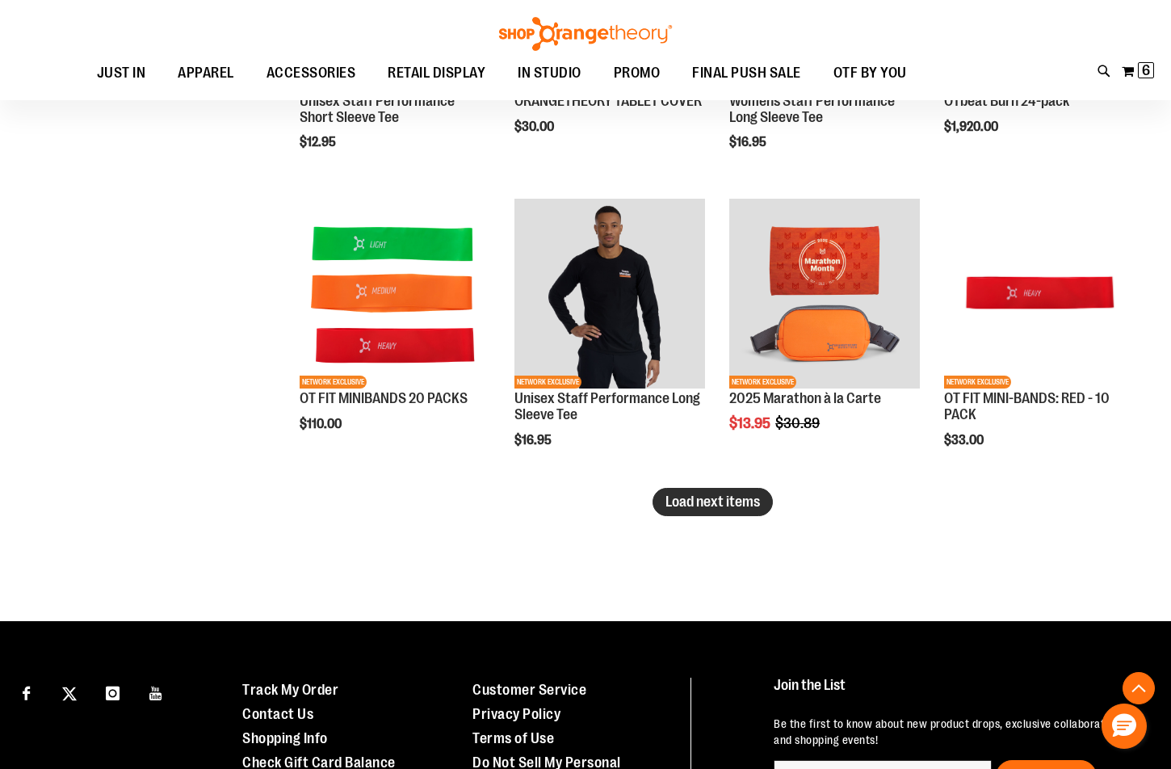
click at [690, 488] on button "Load next items" at bounding box center [712, 502] width 120 height 28
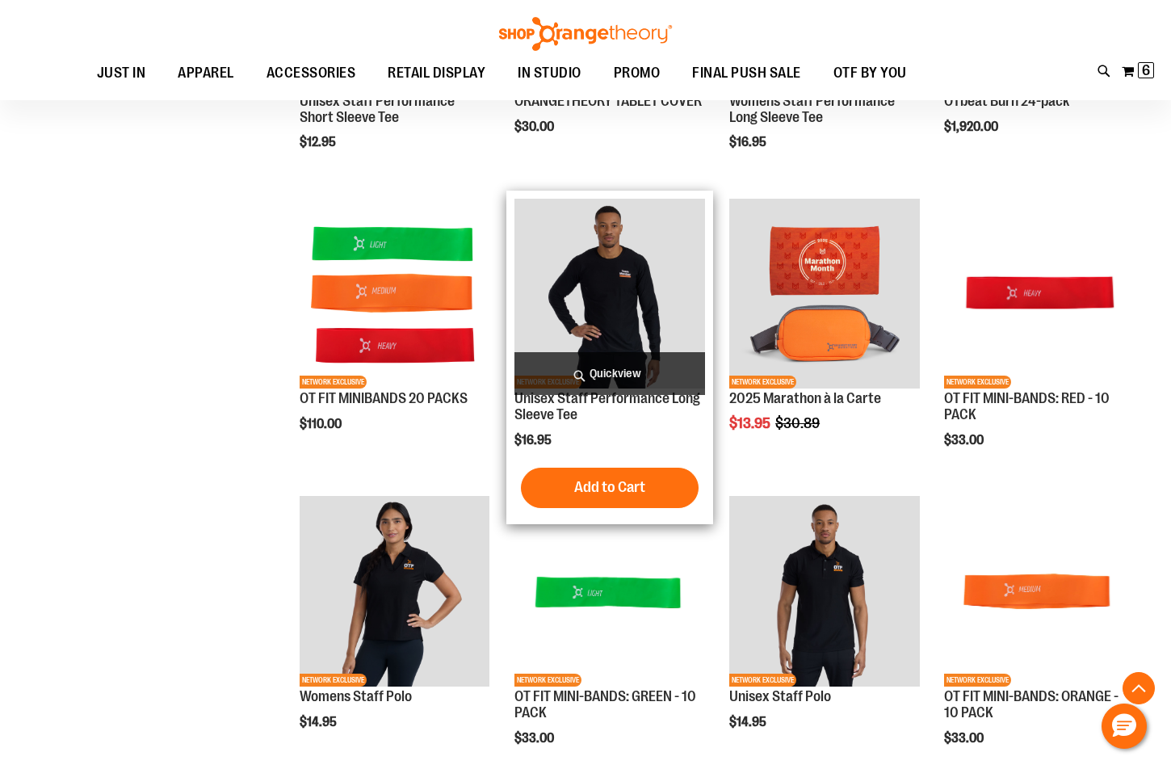
click at [604, 368] on span "Quickview" at bounding box center [609, 373] width 191 height 43
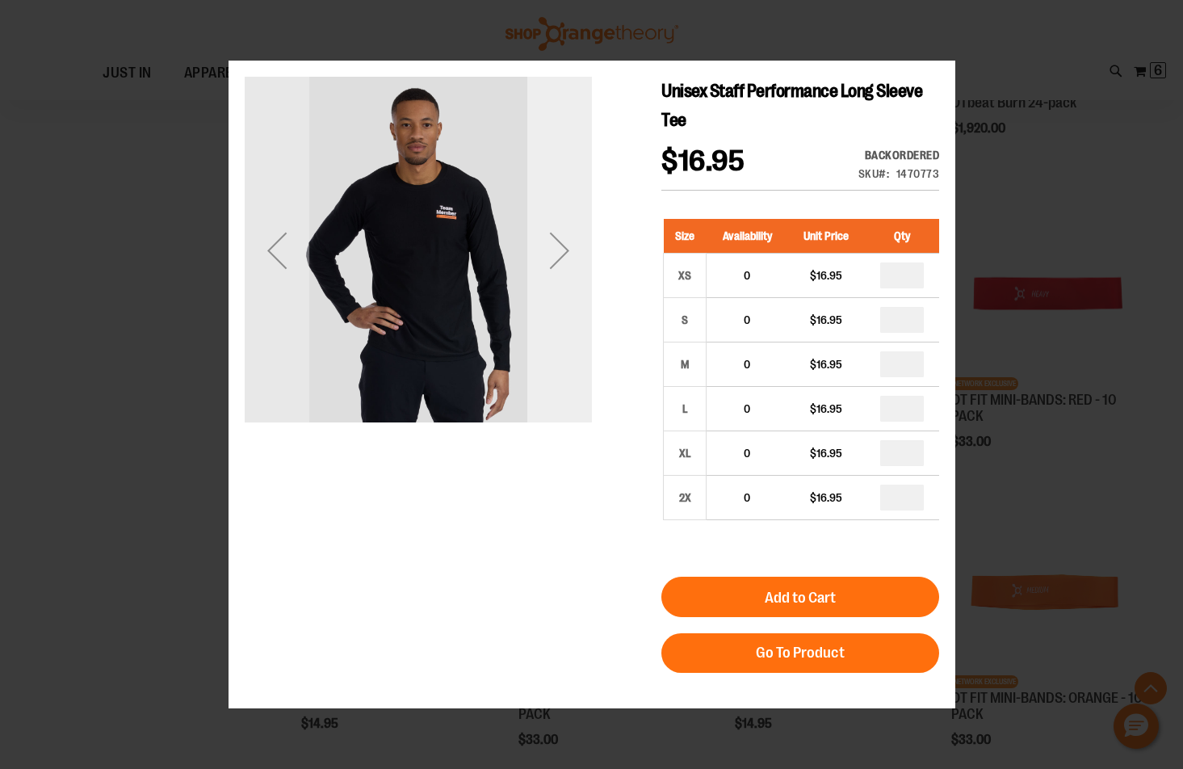
click at [547, 343] on div "Next" at bounding box center [558, 249] width 65 height 347
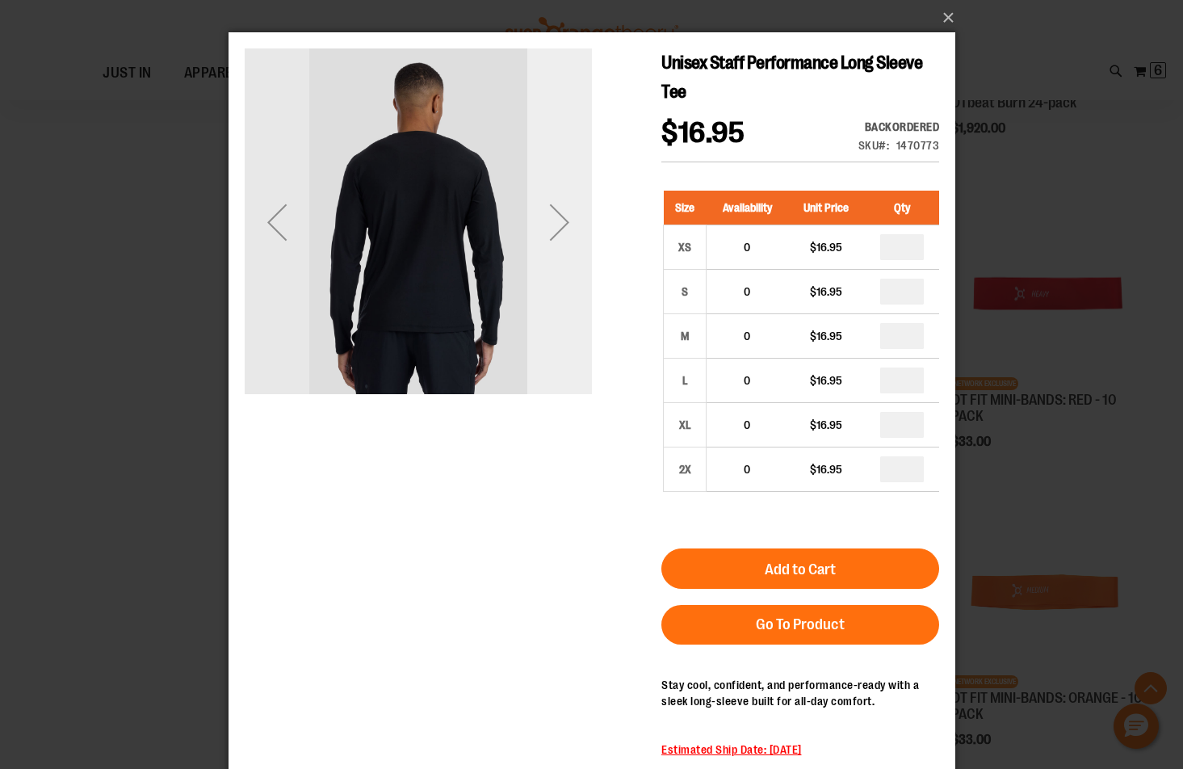
click at [551, 315] on div "Next" at bounding box center [558, 221] width 65 height 347
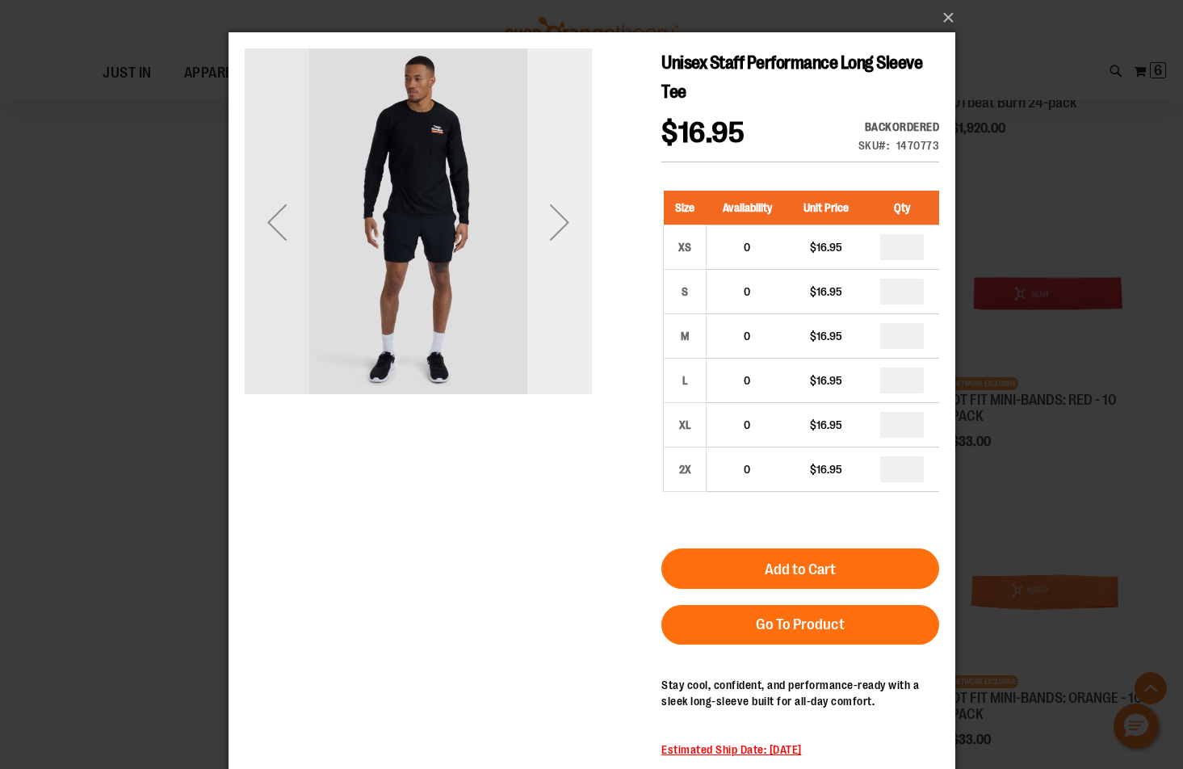
click at [551, 315] on div "Next" at bounding box center [558, 221] width 65 height 347
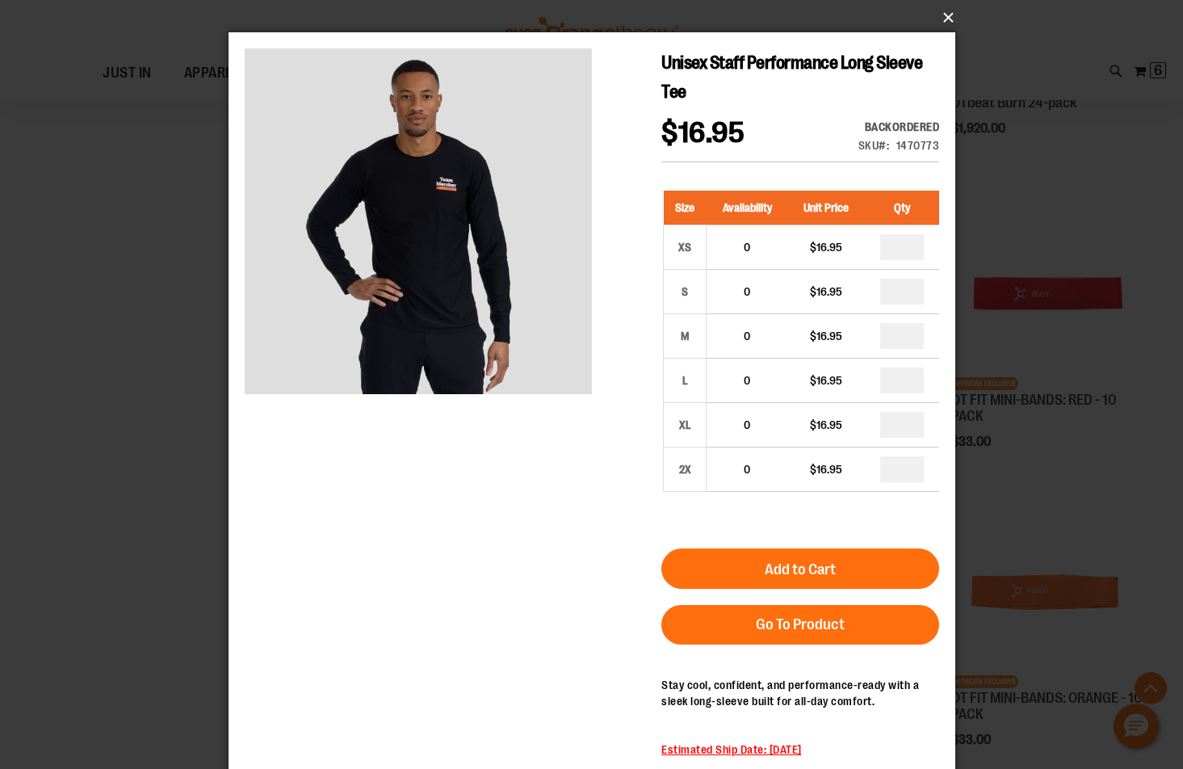
click at [945, 21] on button "×" at bounding box center [596, 18] width 727 height 36
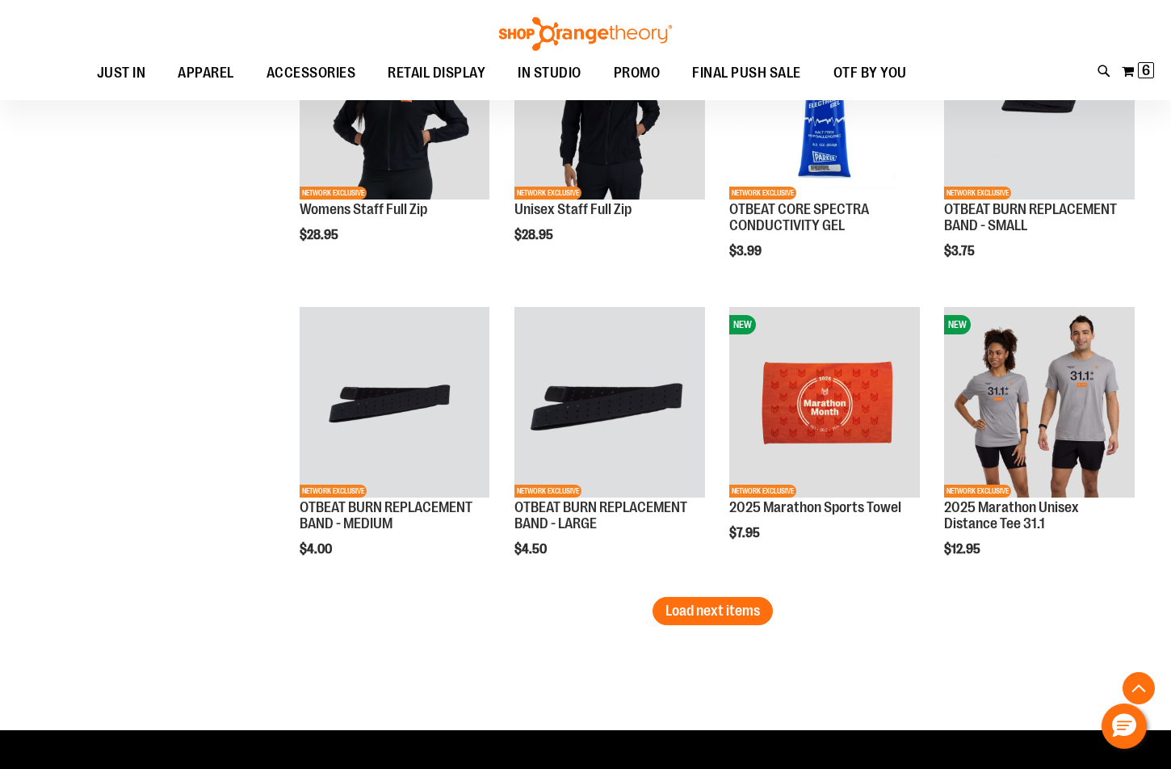
scroll to position [3310, 0]
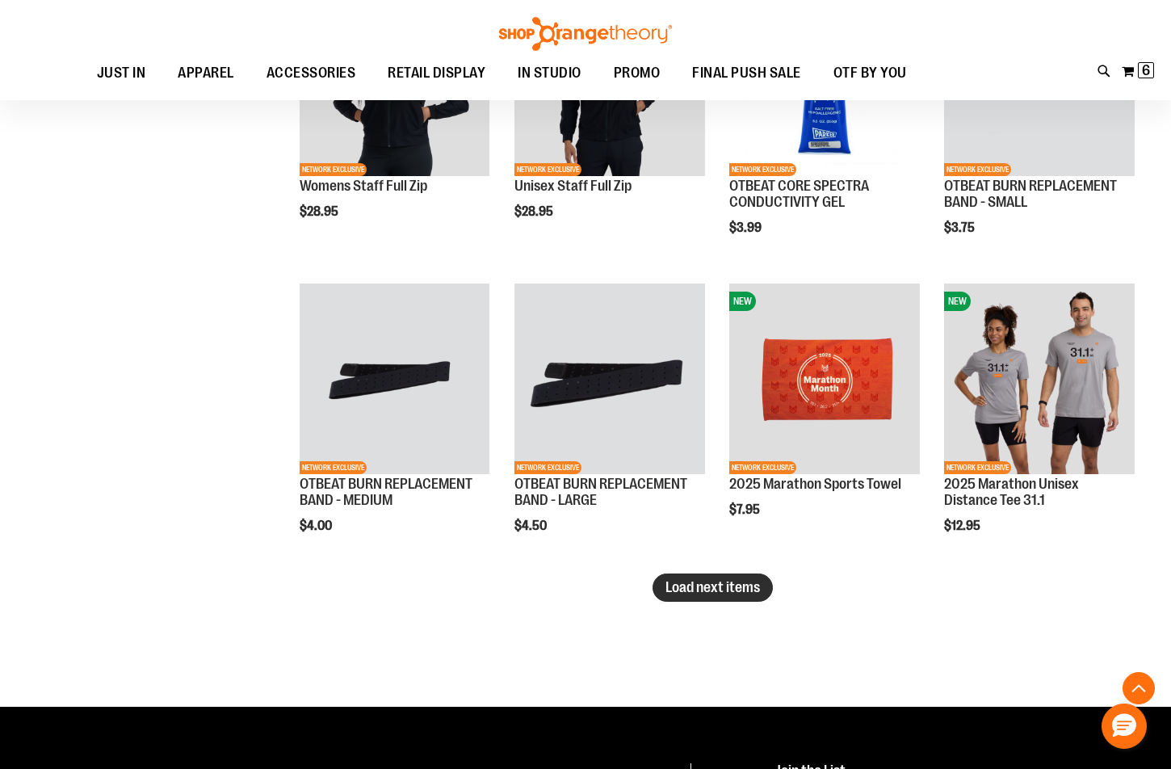
click at [736, 594] on span "Load next items" at bounding box center [712, 587] width 94 height 16
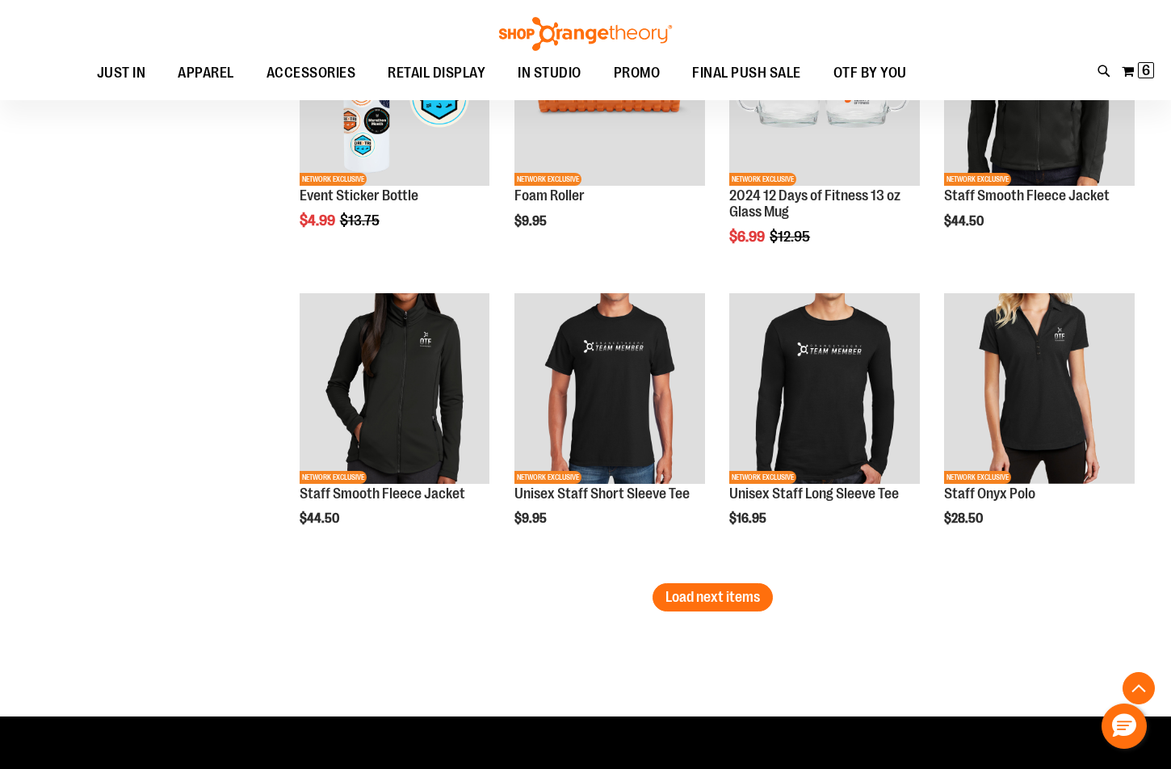
scroll to position [4198, 0]
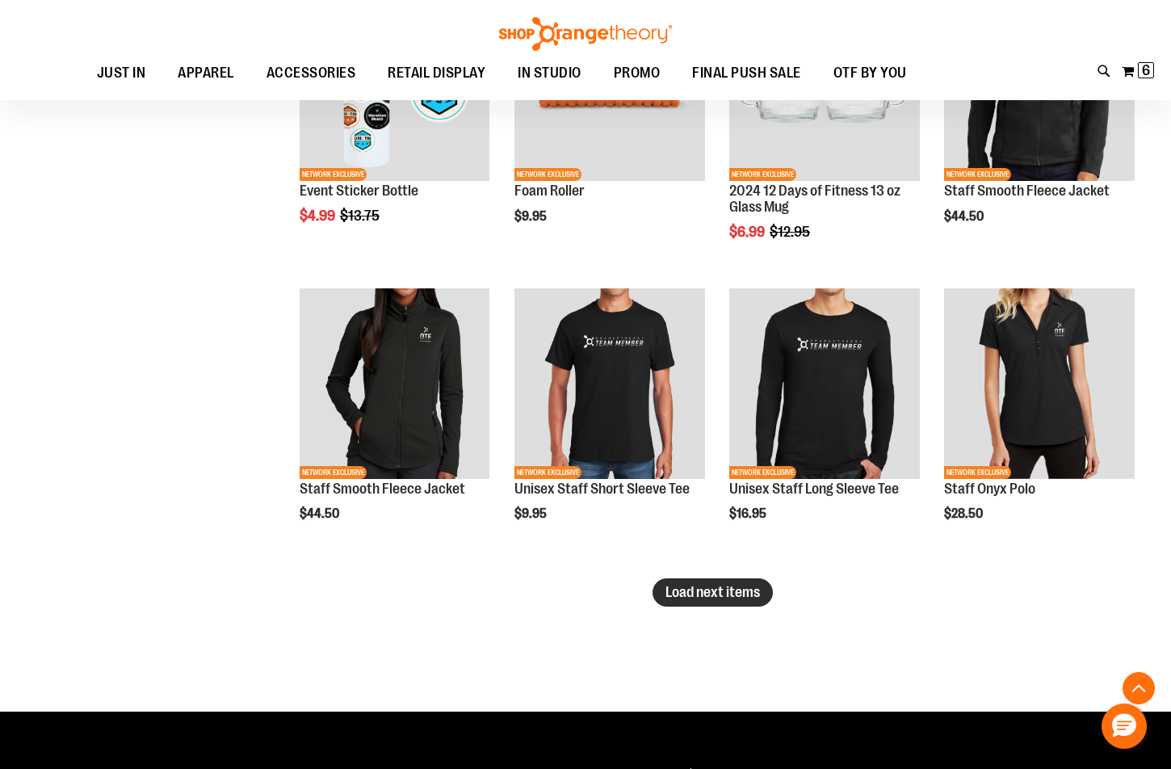
click at [733, 600] on button "Load next items" at bounding box center [712, 592] width 120 height 28
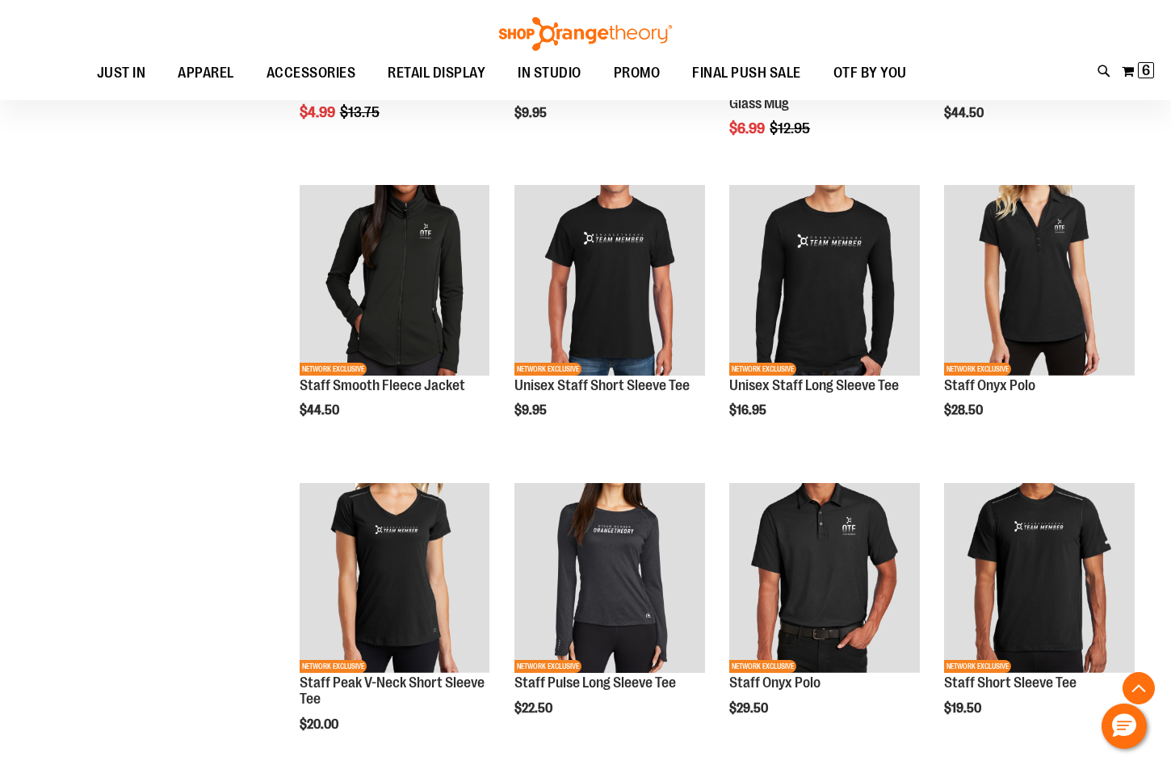
scroll to position [4279, 0]
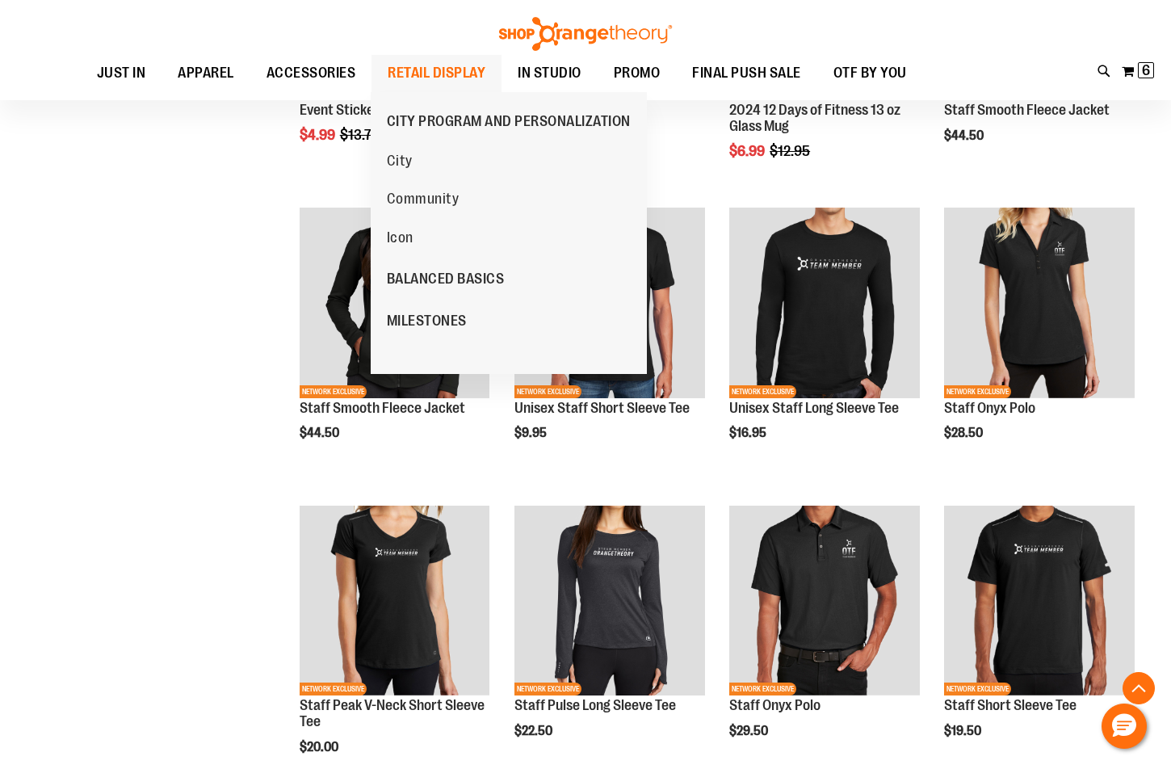
click at [452, 65] on span "RETAIL DISPLAY" at bounding box center [437, 73] width 98 height 36
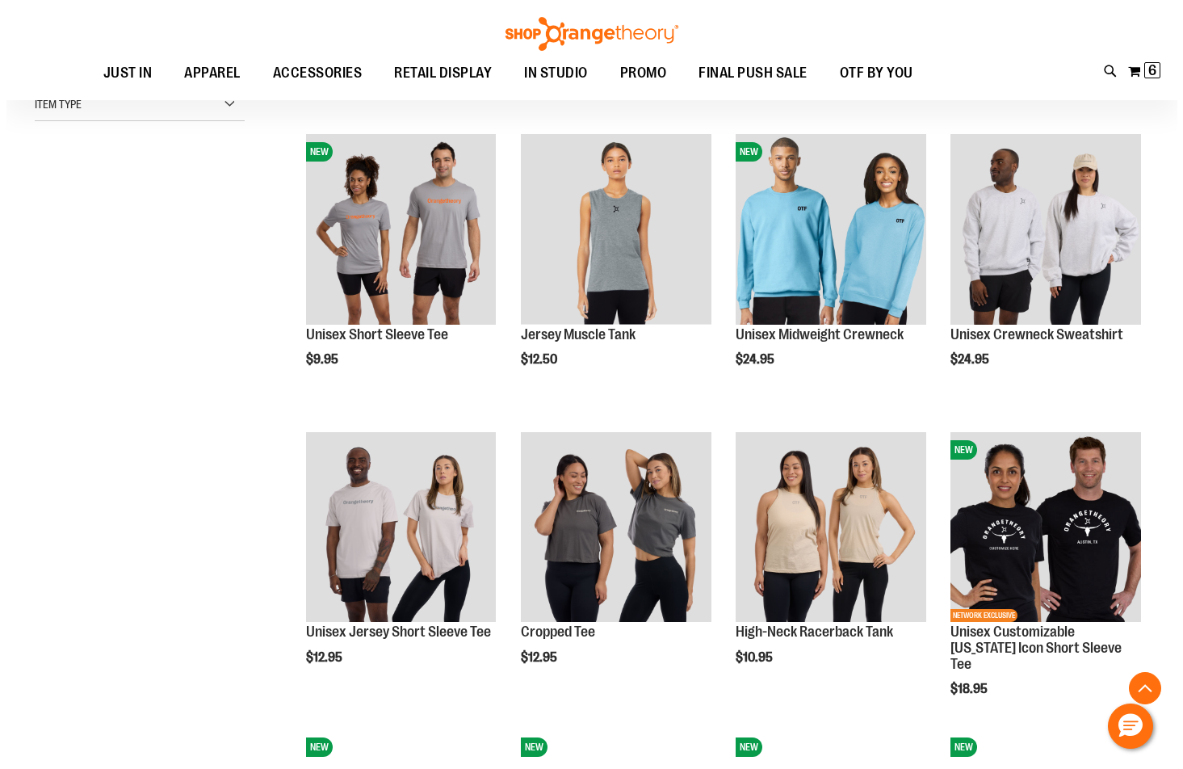
scroll to position [403, 0]
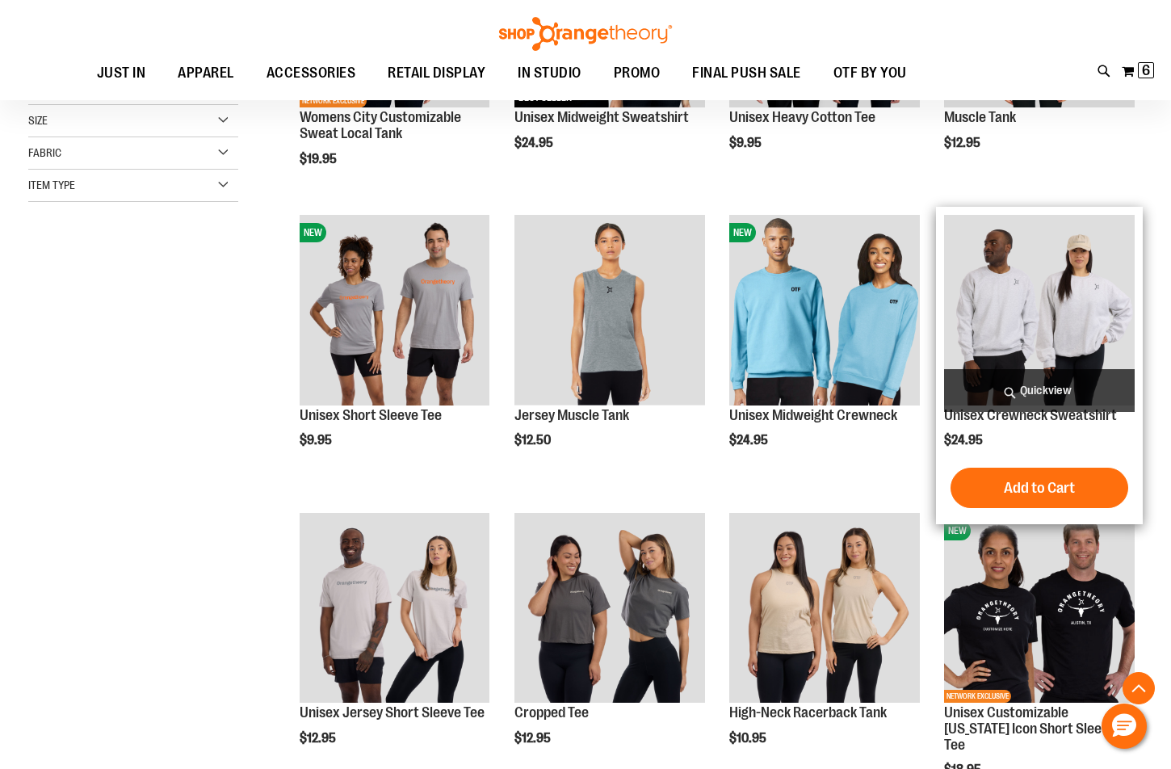
type input "**********"
click at [1055, 384] on span "Quickview" at bounding box center [1039, 390] width 191 height 43
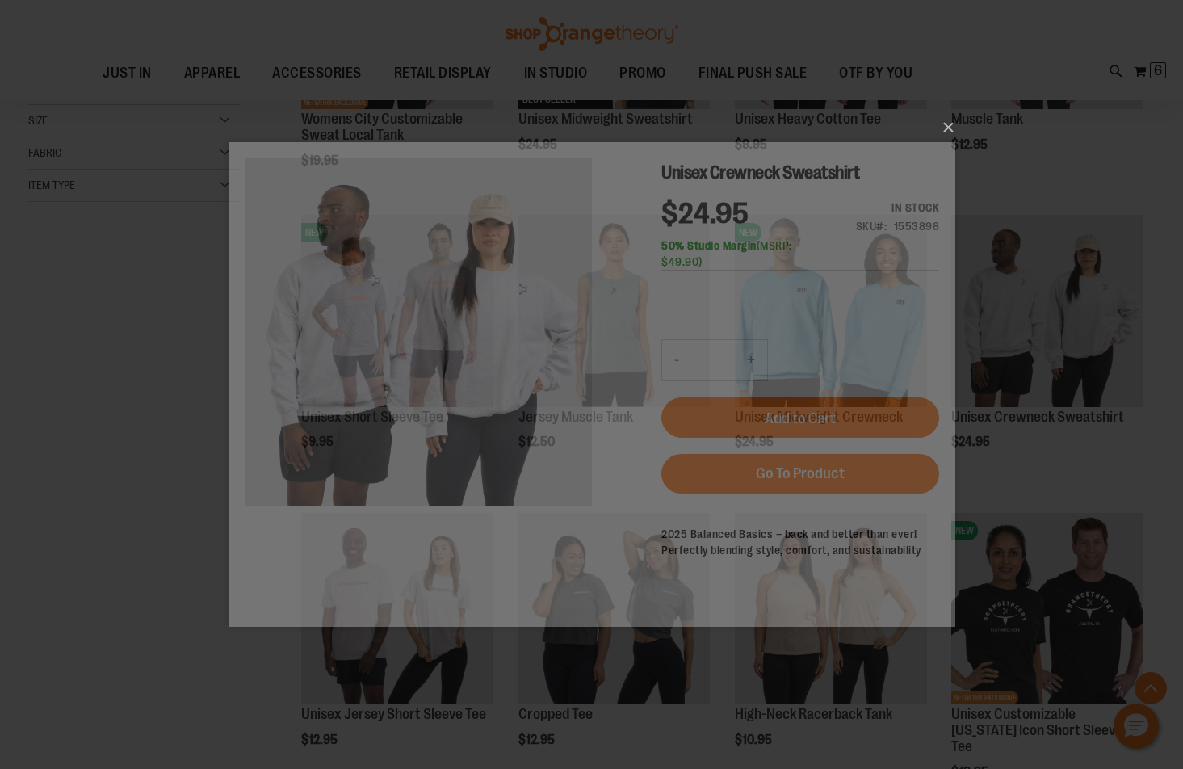
scroll to position [0, 0]
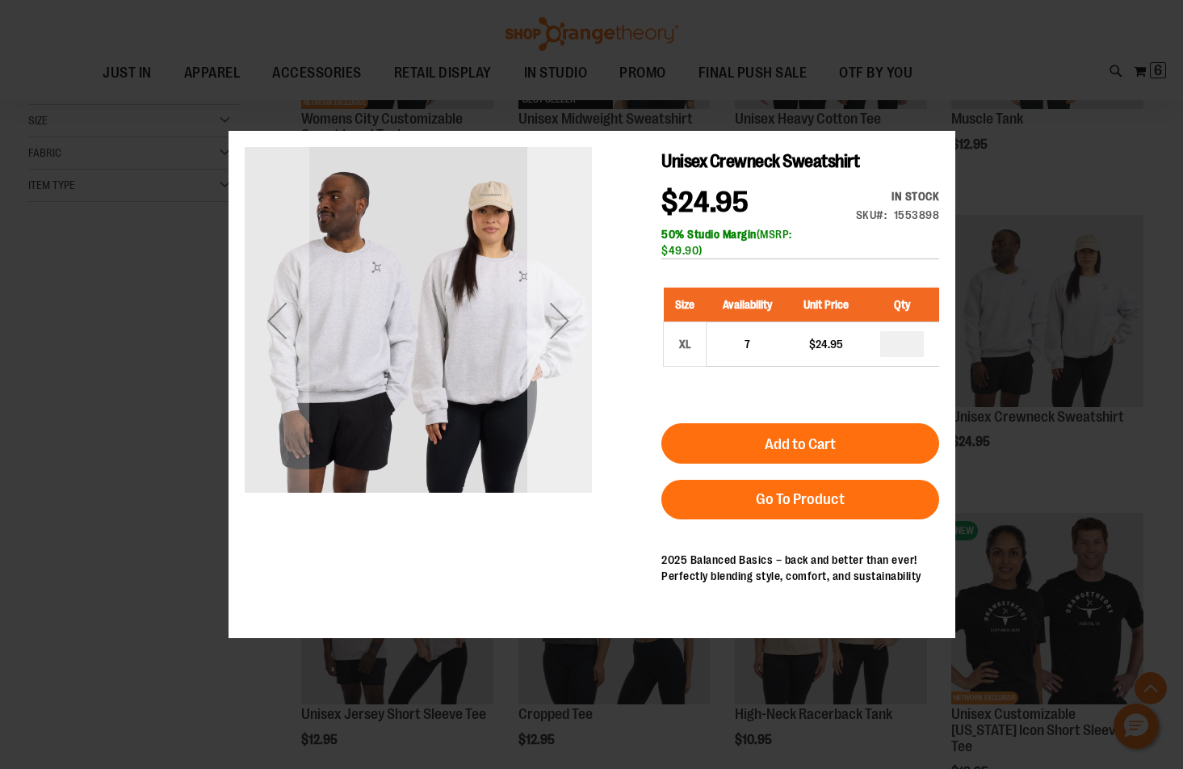
click at [567, 375] on div "Next" at bounding box center [558, 320] width 65 height 347
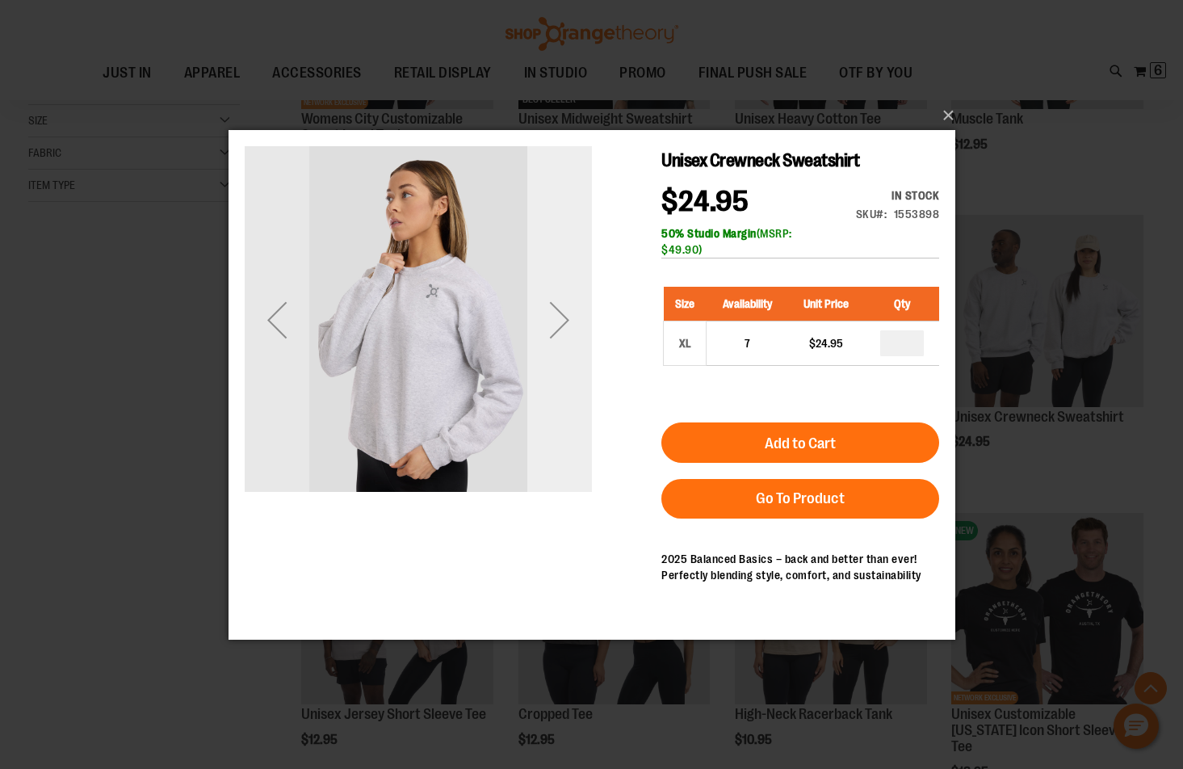
click at [567, 374] on div "Next" at bounding box center [558, 318] width 65 height 347
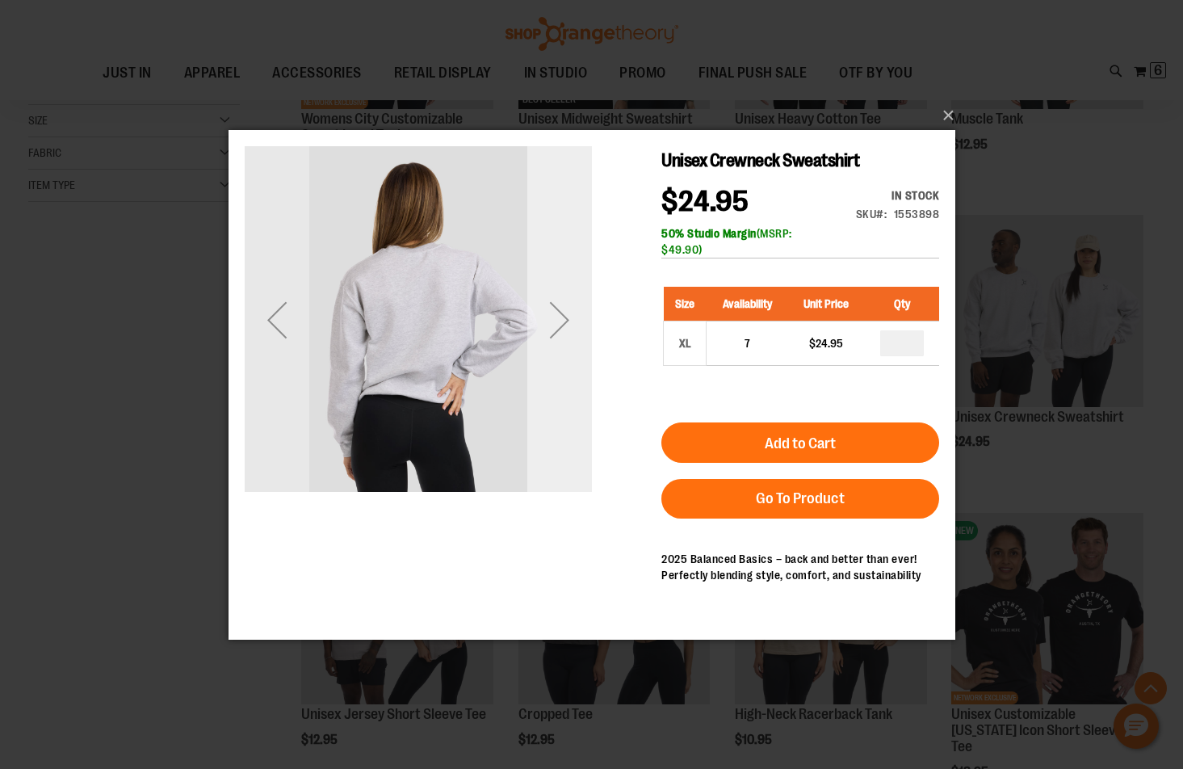
click at [567, 374] on div "Next" at bounding box center [558, 318] width 65 height 347
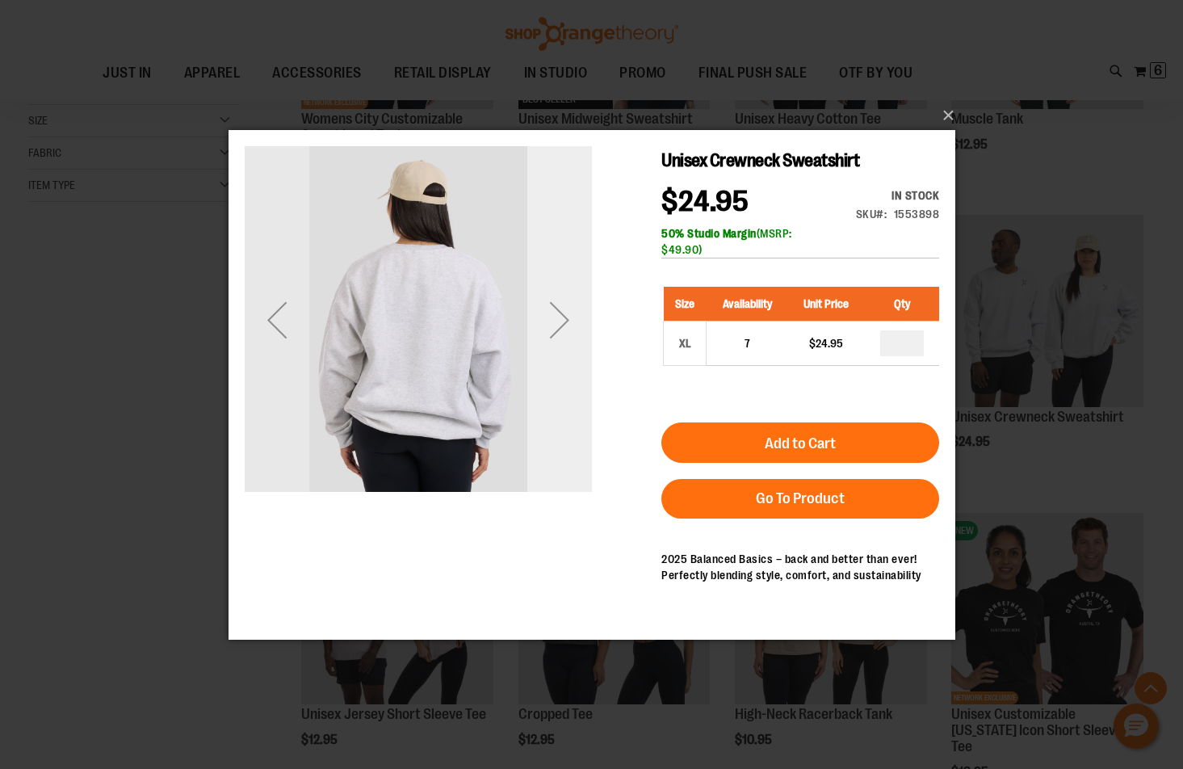
click at [567, 374] on div "Next" at bounding box center [558, 318] width 65 height 347
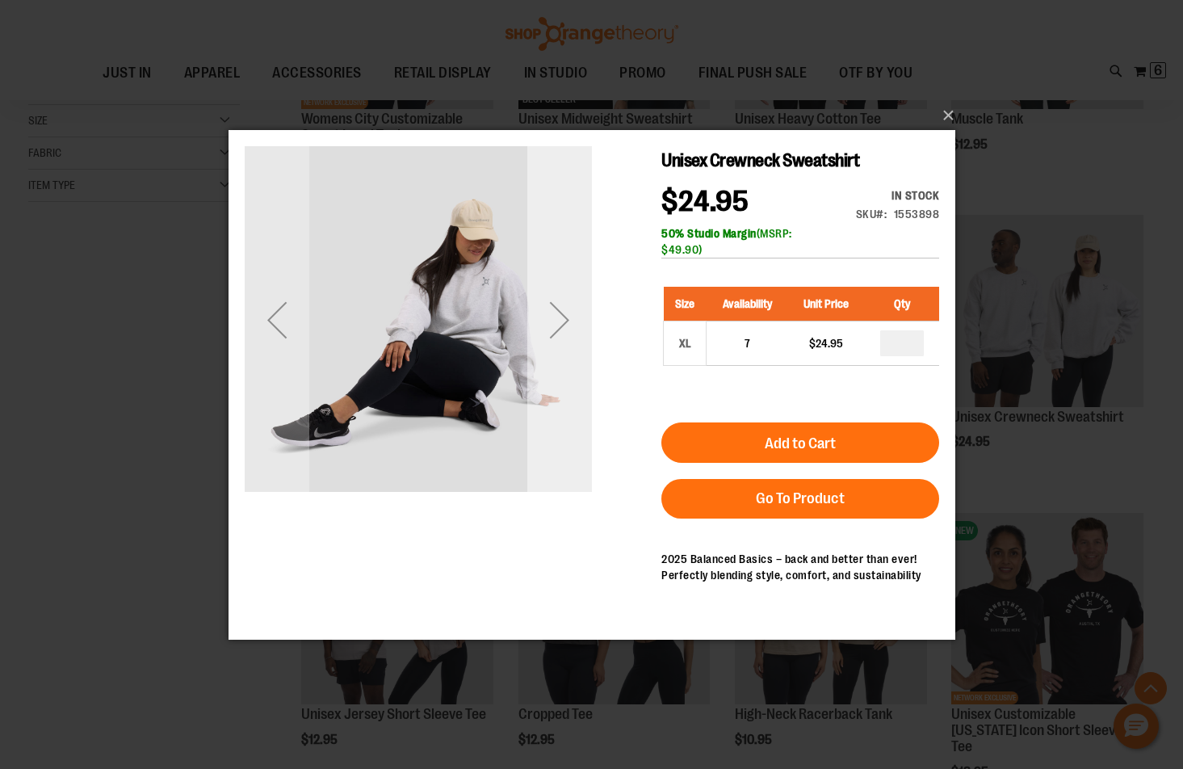
click at [567, 374] on div "Next" at bounding box center [558, 318] width 65 height 347
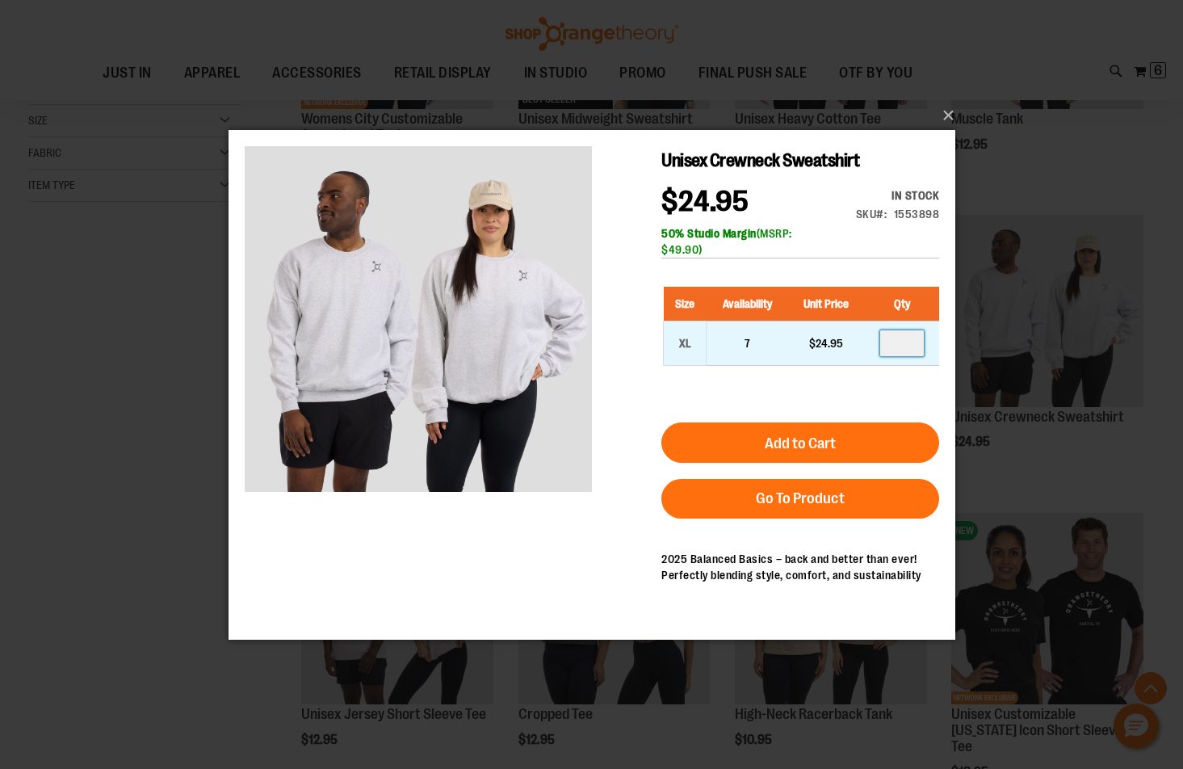
click at [910, 344] on input "number" at bounding box center [901, 342] width 44 height 26
type input "*"
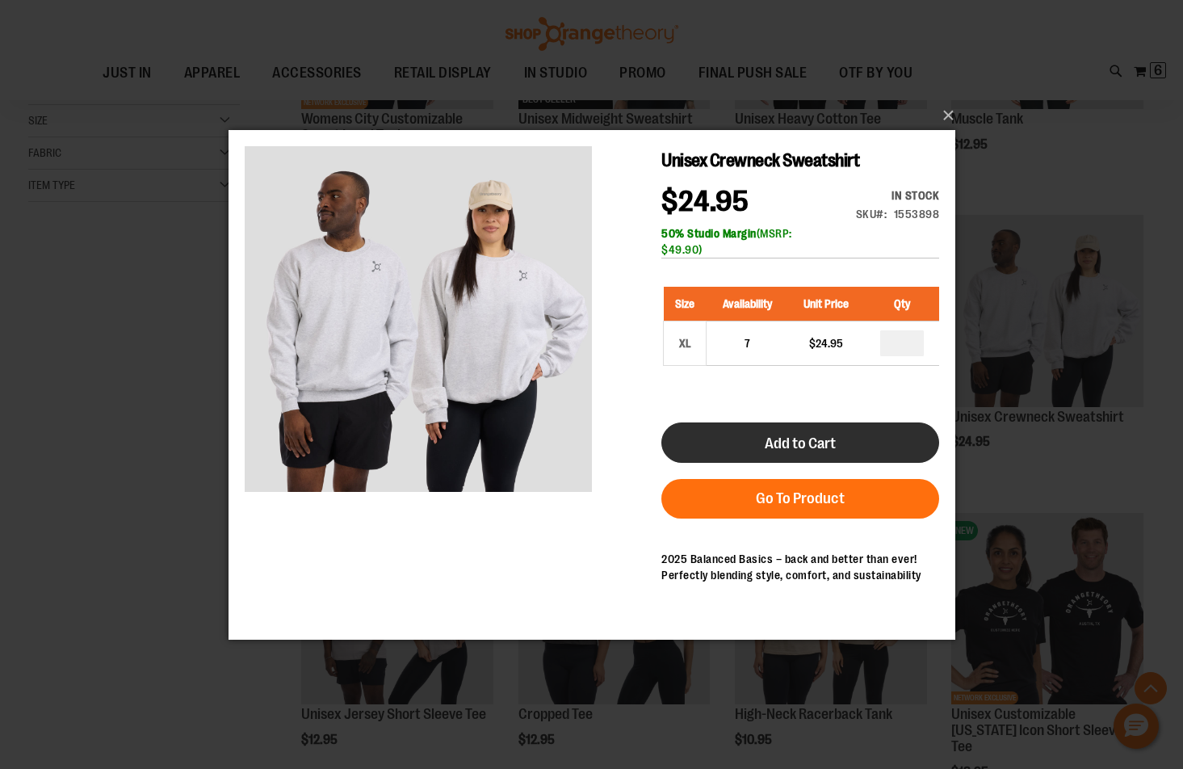
click at [799, 423] on button "Add to Cart" at bounding box center [799, 441] width 278 height 40
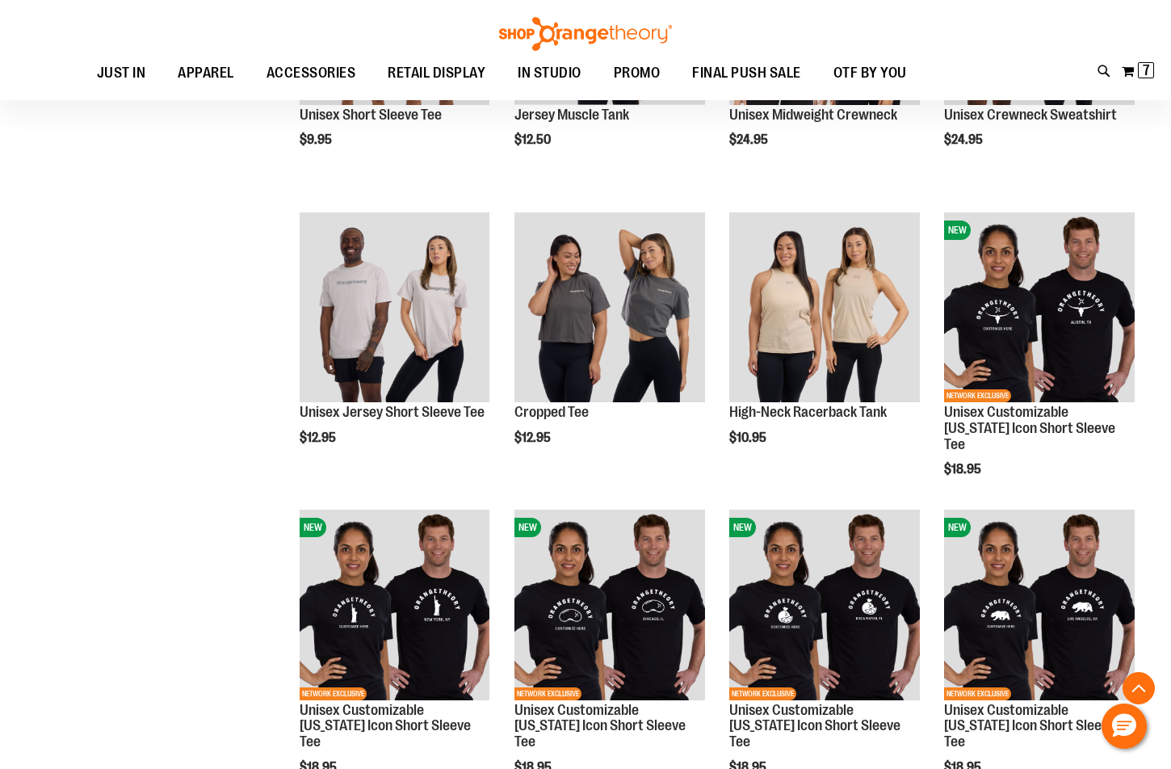
scroll to position [732, 0]
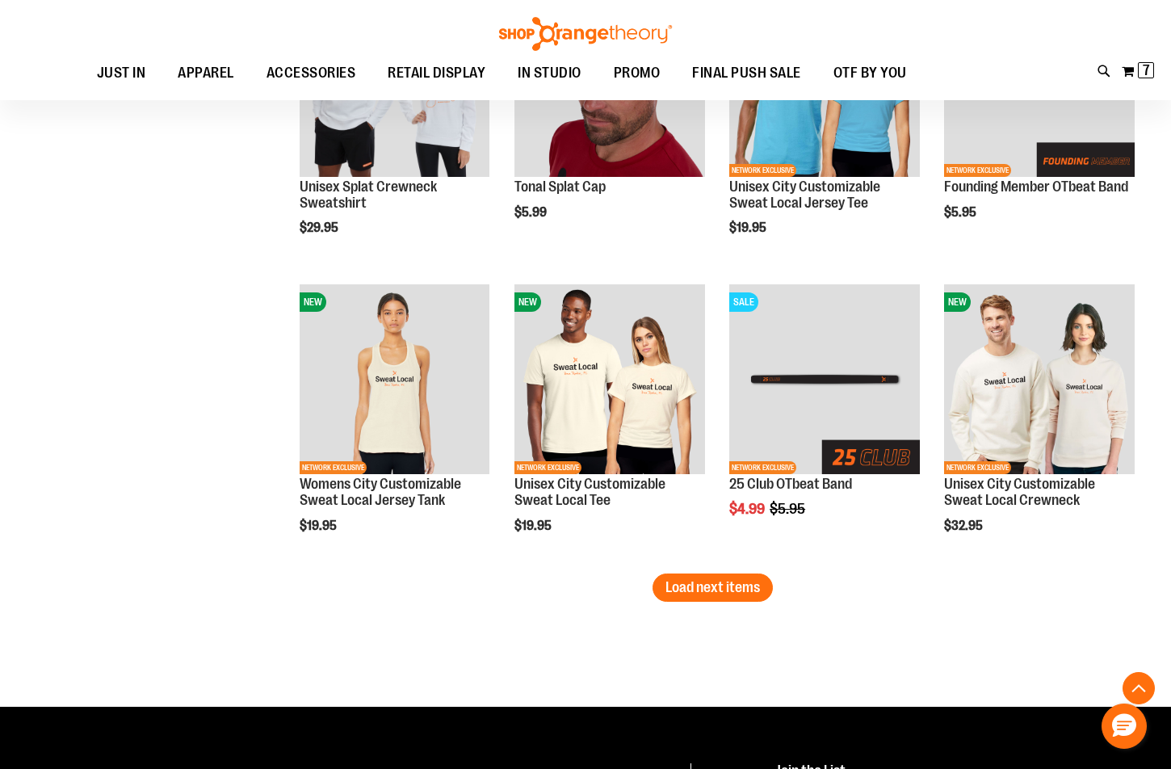
scroll to position [2427, 0]
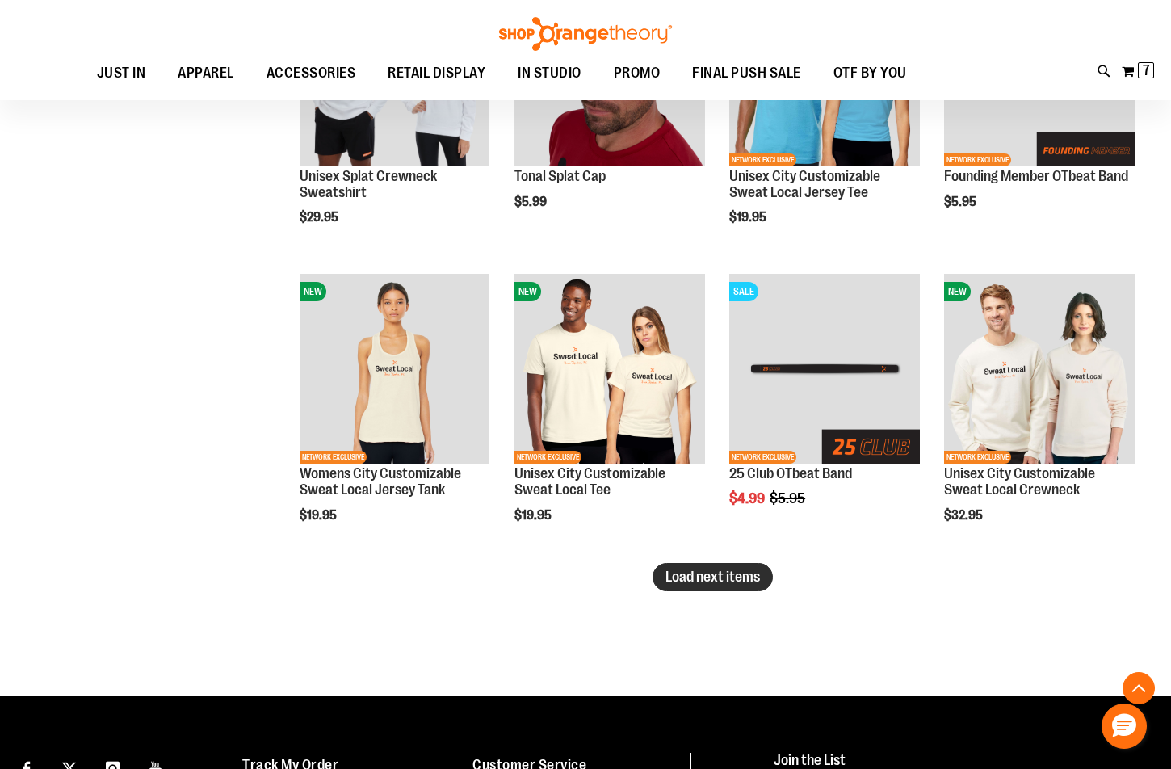
click at [727, 574] on span "Load next items" at bounding box center [712, 576] width 94 height 16
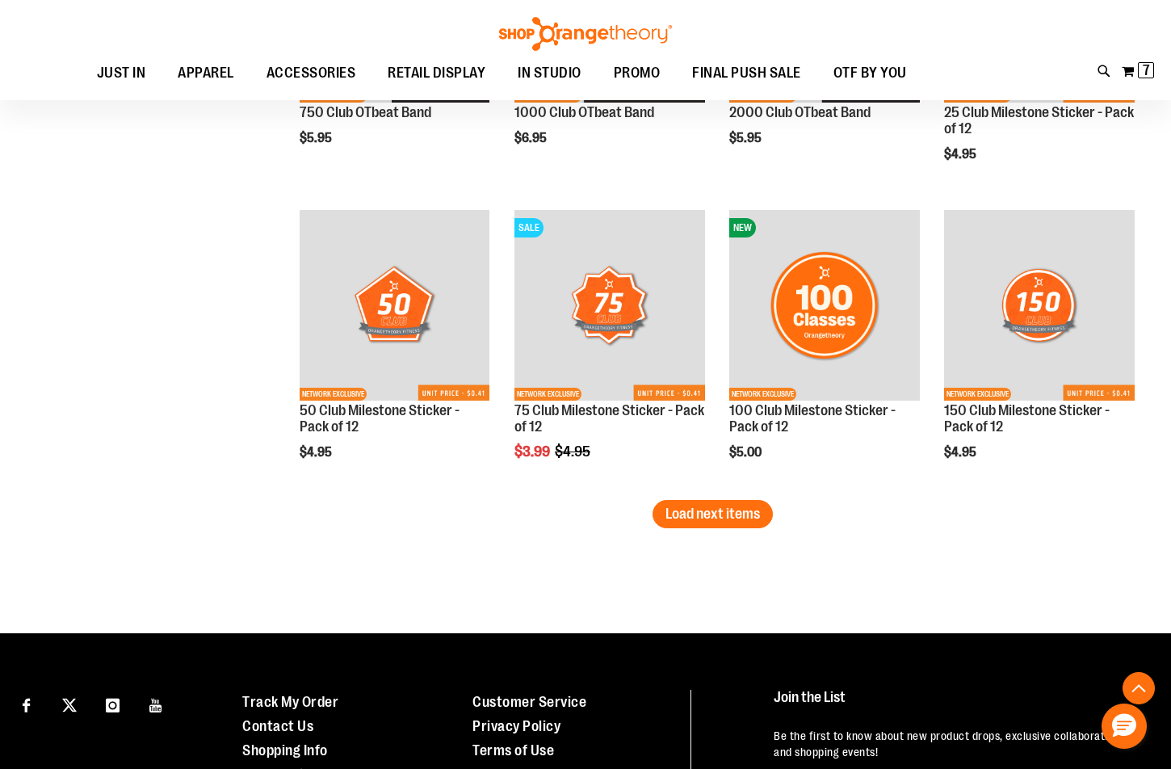
scroll to position [3396, 0]
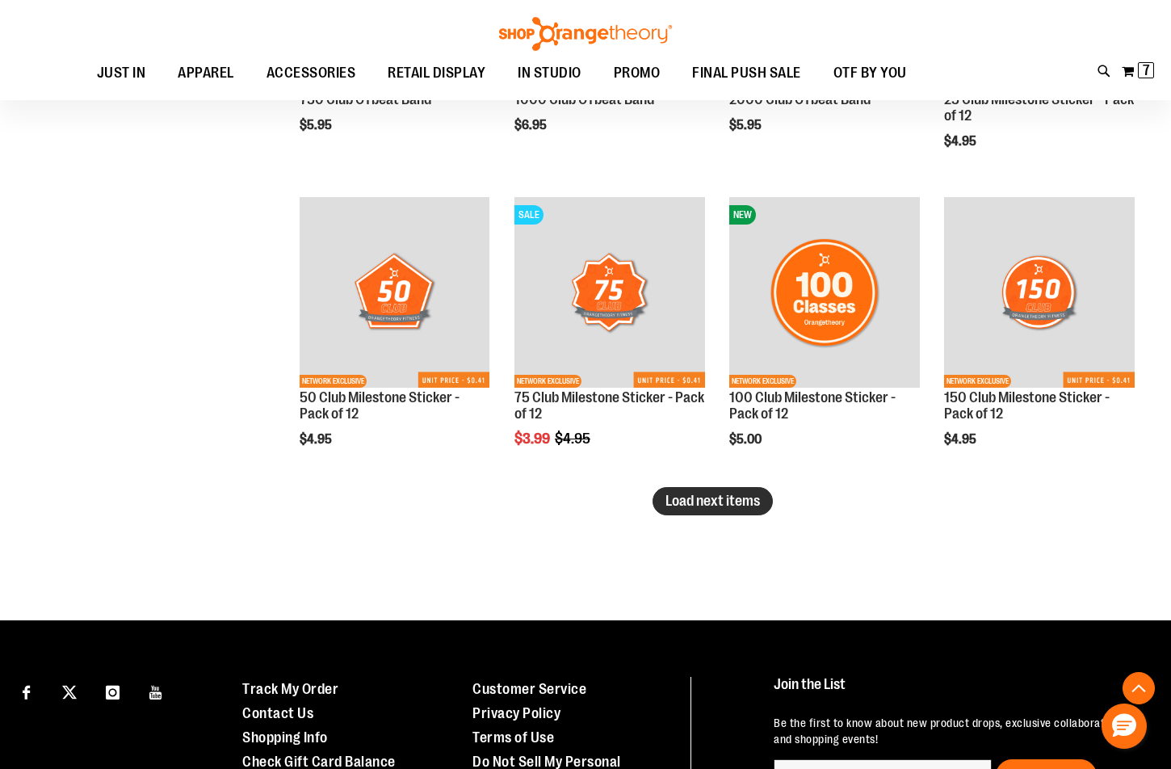
click at [716, 501] on span "Load next items" at bounding box center [712, 501] width 94 height 16
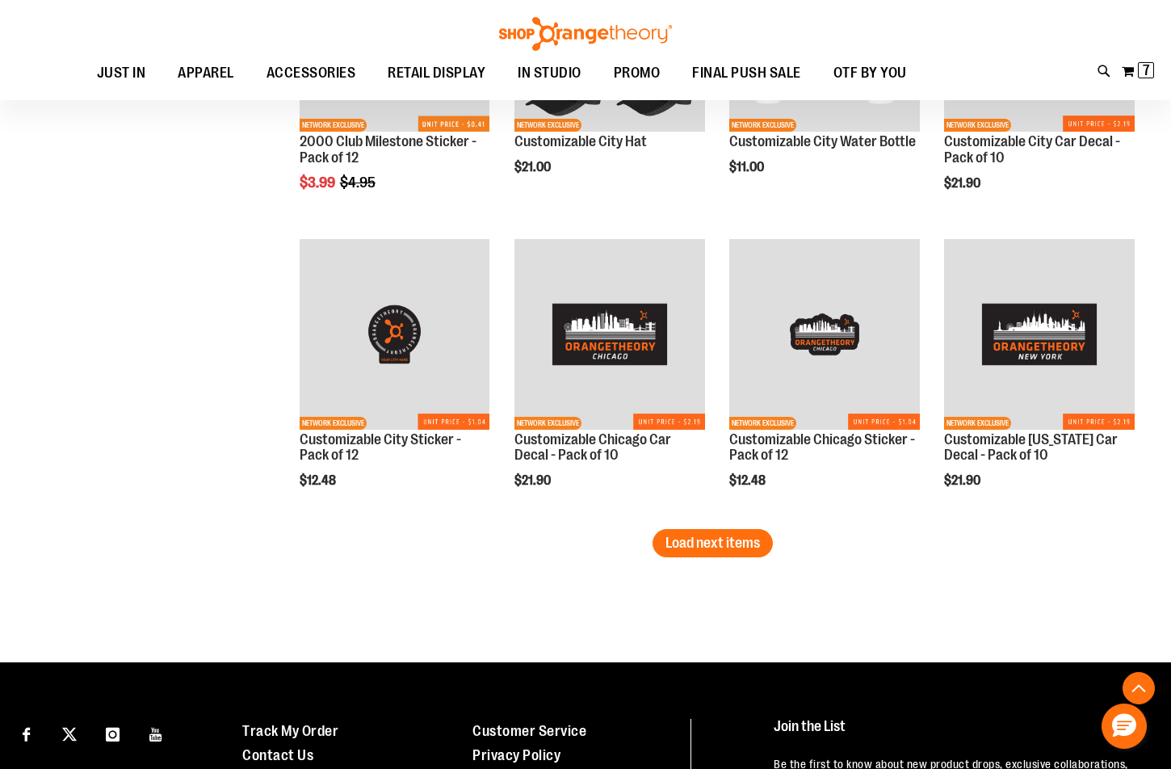
scroll to position [4284, 0]
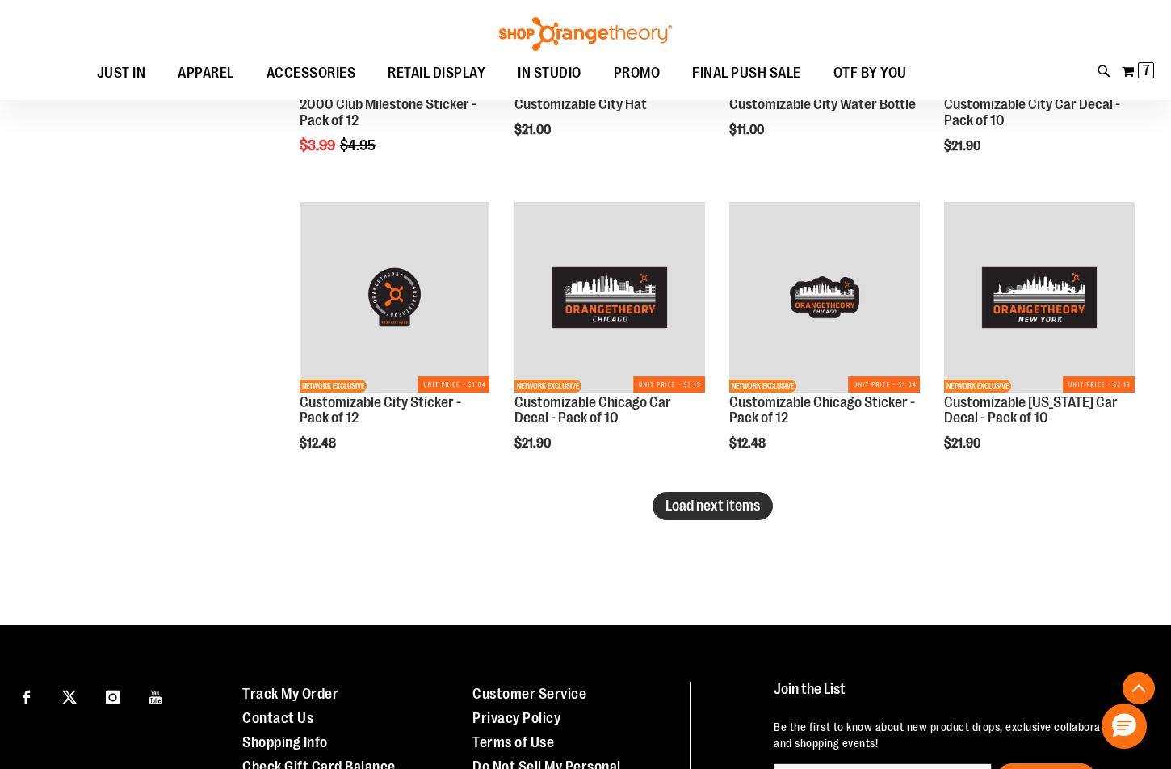
click at [686, 504] on span "Load next items" at bounding box center [712, 505] width 94 height 16
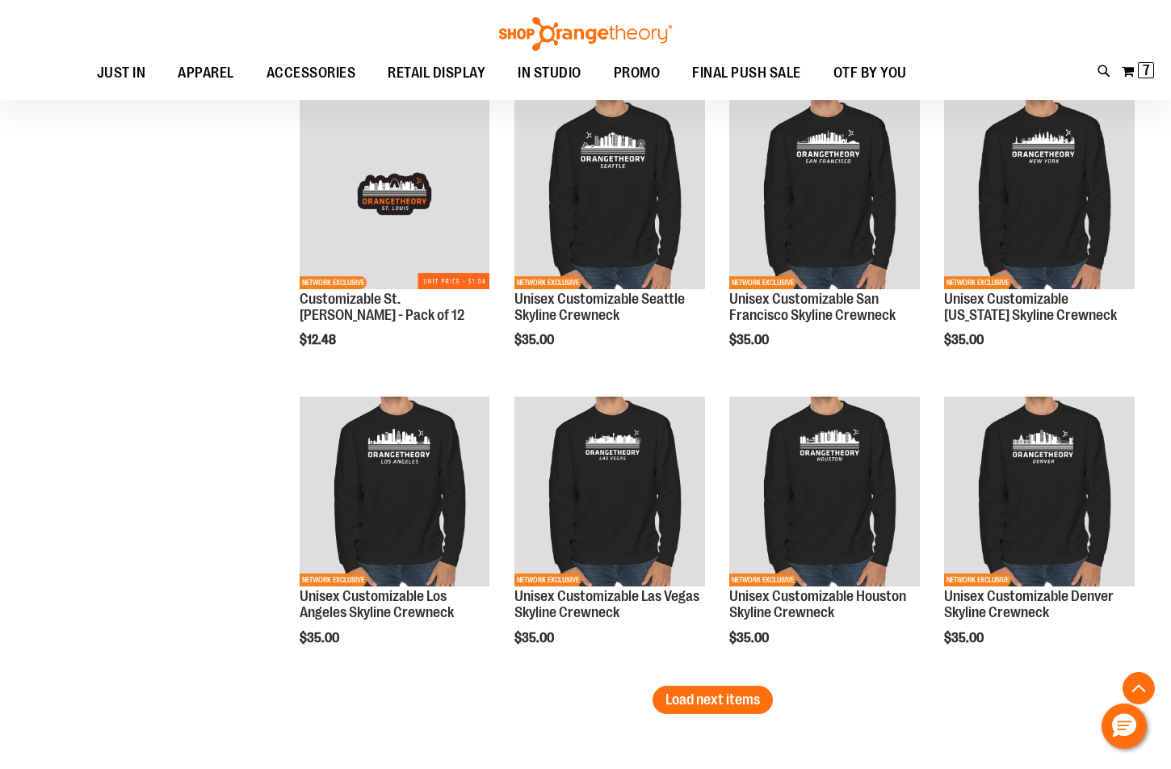
scroll to position [5011, 0]
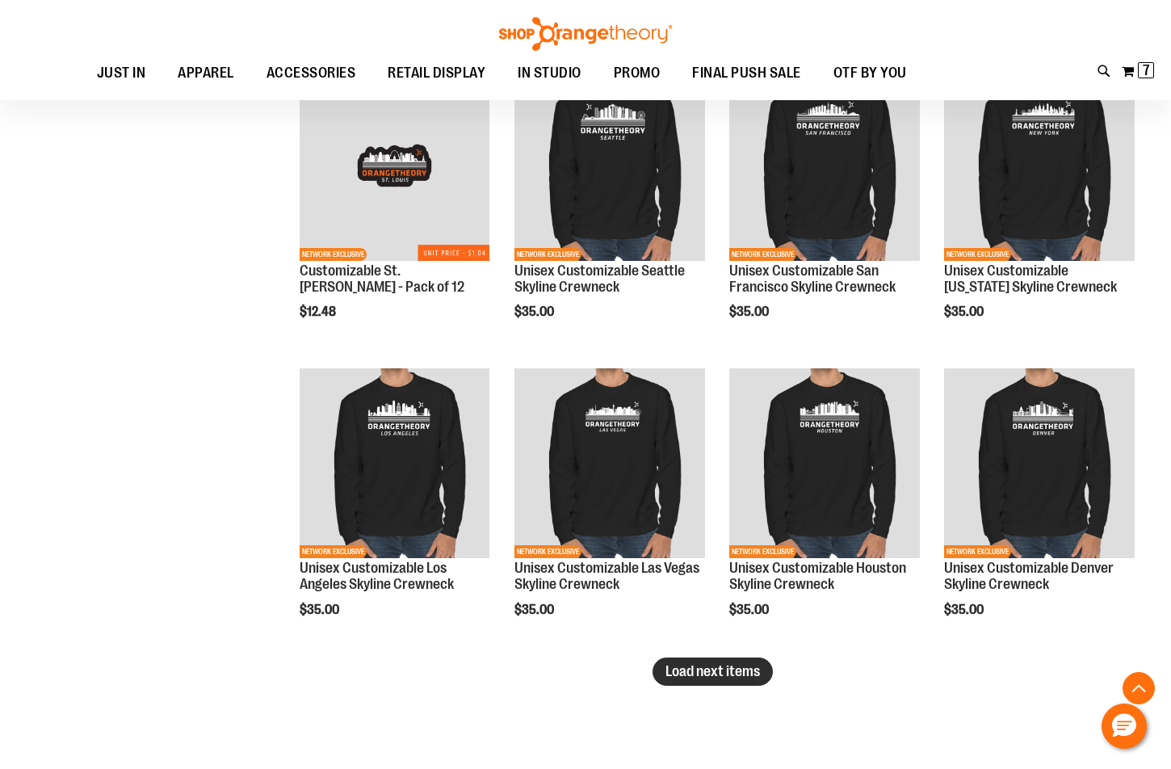
click at [733, 661] on button "Load next items" at bounding box center [712, 671] width 120 height 28
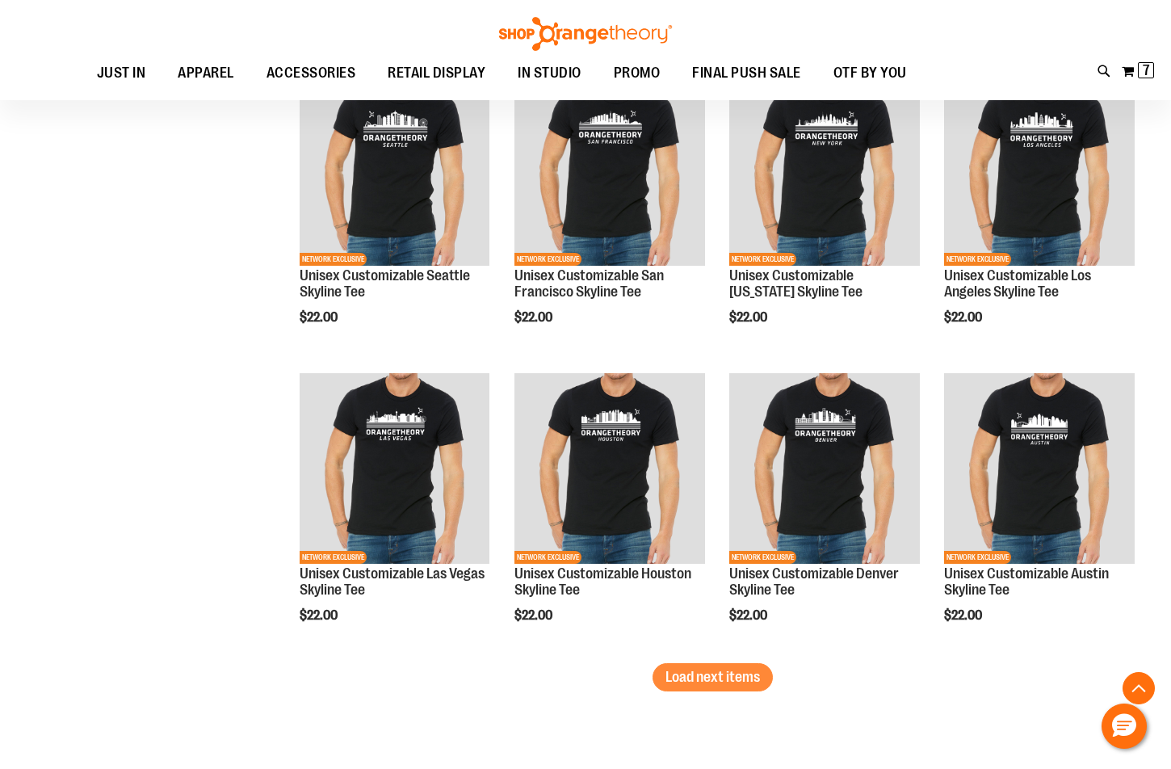
scroll to position [5899, 0]
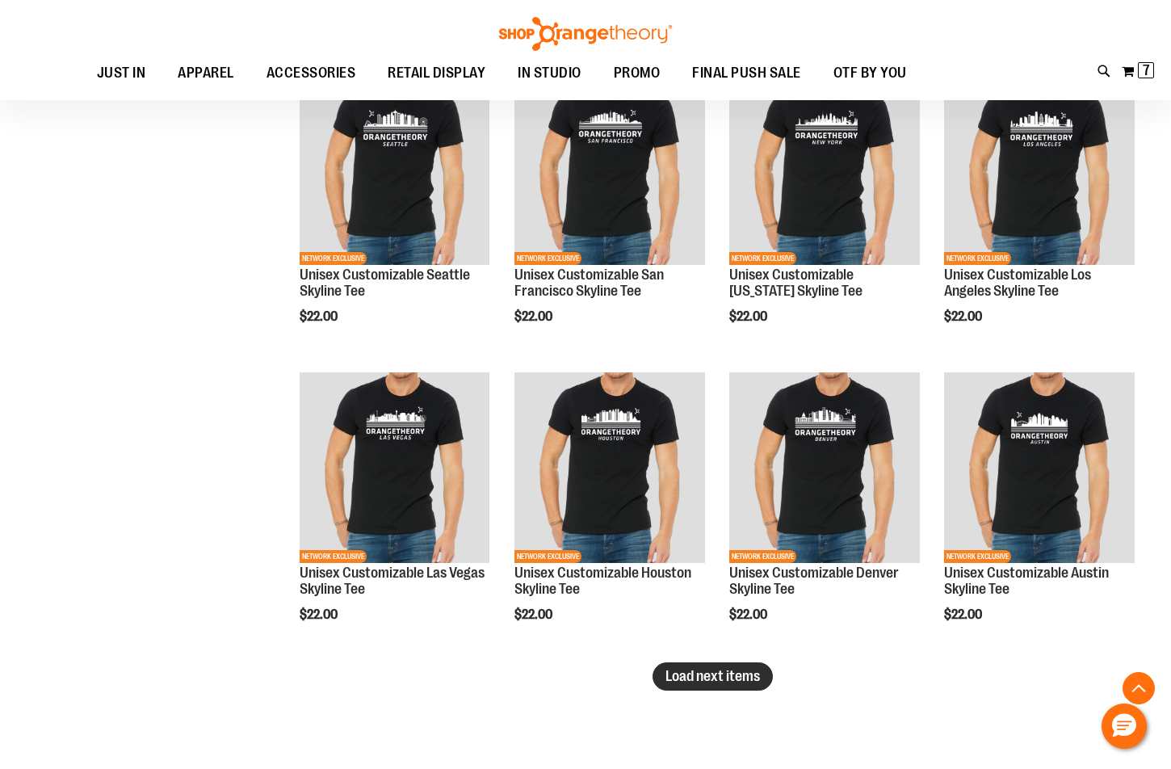
click at [718, 668] on span "Load next items" at bounding box center [712, 676] width 94 height 16
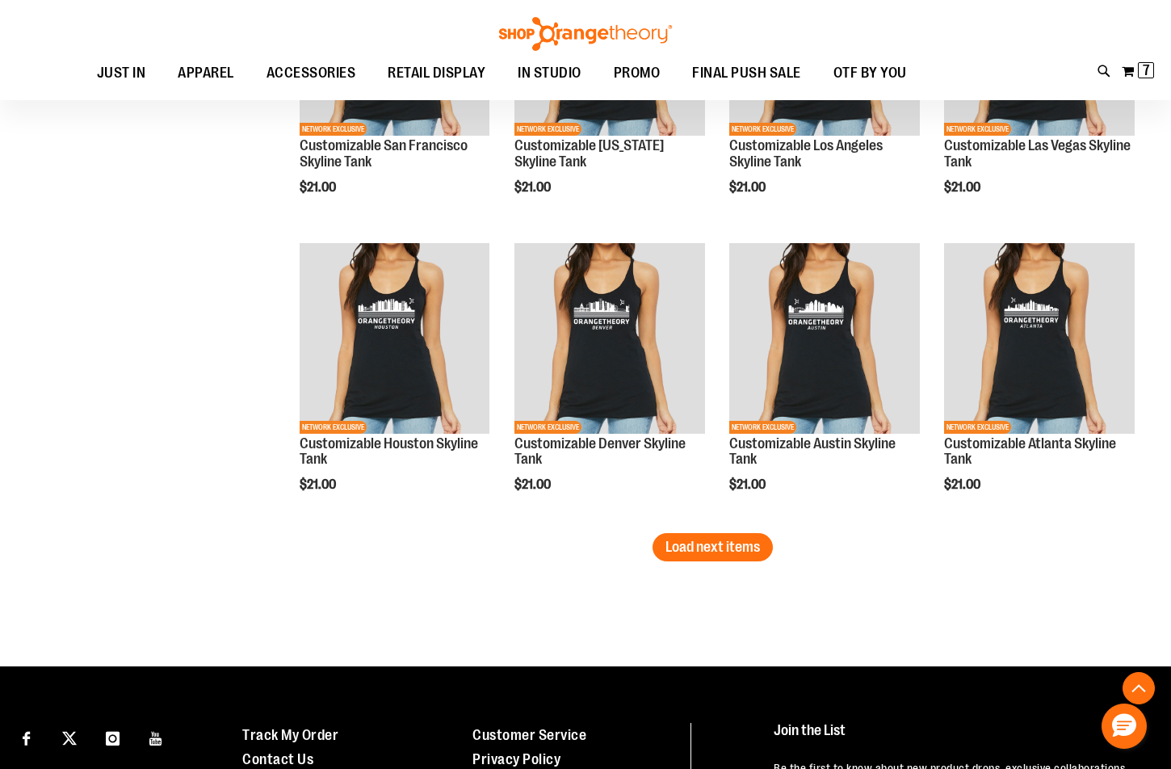
scroll to position [6949, 0]
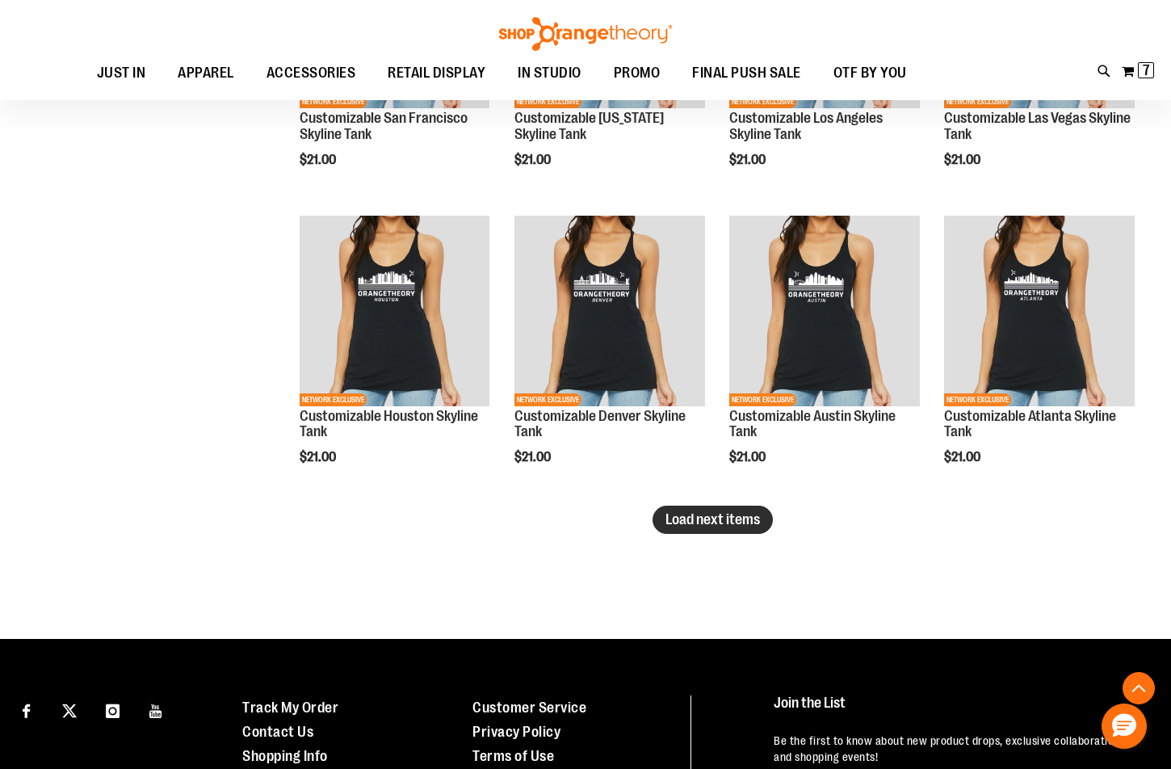
click at [700, 526] on span "Load next items" at bounding box center [712, 519] width 94 height 16
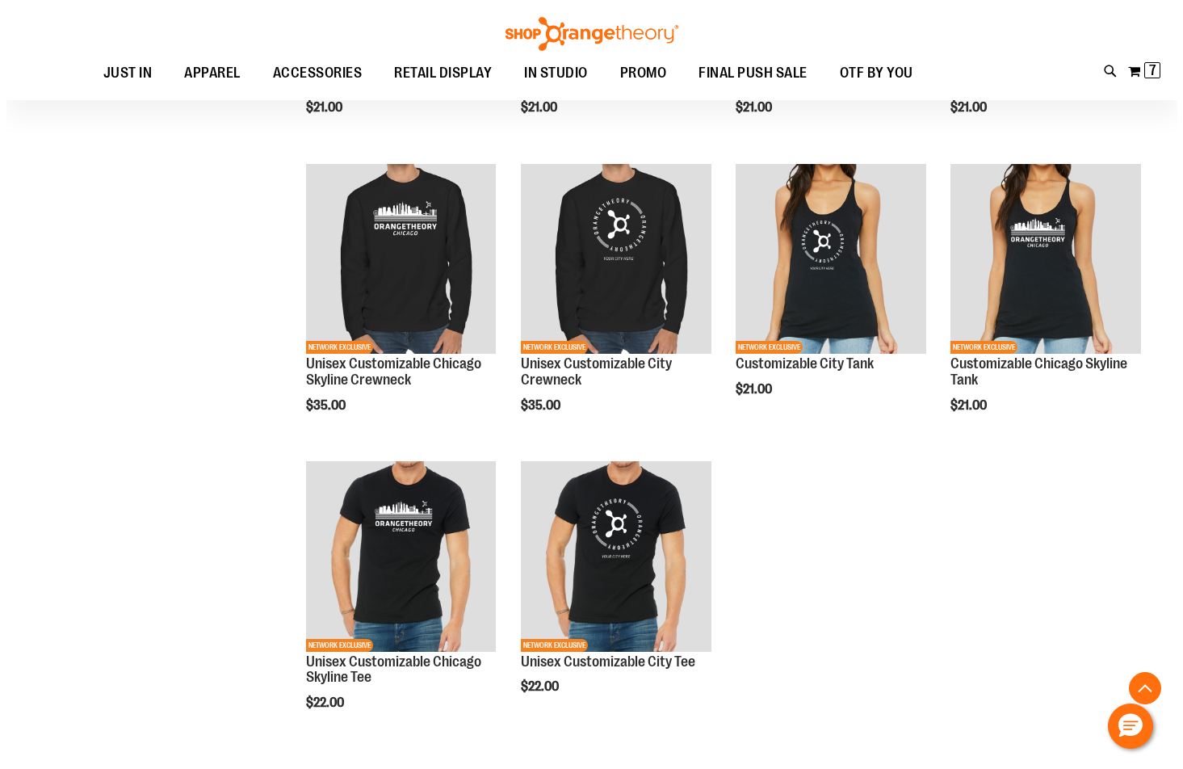
scroll to position [7272, 0]
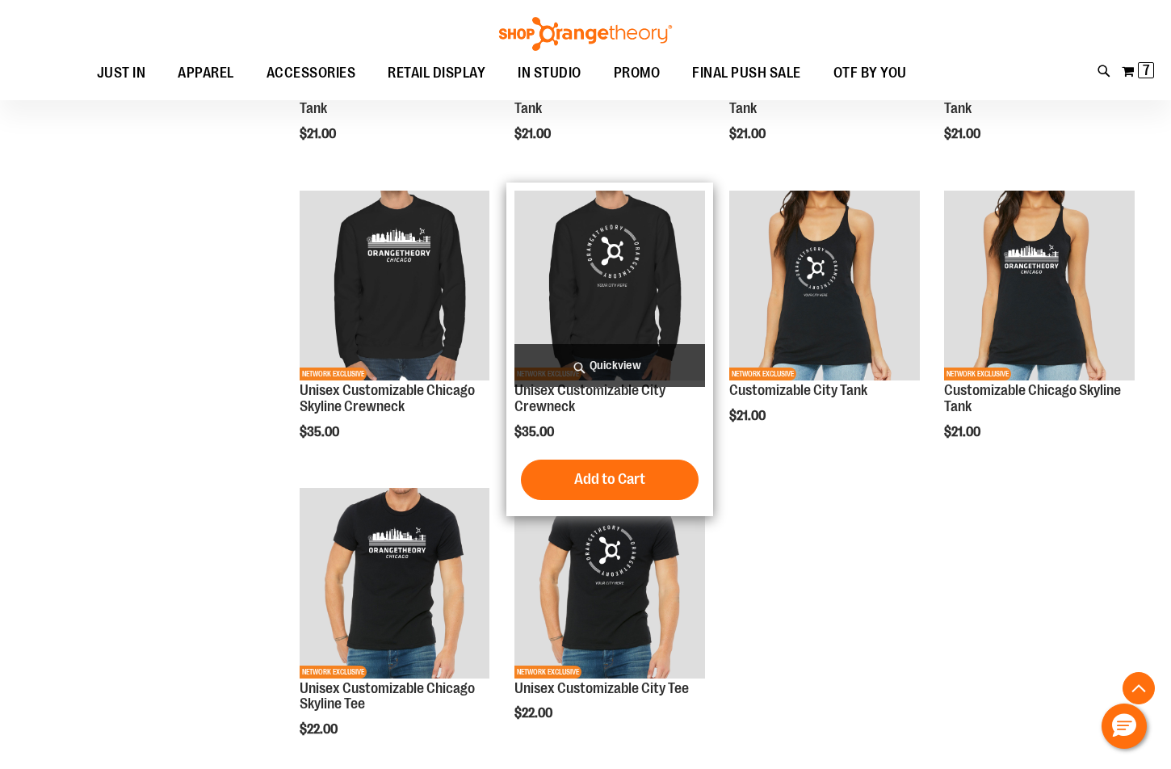
click at [609, 359] on span "Quickview" at bounding box center [609, 365] width 191 height 43
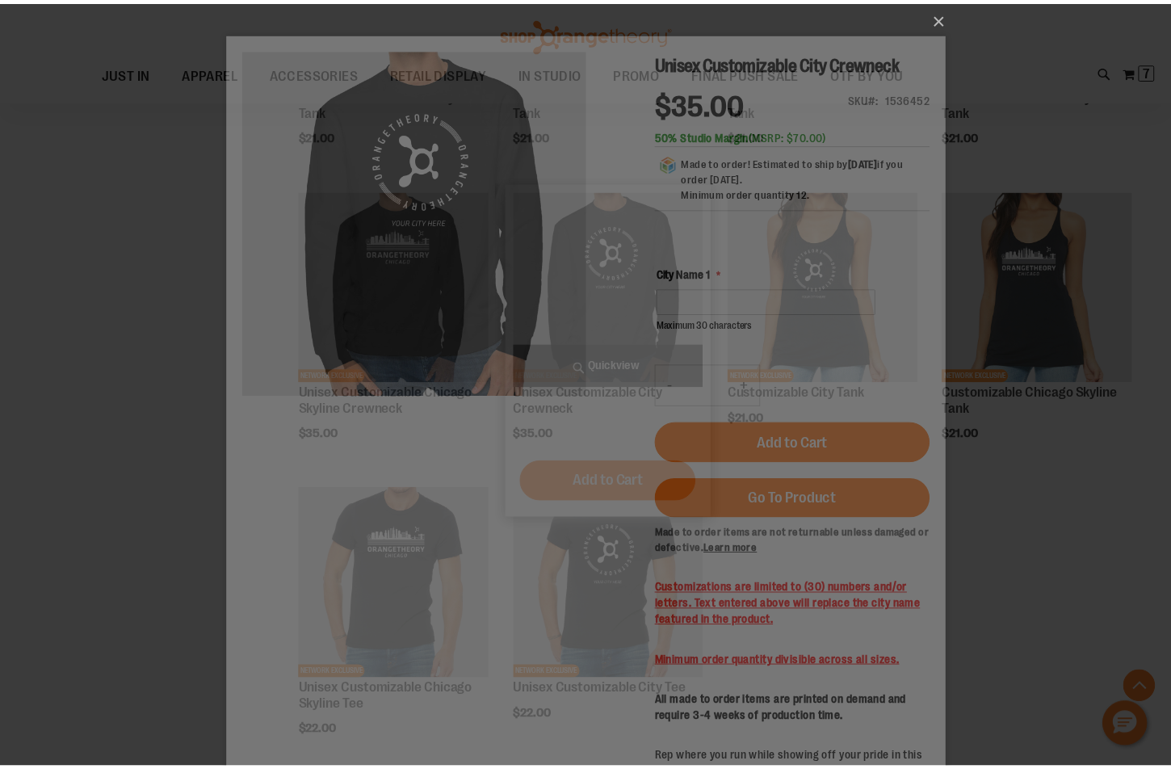
scroll to position [0, 0]
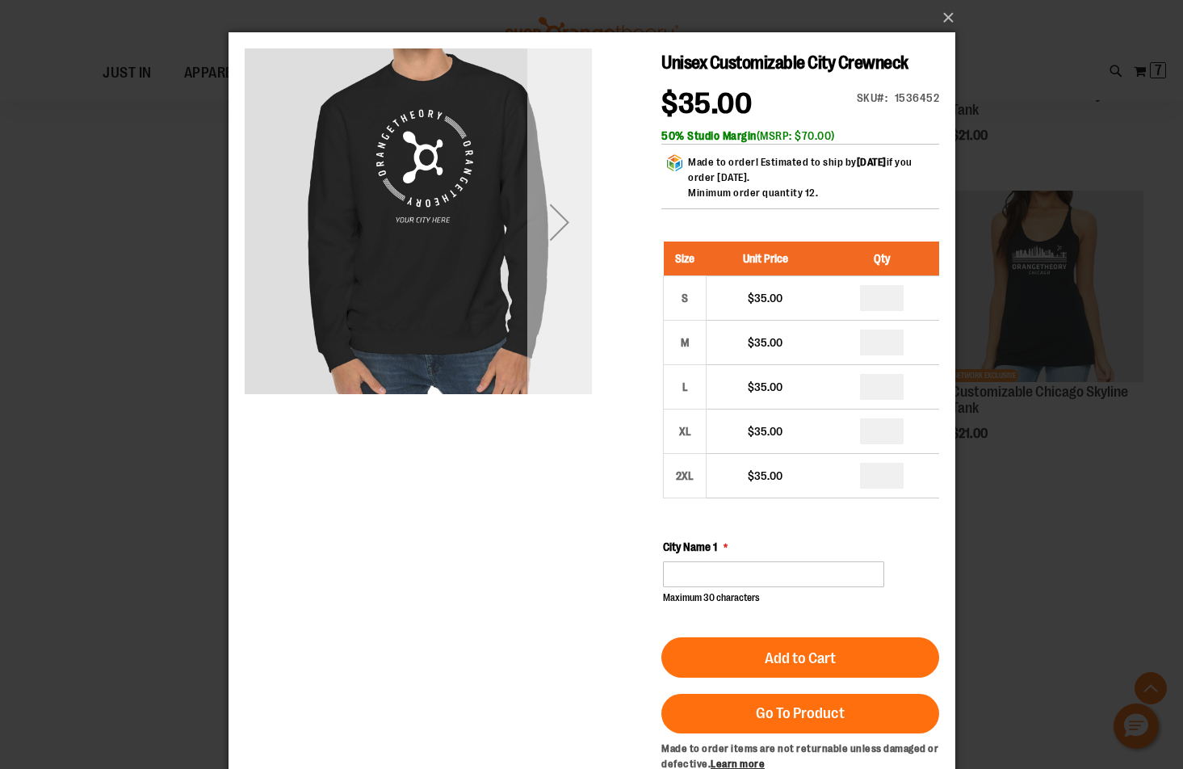
click at [552, 286] on div "Next" at bounding box center [558, 221] width 65 height 347
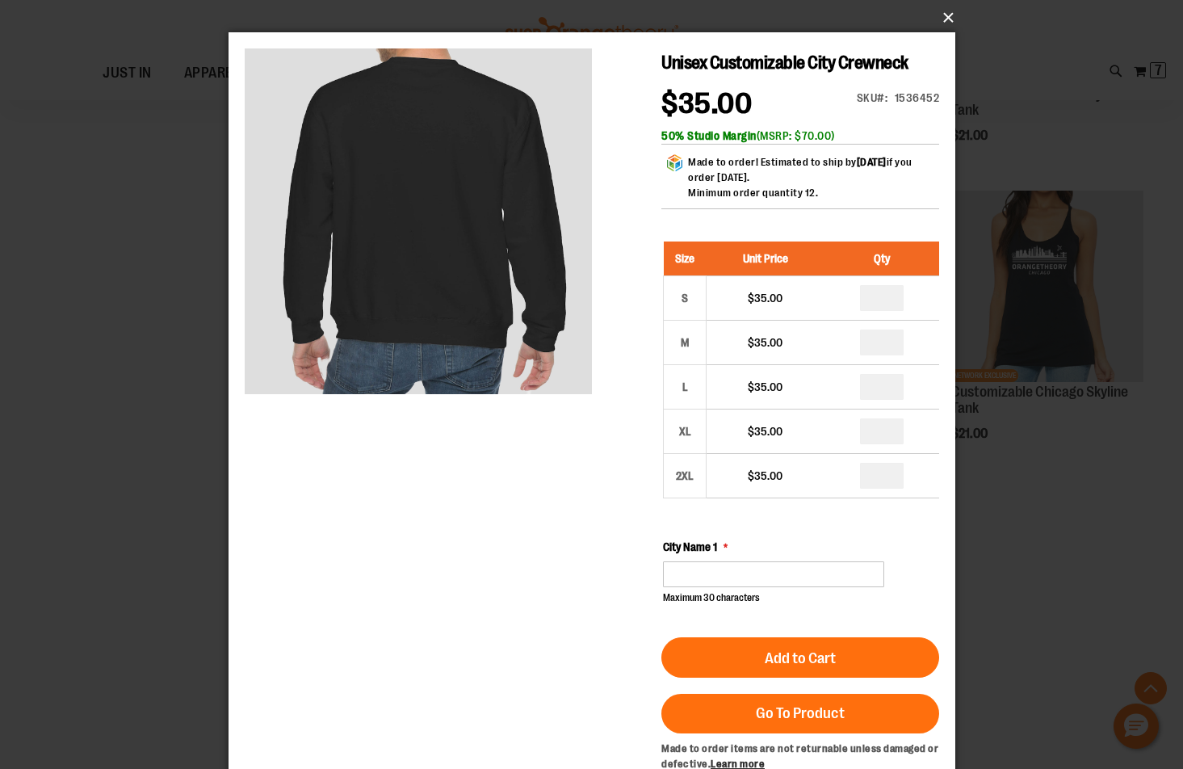
click at [948, 21] on button "×" at bounding box center [596, 18] width 727 height 36
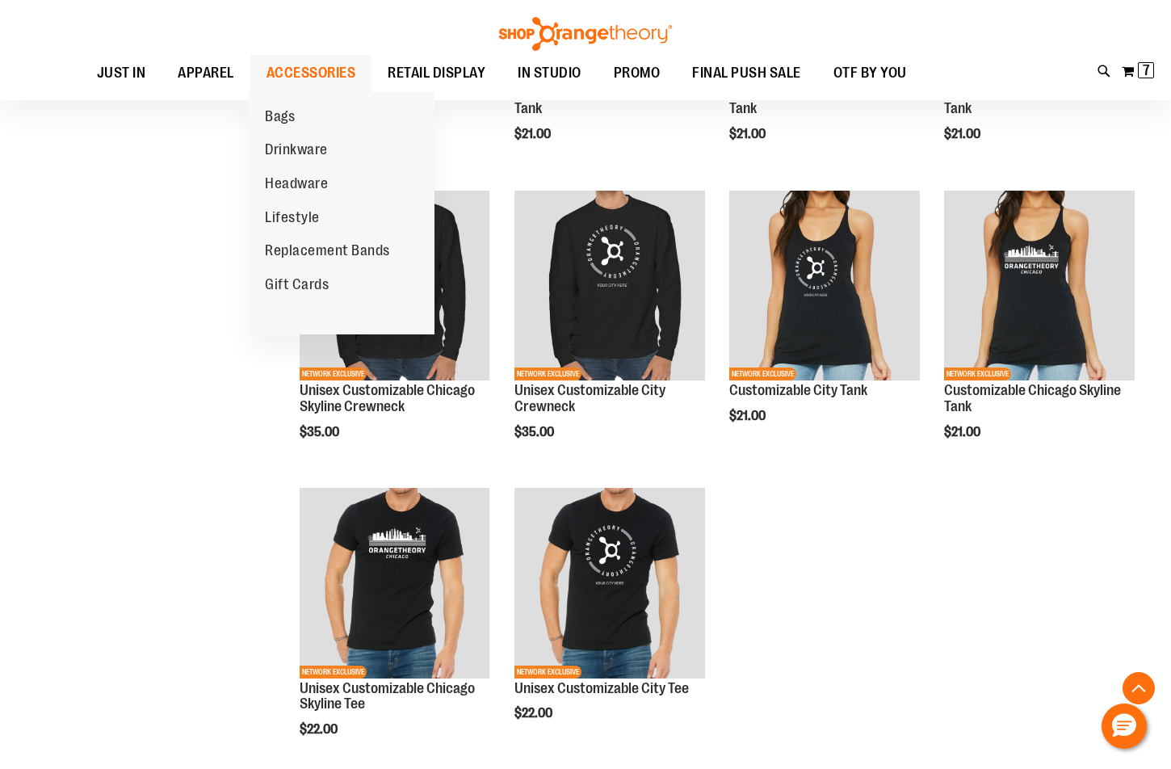
click at [321, 66] on span "ACCESSORIES" at bounding box center [311, 73] width 90 height 36
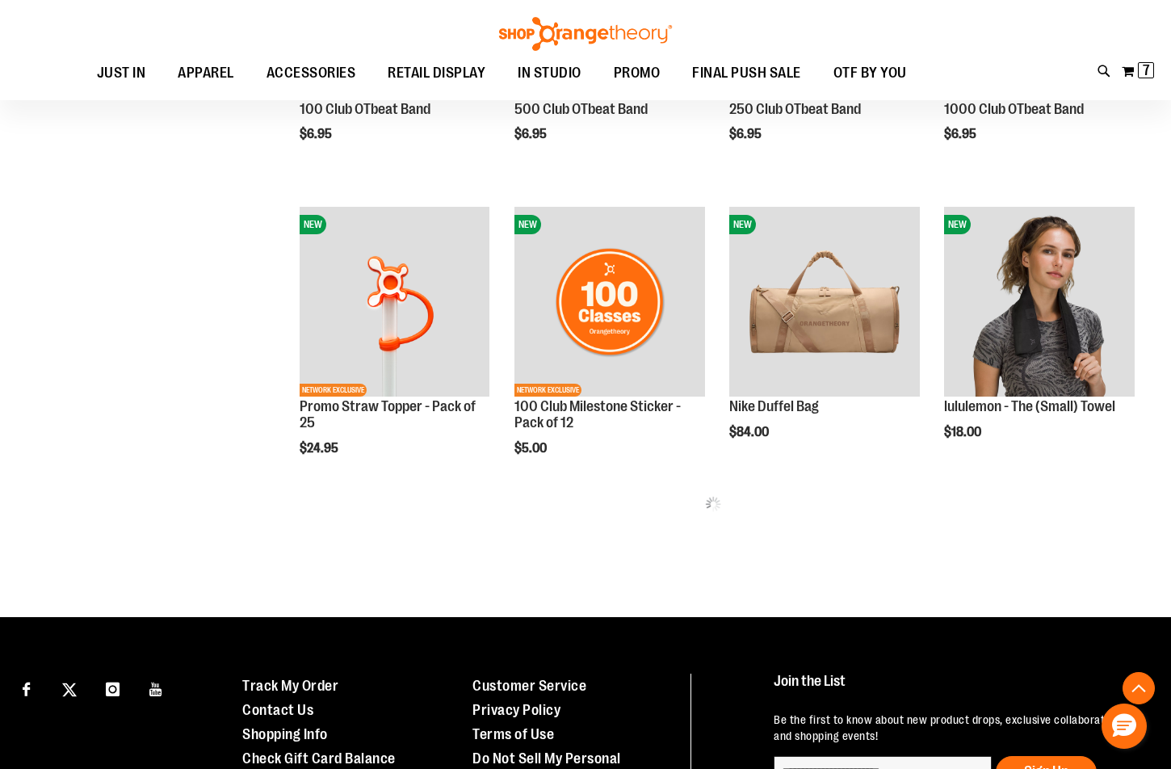
scroll to position [726, 0]
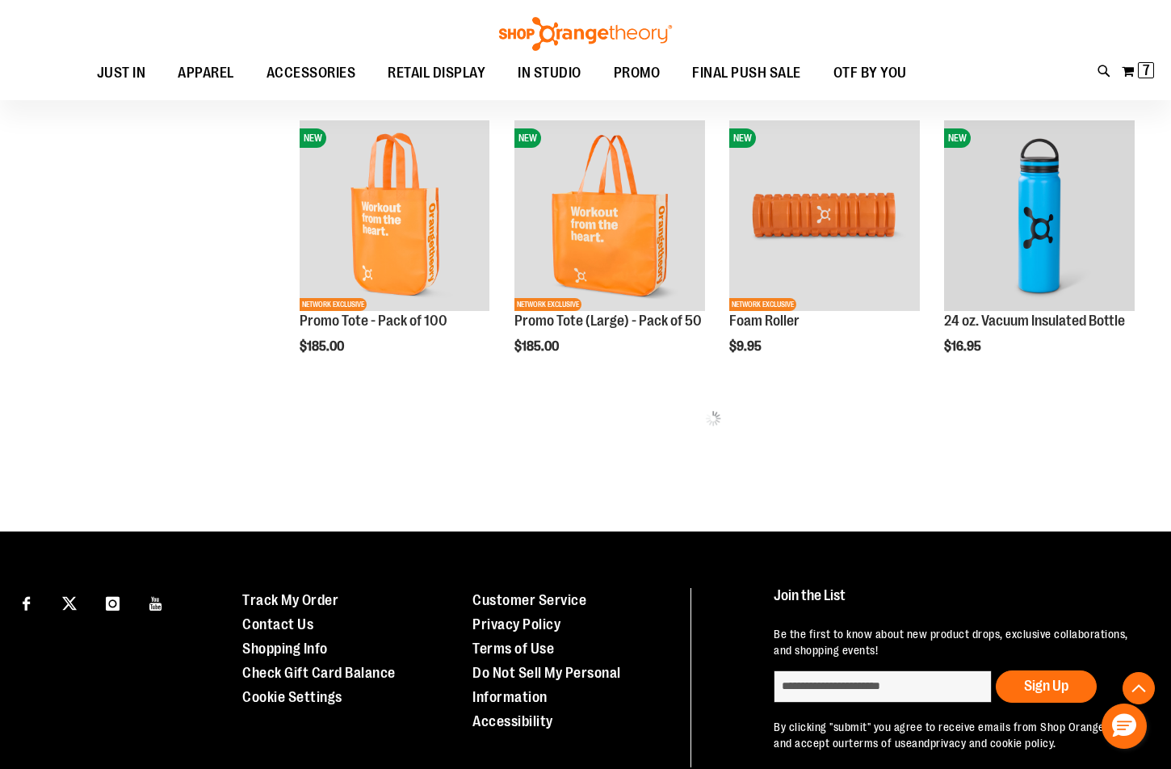
scroll to position [1695, 0]
